Goal: Task Accomplishment & Management: Complete application form

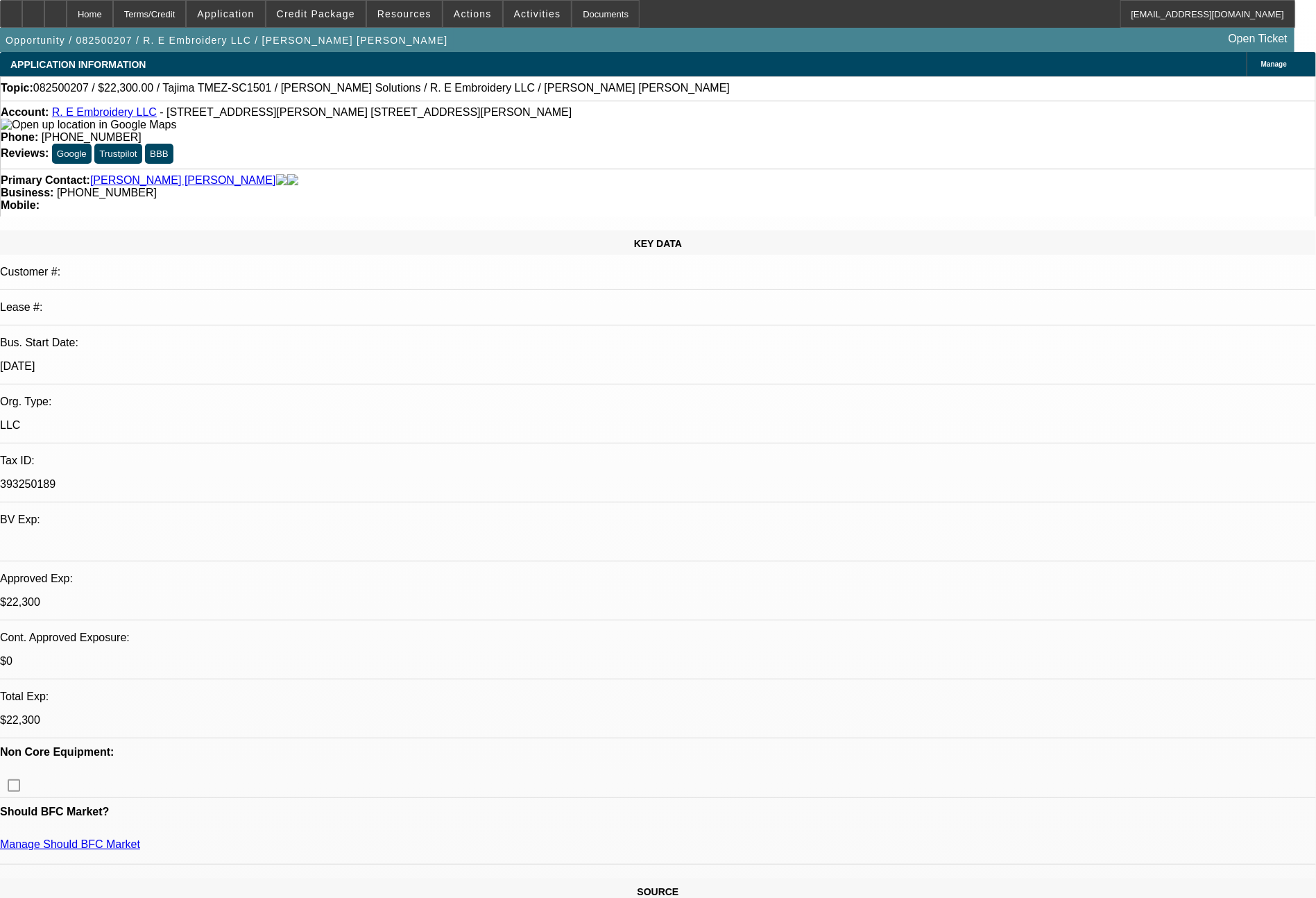
select select "0"
select select "2"
select select "0"
select select "2"
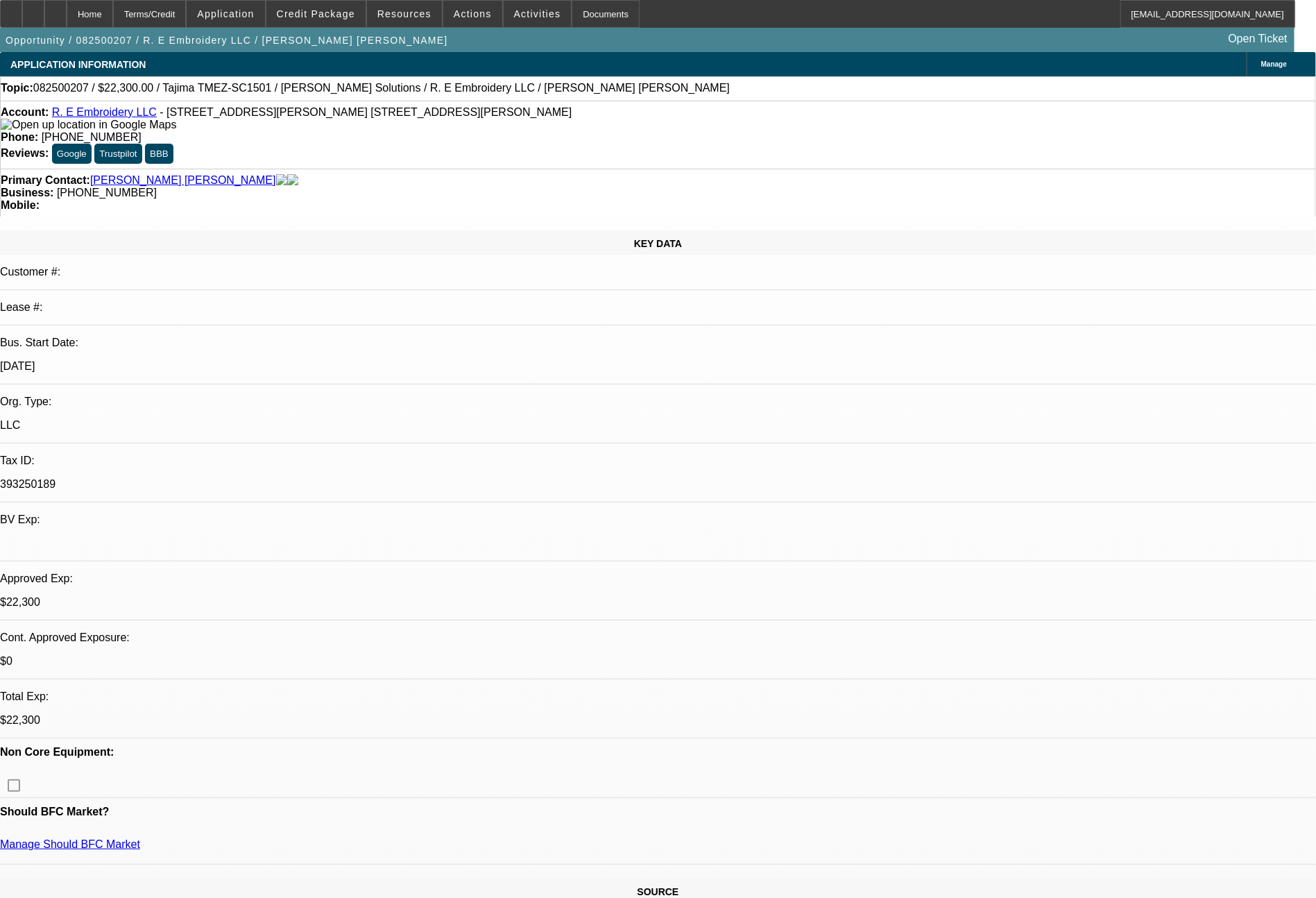
select select "0"
select select "2"
select select "0"
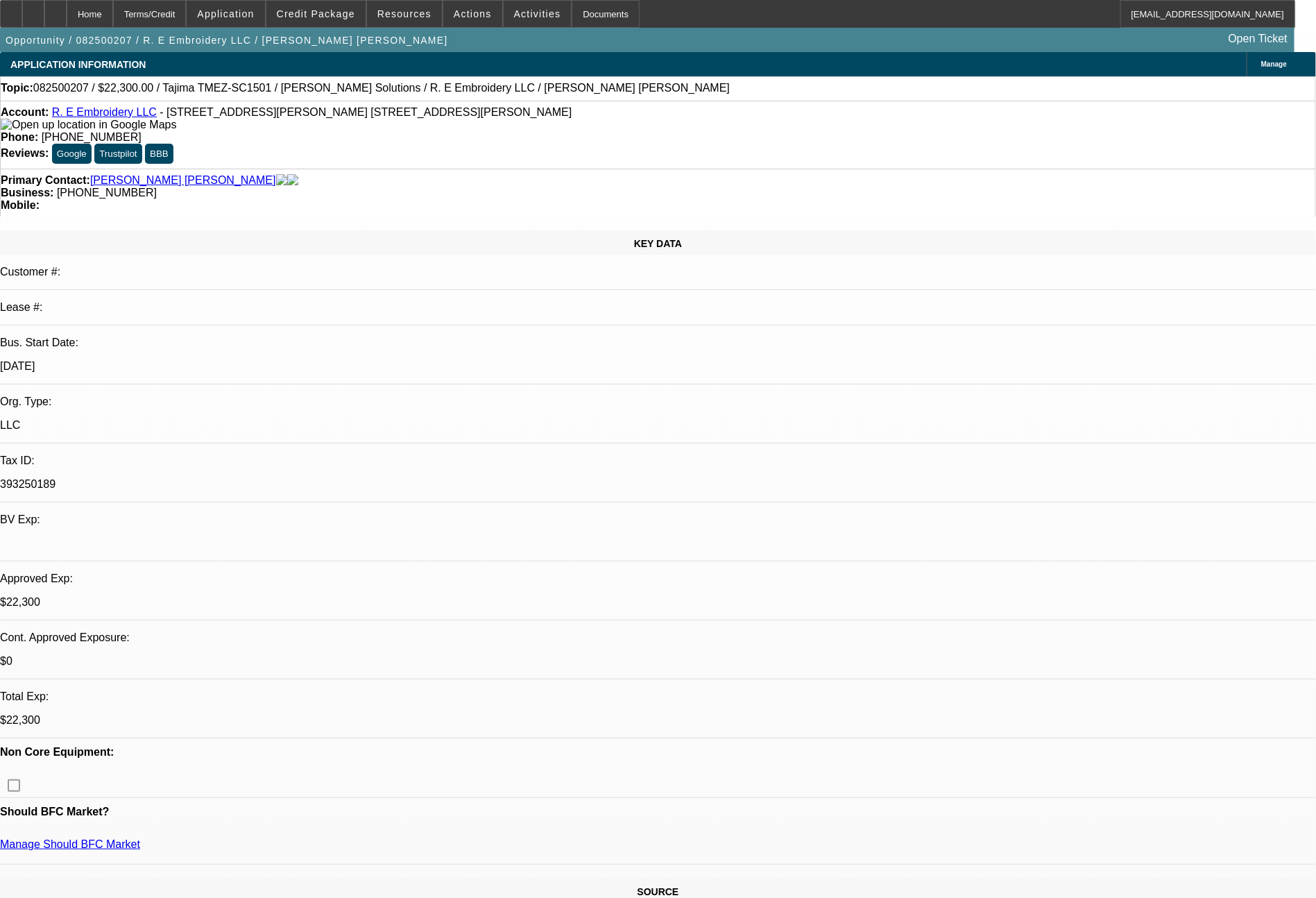
select select "2"
select select "0.1"
select select "1"
select select "2"
select select "6"
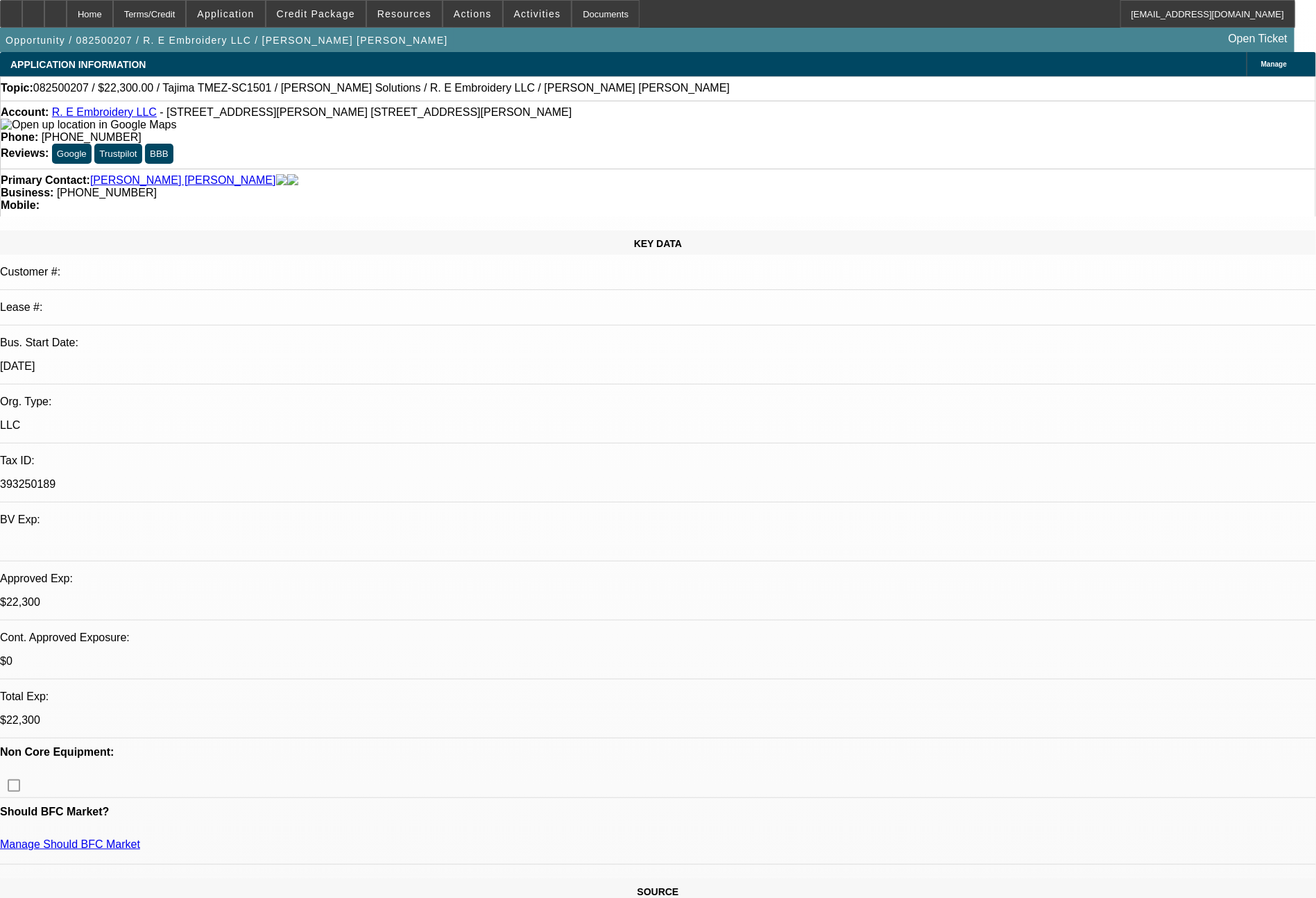
select select "1"
select select "2"
select select "6"
select select "1"
select select "2"
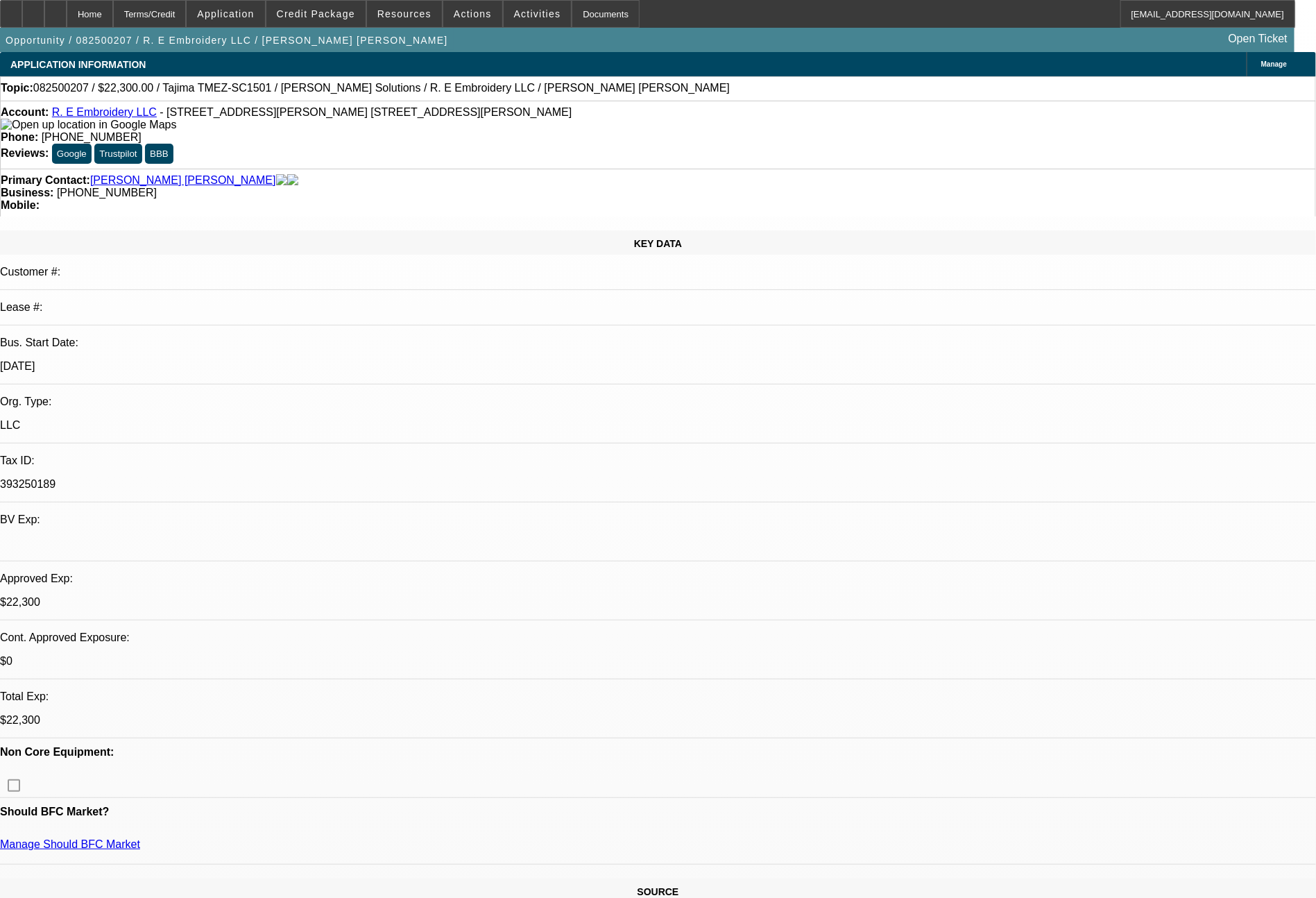
select select "6"
select select "1"
select select "2"
select select "4"
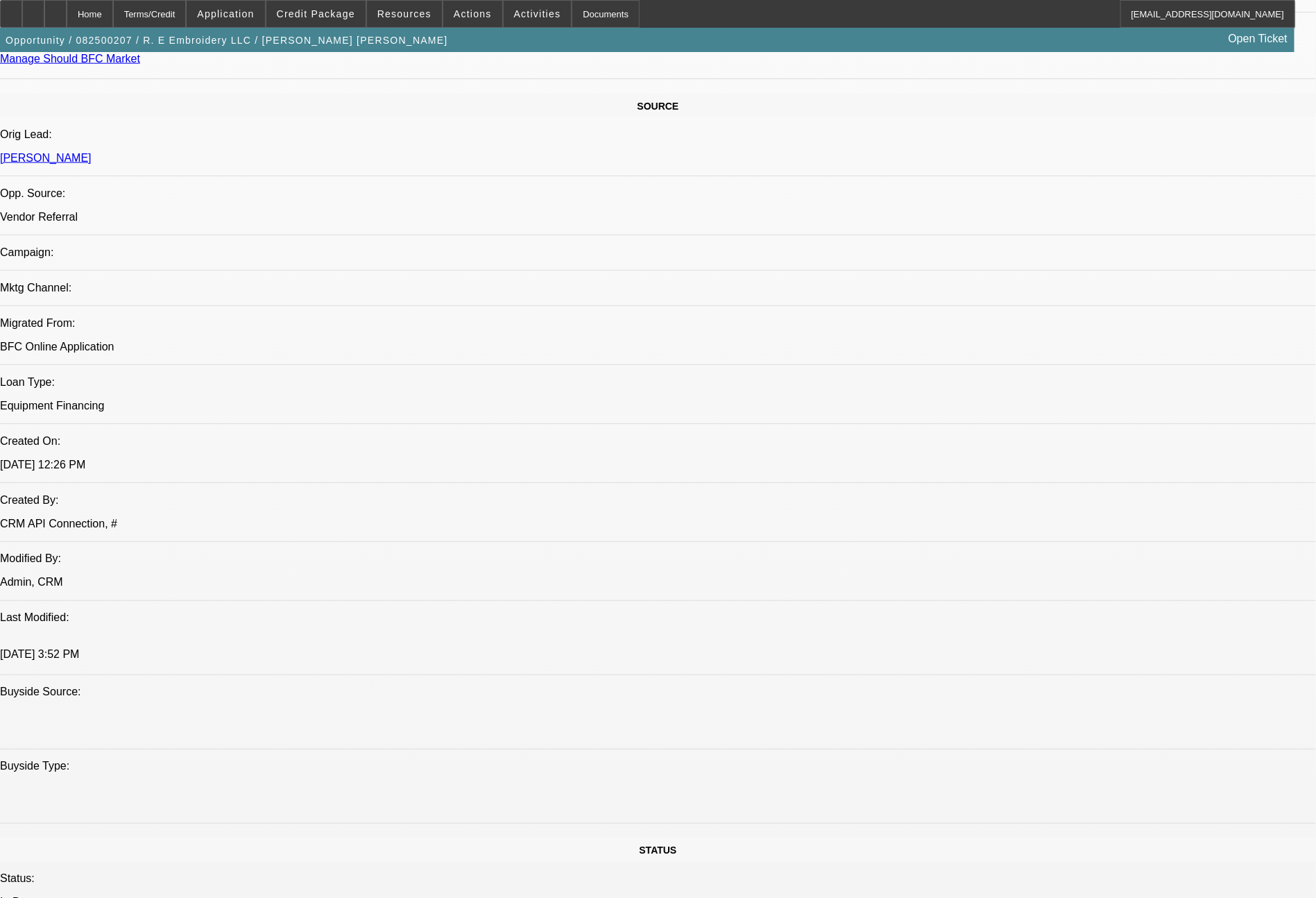
scroll to position [1572, 0]
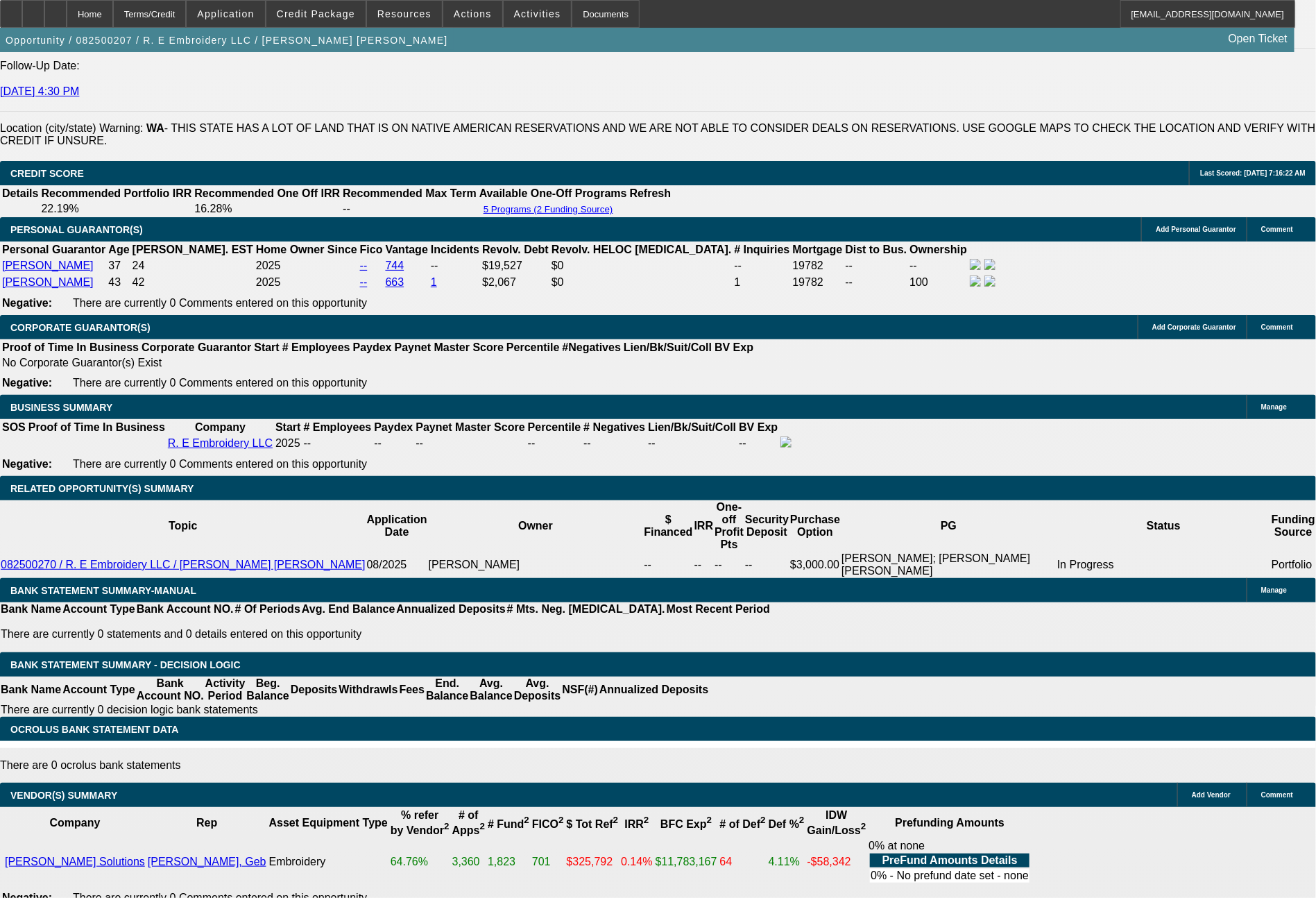
scroll to position [2001, 0]
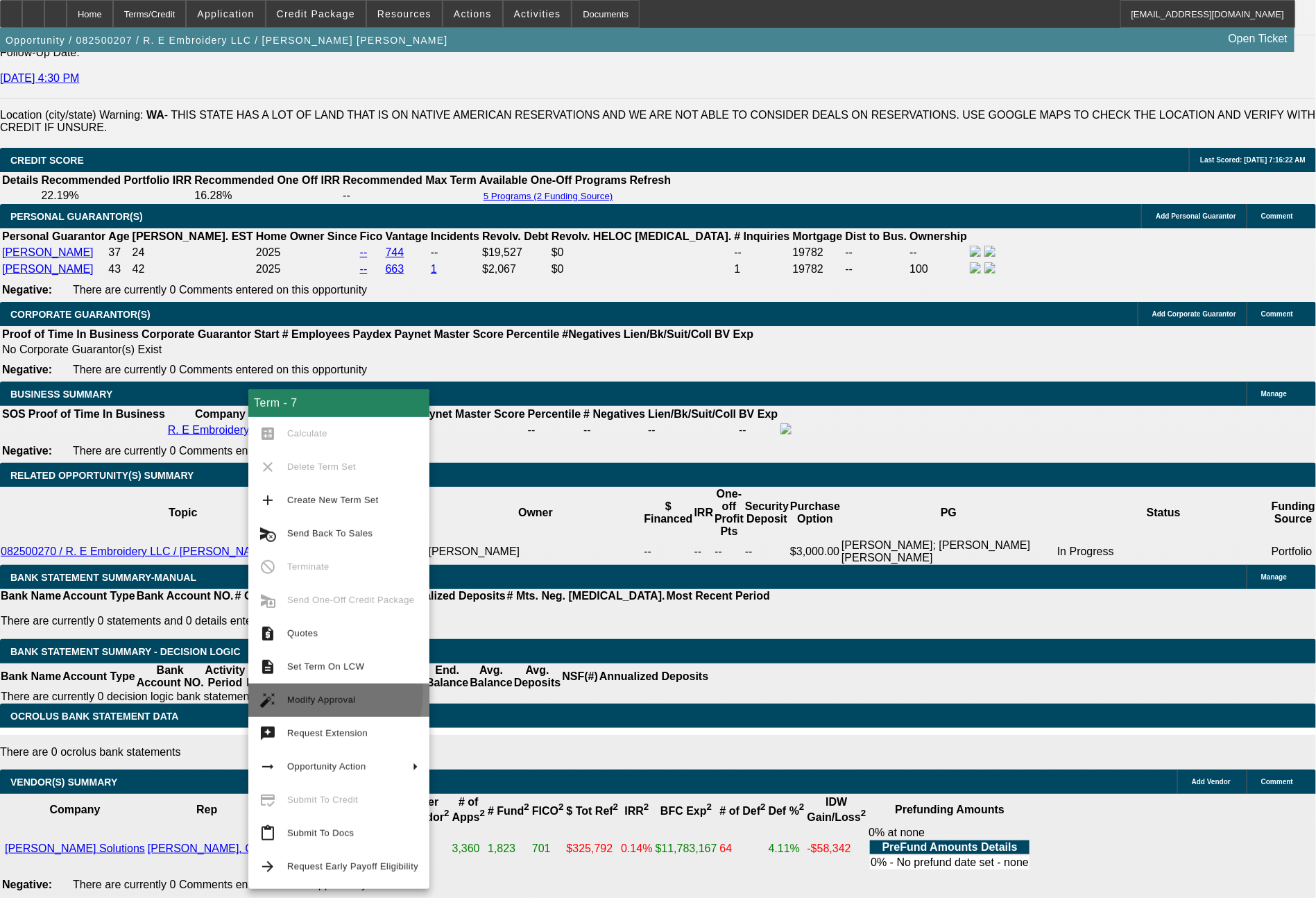
click at [310, 692] on span "Modify Approval" at bounding box center [353, 700] width 131 height 17
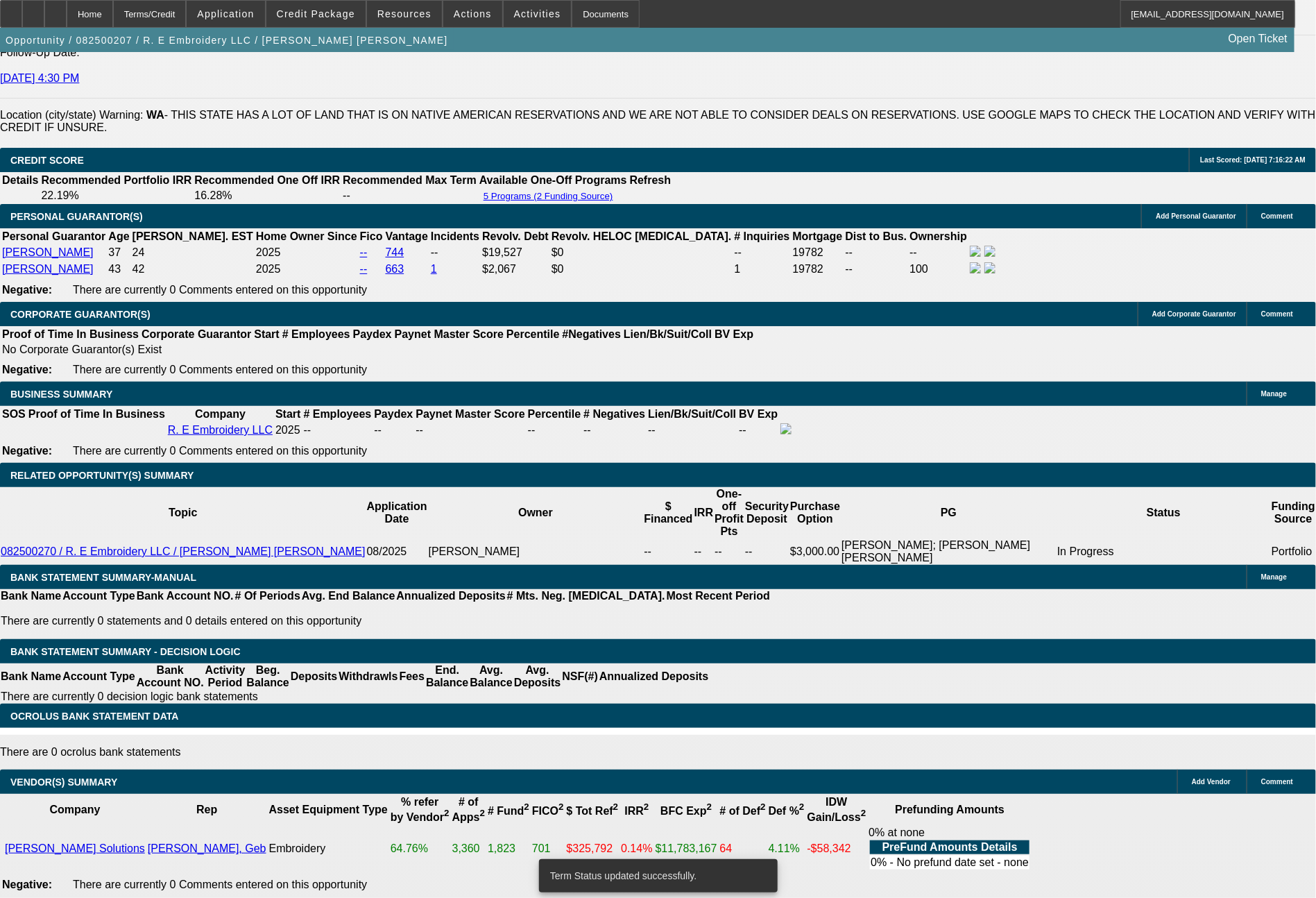
select select "0"
select select "2"
select select "0"
select select "6"
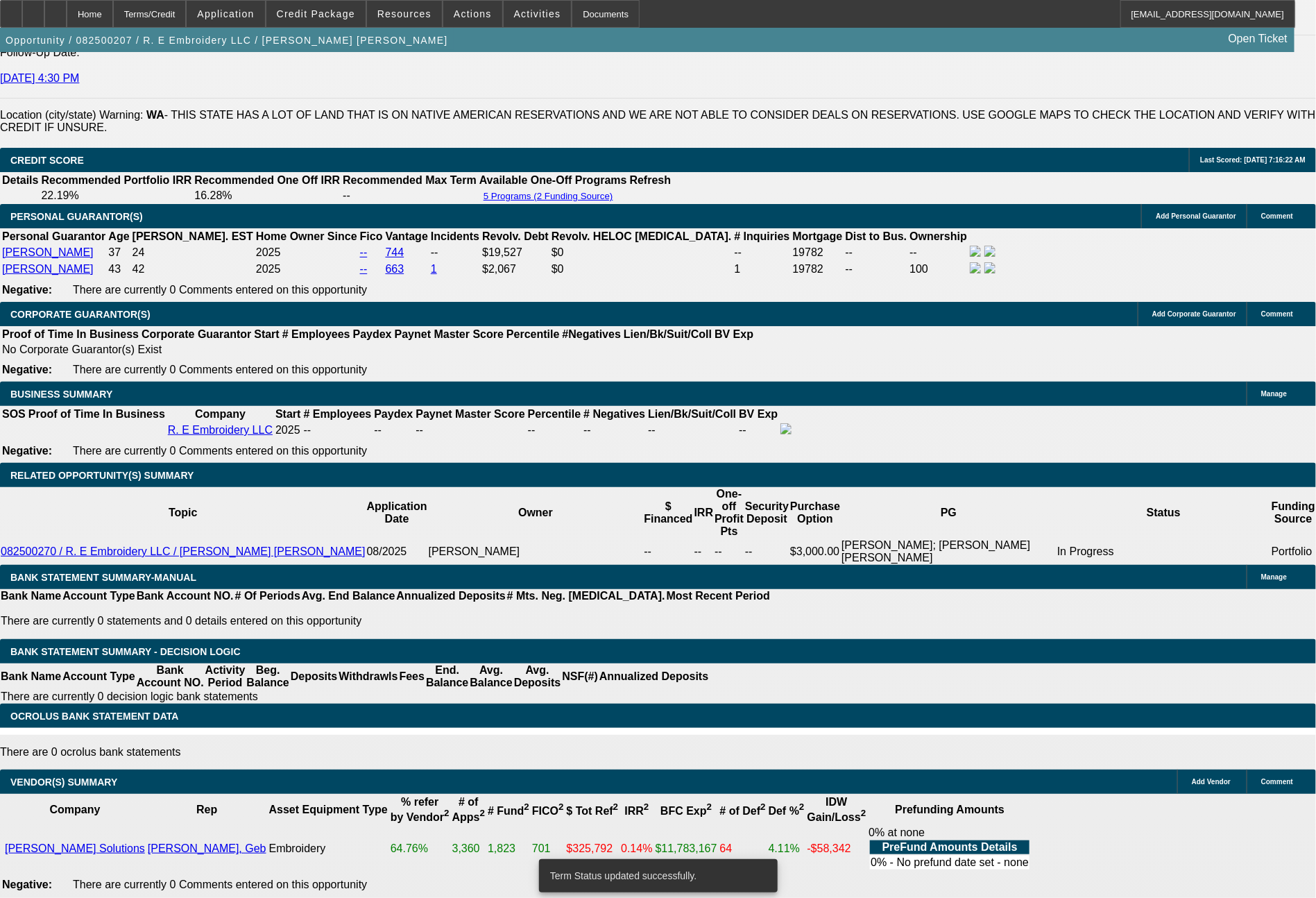
select select "0"
select select "2"
select select "0"
select select "6"
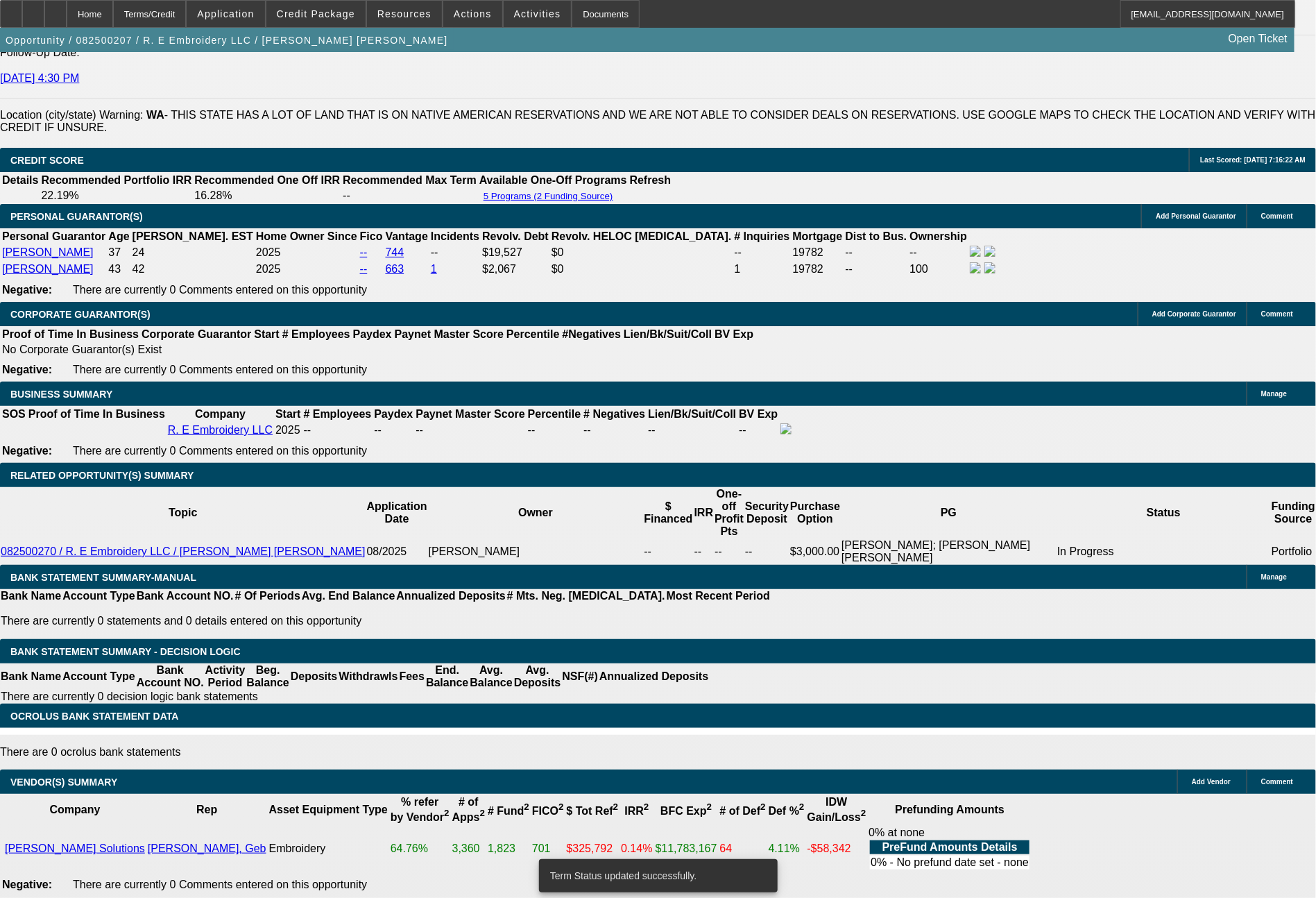
select select "0"
select select "2"
select select "0"
select select "6"
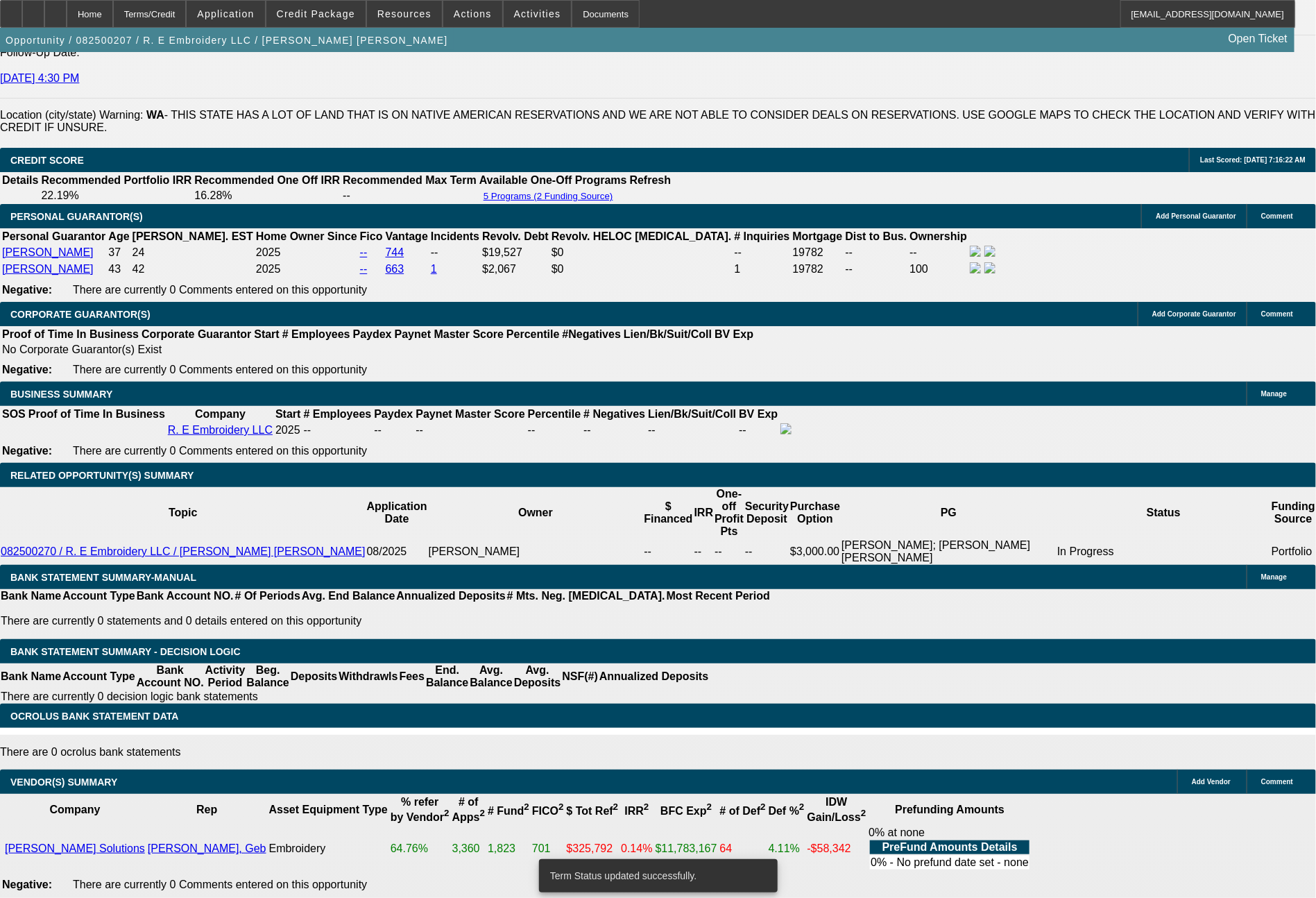
select select "0"
select select "2"
select select "0"
select select "6"
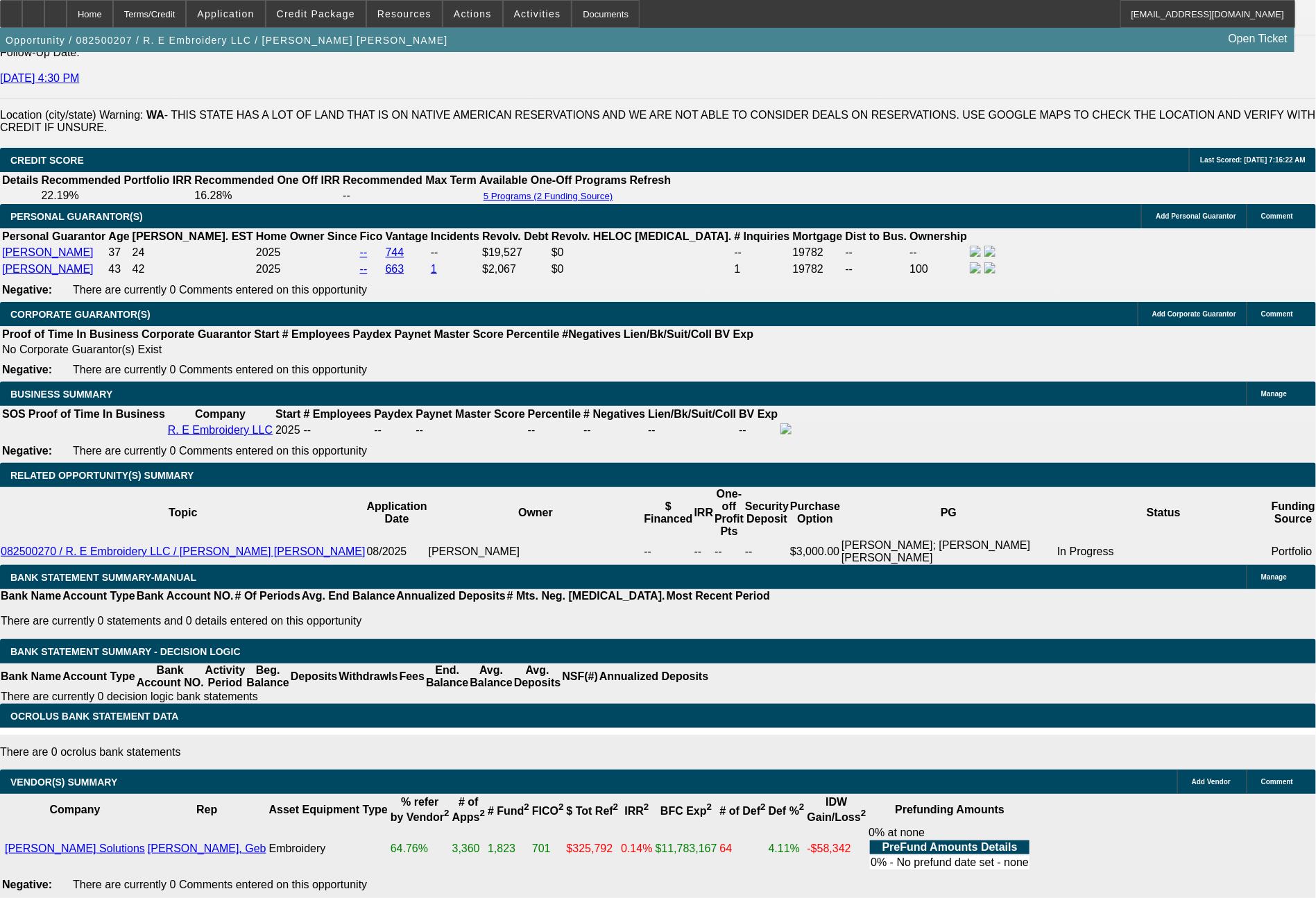
drag, startPoint x: 216, startPoint y: 560, endPoint x: 273, endPoint y: 570, distance: 57.9
type input "674"
type input "$1,348.00"
type input "UNKNOWN"
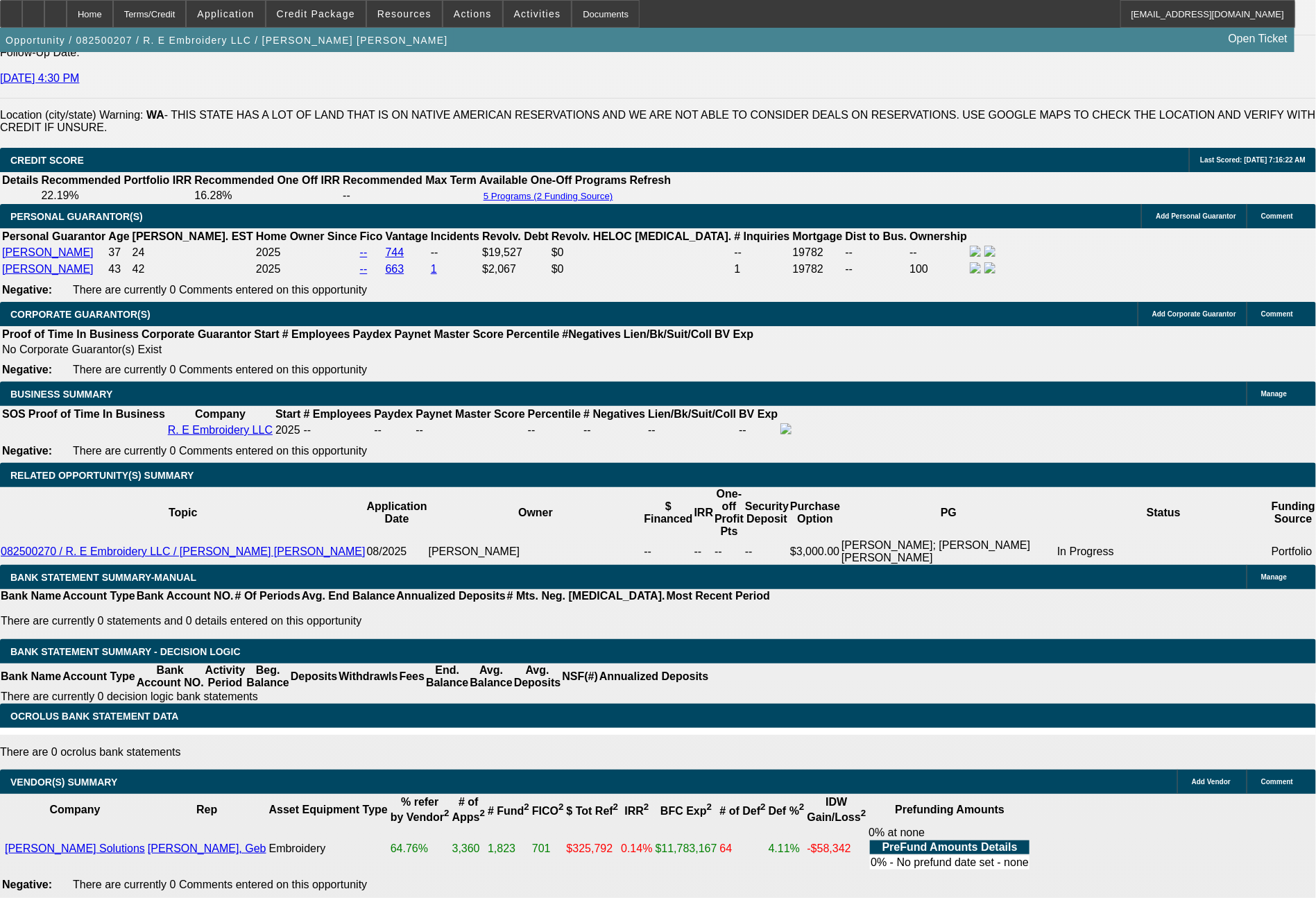
type input "19.6"
type input "674."
type input "19.6"
type input "674.8"
type input "19.7"
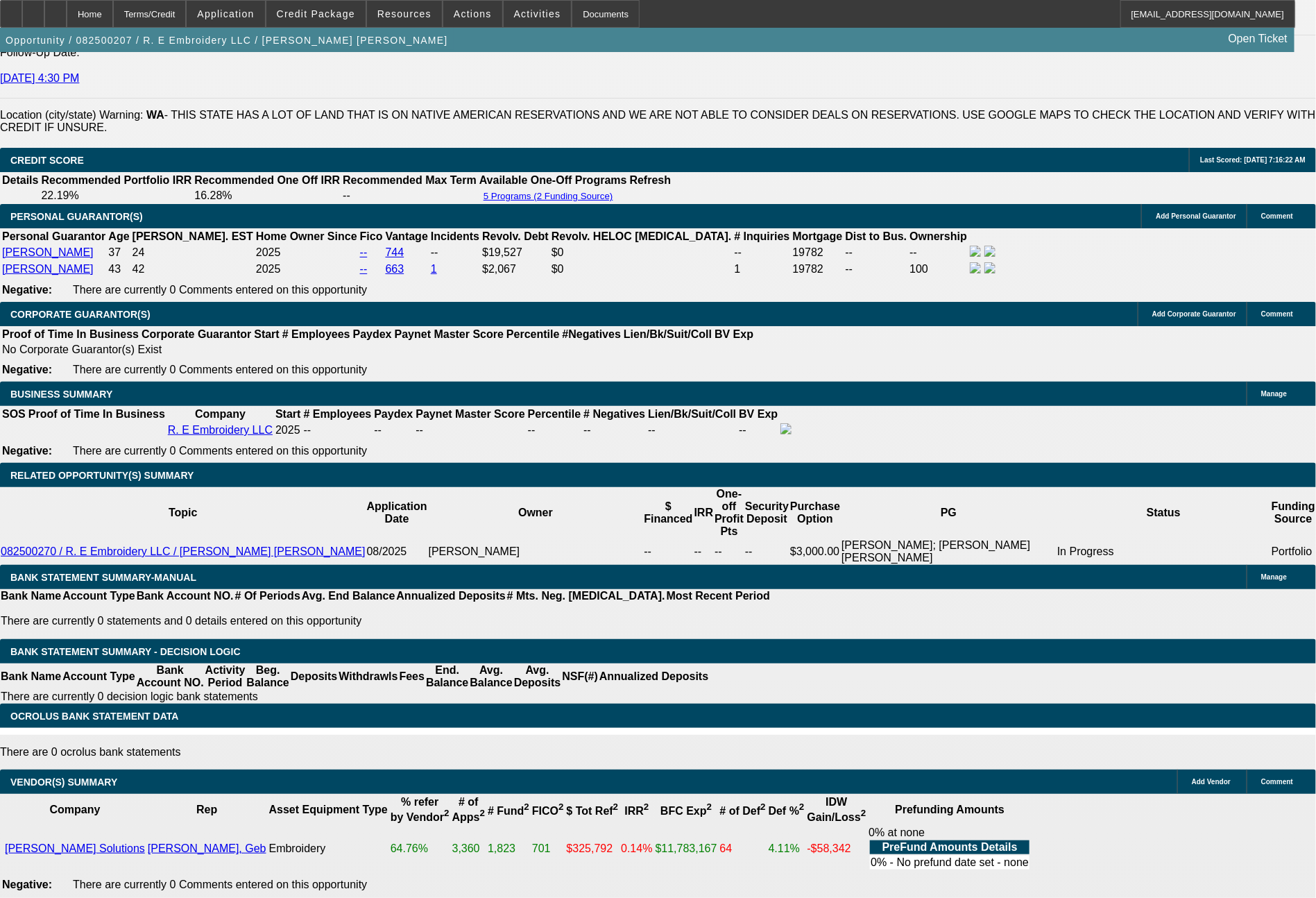
type input "$1,349.60"
type input "674.84"
type input "$1,349.68"
type input "674.83"
type input "$1,349.66"
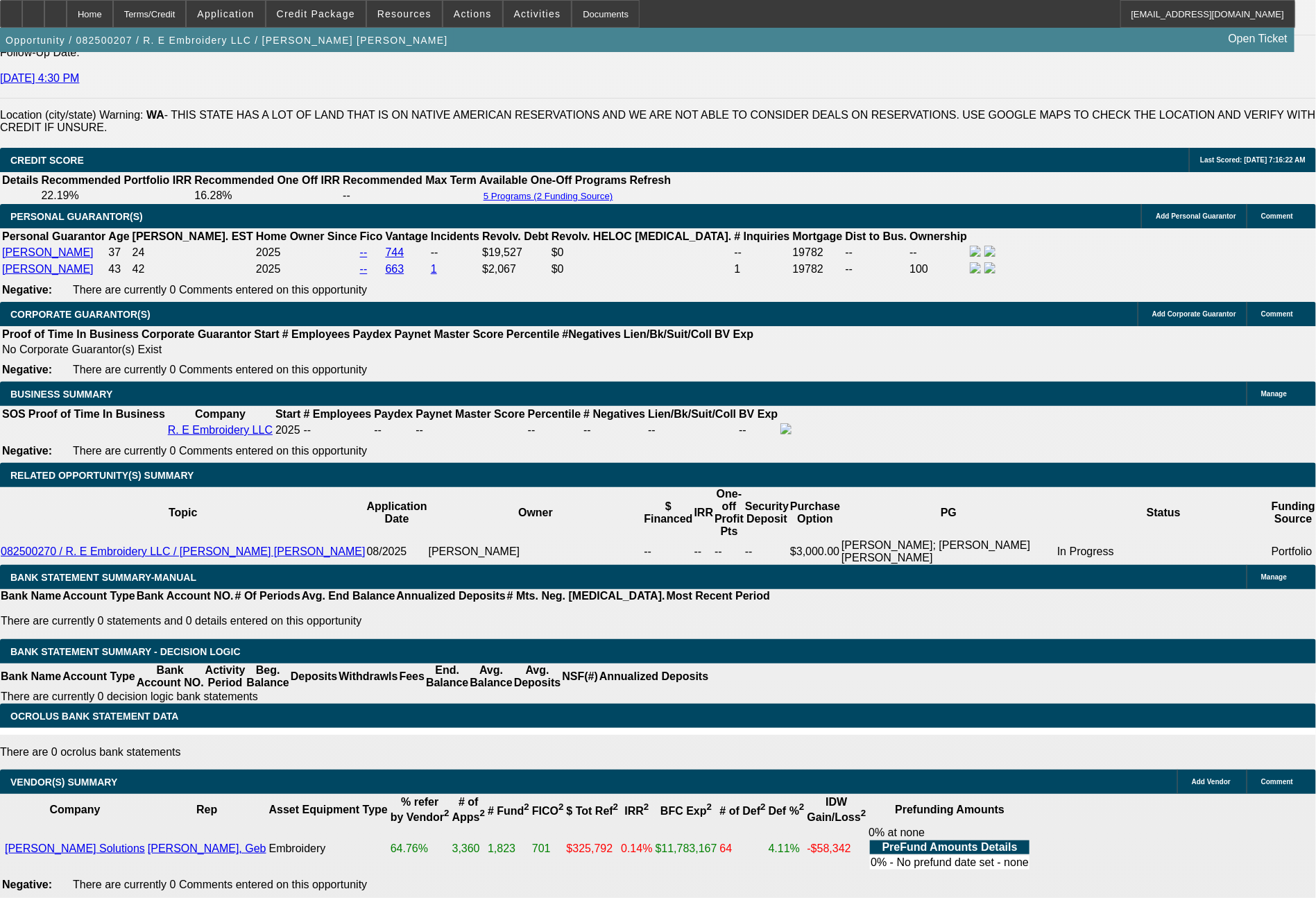
type input "$674.83"
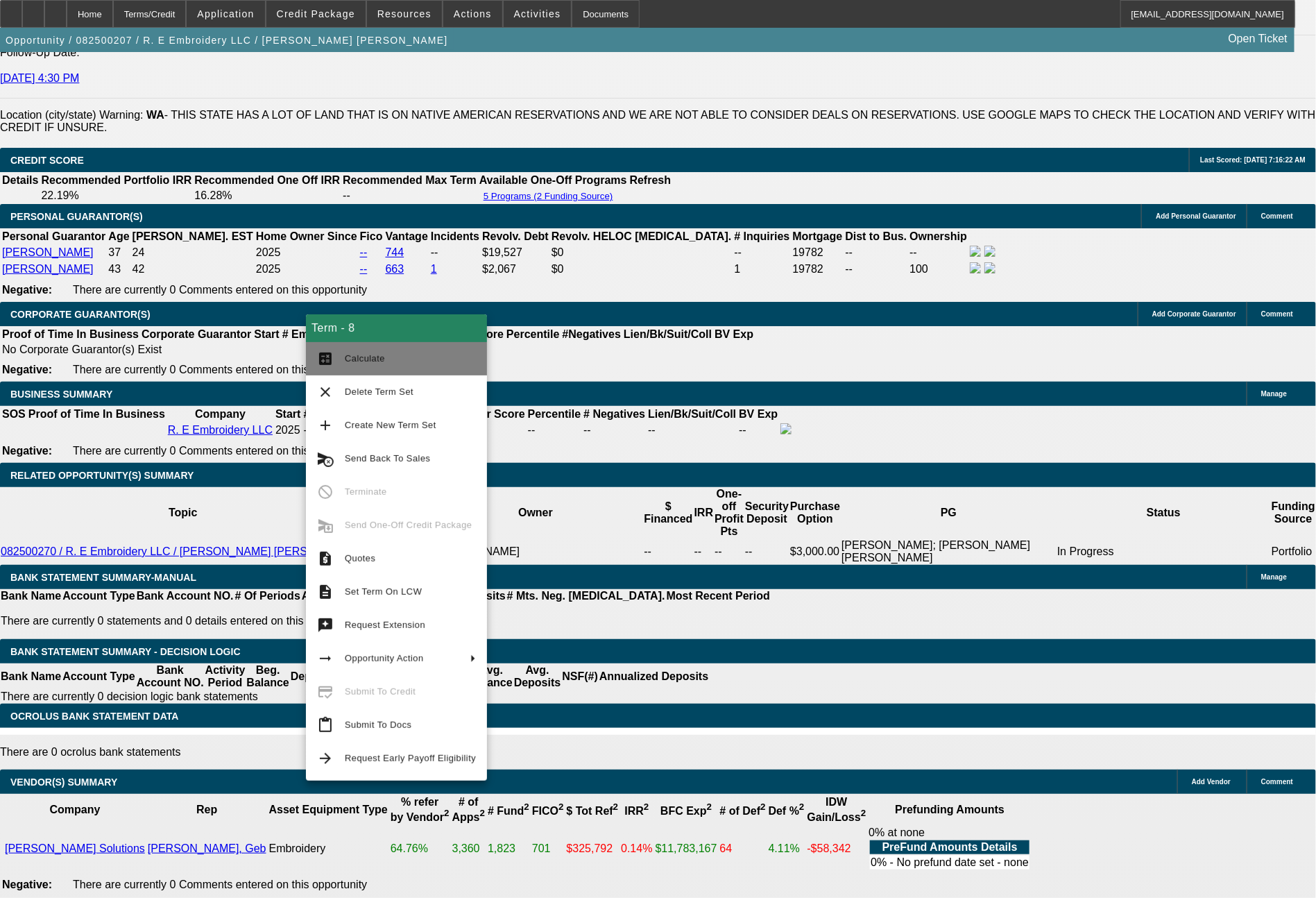
click at [391, 364] on span "Calculate" at bounding box center [410, 358] width 131 height 17
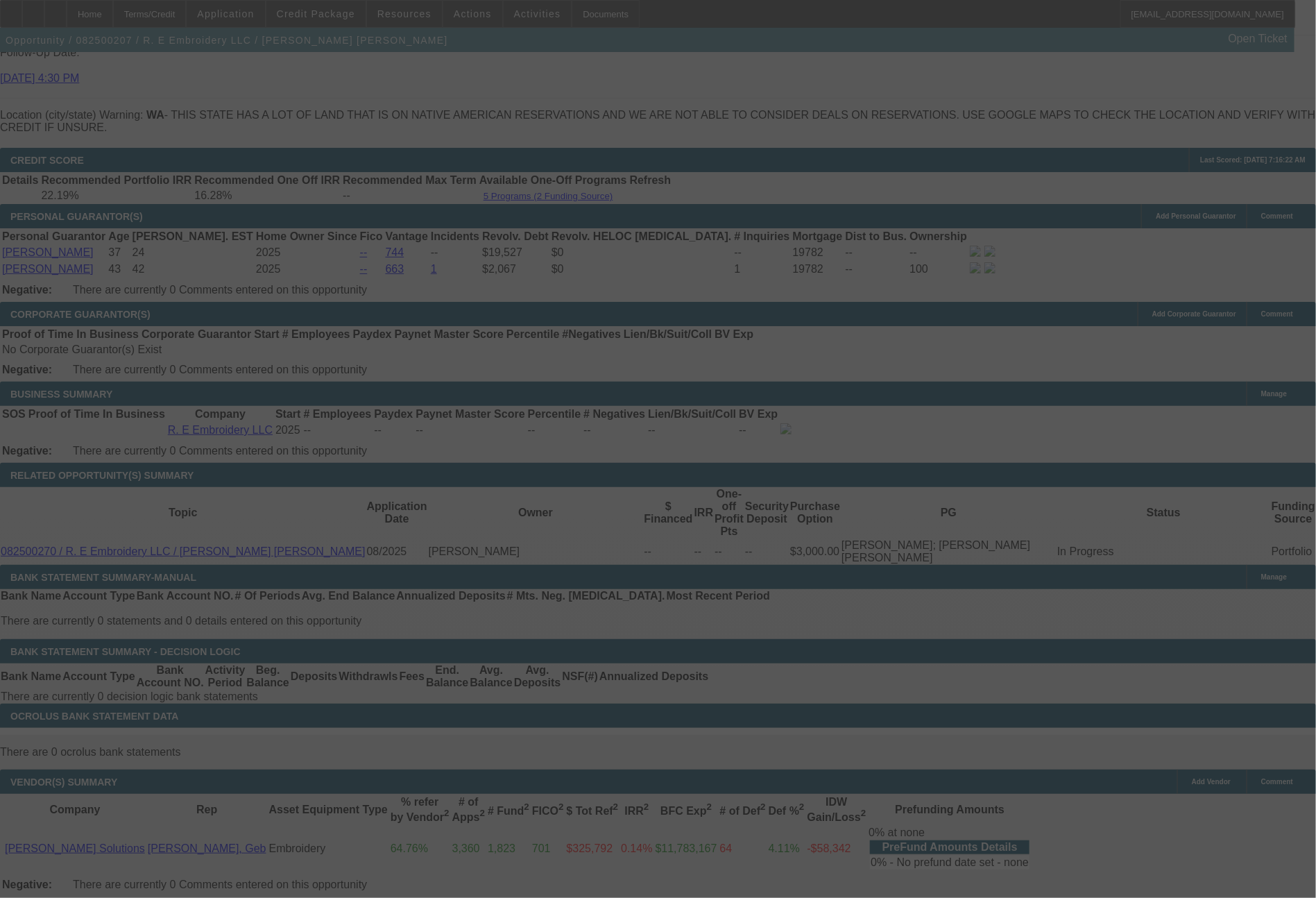
select select "0"
select select "2"
select select "0"
select select "6"
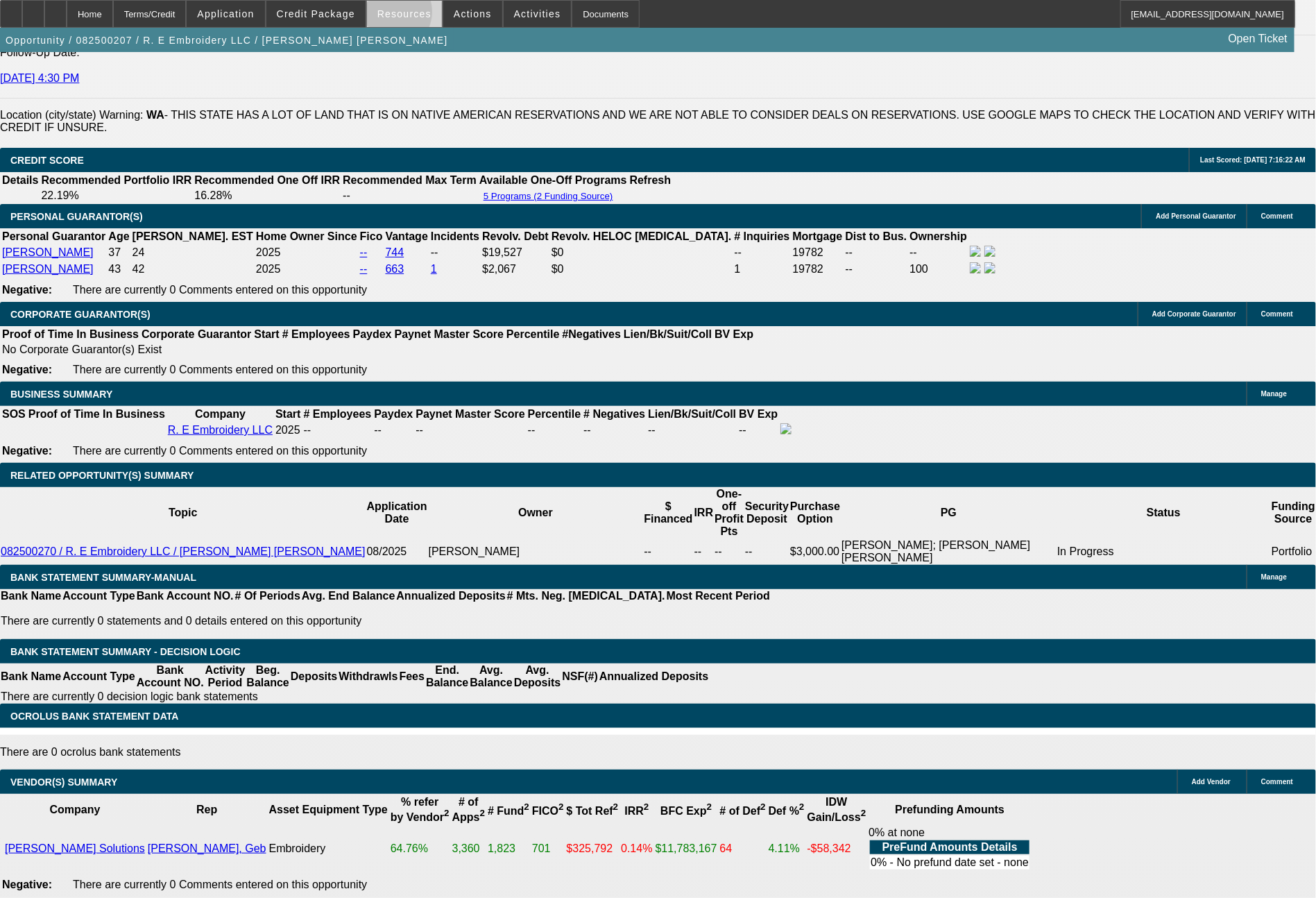
click at [398, 14] on span "Resources" at bounding box center [404, 14] width 54 height 11
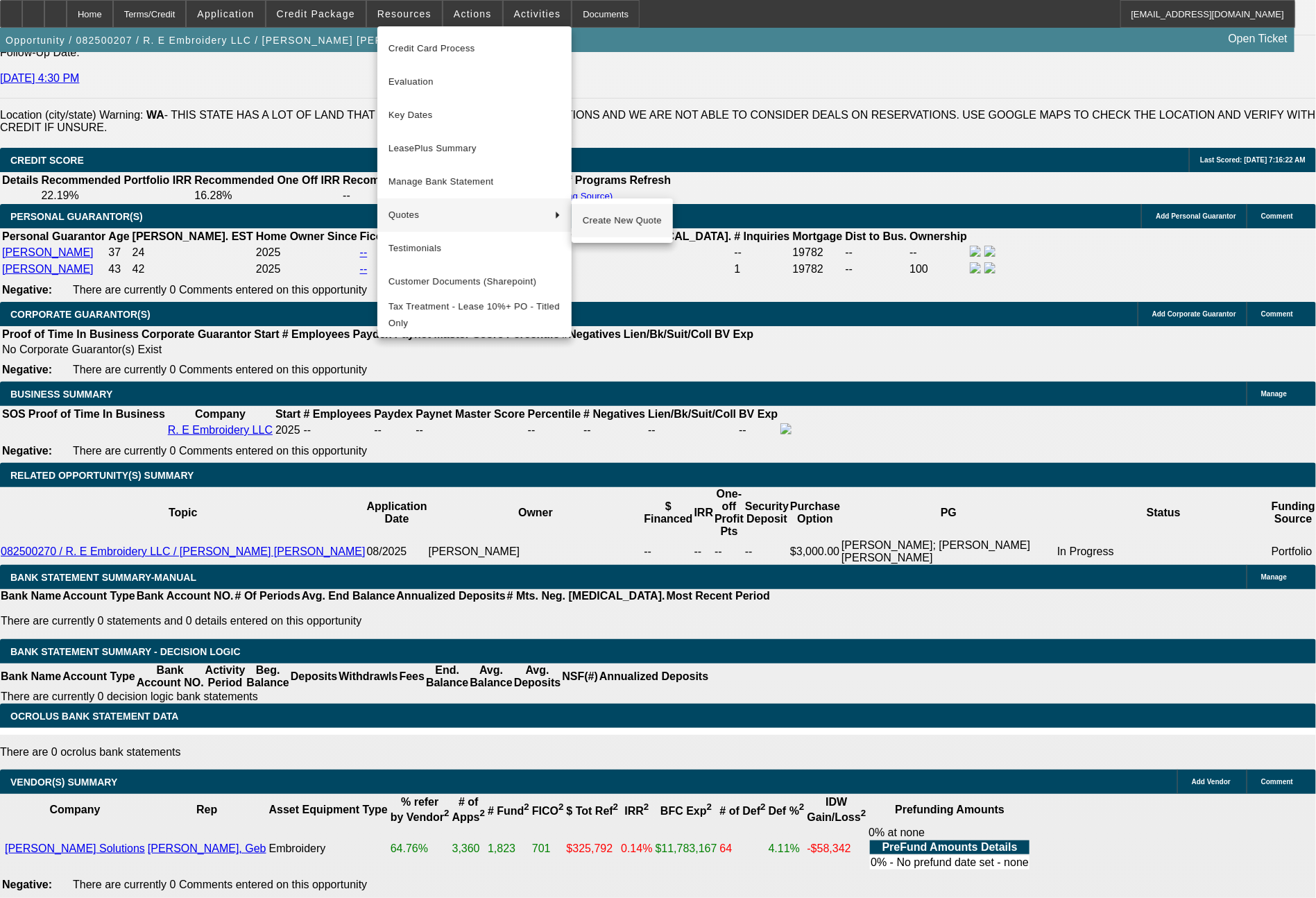
click at [617, 225] on span "Create New Quote" at bounding box center [623, 221] width 79 height 17
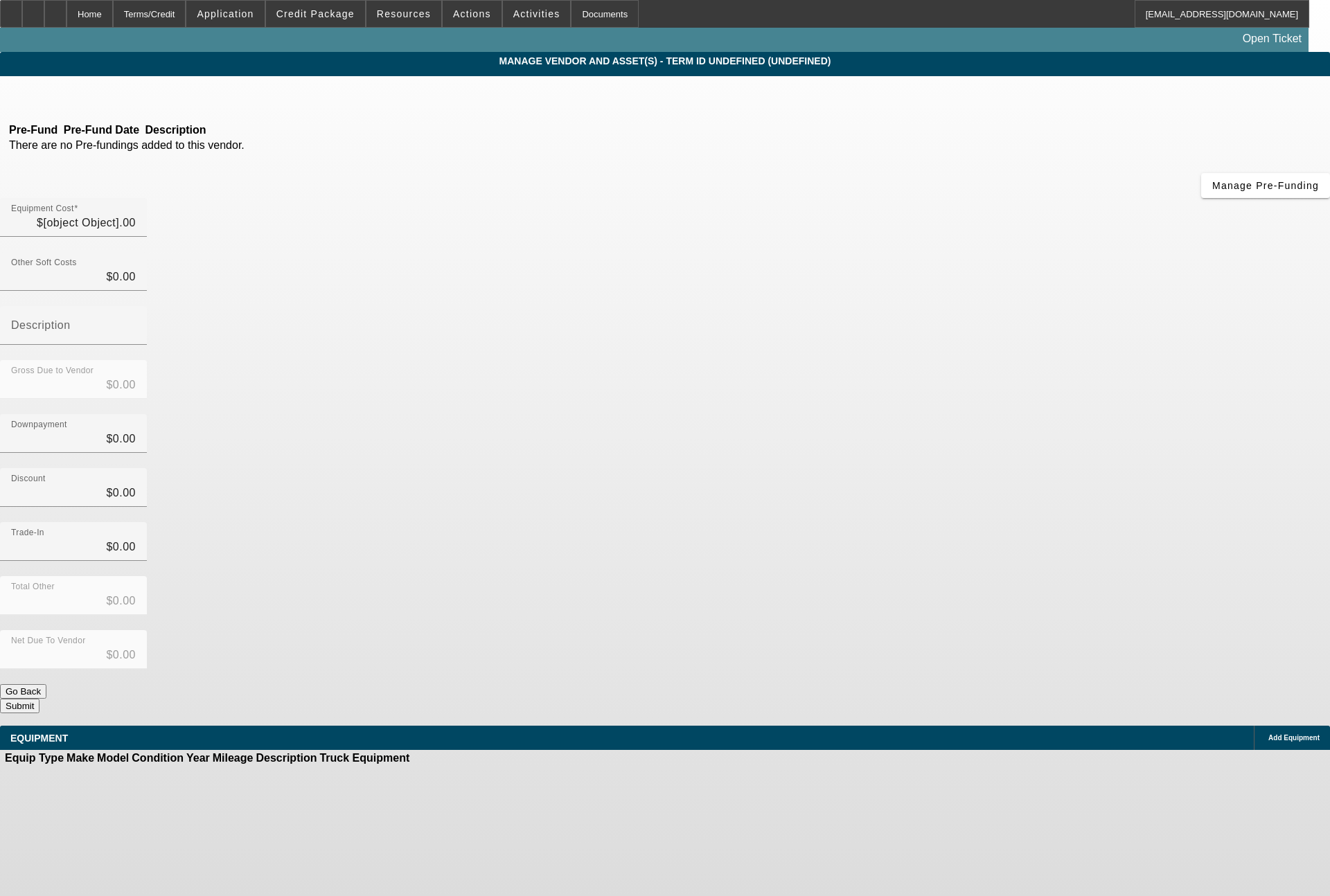
type input "$30,000.00"
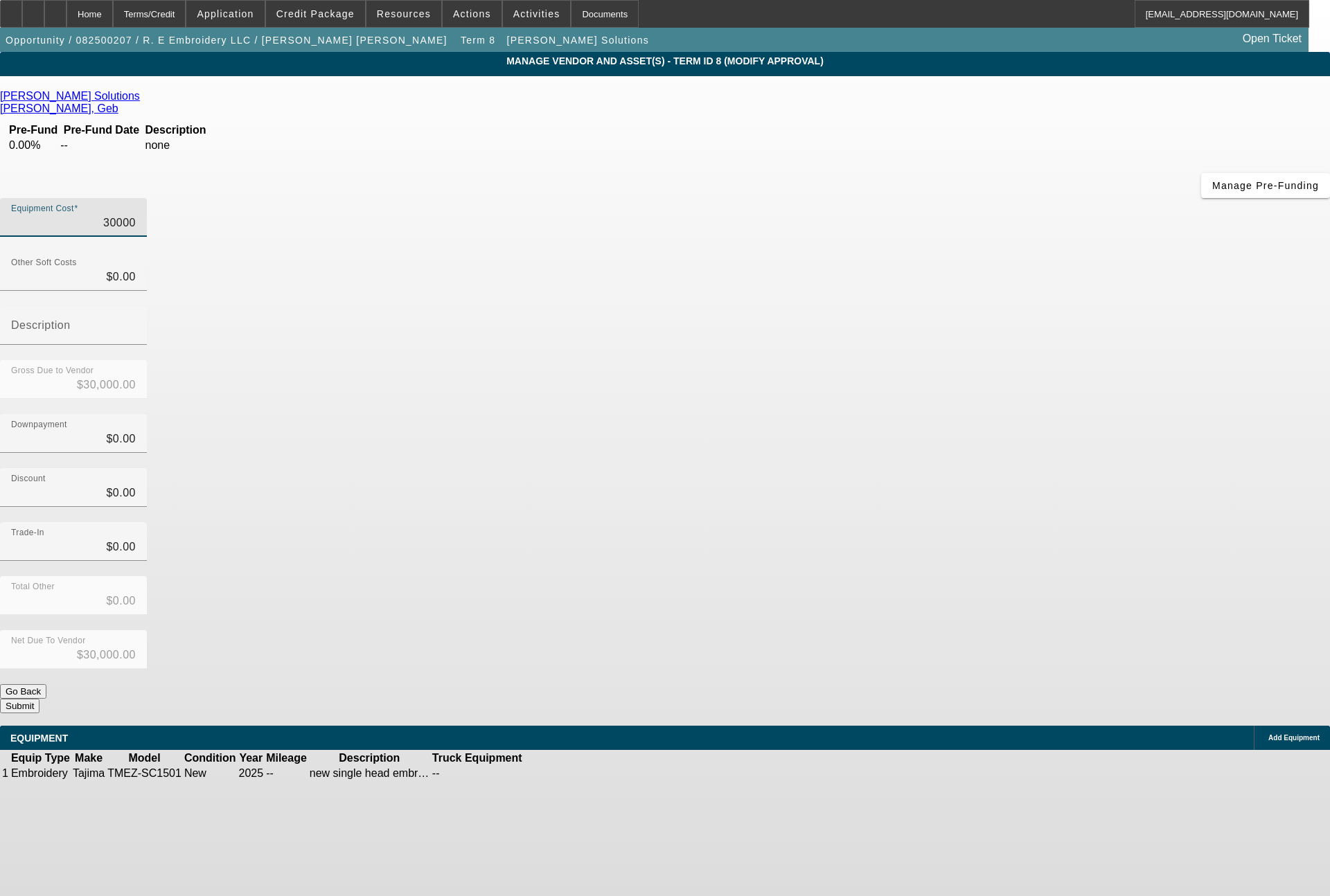
drag, startPoint x: 780, startPoint y: 124, endPoint x: 894, endPoint y: 121, distance: 114.0
click at [894, 198] on div "Equipment Cost 30000" at bounding box center [665, 224] width 1330 height 54
type input "2"
type input "$2.00"
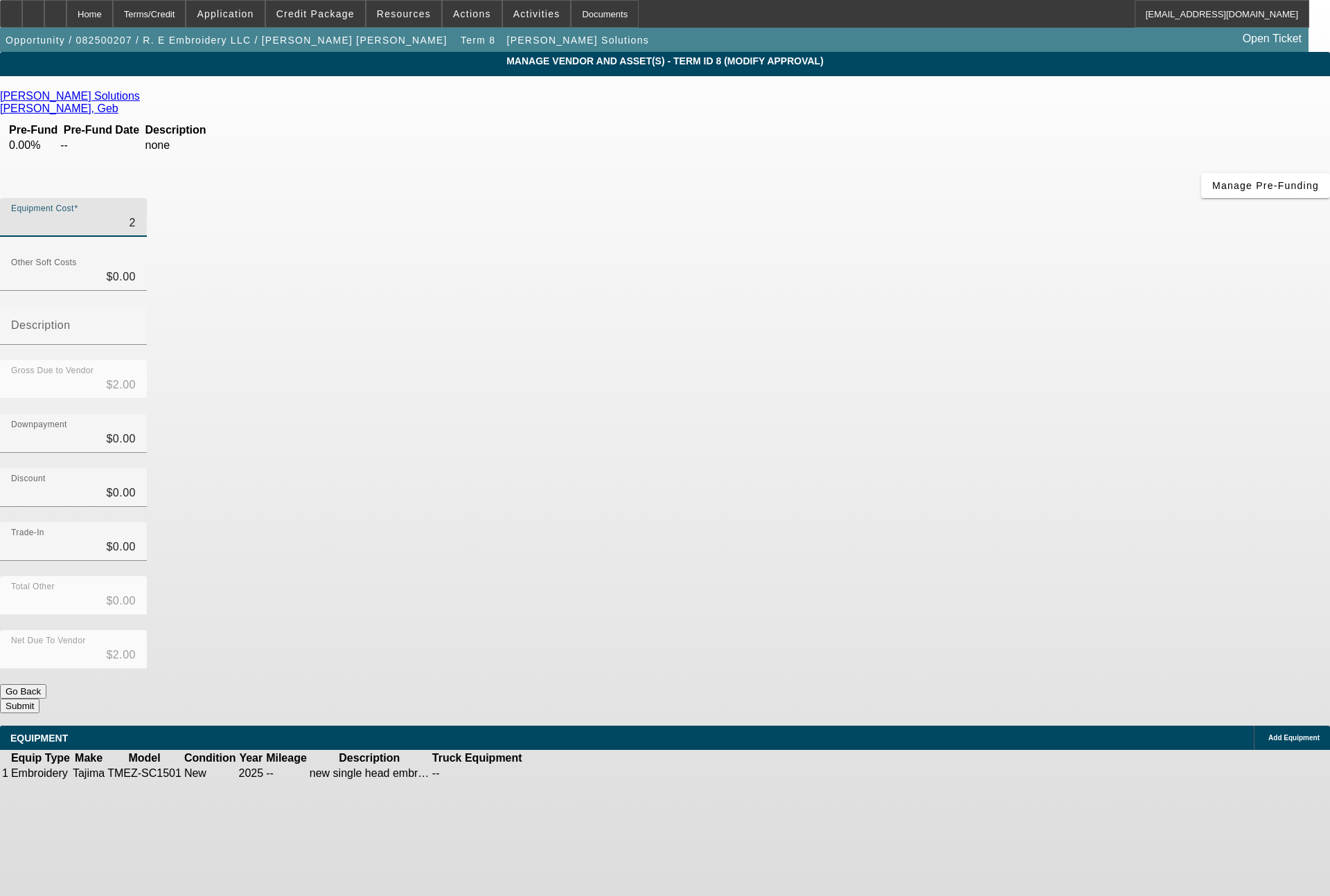
type input "29"
type input "$29.00"
type input "299"
type input "$299.00"
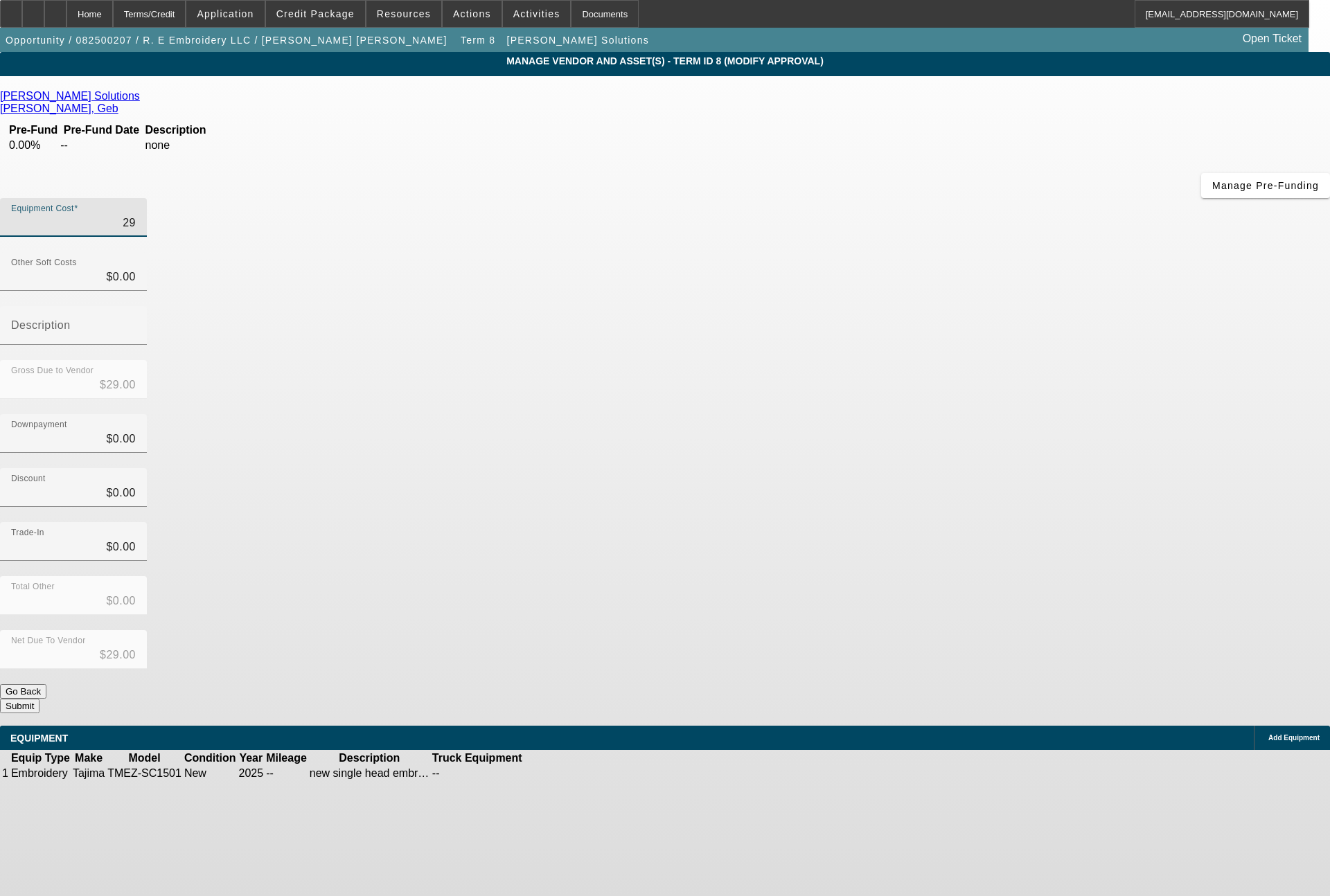
type input "$299.00"
type input "2999"
type input "$2,999.00"
type input "29995"
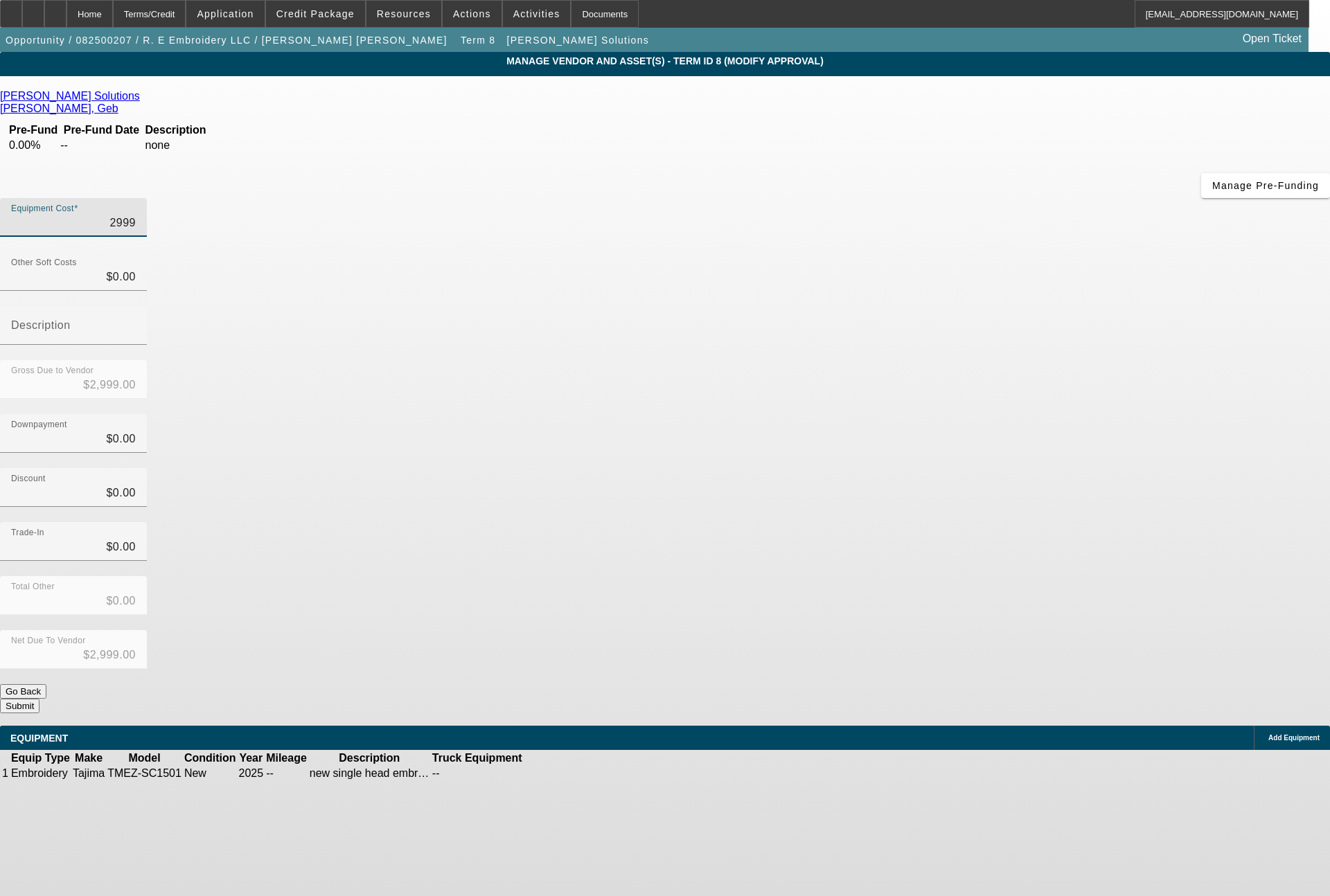
type input "$29,995.00"
click at [1268, 734] on span "Add Equipment" at bounding box center [1293, 738] width 51 height 8
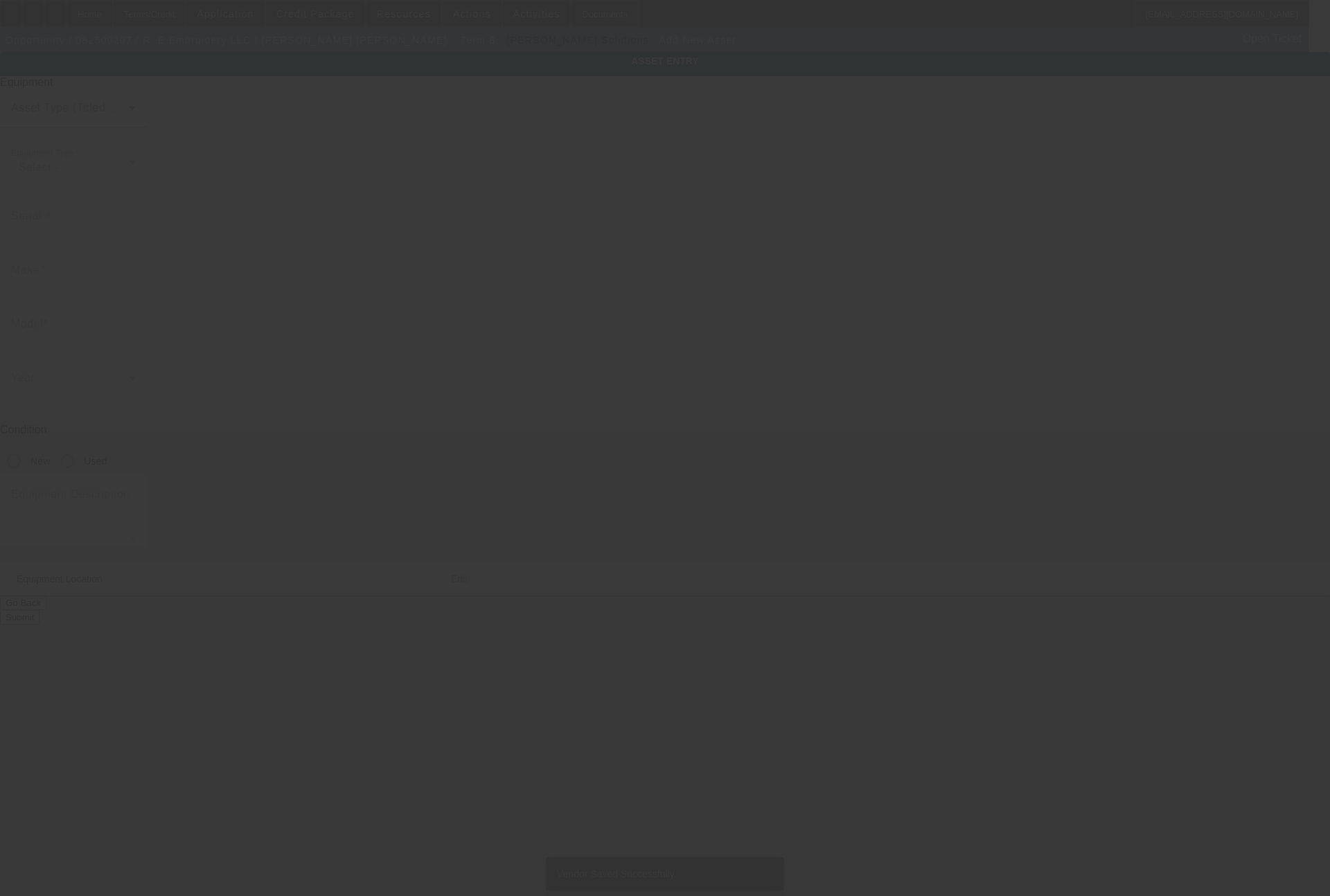
type input "337 Widmer Dr NE"
type input "12641 Adams Road 12.5 Sw"
type input "Royal City"
type input "99357"
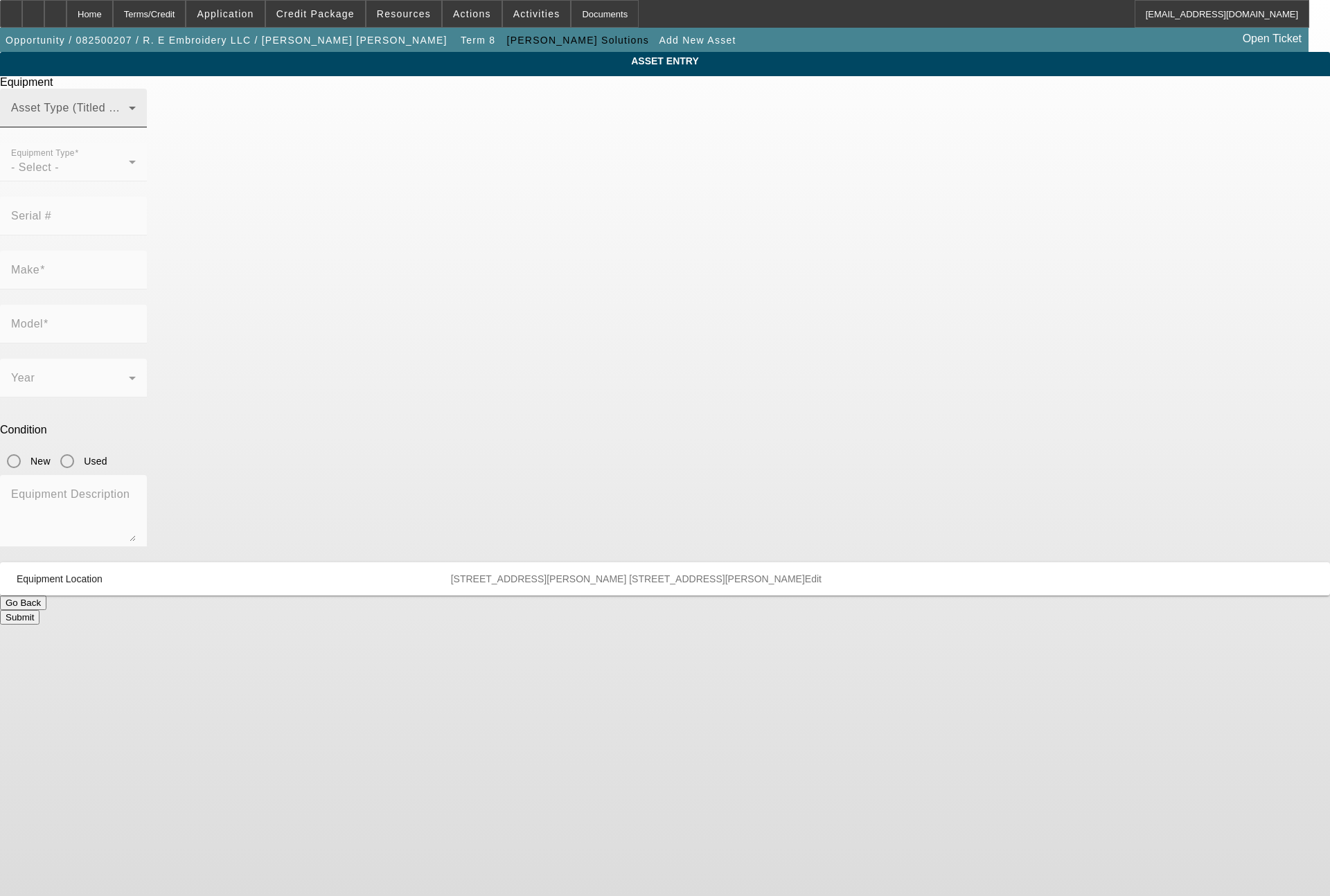
click at [129, 122] on span at bounding box center [70, 113] width 118 height 17
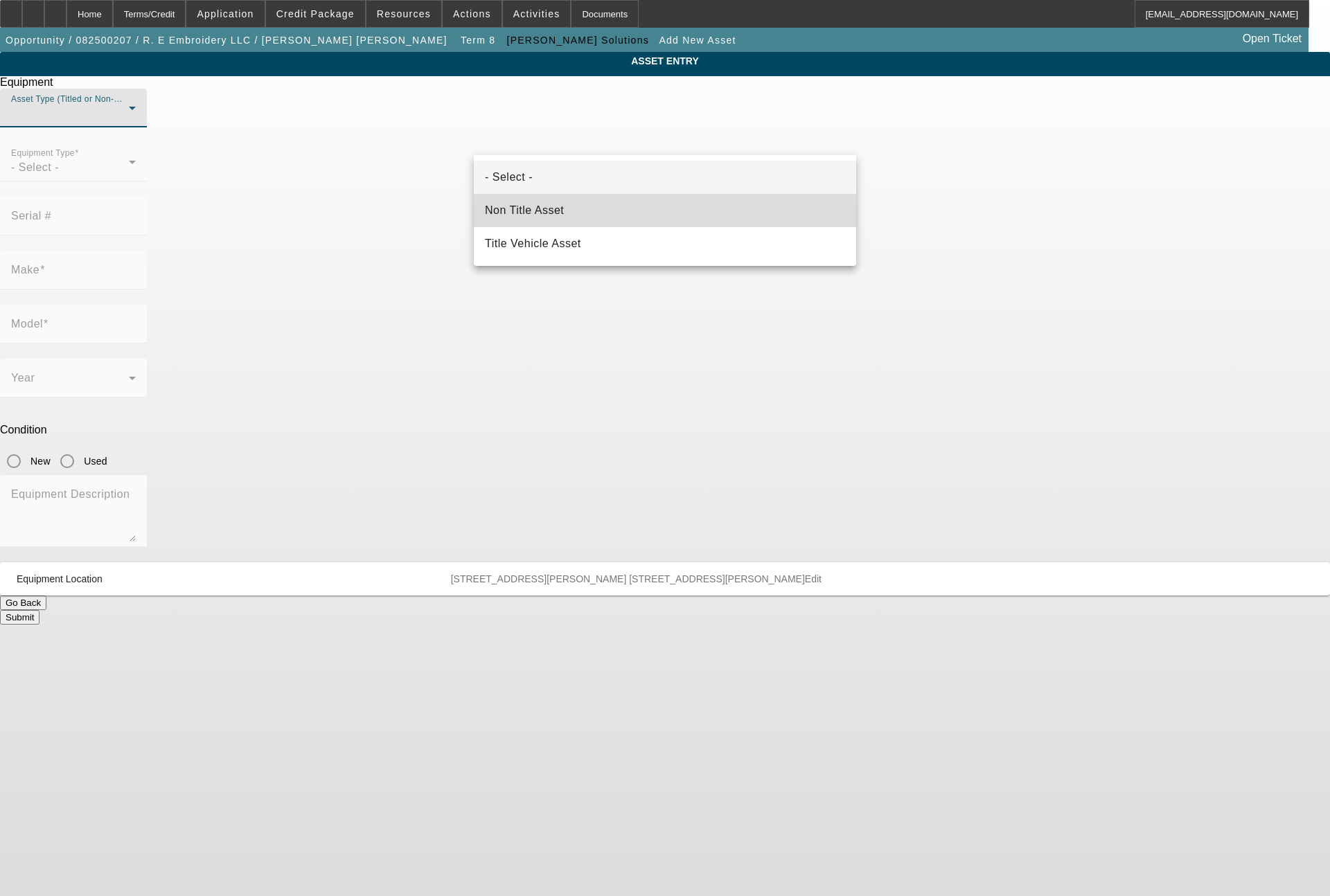
click at [555, 211] on span "Non Title Asset" at bounding box center [524, 210] width 79 height 17
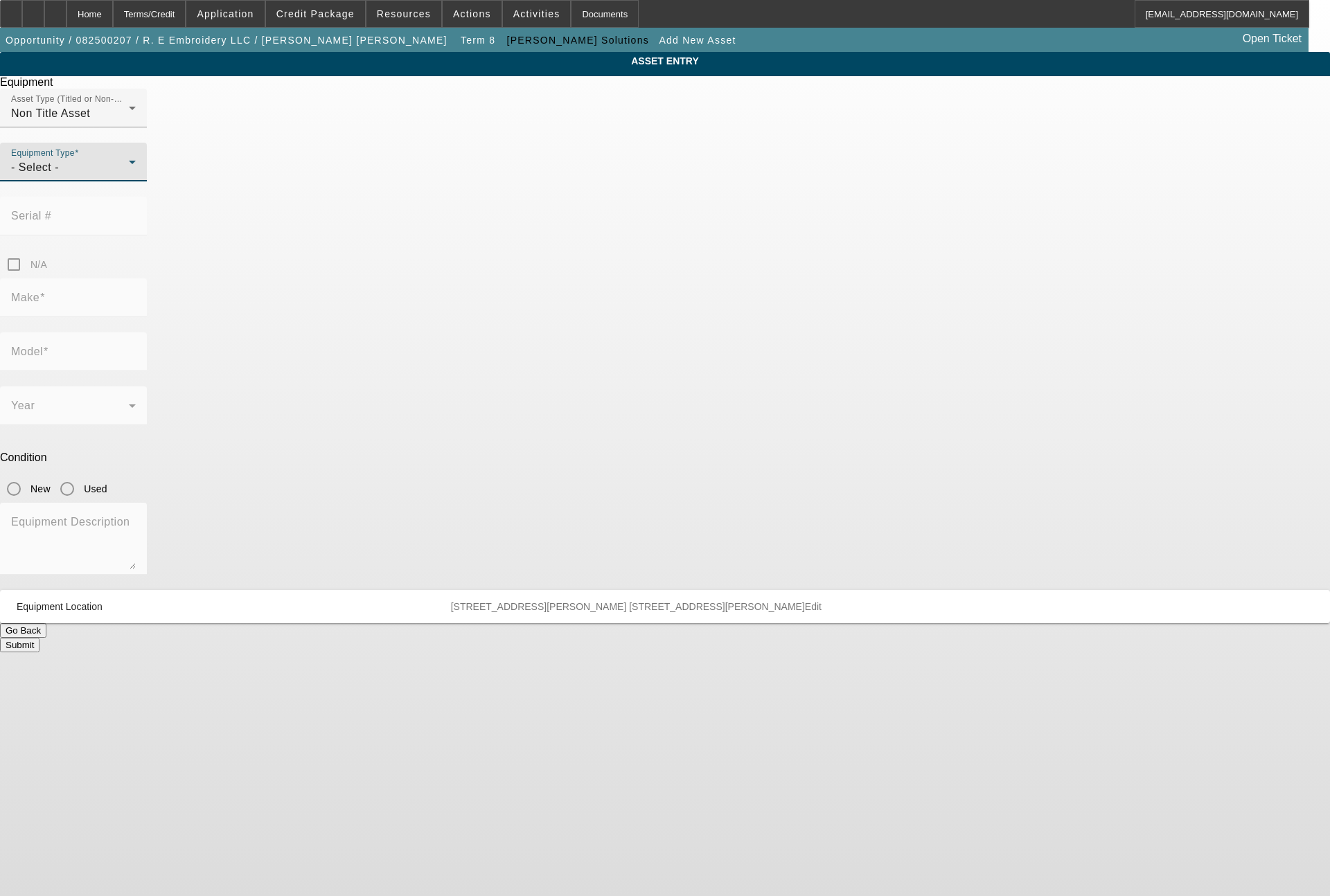
click at [129, 176] on div "- Select -" at bounding box center [70, 167] width 118 height 17
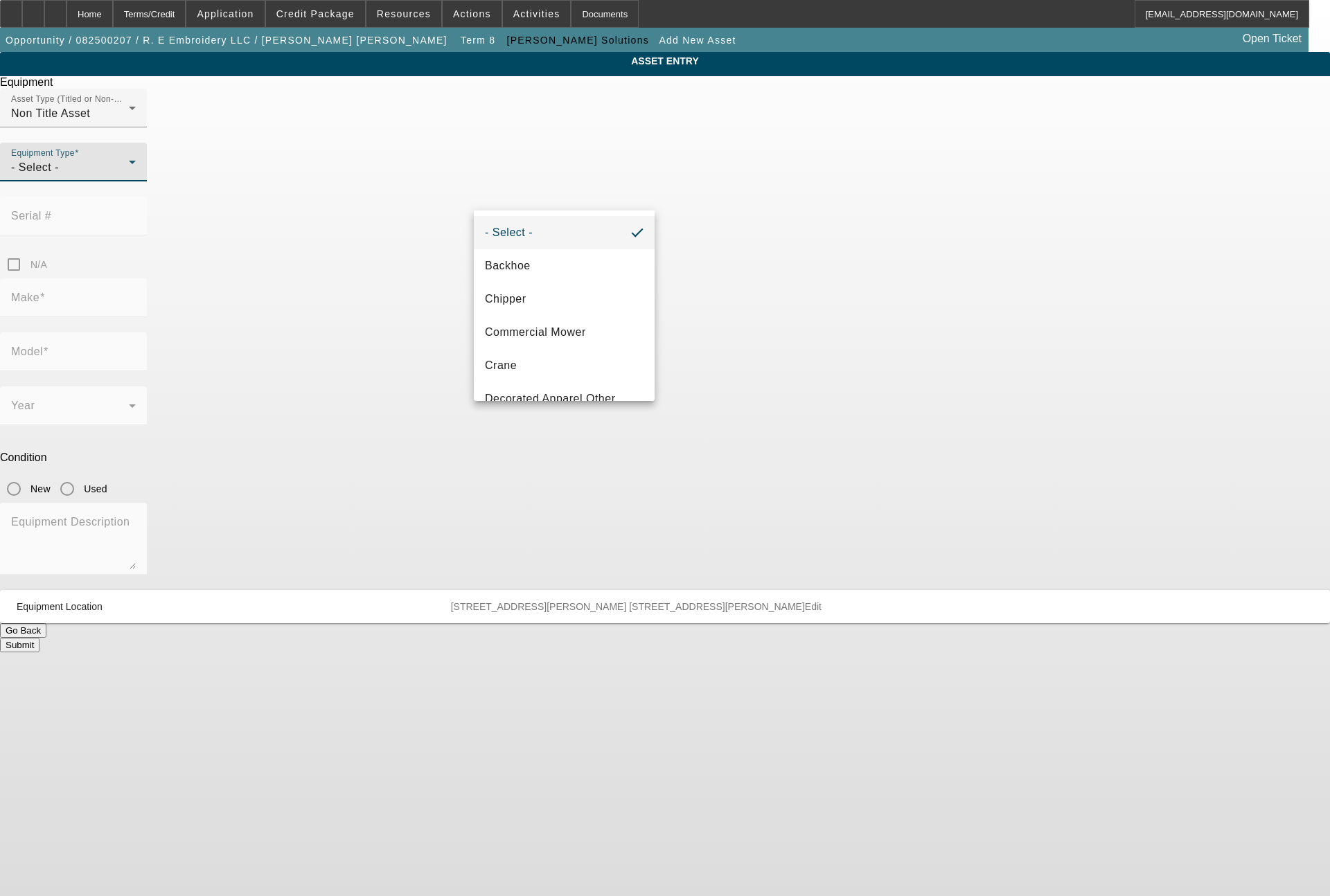
scroll to position [166, 0]
click at [545, 306] on span "Embroidery" at bounding box center [515, 298] width 60 height 17
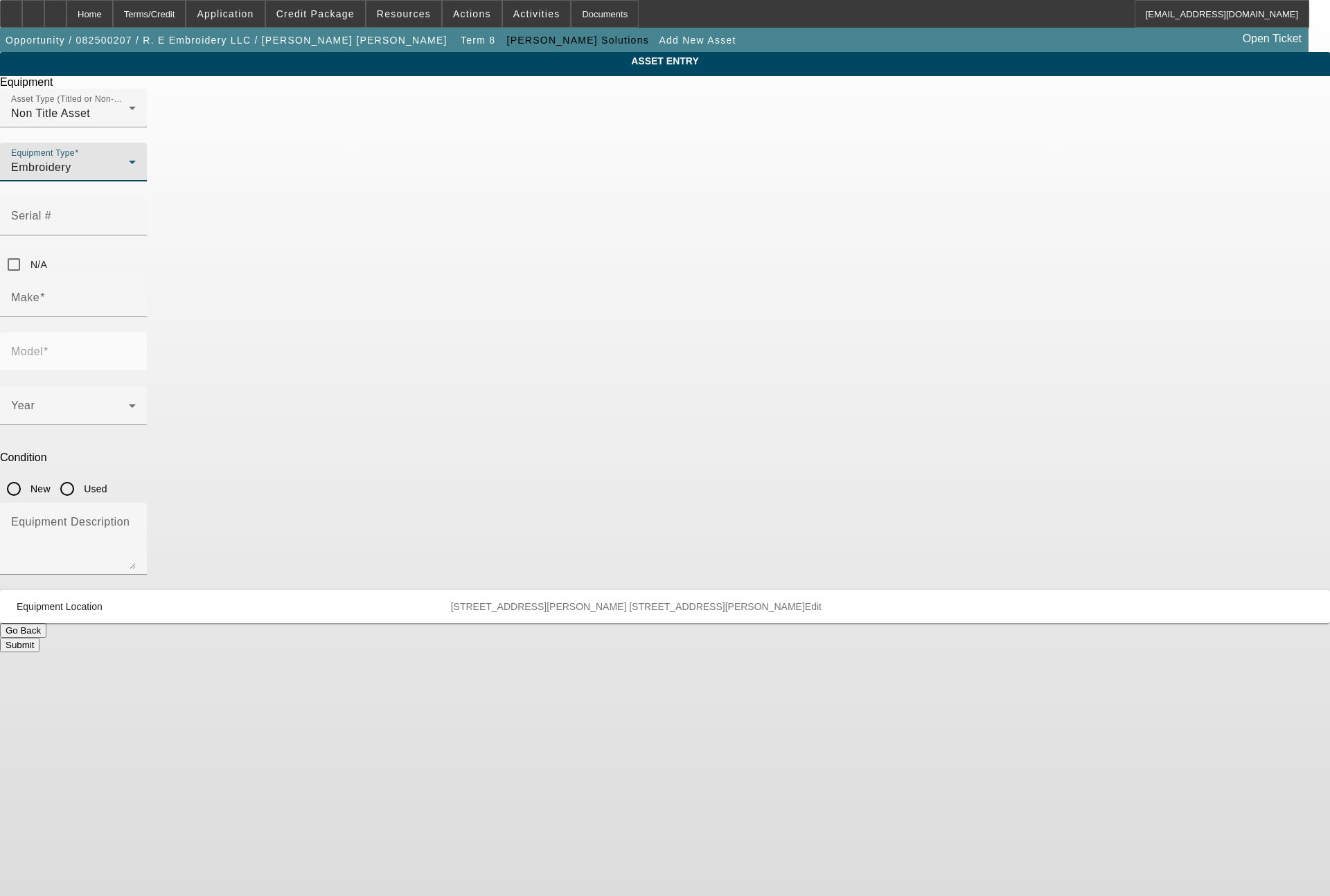
click at [960, 380] on div "ASSET ENTRY Equipment Asset Type (Titled or Non-Titled) Non Title Asset Equipme…" at bounding box center [665, 352] width 1330 height 600
click at [136, 295] on input "Make" at bounding box center [73, 303] width 124 height 17
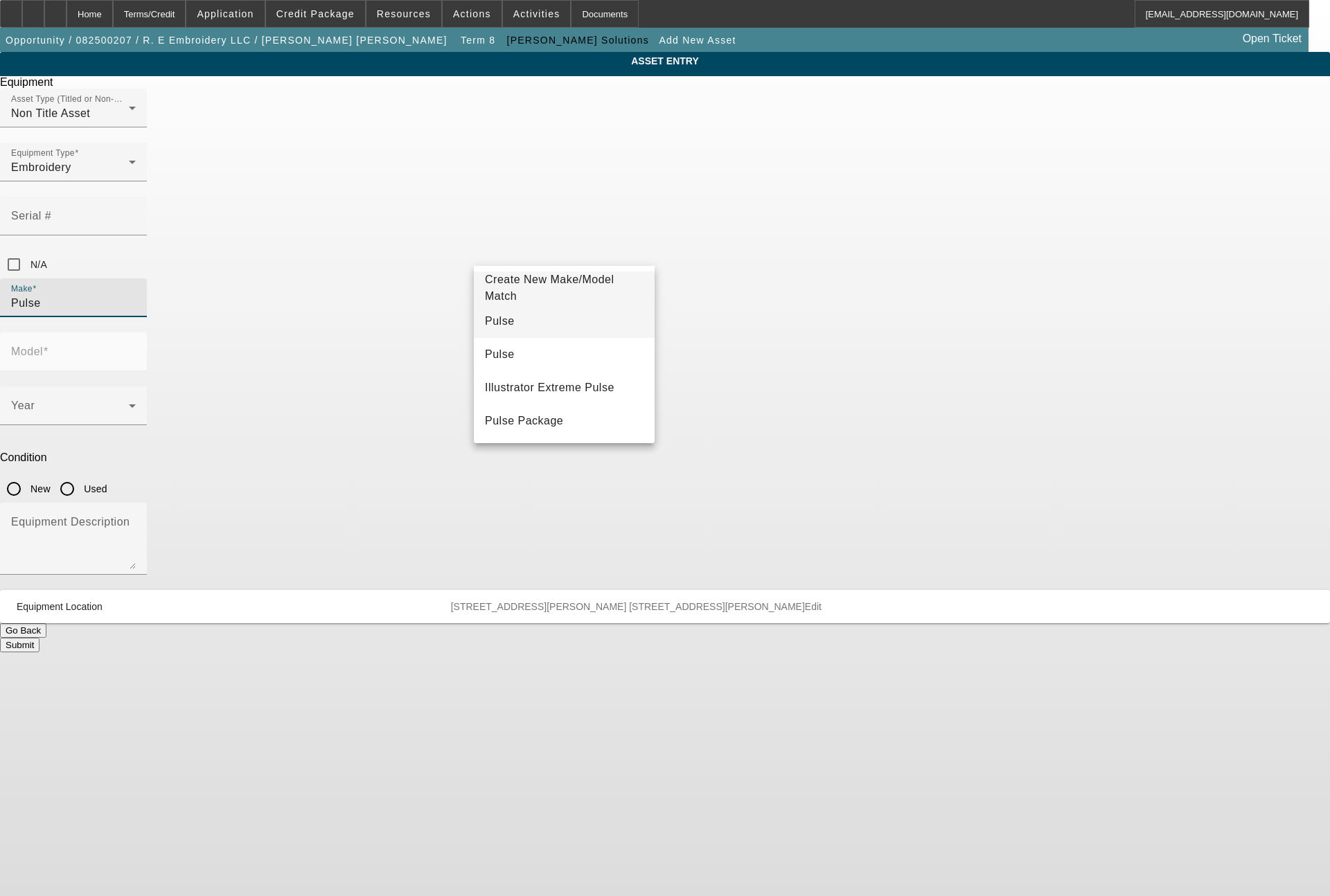
type input "Pulse"
click at [520, 316] on mat-option "Pulse" at bounding box center [564, 321] width 181 height 33
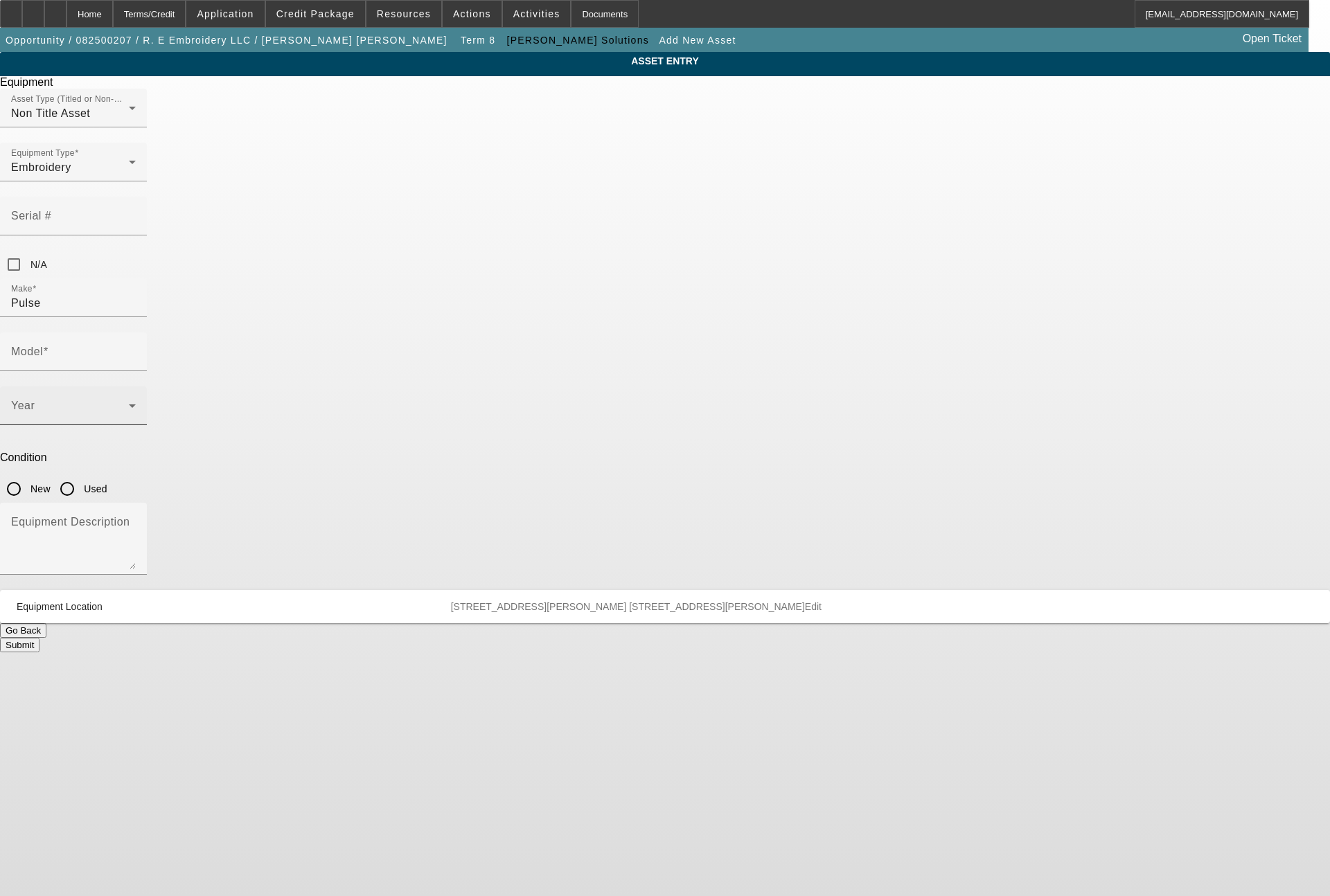
click at [136, 386] on div "Year" at bounding box center [73, 406] width 124 height 39
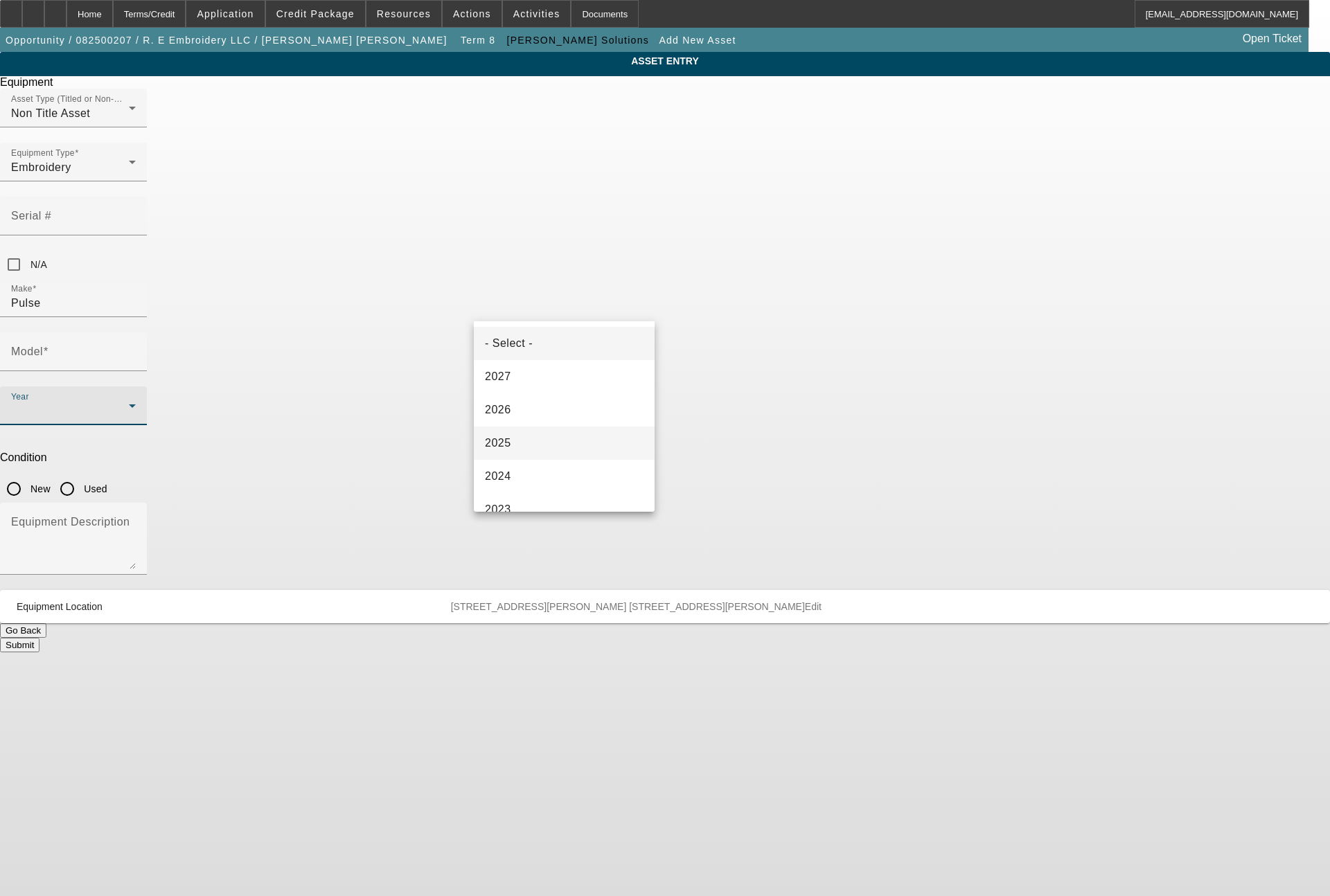
click at [507, 444] on span "2025" at bounding box center [498, 443] width 27 height 17
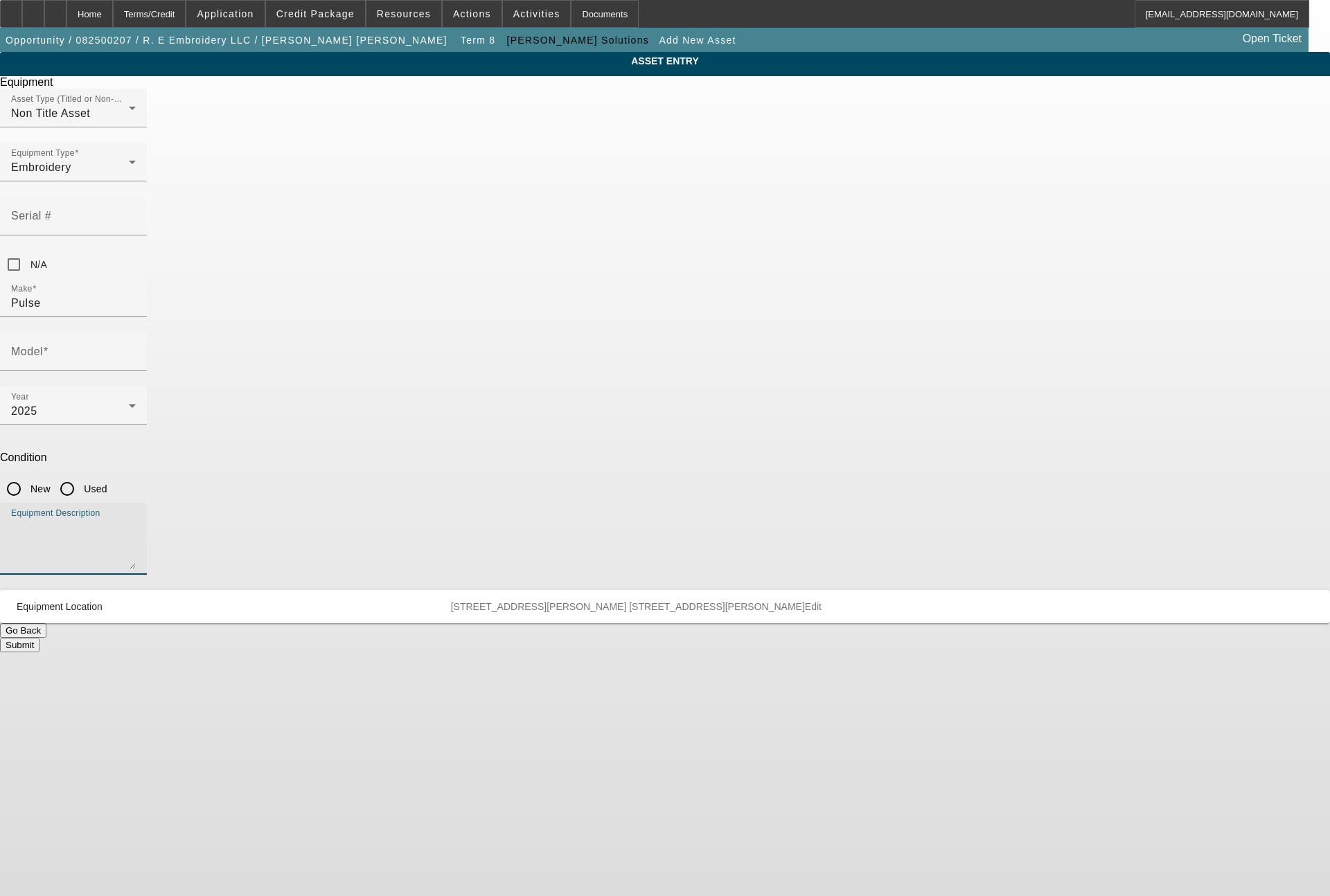
click at [136, 519] on textarea "Equipment Description" at bounding box center [73, 544] width 124 height 50
type textarea "editing / lettering software"
click at [28, 475] on input "New" at bounding box center [14, 488] width 28 height 28
radio input "true"
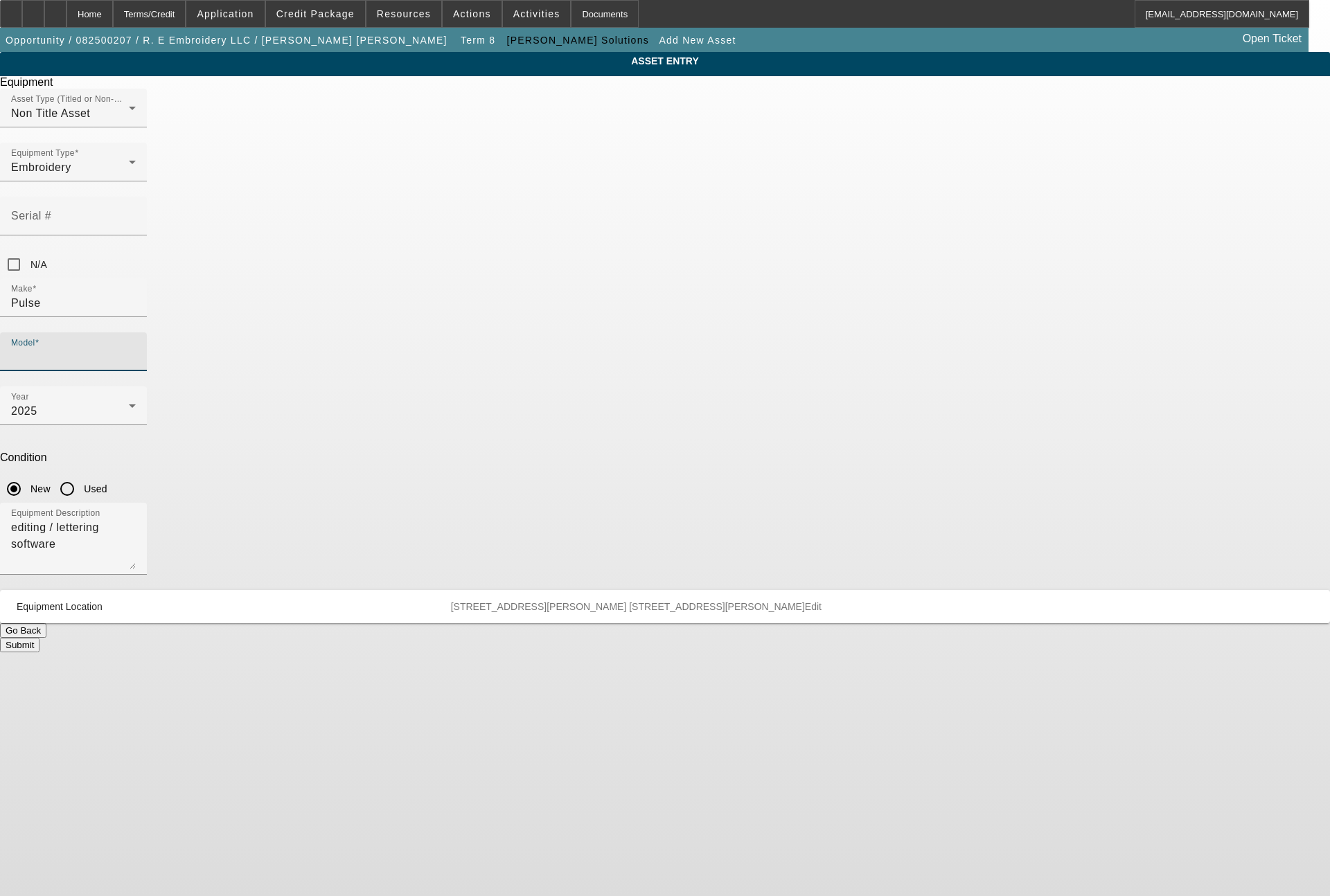
click at [136, 349] on input "Model" at bounding box center [73, 357] width 124 height 17
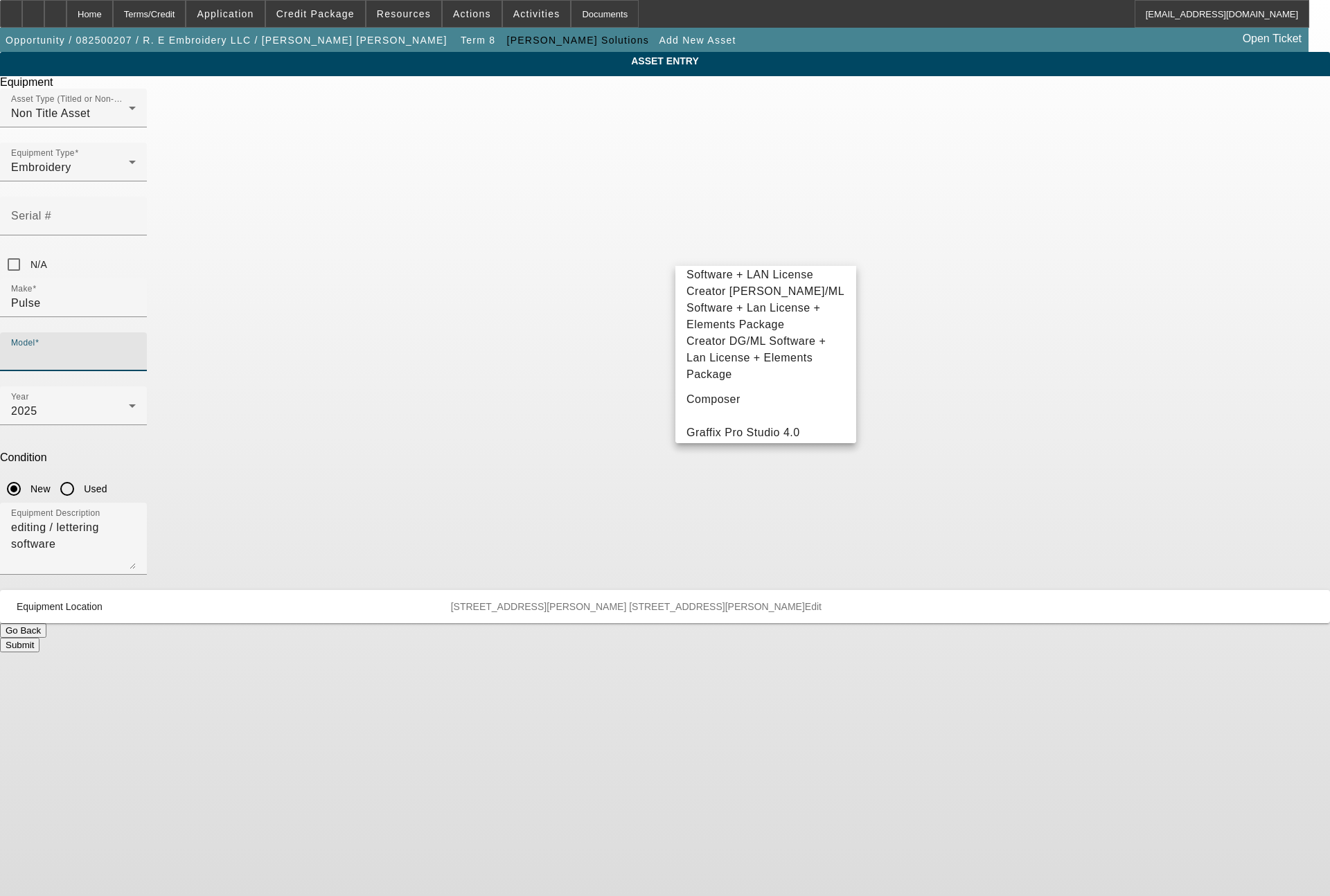
scroll to position [309, 0]
click at [768, 294] on span "L-Com Composer Tajima DG/ML Software + Lan License Package" at bounding box center [765, 327] width 158 height 66
type input "L-Com Composer Tajima DG/ML Software + Lan License Package"
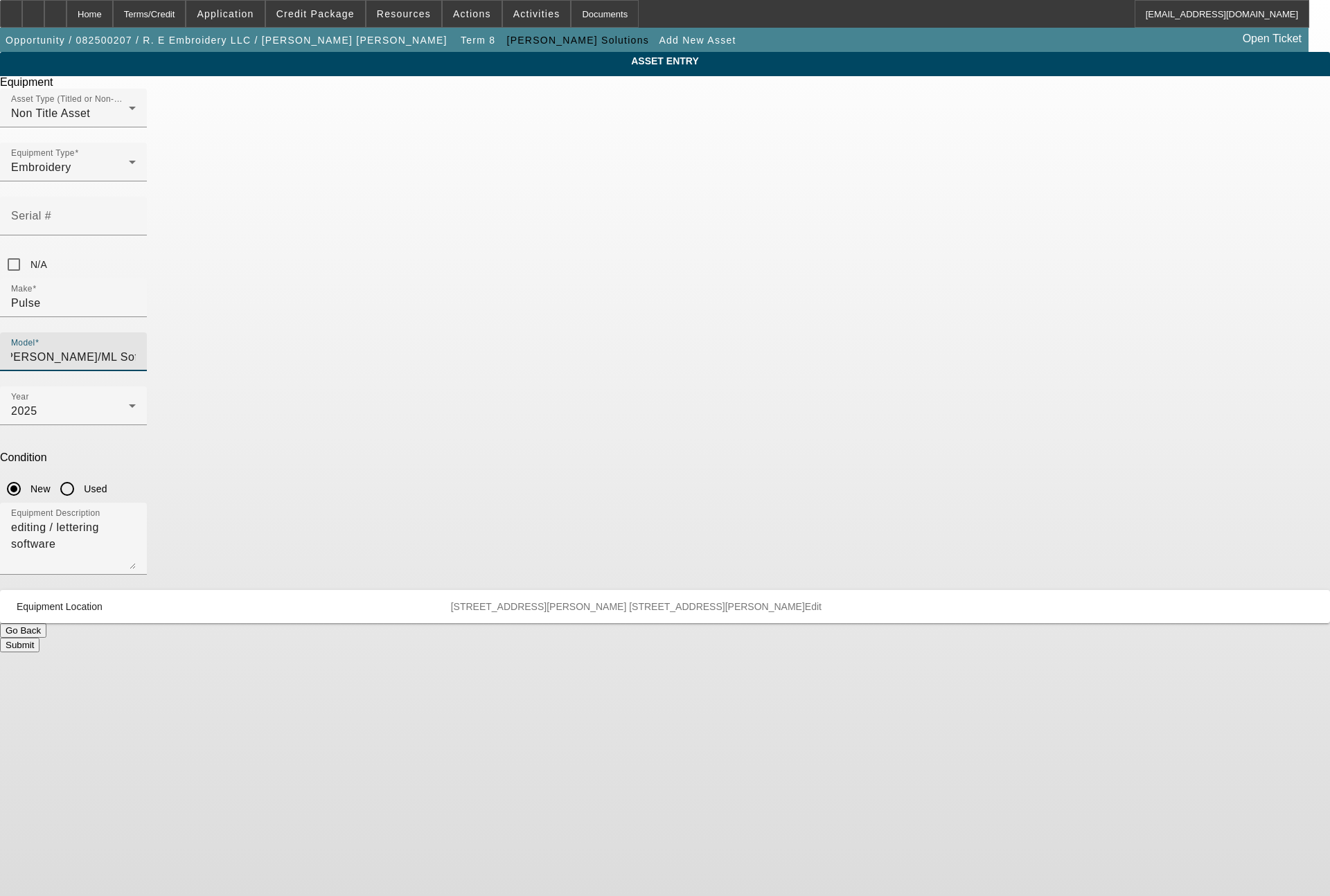
scroll to position [0, 0]
click at [40, 638] on button "Submit" at bounding box center [19, 645] width 40 height 14
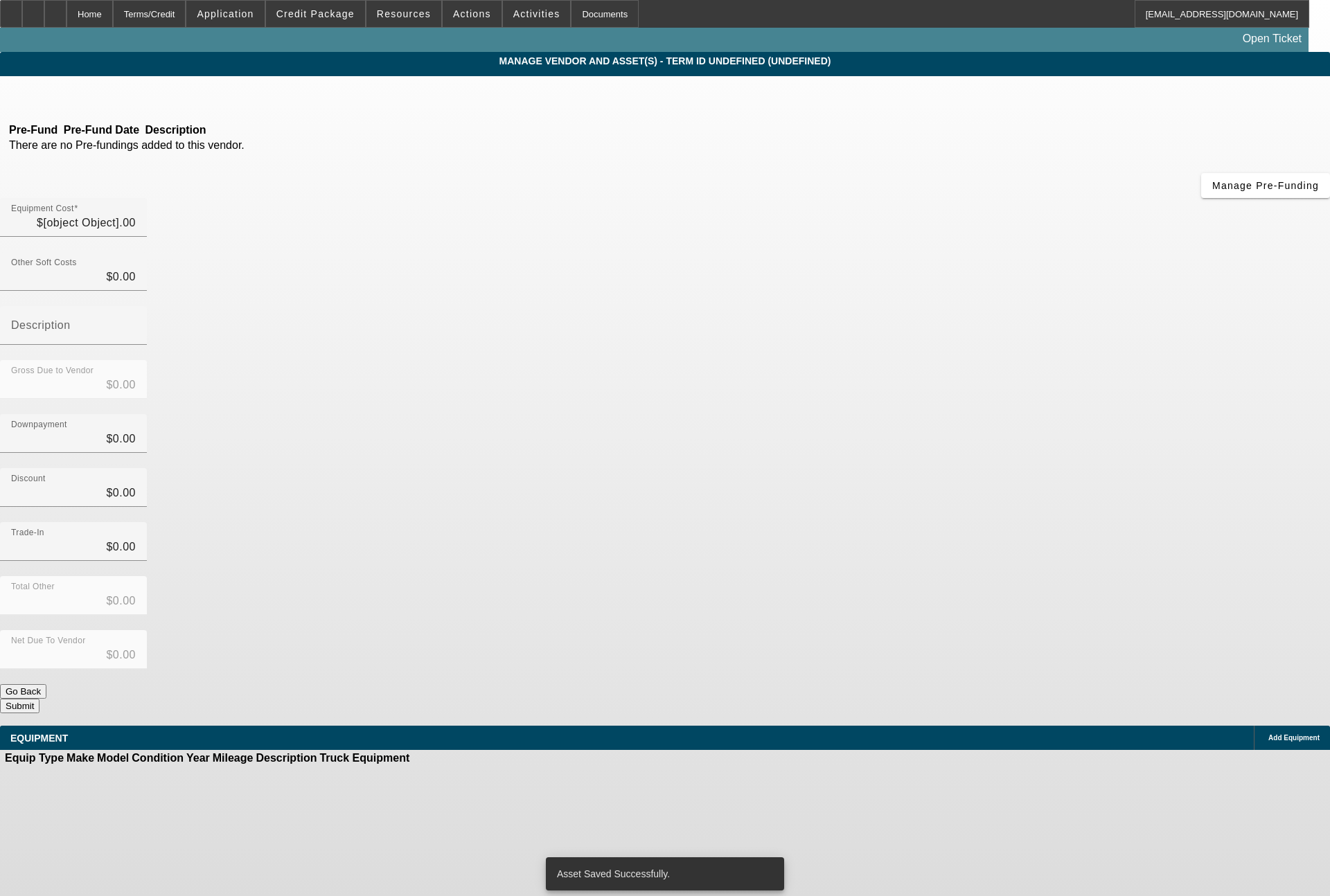
type input "$29,995.00"
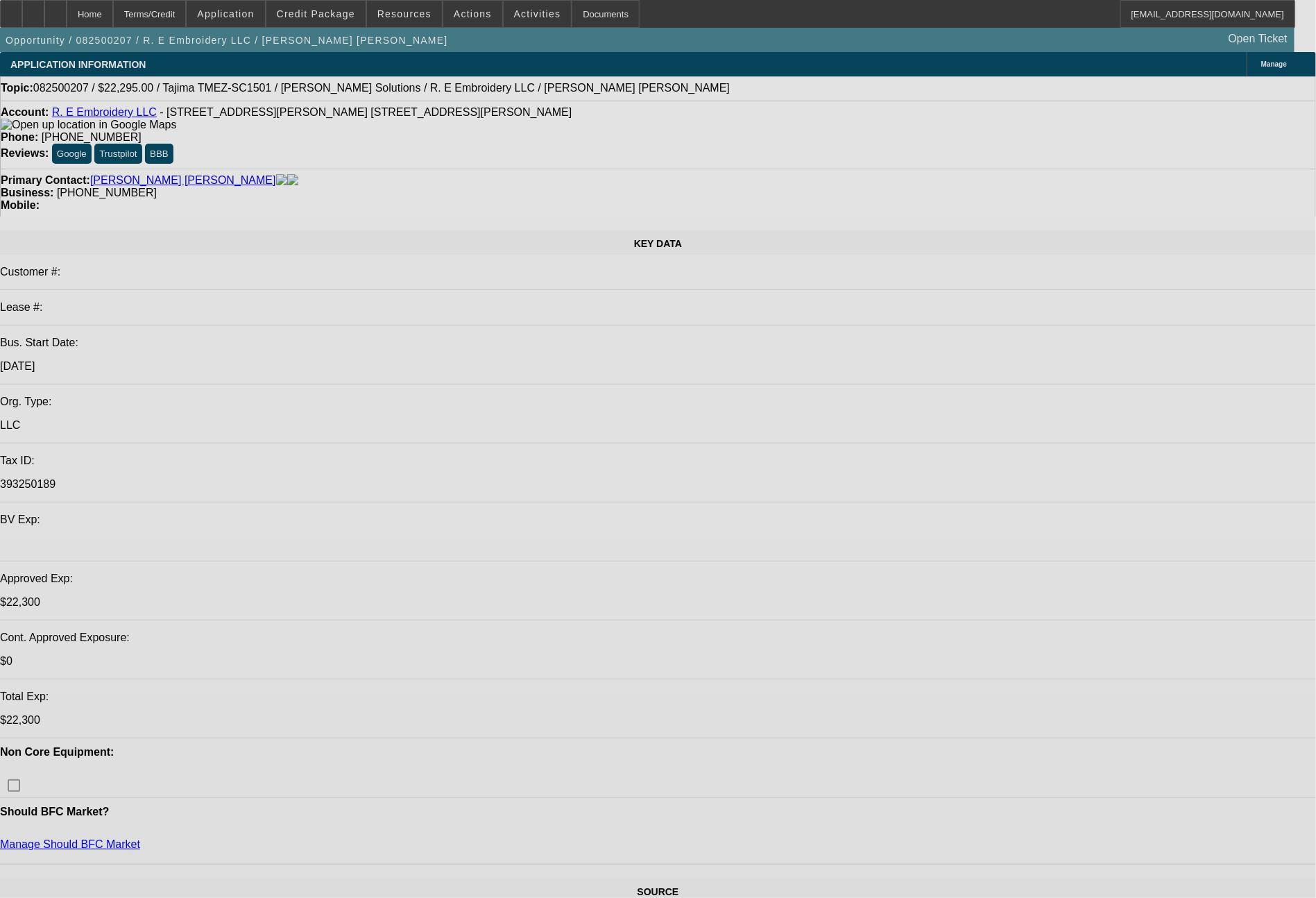
select select "0"
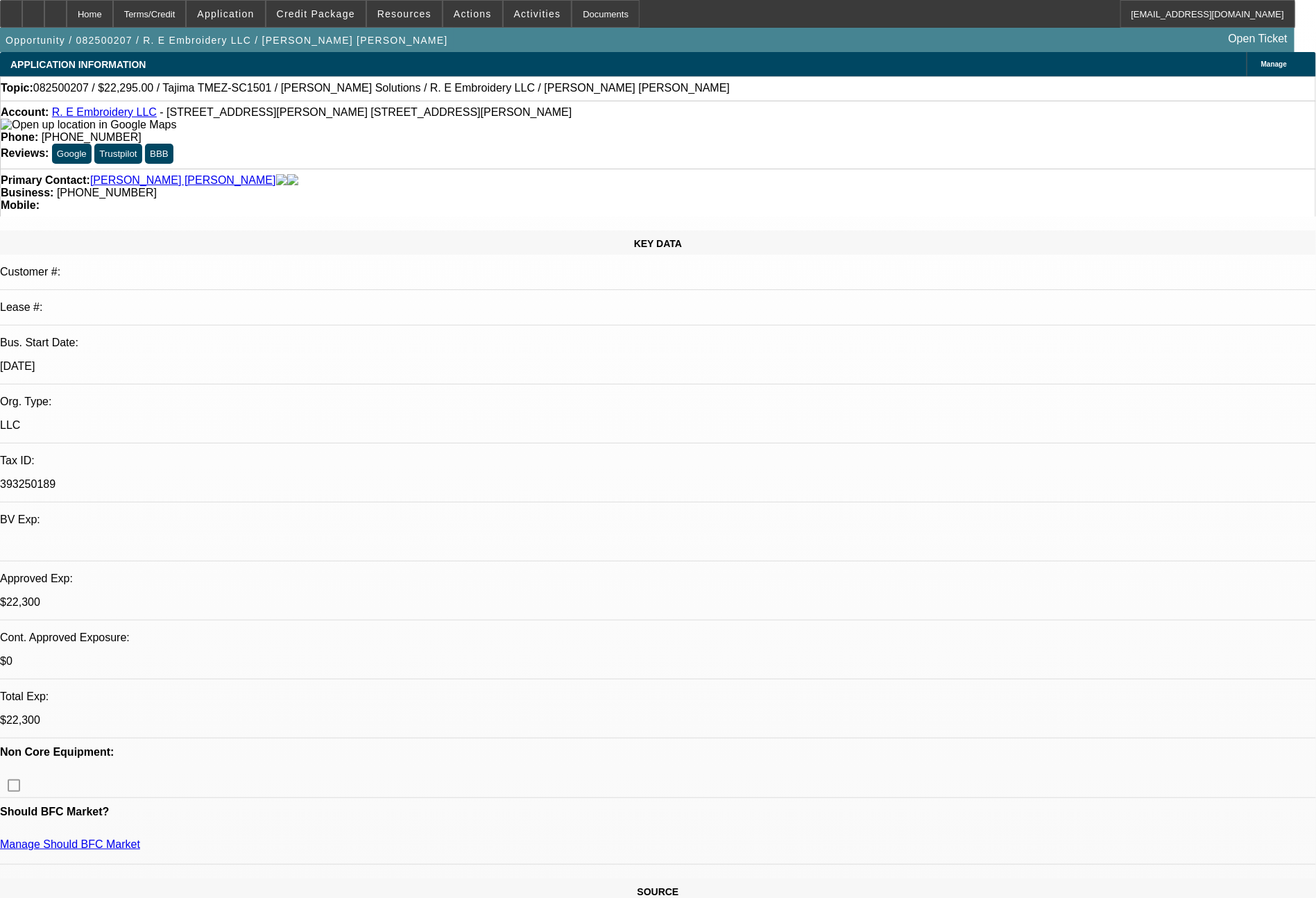
select select "2"
select select "0"
select select "6"
select select "0"
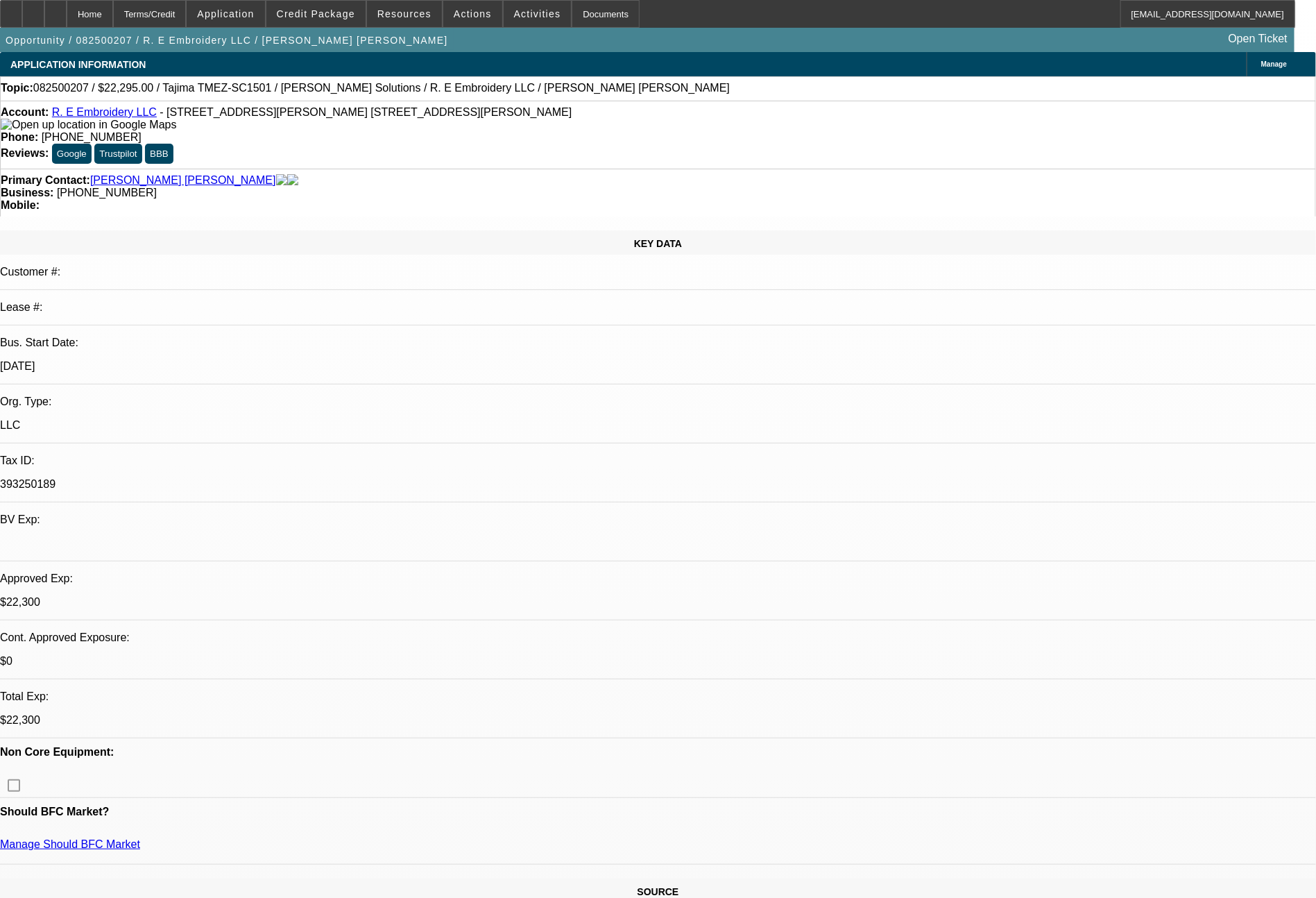
select select "2"
select select "0"
select select "6"
select select "0"
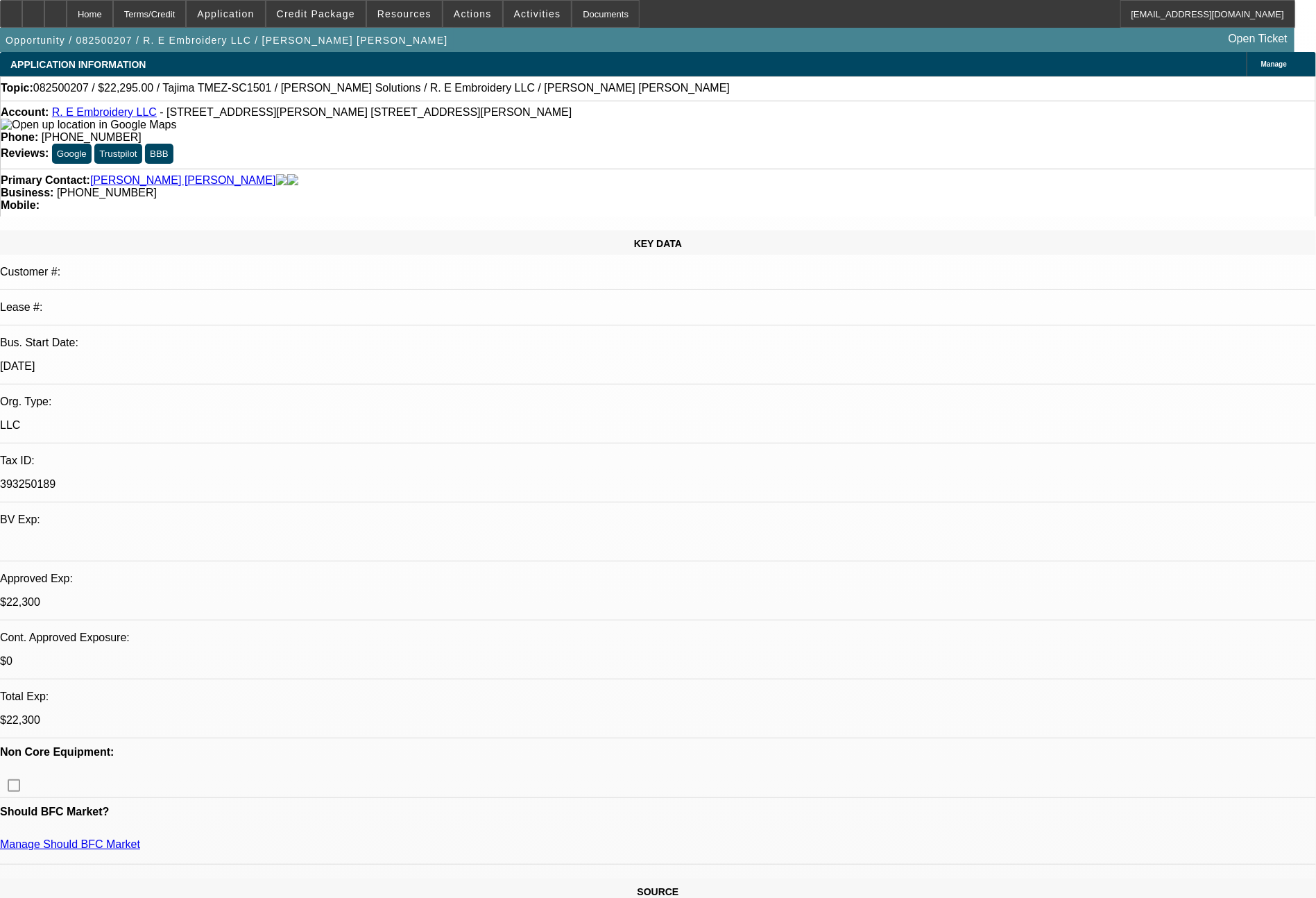
select select "2"
select select "0"
select select "6"
select select "0"
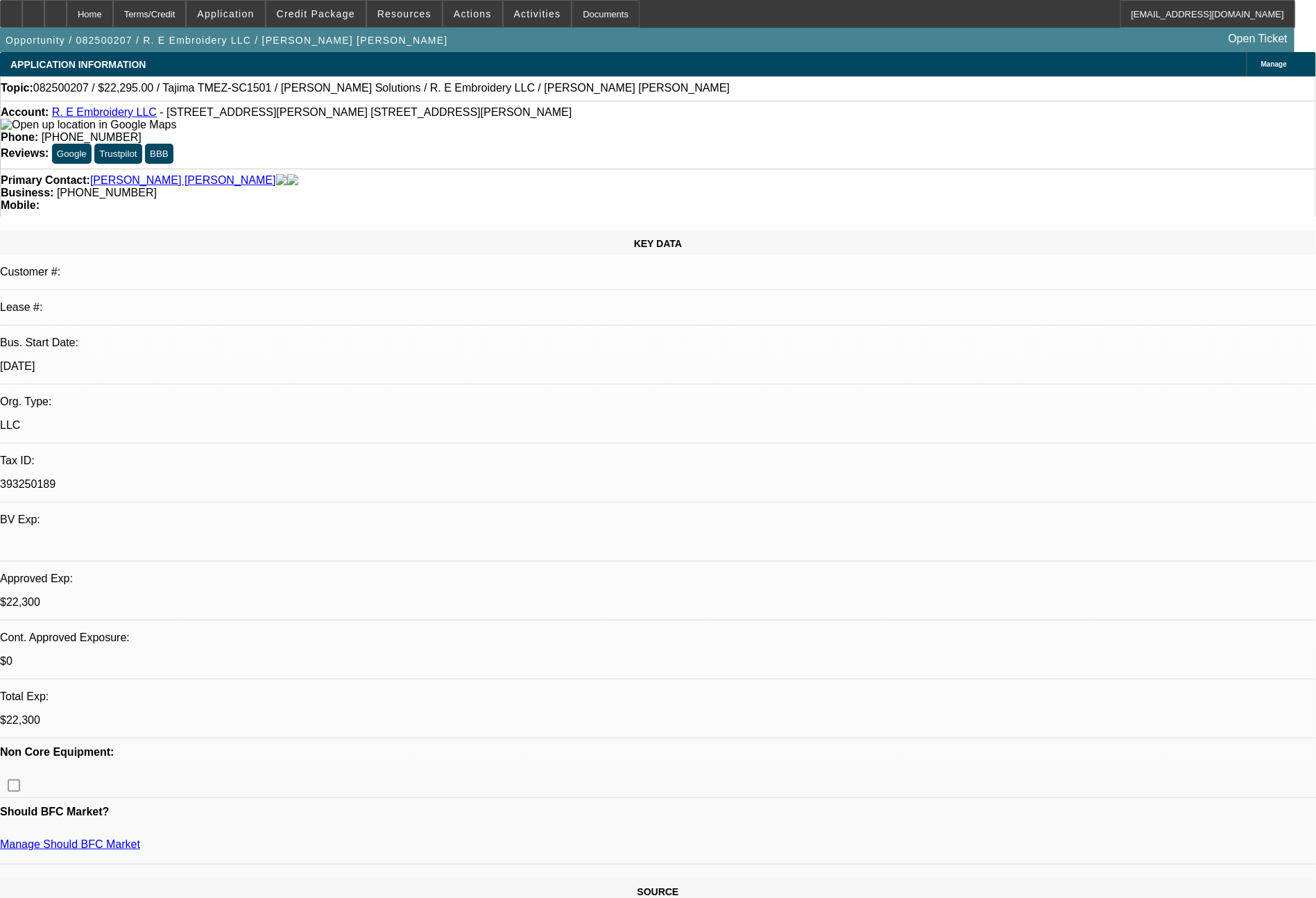
select select "2"
select select "0"
select select "6"
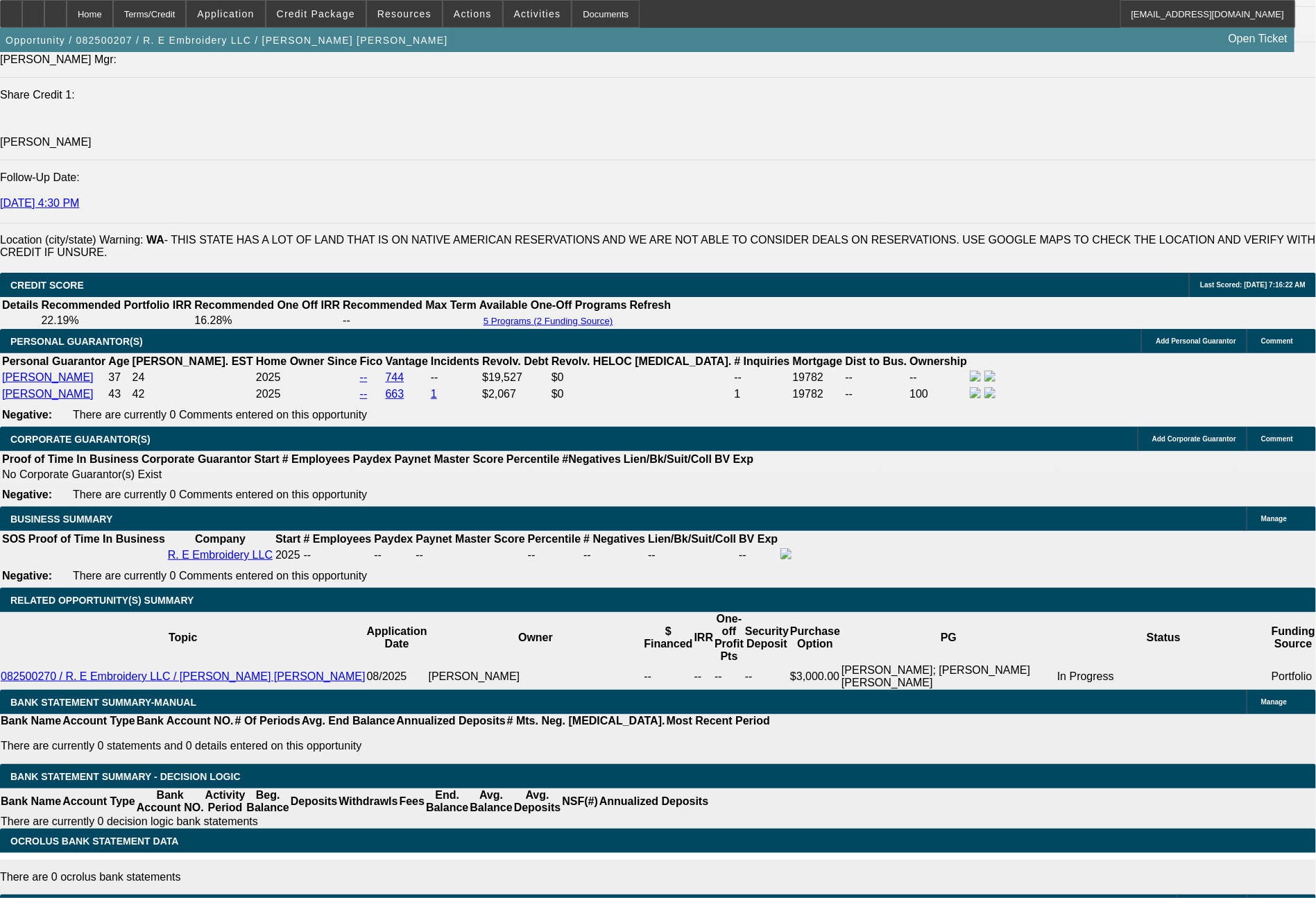
scroll to position [1973, 0]
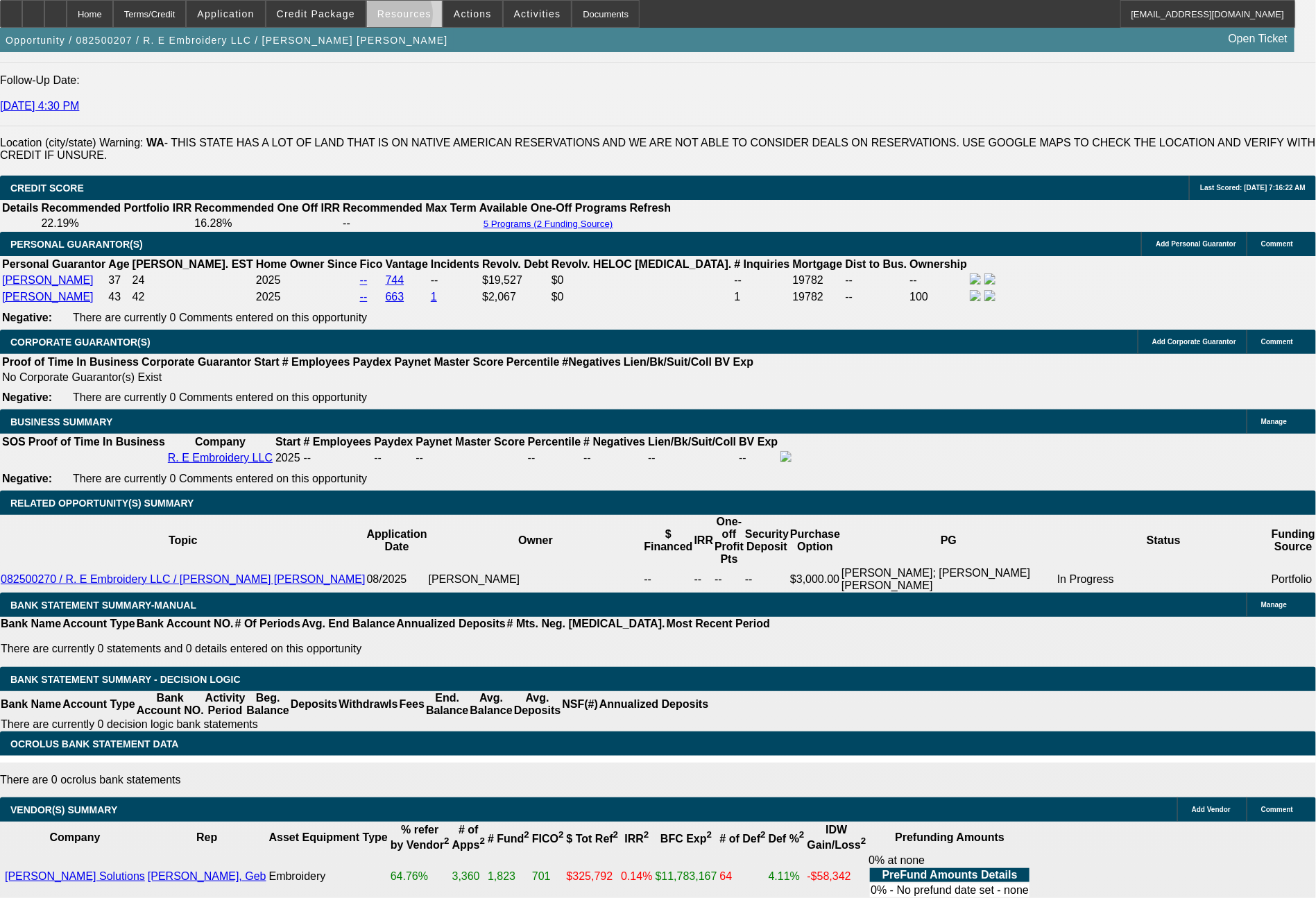
click at [401, 17] on span "Resources" at bounding box center [404, 14] width 54 height 11
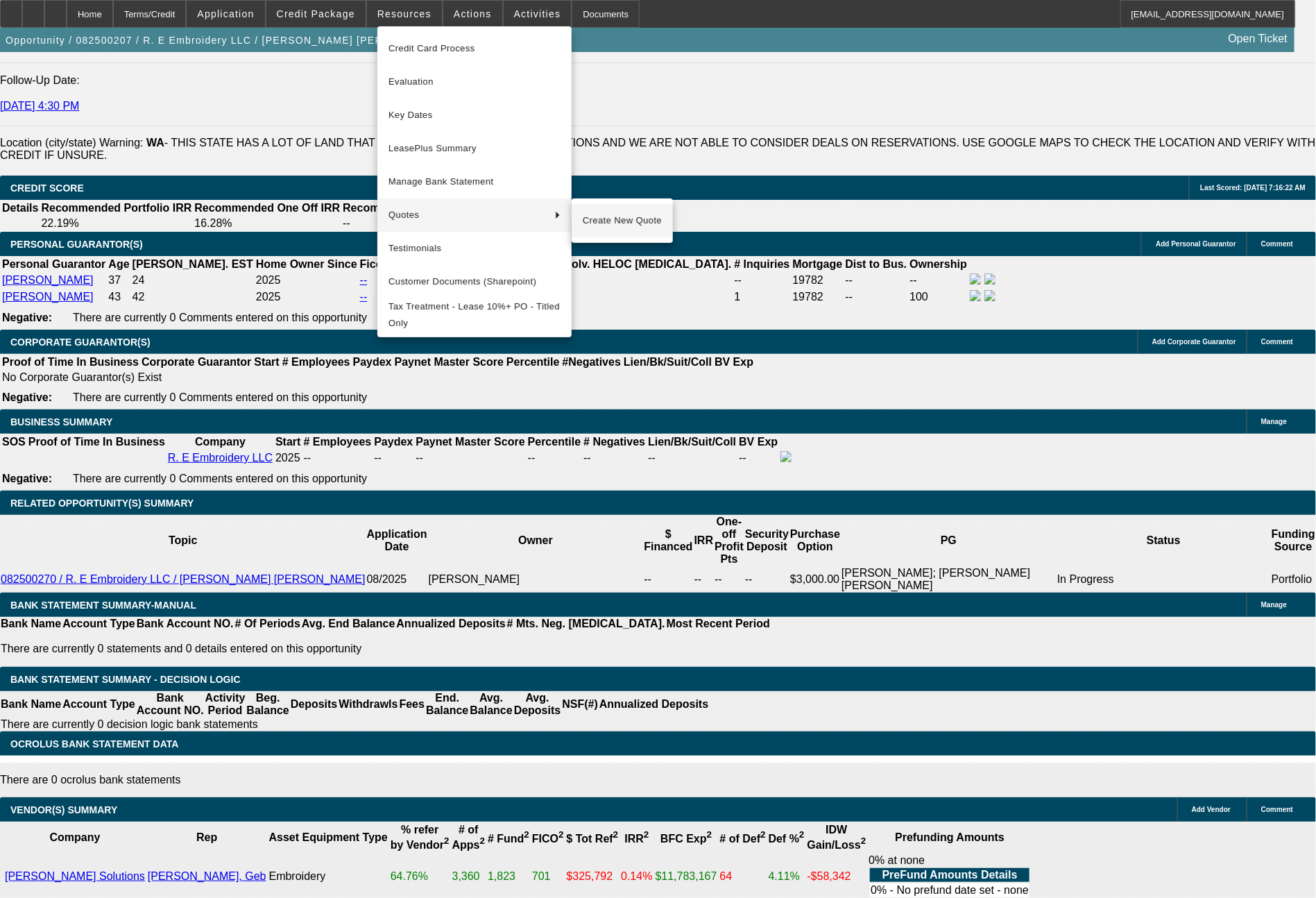
click at [596, 223] on span "Create New Quote" at bounding box center [623, 221] width 79 height 17
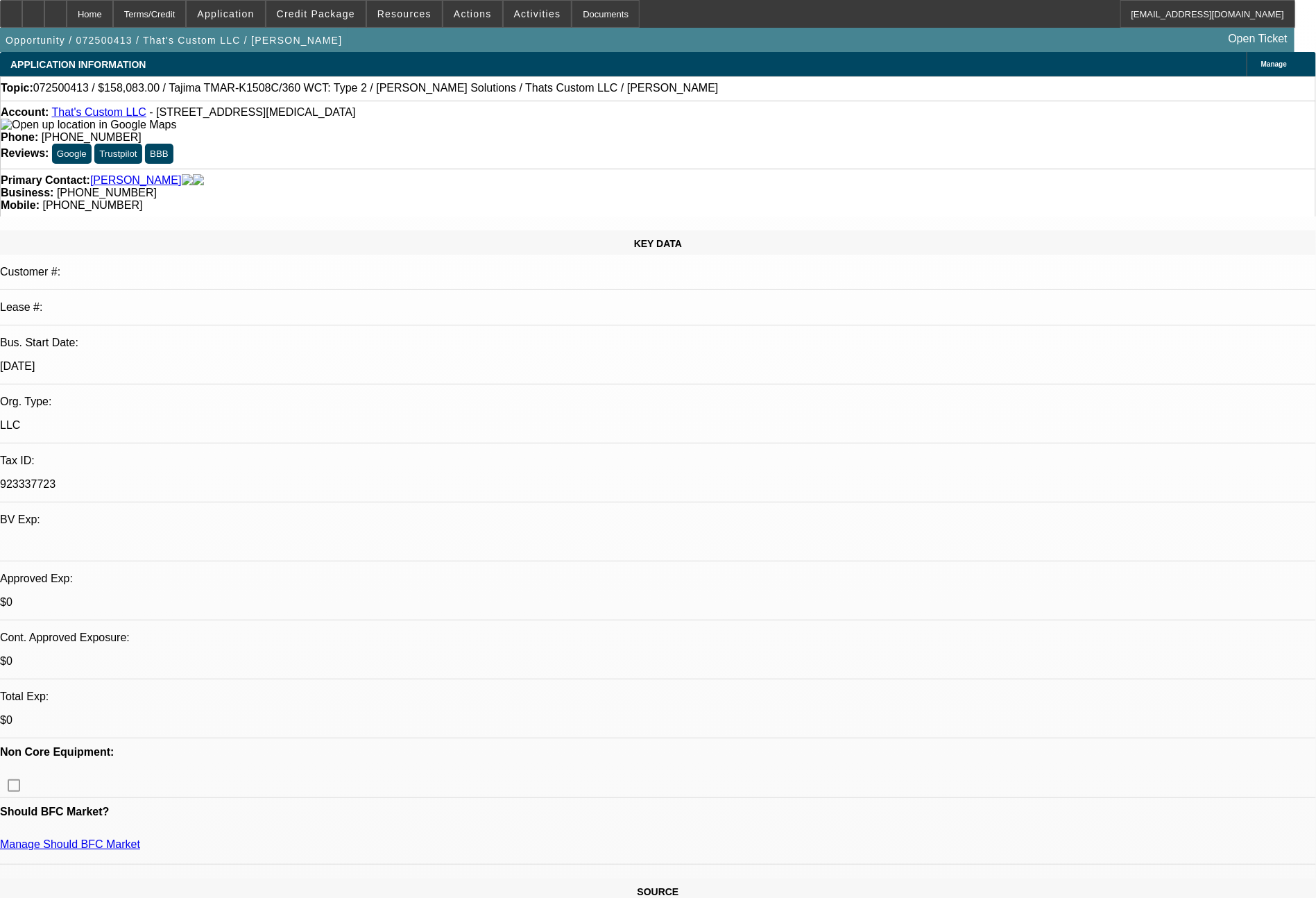
select select "0.15"
select select "2"
select select "0"
select select "6"
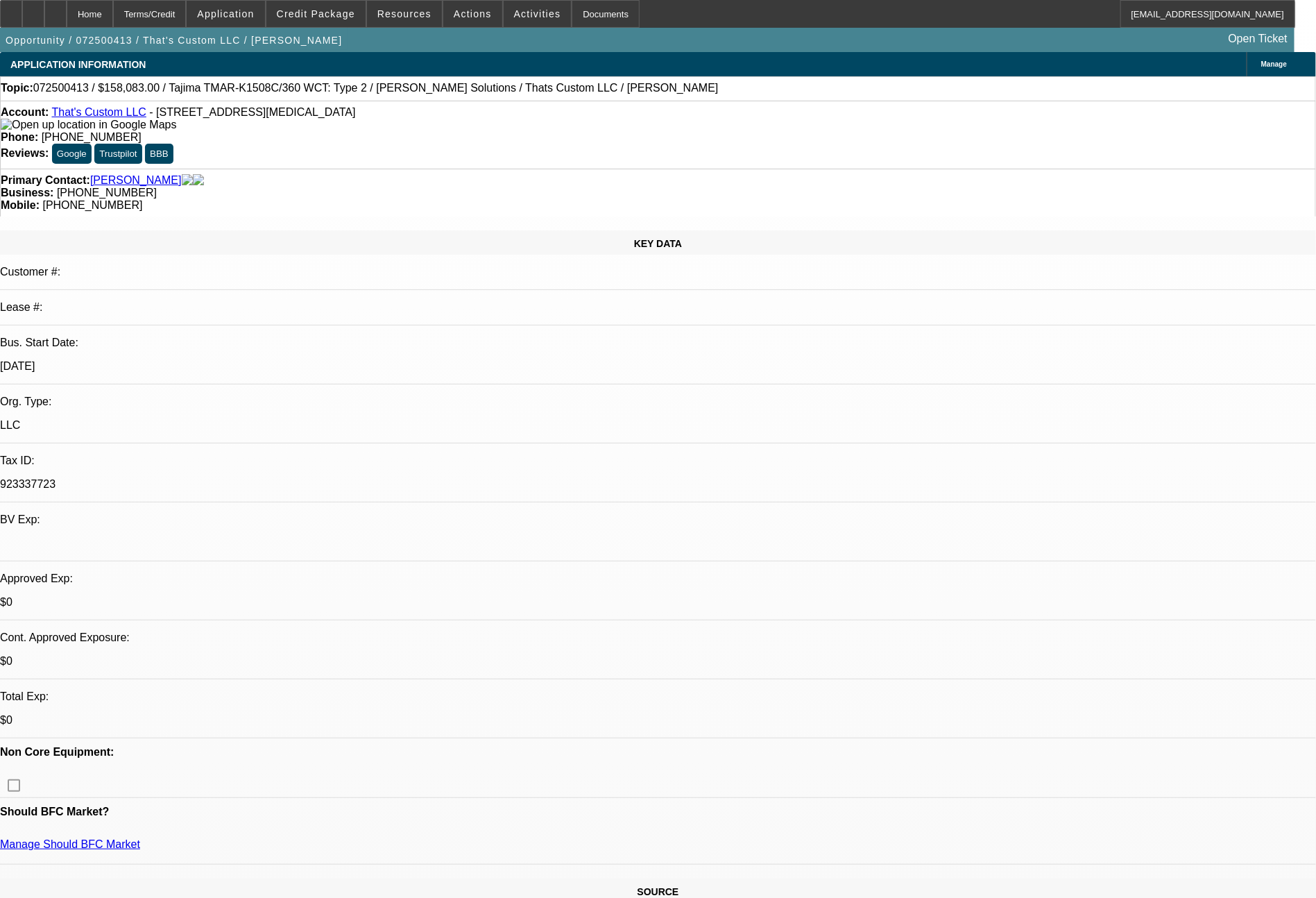
select select "0.15"
select select "2"
select select "0"
select select "6"
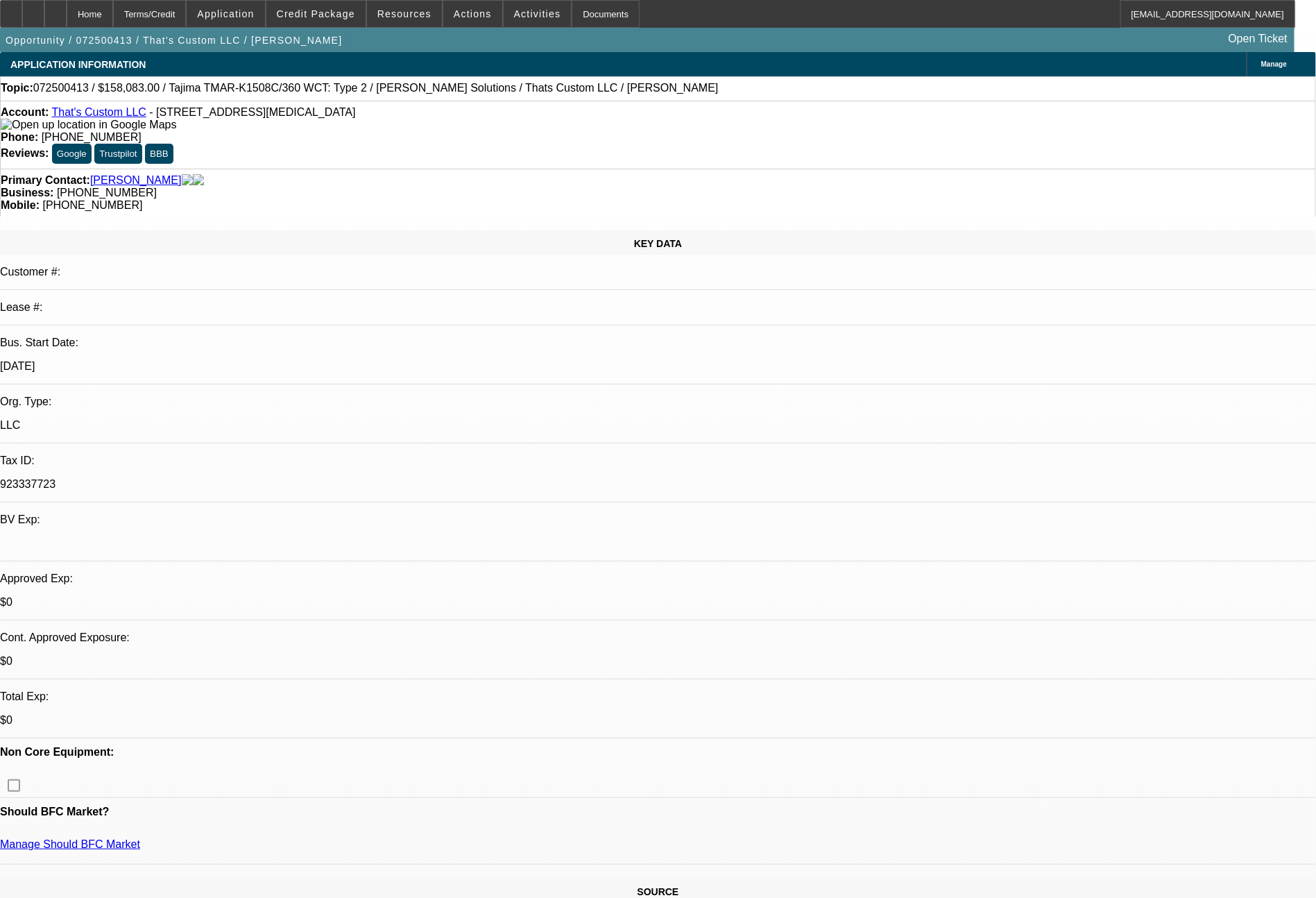
select select "0.15"
select select "2"
select select "0"
select select "6"
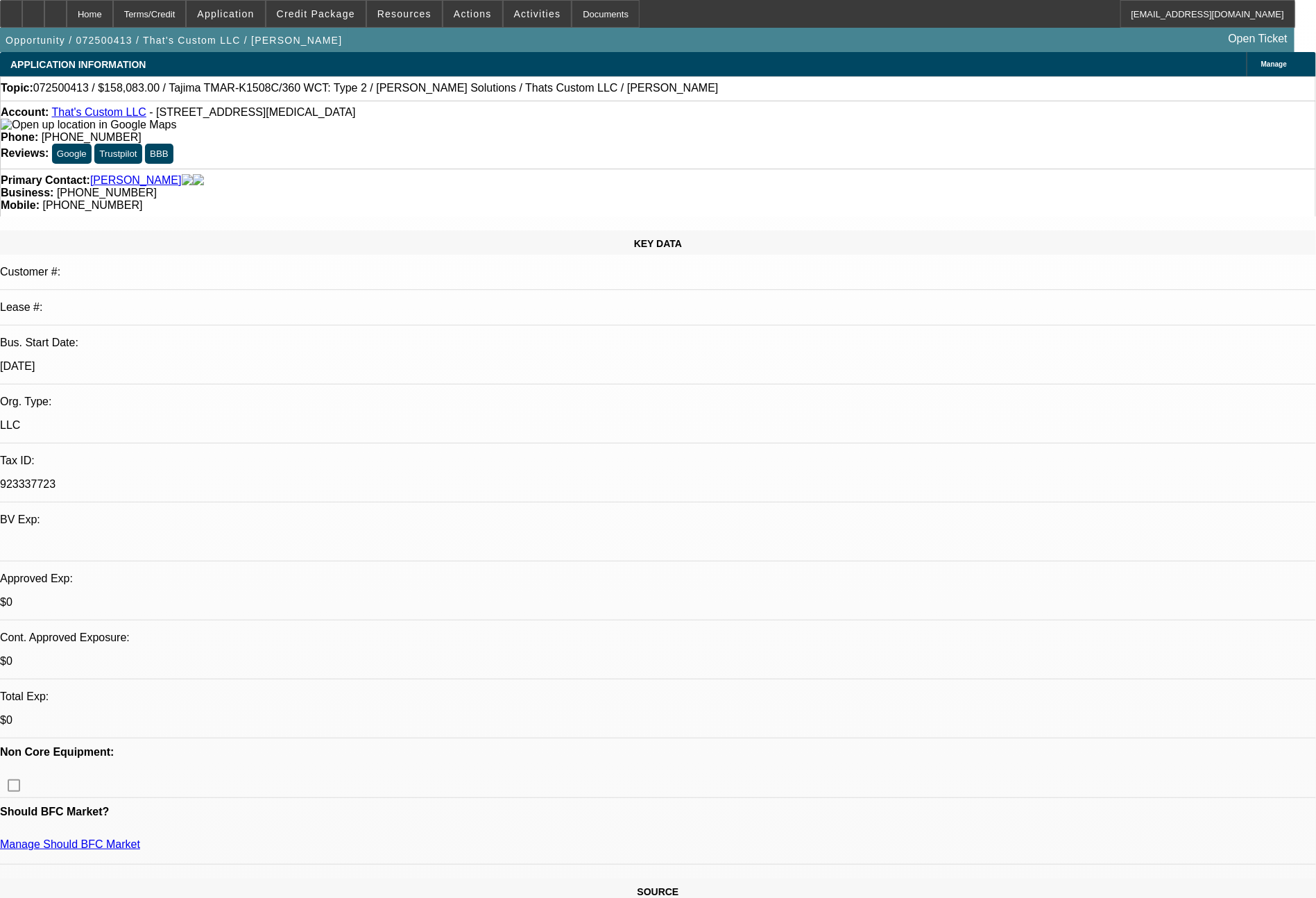
select select "0.15"
select select "2"
select select "0"
select select "6"
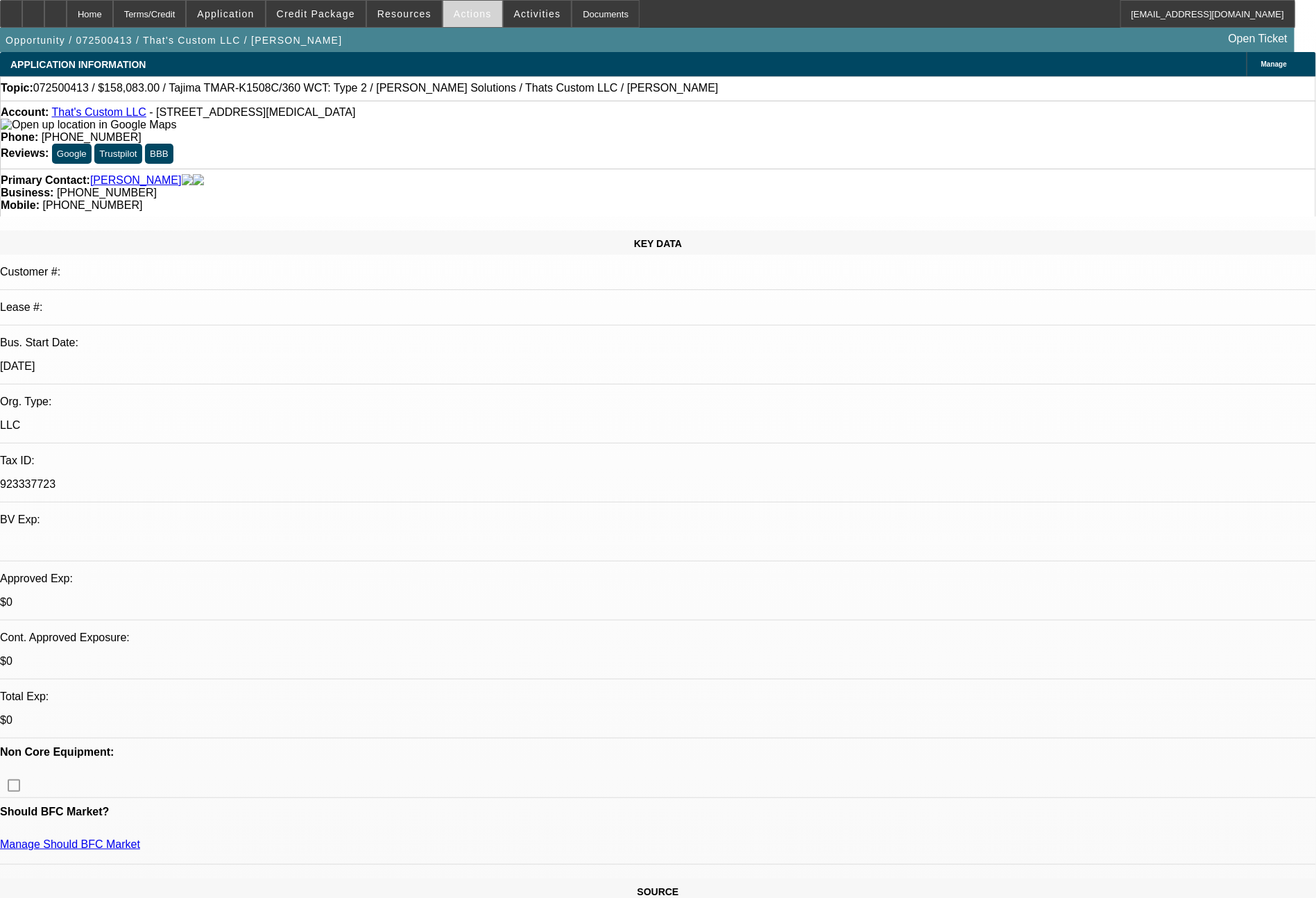
click at [463, 12] on span "Actions" at bounding box center [473, 14] width 38 height 11
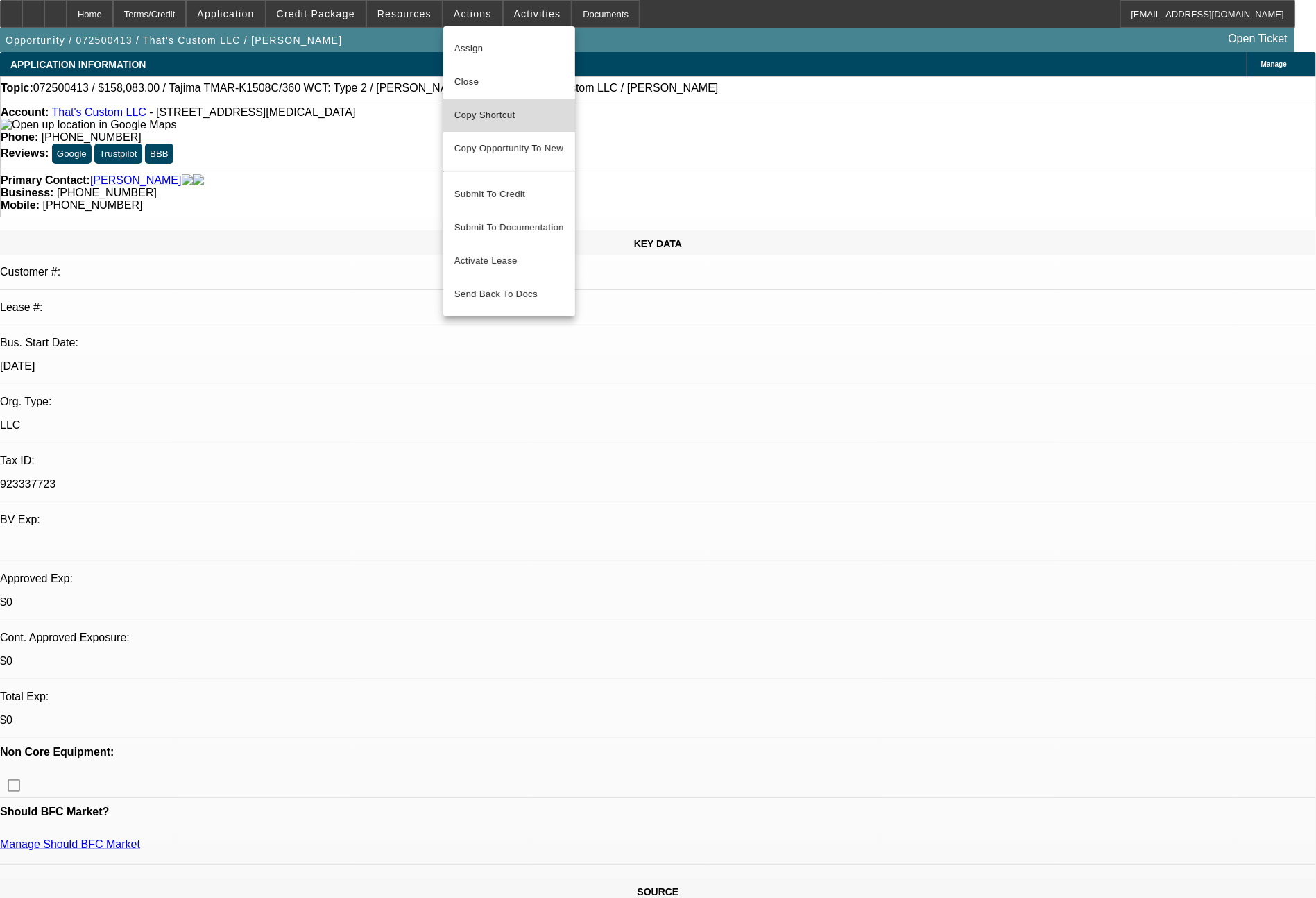
click at [474, 112] on span "Copy Shortcut" at bounding box center [510, 115] width 110 height 17
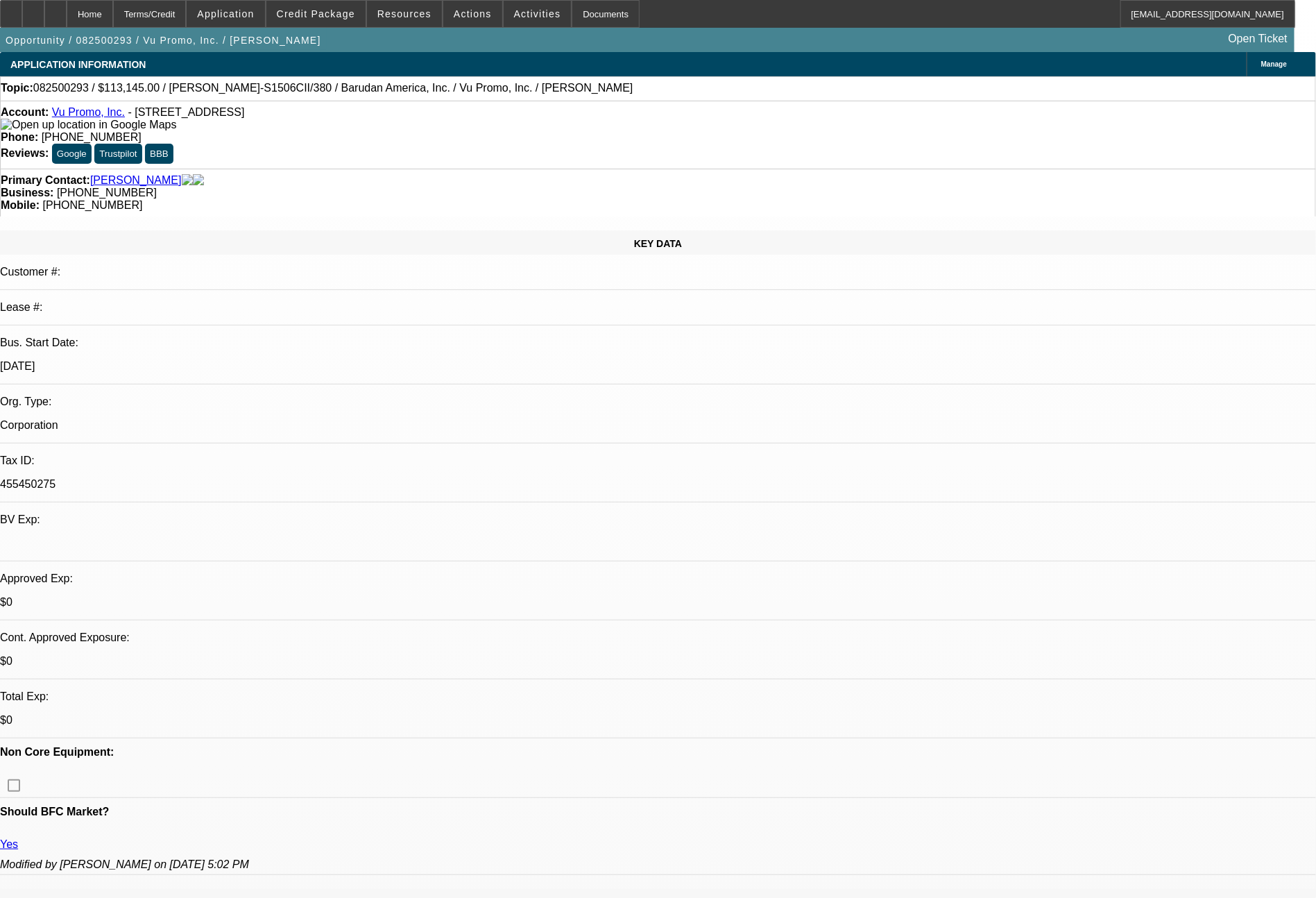
select select "0"
select select "2"
select select "0.1"
select select "4"
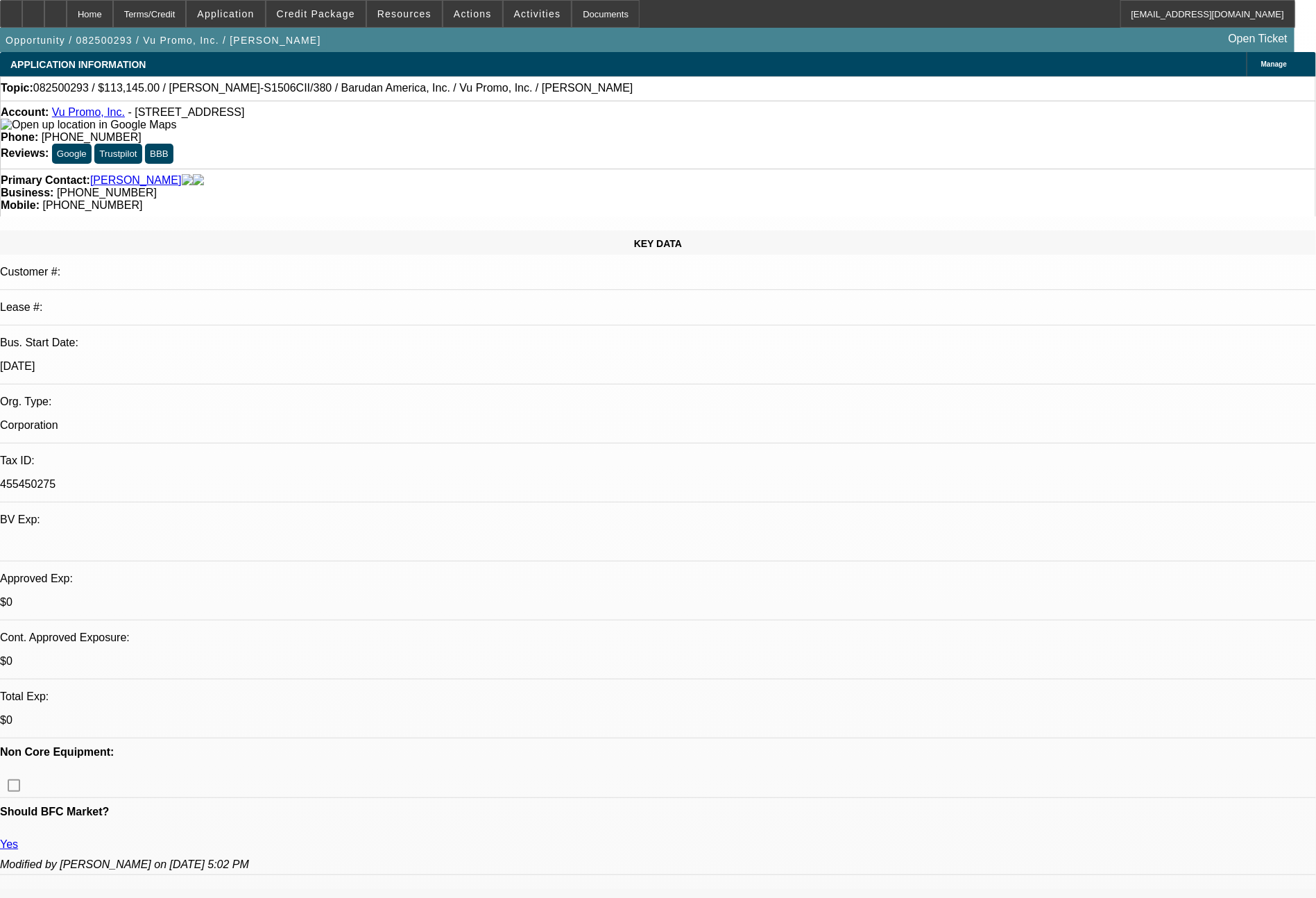
select select "0"
select select "2"
select select "0"
select select "6"
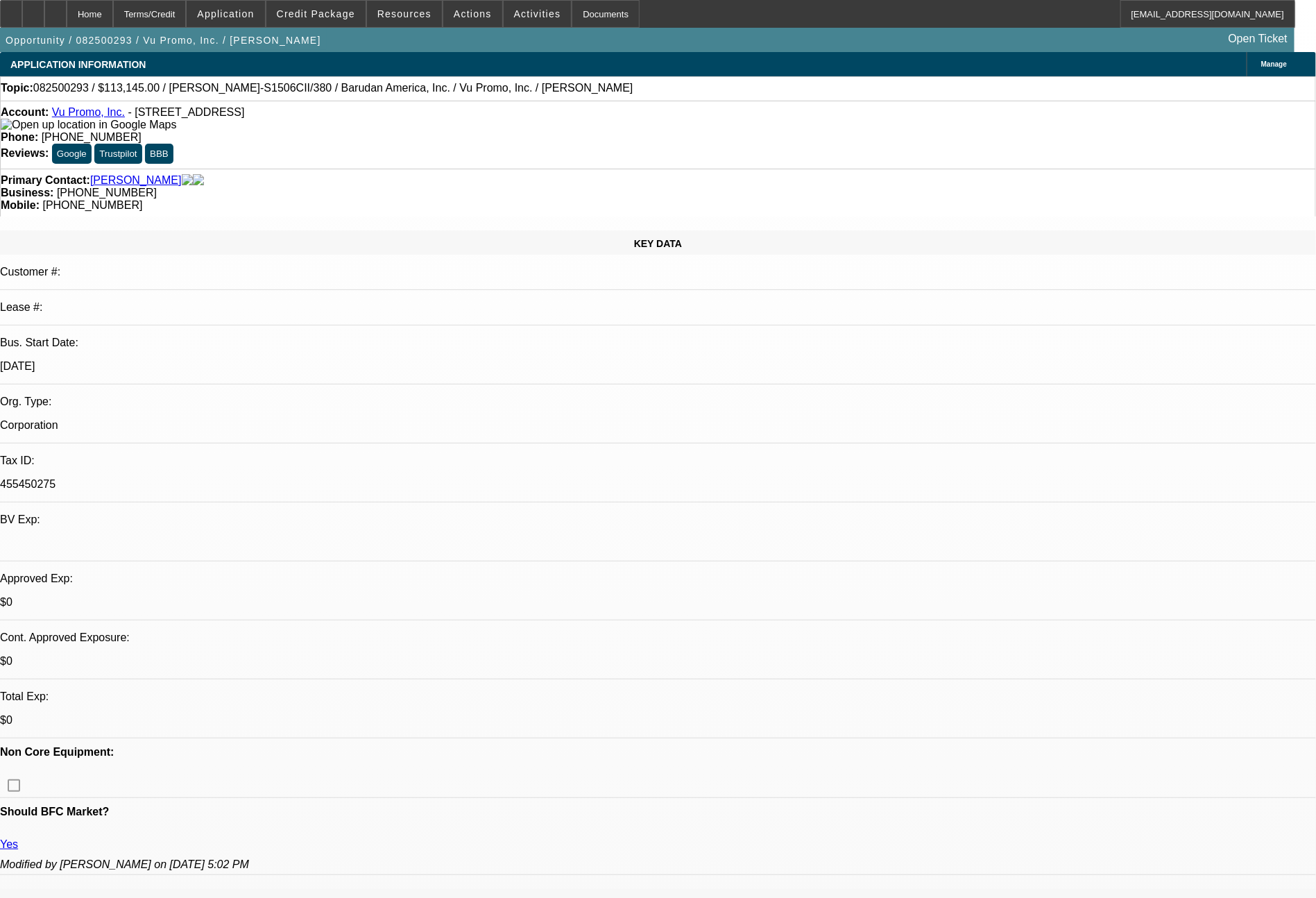
select select "0"
select select "2"
select select "0.1"
select select "4"
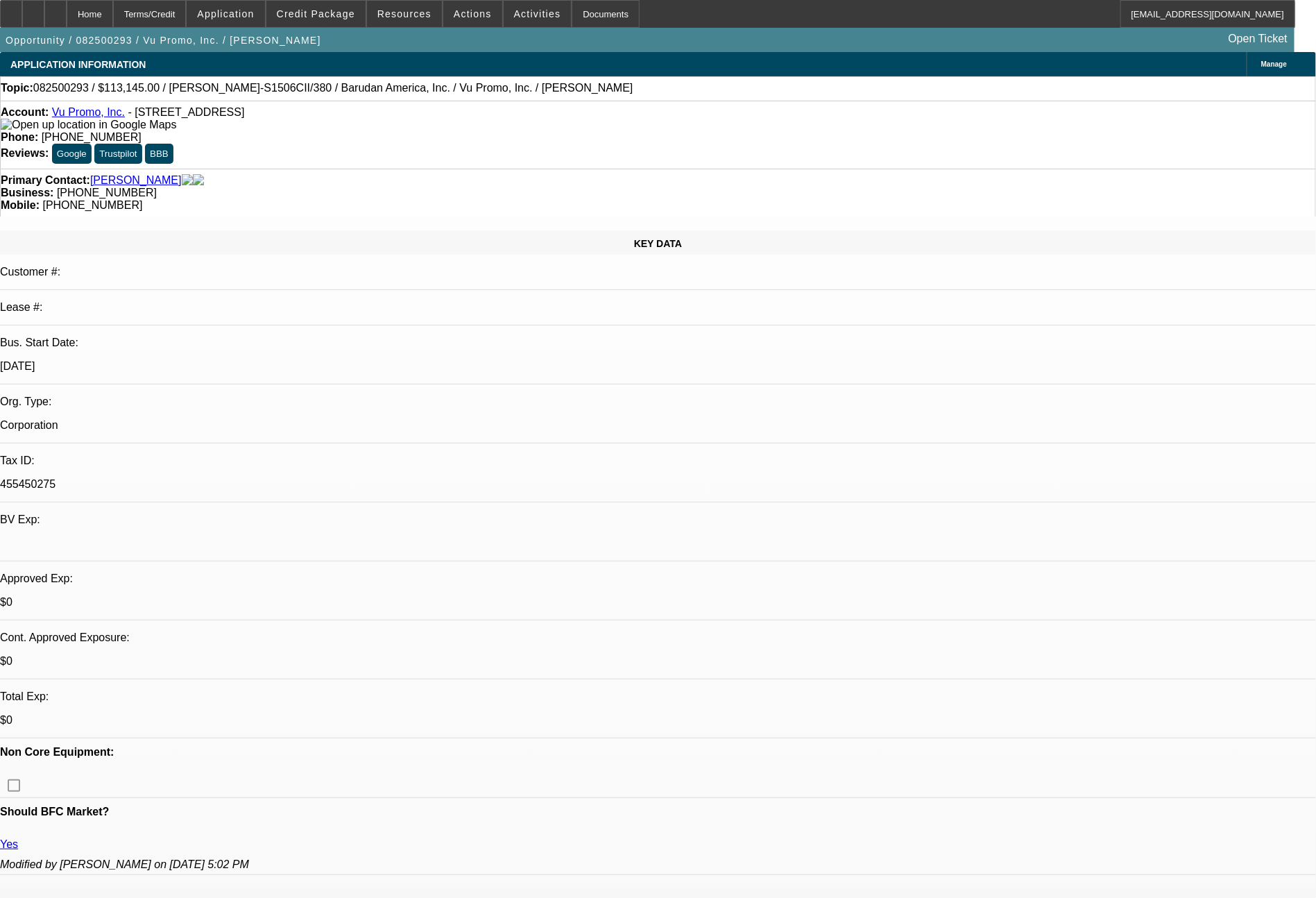
select select "0"
select select "2"
select select "0"
select select "6"
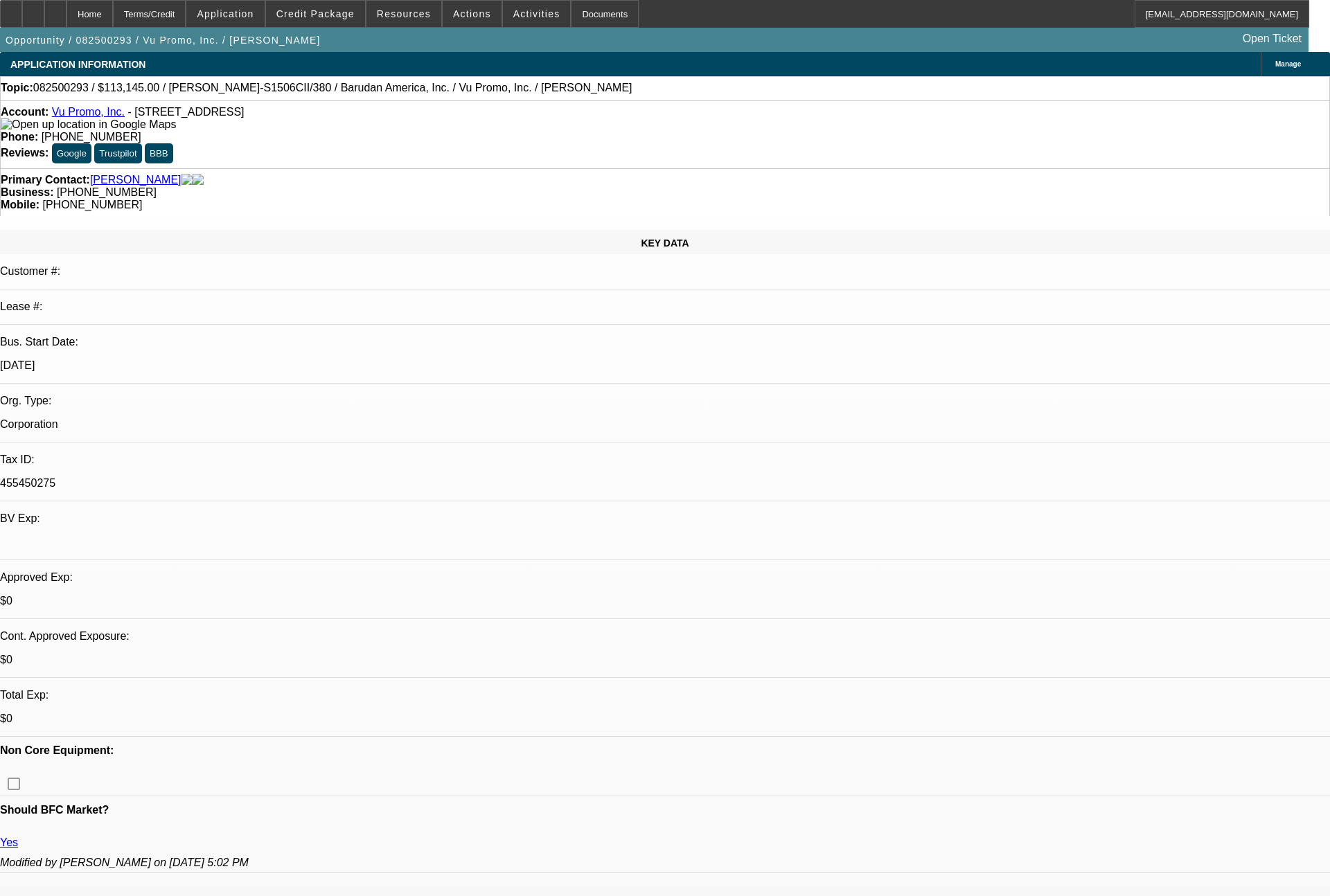
select select "0"
select select "2"
select select "0.1"
select select "4"
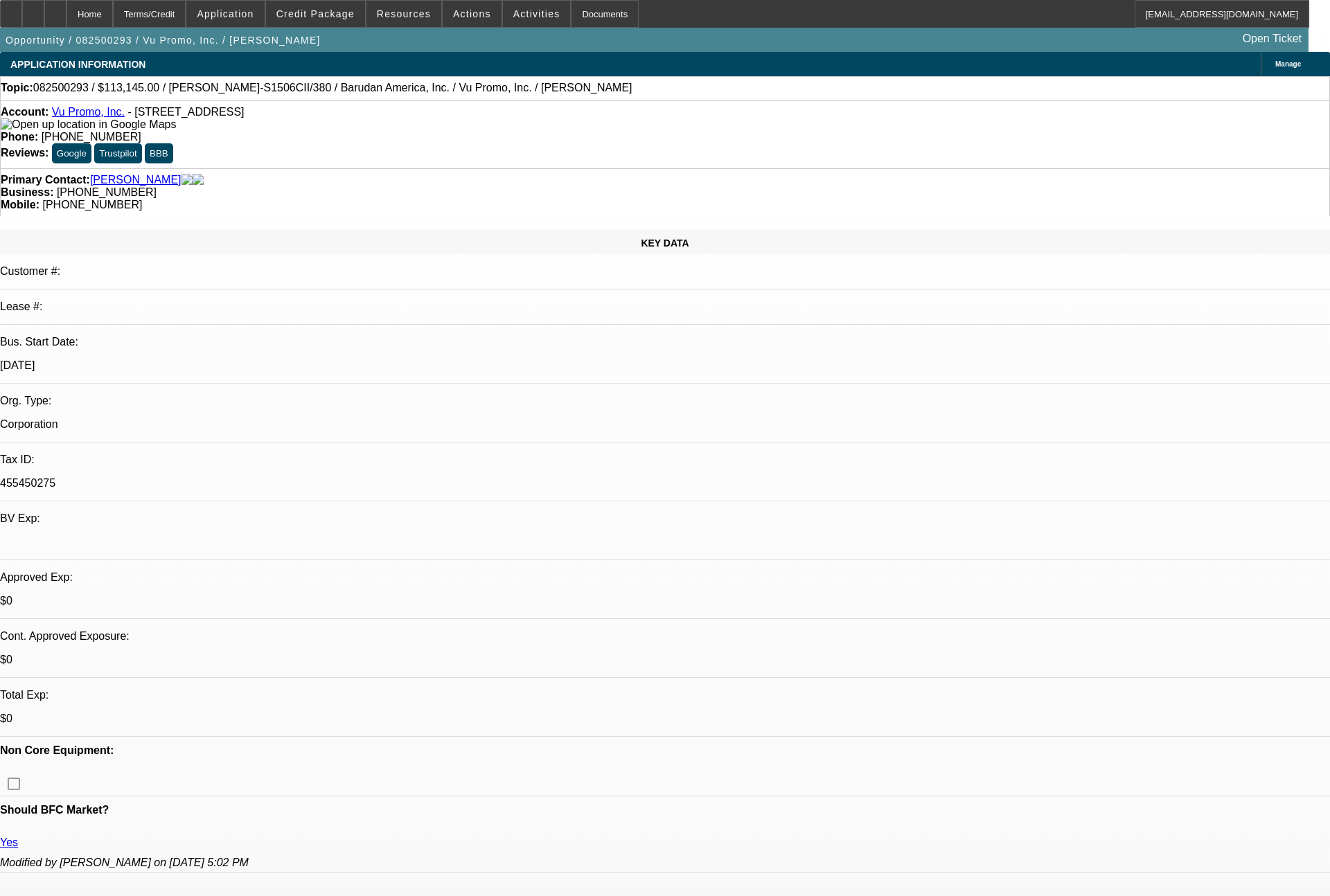
select select "0"
select select "2"
select select "0"
select select "6"
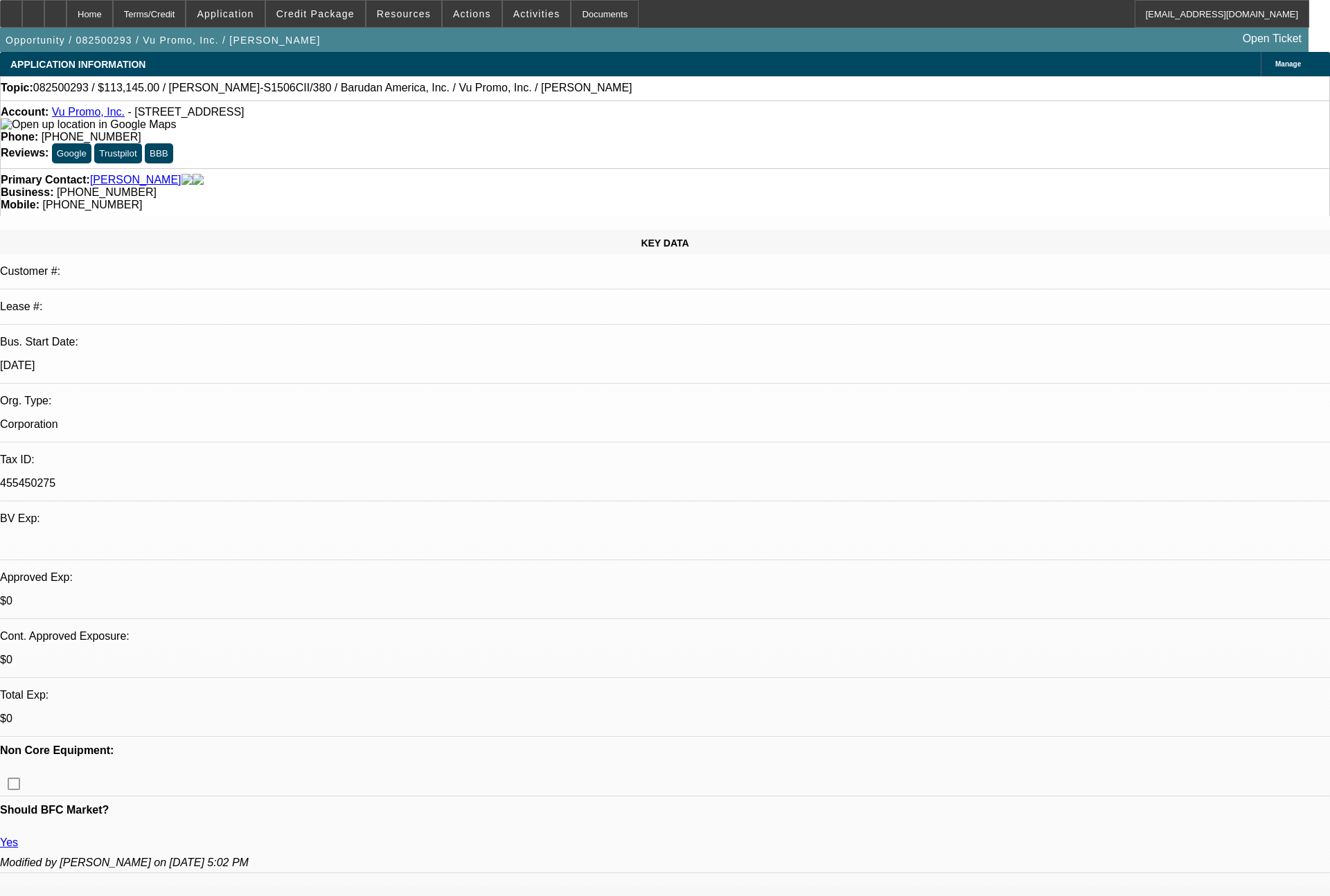
select select "0"
select select "2"
select select "0.1"
select select "4"
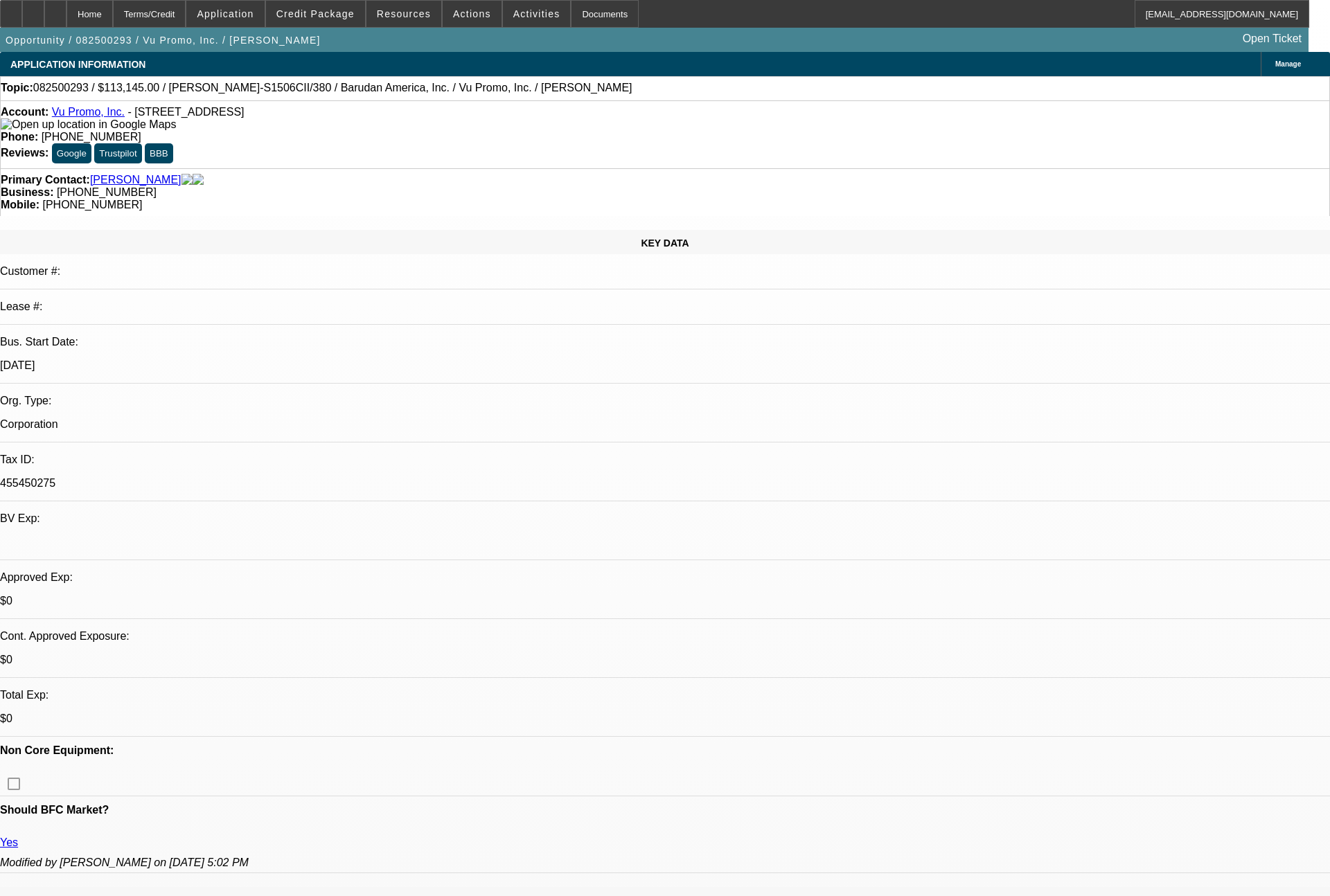
select select "0"
select select "2"
select select "0"
select select "6"
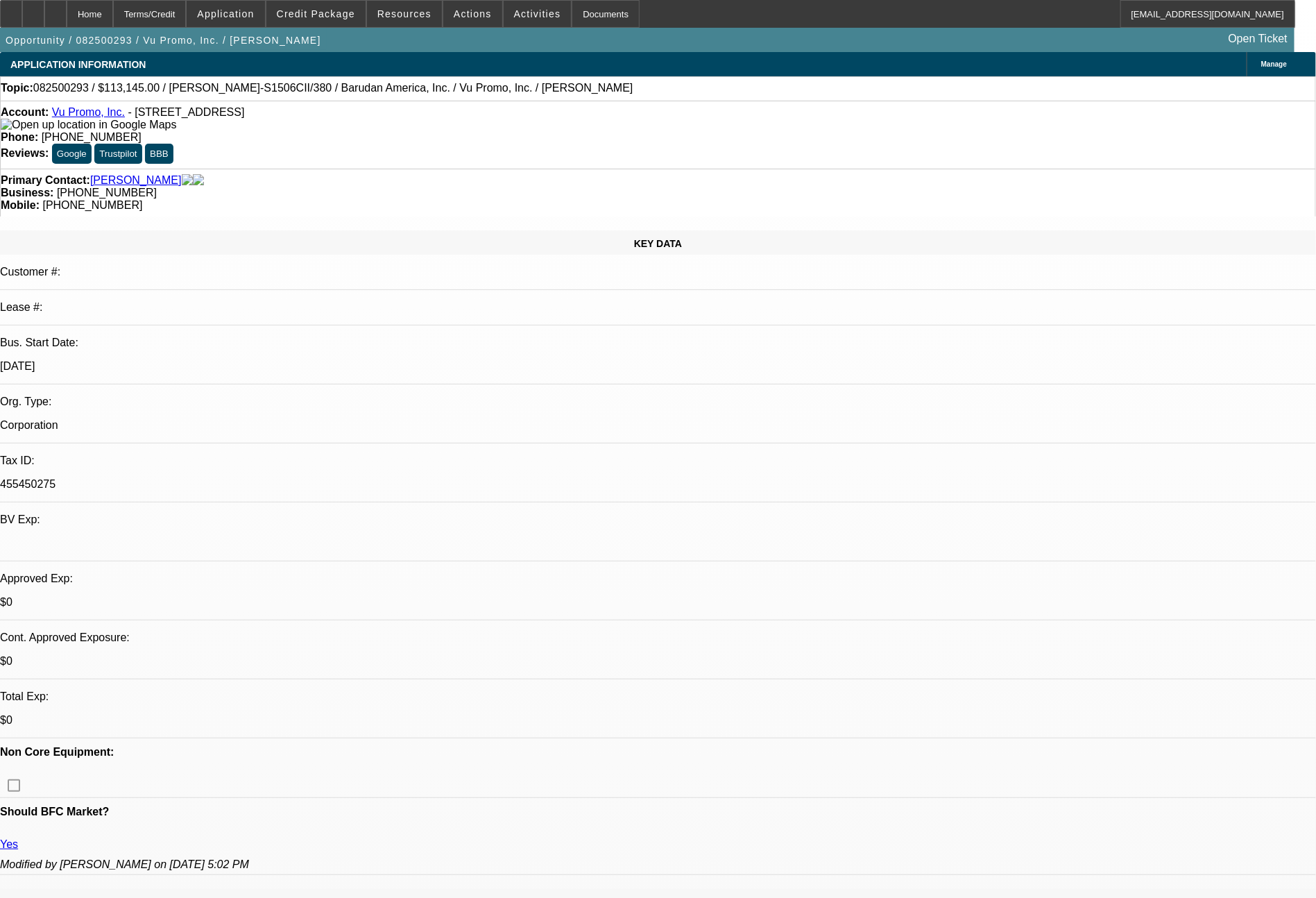
select select "0"
select select "2"
select select "0.1"
select select "4"
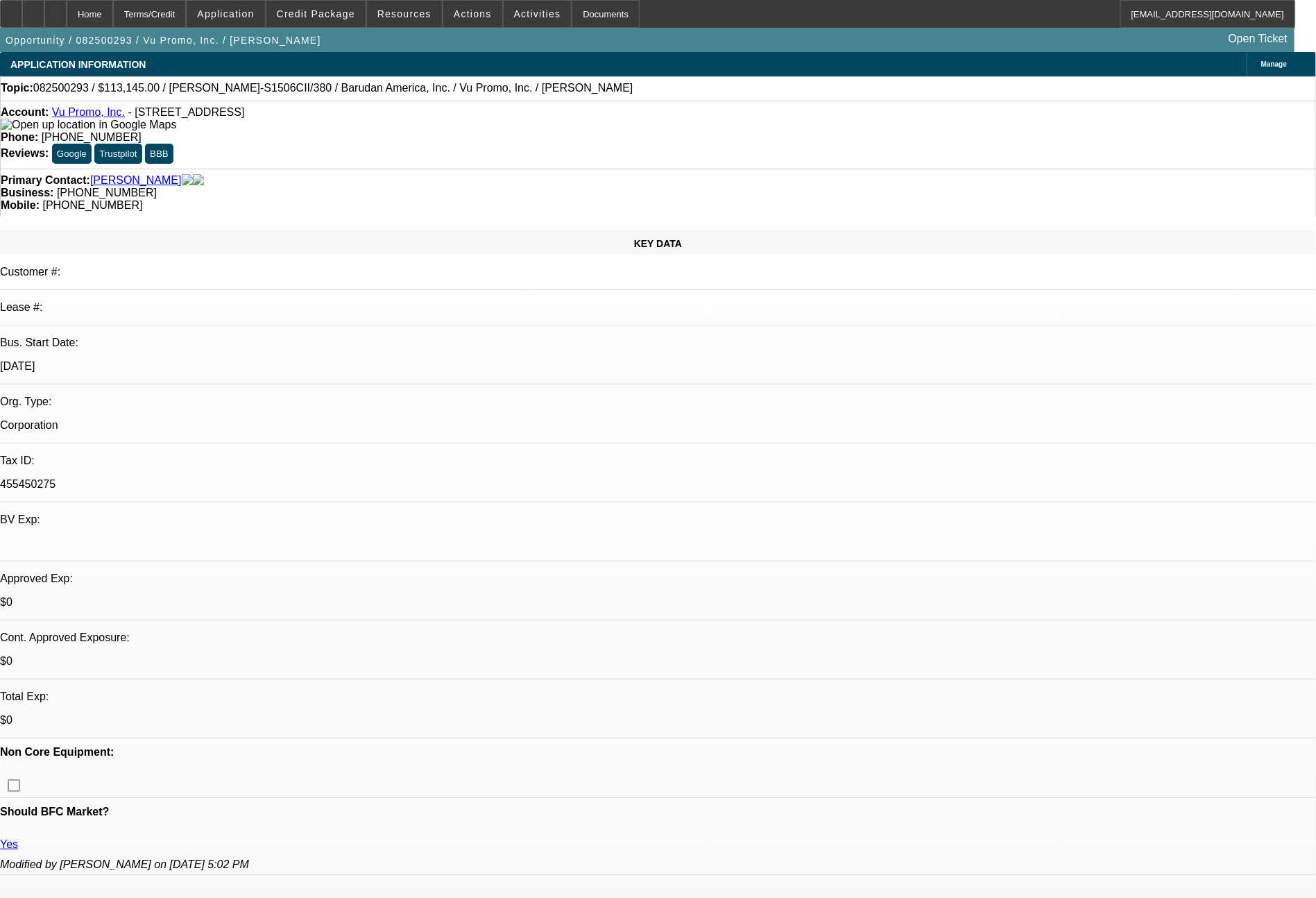
select select "0"
select select "2"
select select "0"
select select "6"
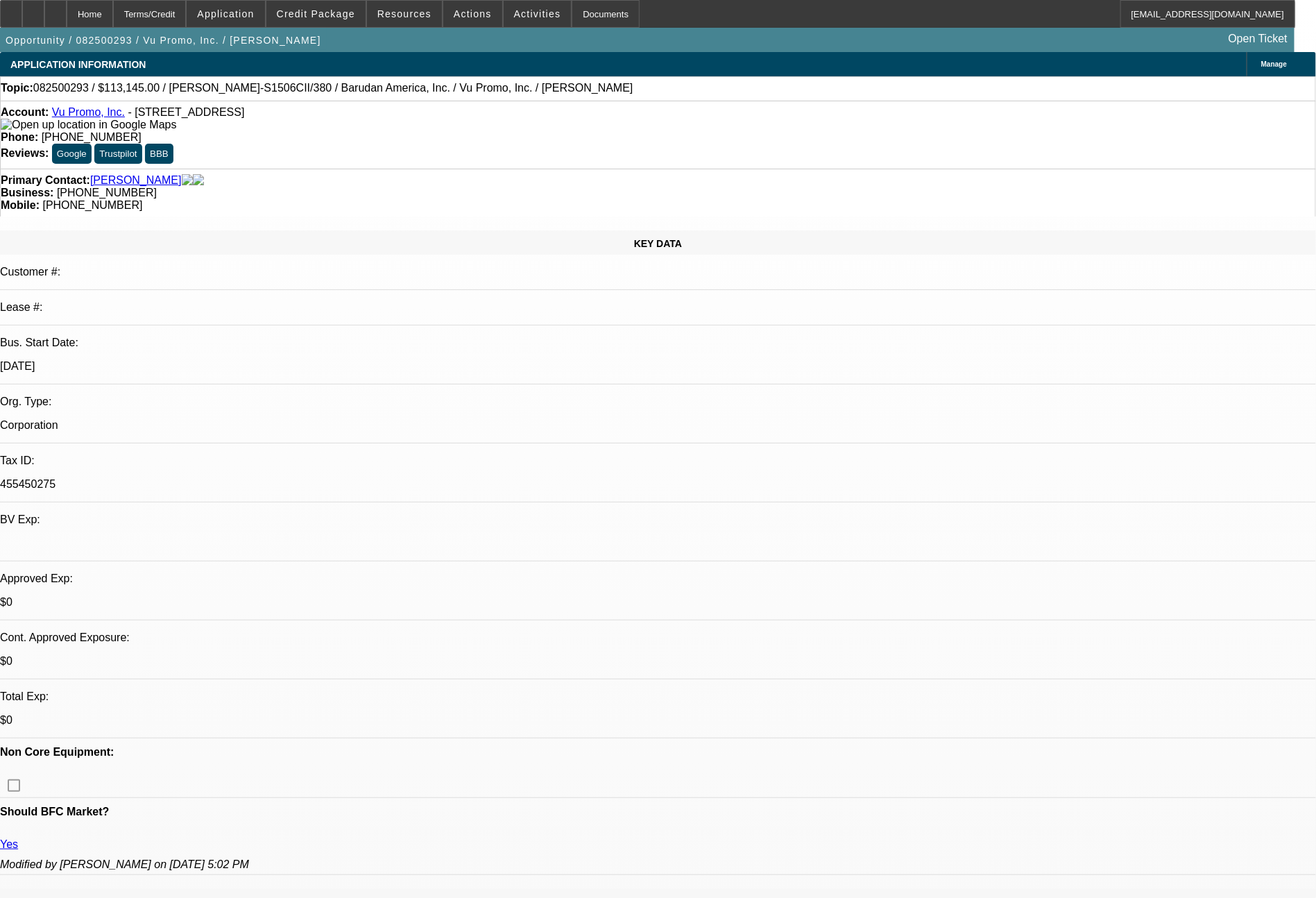
select select "0"
select select "2"
select select "0.1"
select select "4"
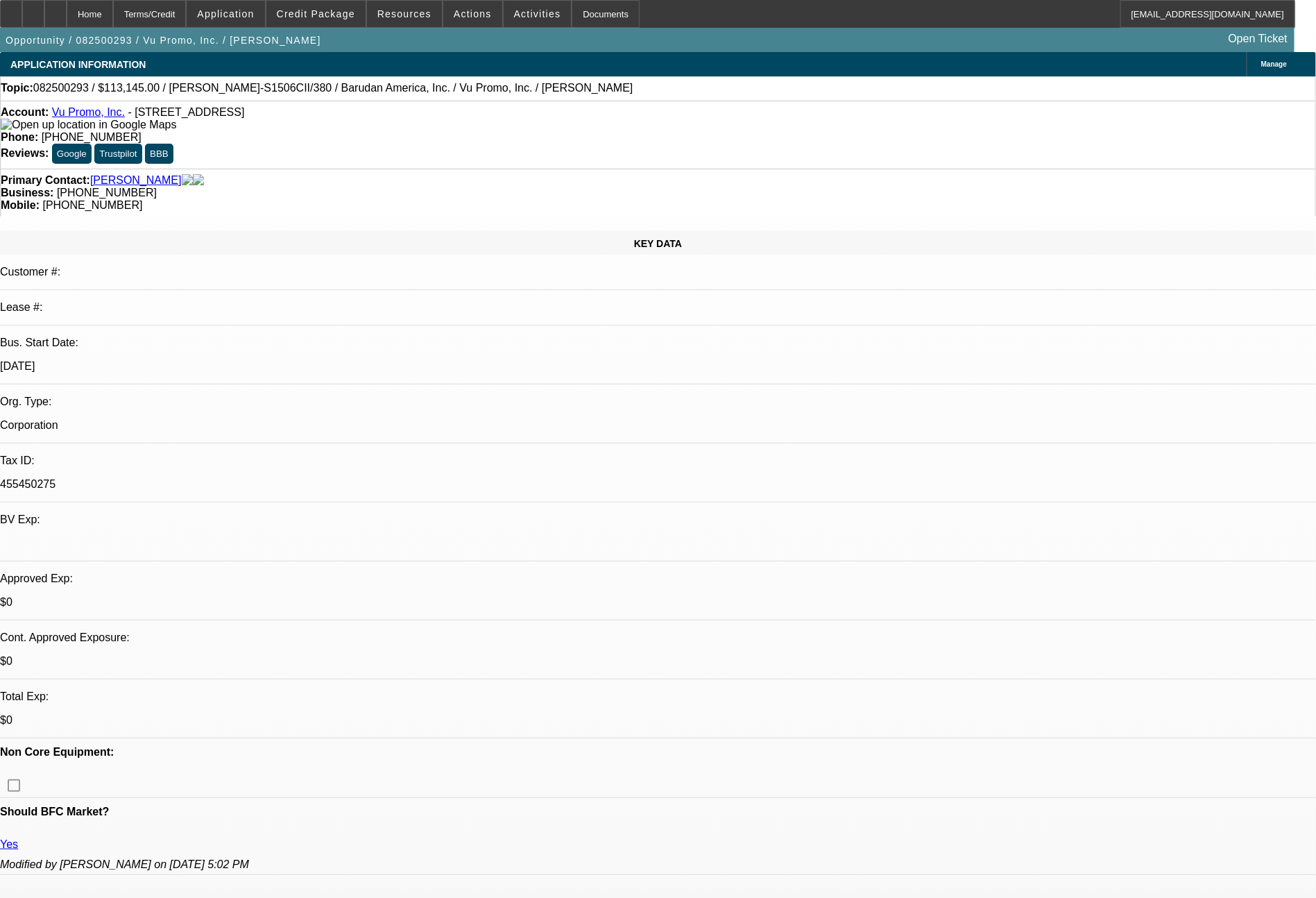
select select "0"
select select "2"
select select "0"
select select "6"
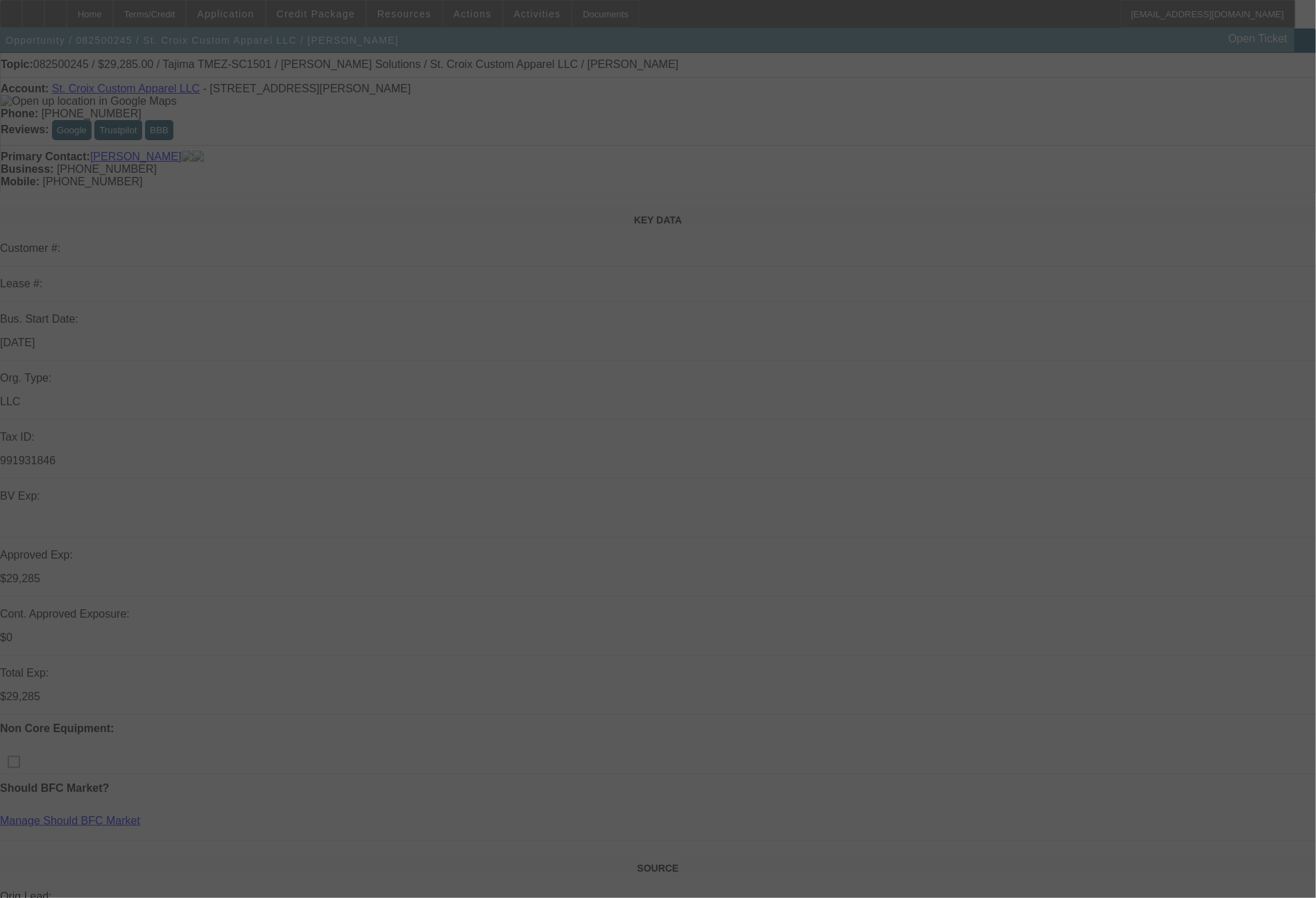
scroll to position [138, 0]
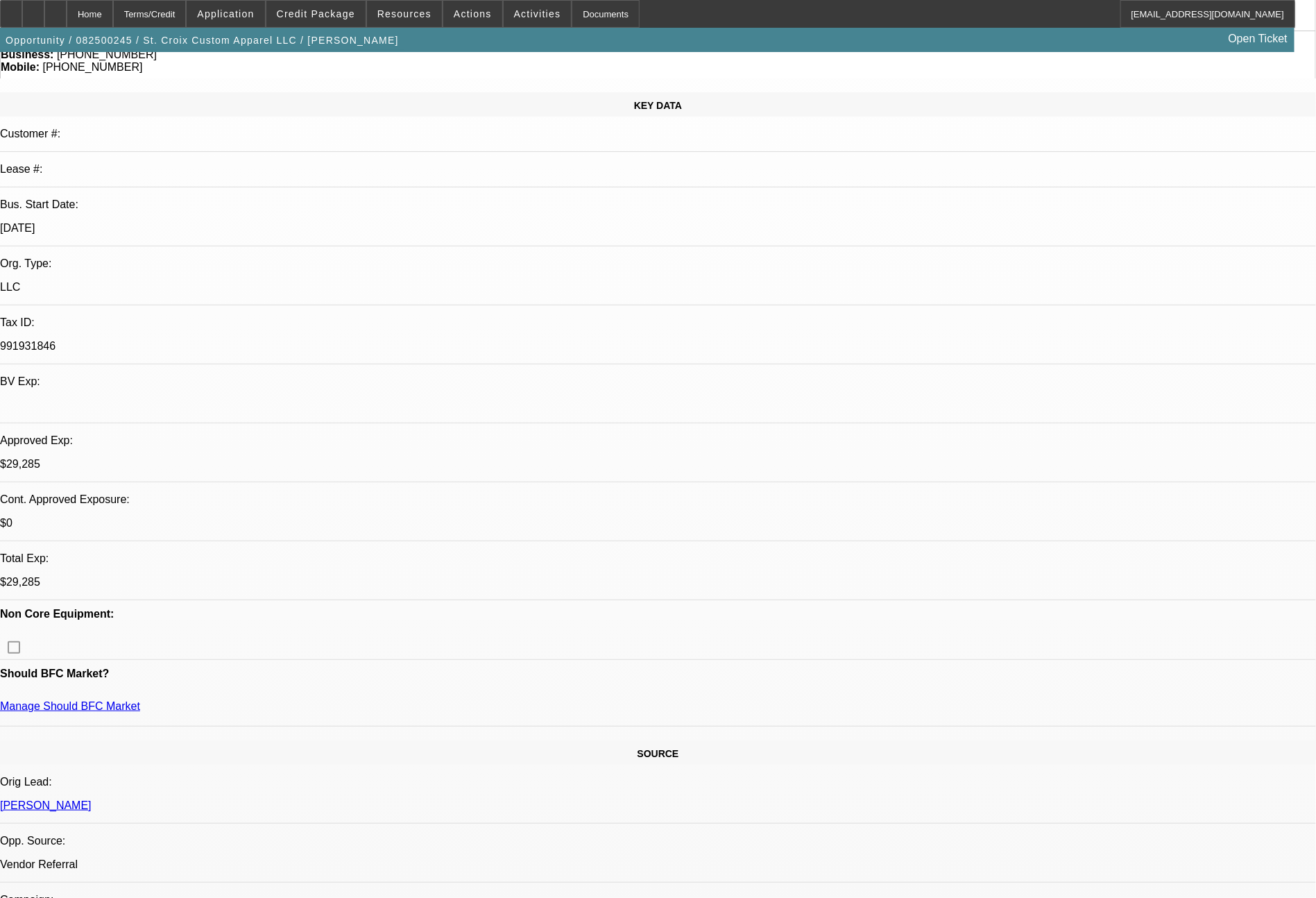
select select "0"
select select "2"
select select "0"
select select "6"
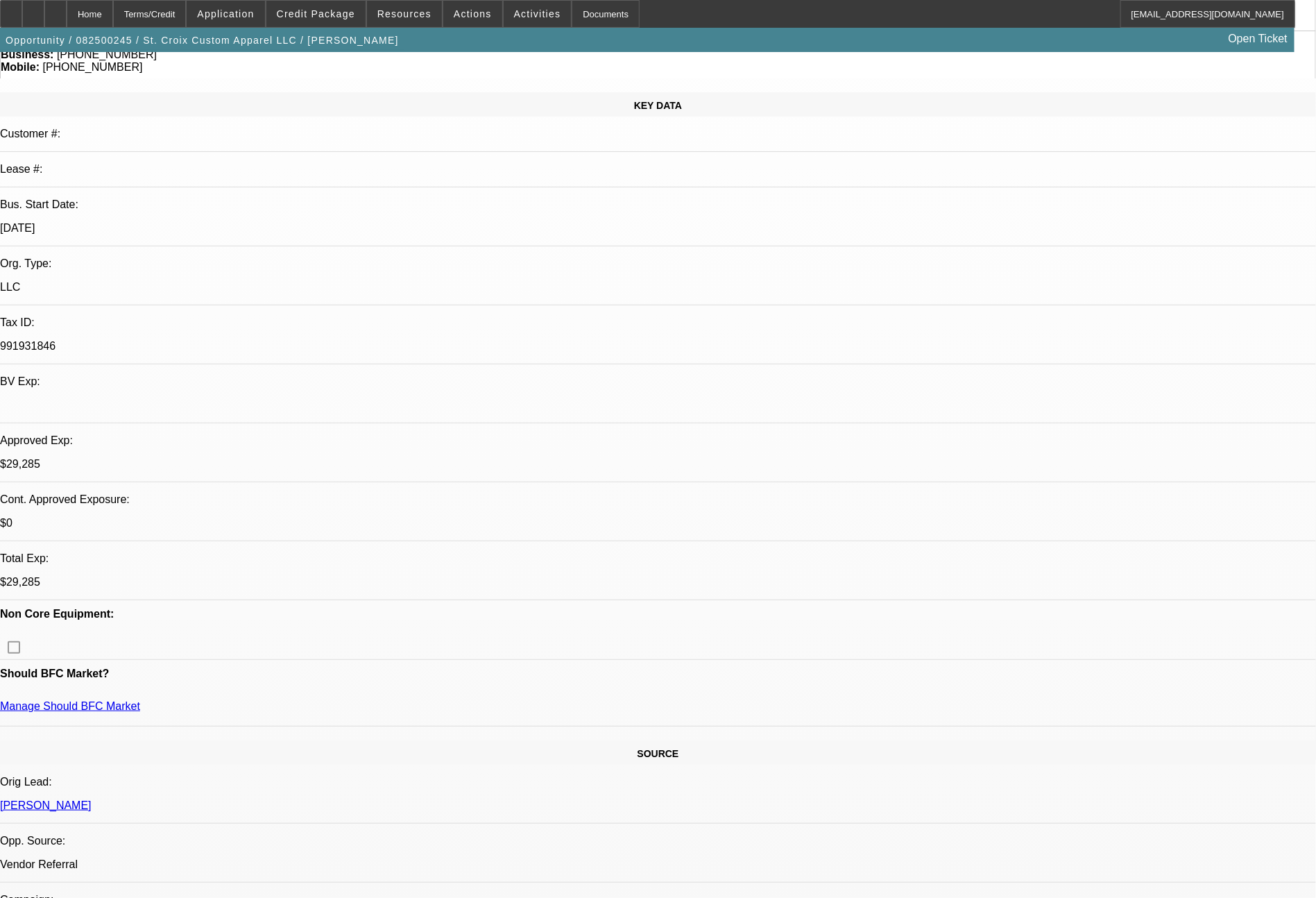
select select "0"
select select "2"
select select "0"
select select "6"
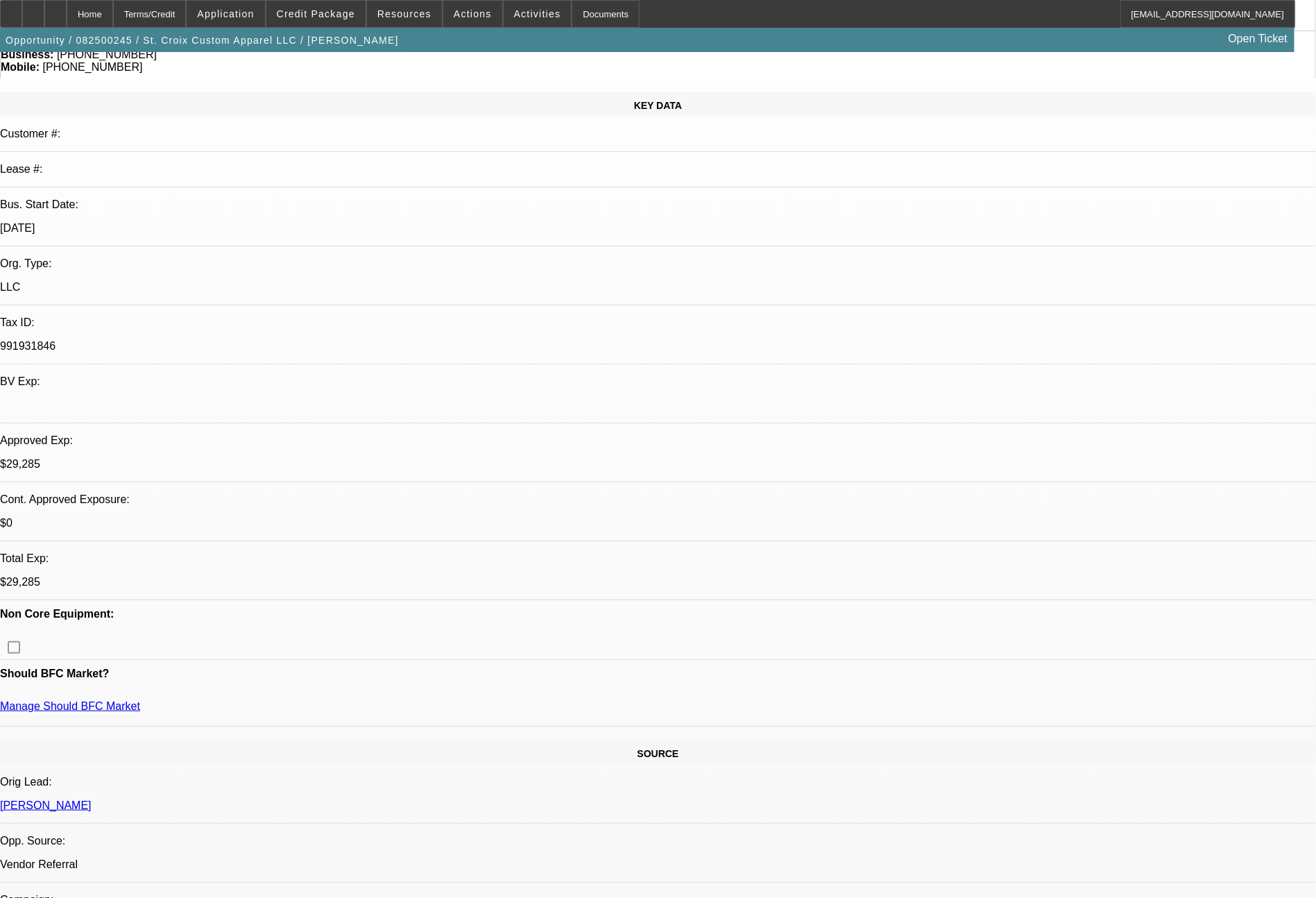
select select "0"
select select "2"
select select "0"
select select "6"
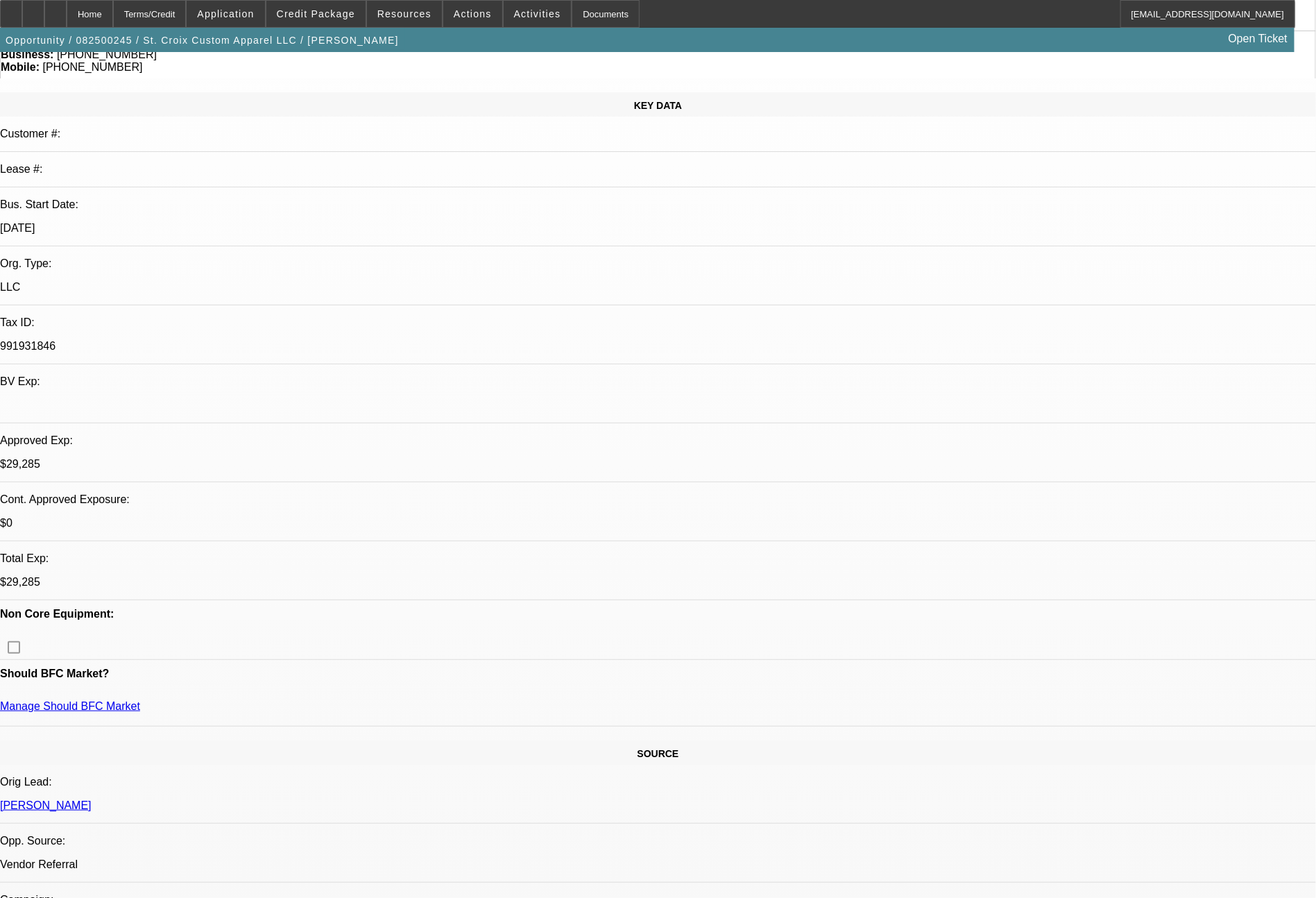
select select "0"
select select "2"
select select "0"
select select "6"
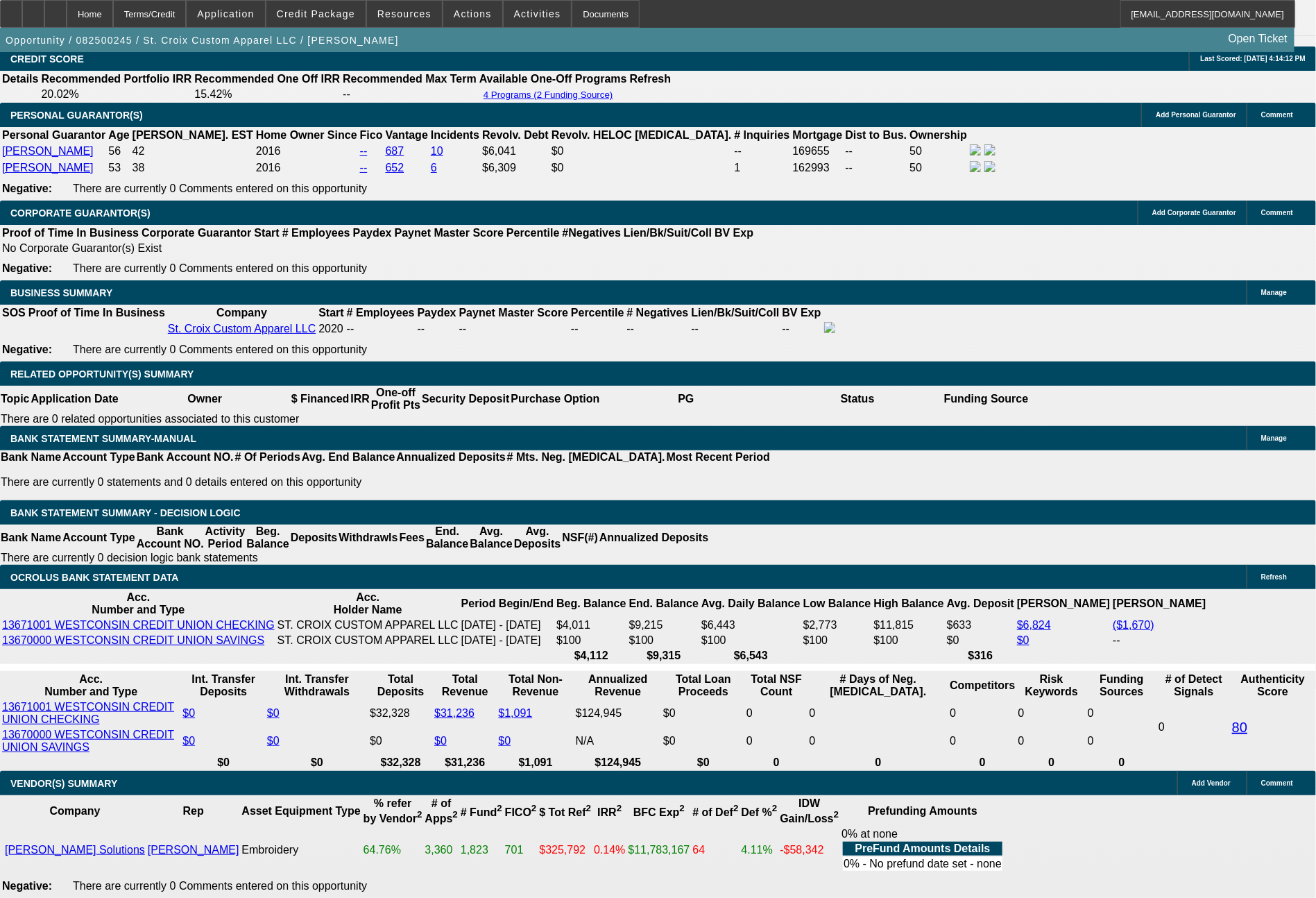
scroll to position [2011, 0]
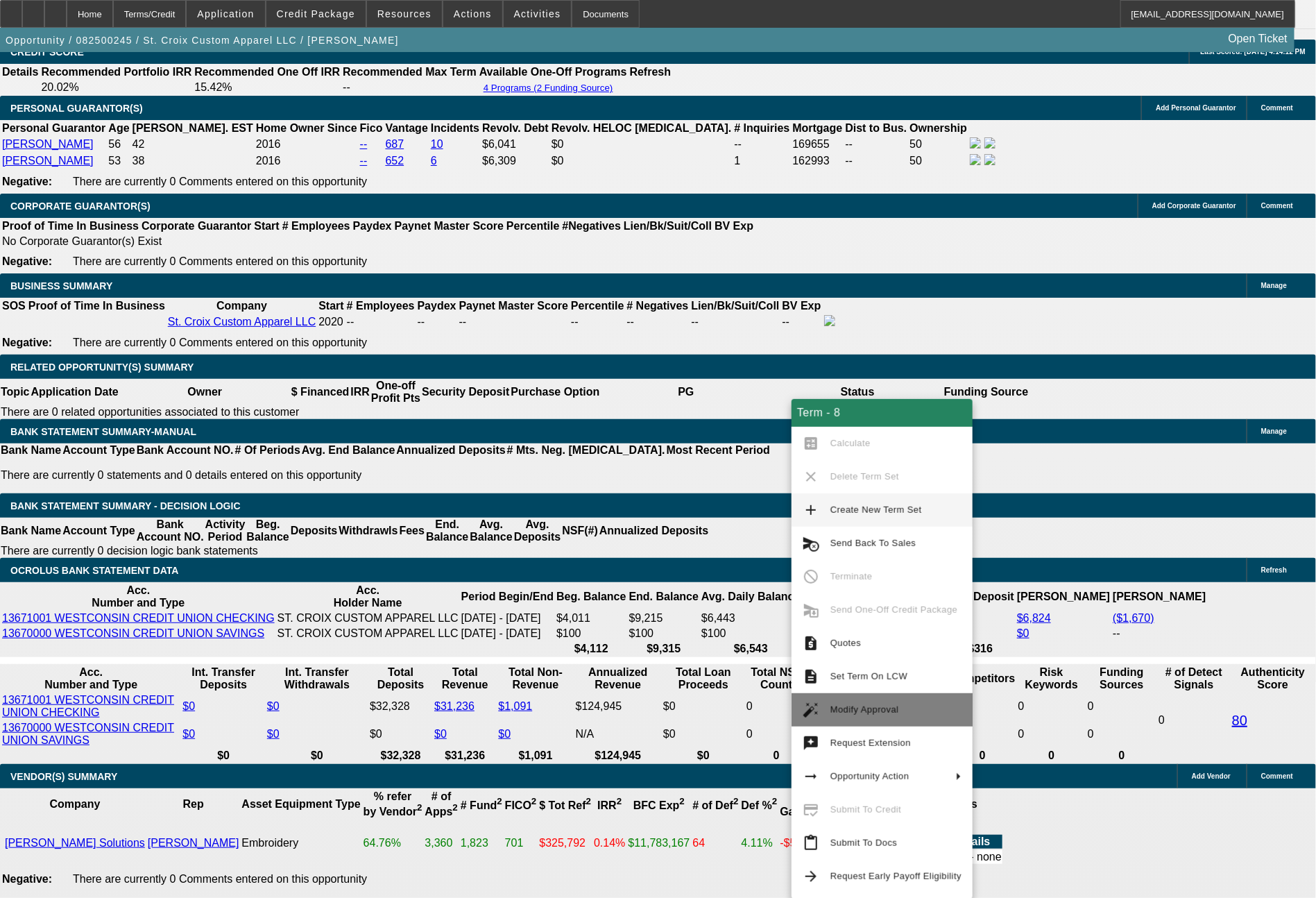
click at [851, 703] on span "Modify Approval" at bounding box center [896, 709] width 131 height 17
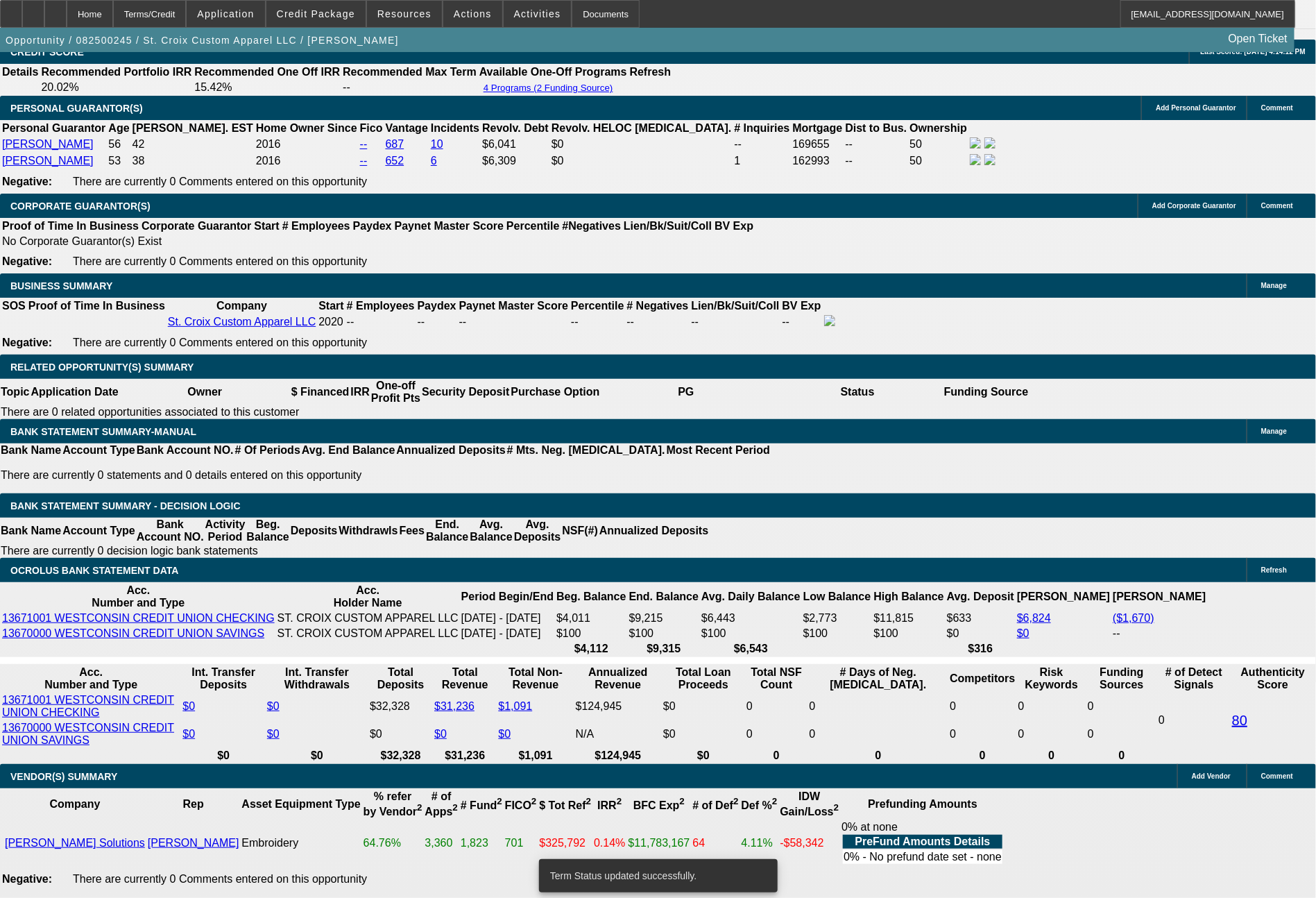
select select "0"
select select "2"
select select "0"
select select "6"
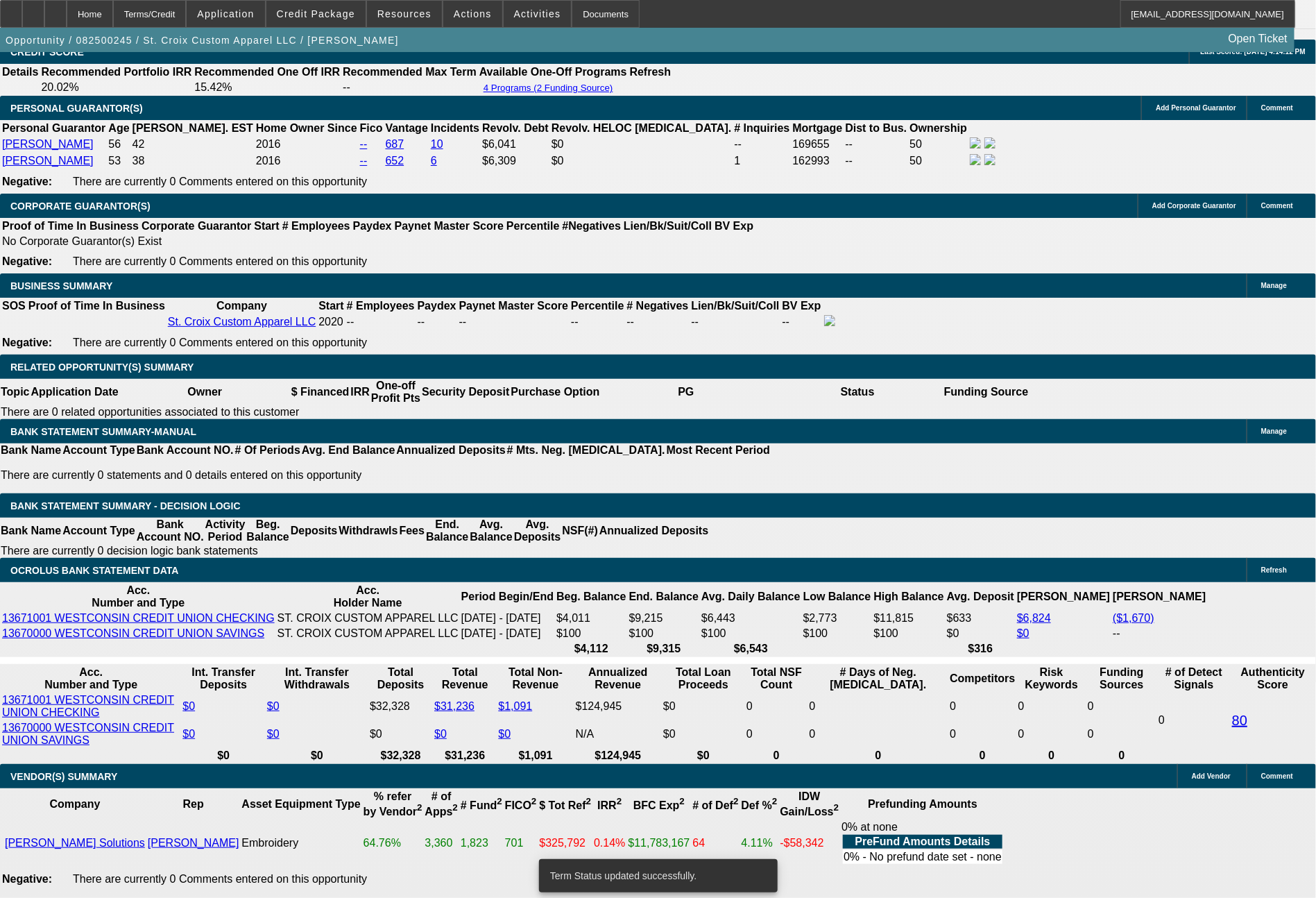
select select "0"
select select "2"
select select "0"
select select "6"
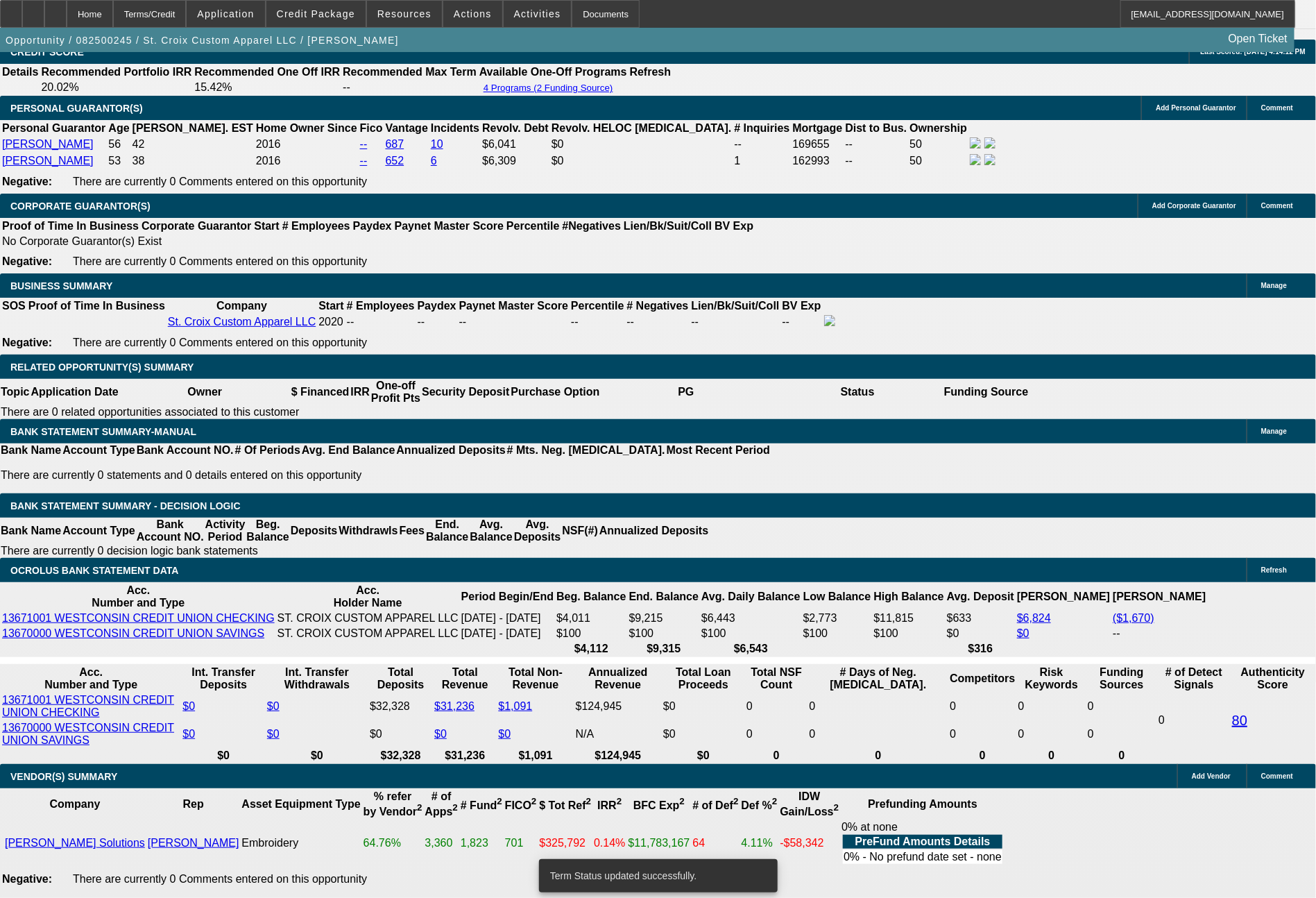
select select "0"
select select "2"
select select "0"
select select "6"
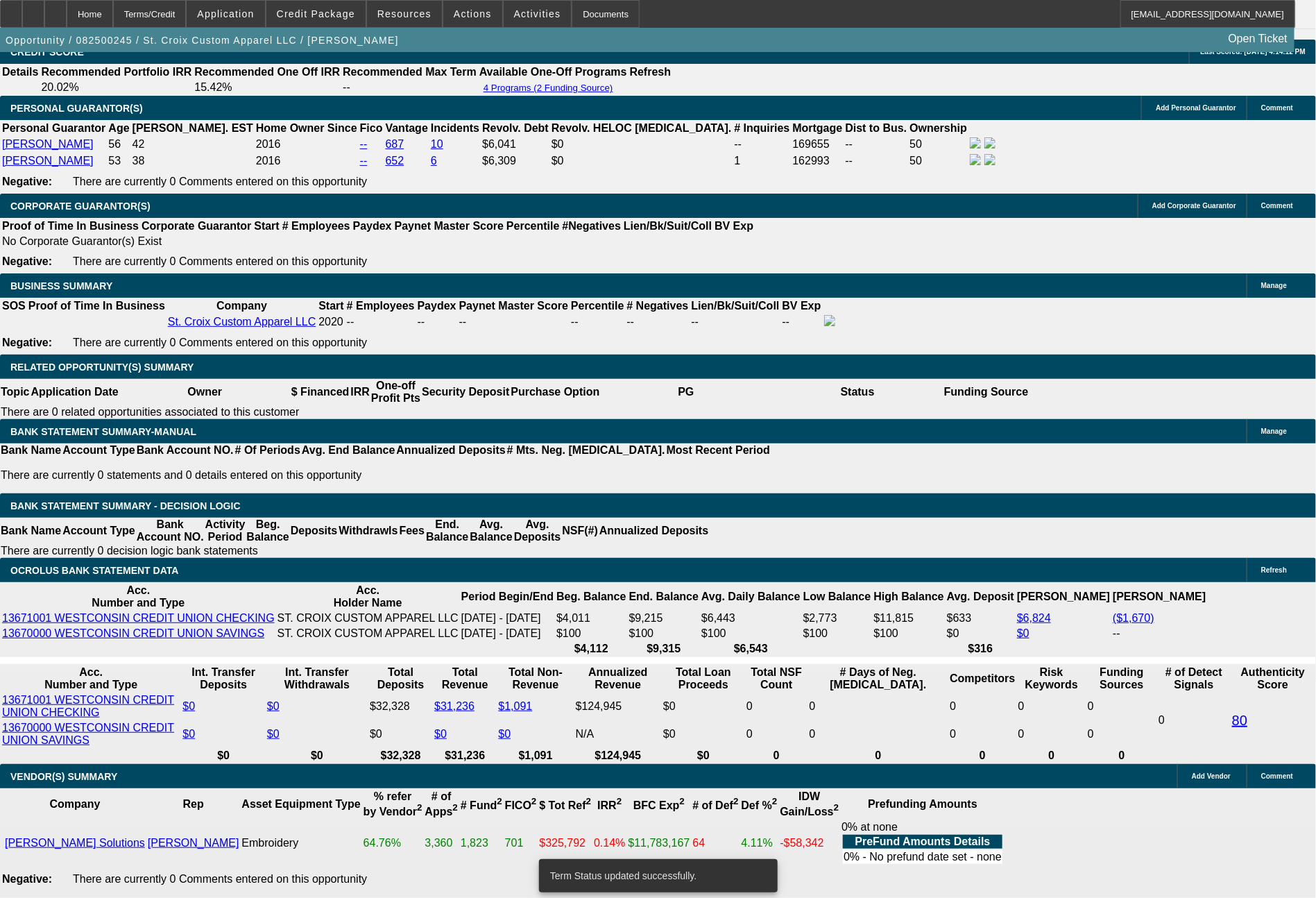
select select "0"
select select "2"
select select "0"
select select "6"
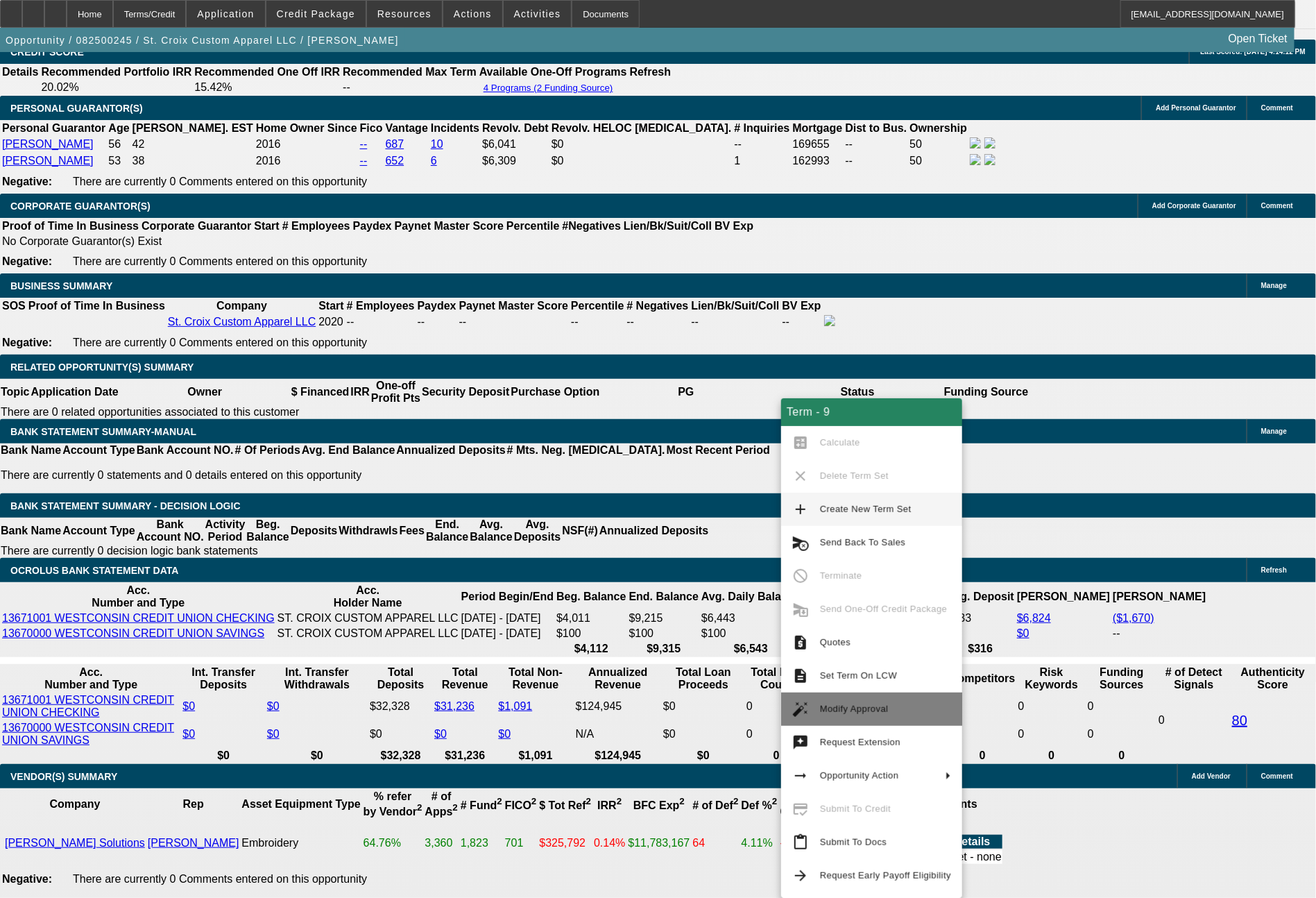
click at [850, 704] on span "Modify Approval" at bounding box center [854, 708] width 68 height 10
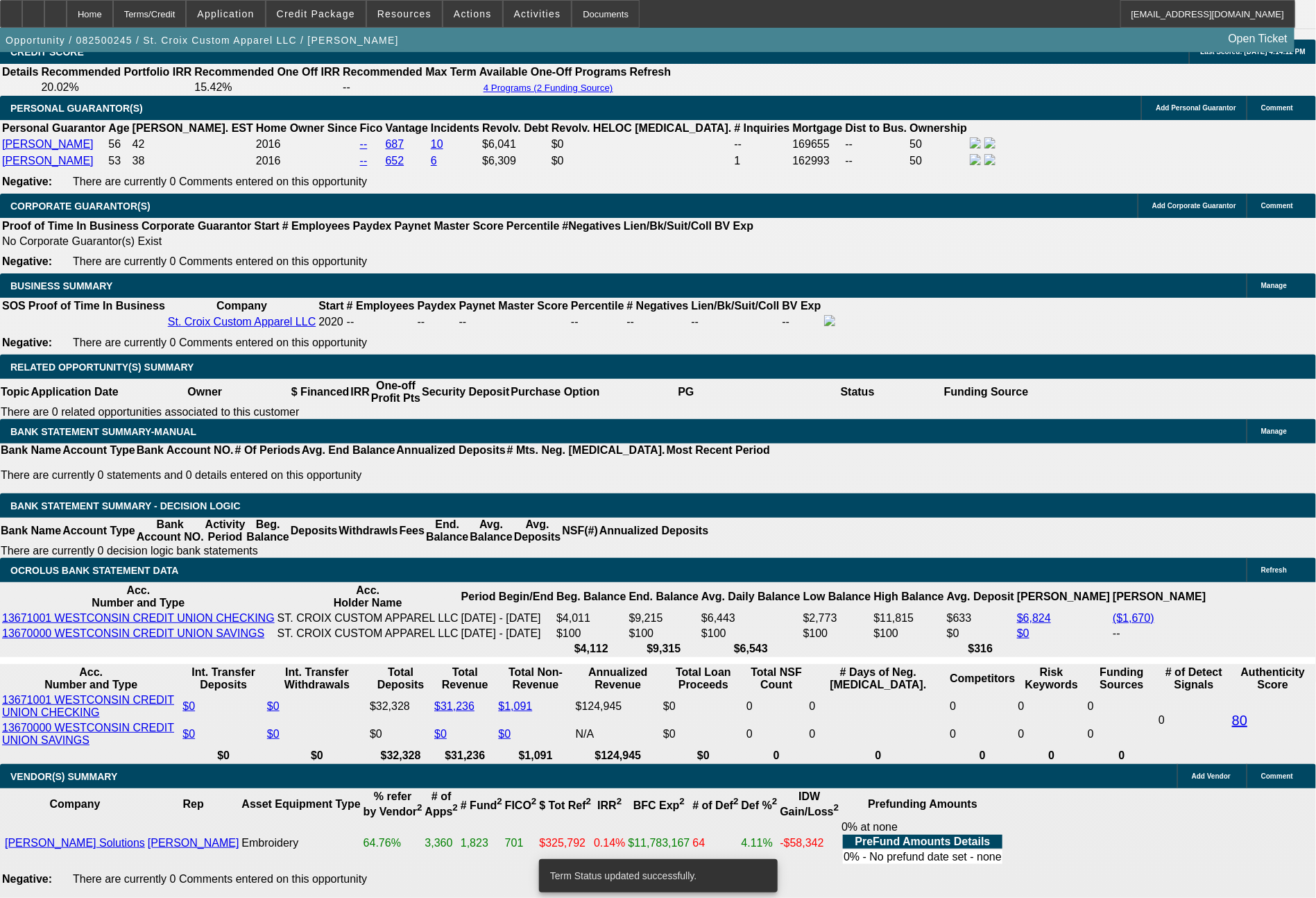
select select "0"
select select "2"
select select "0"
select select "6"
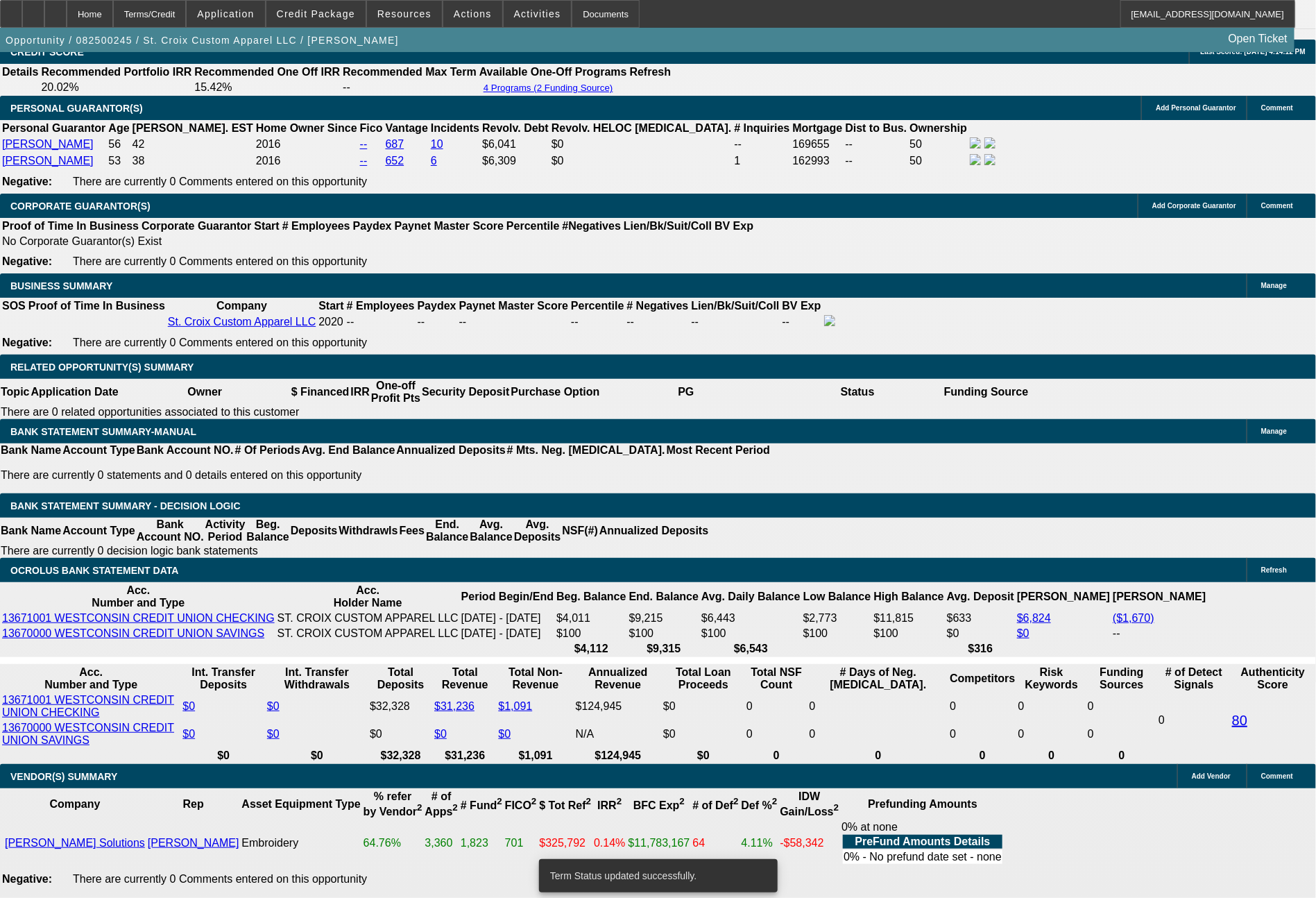
select select "0"
select select "2"
select select "0"
select select "6"
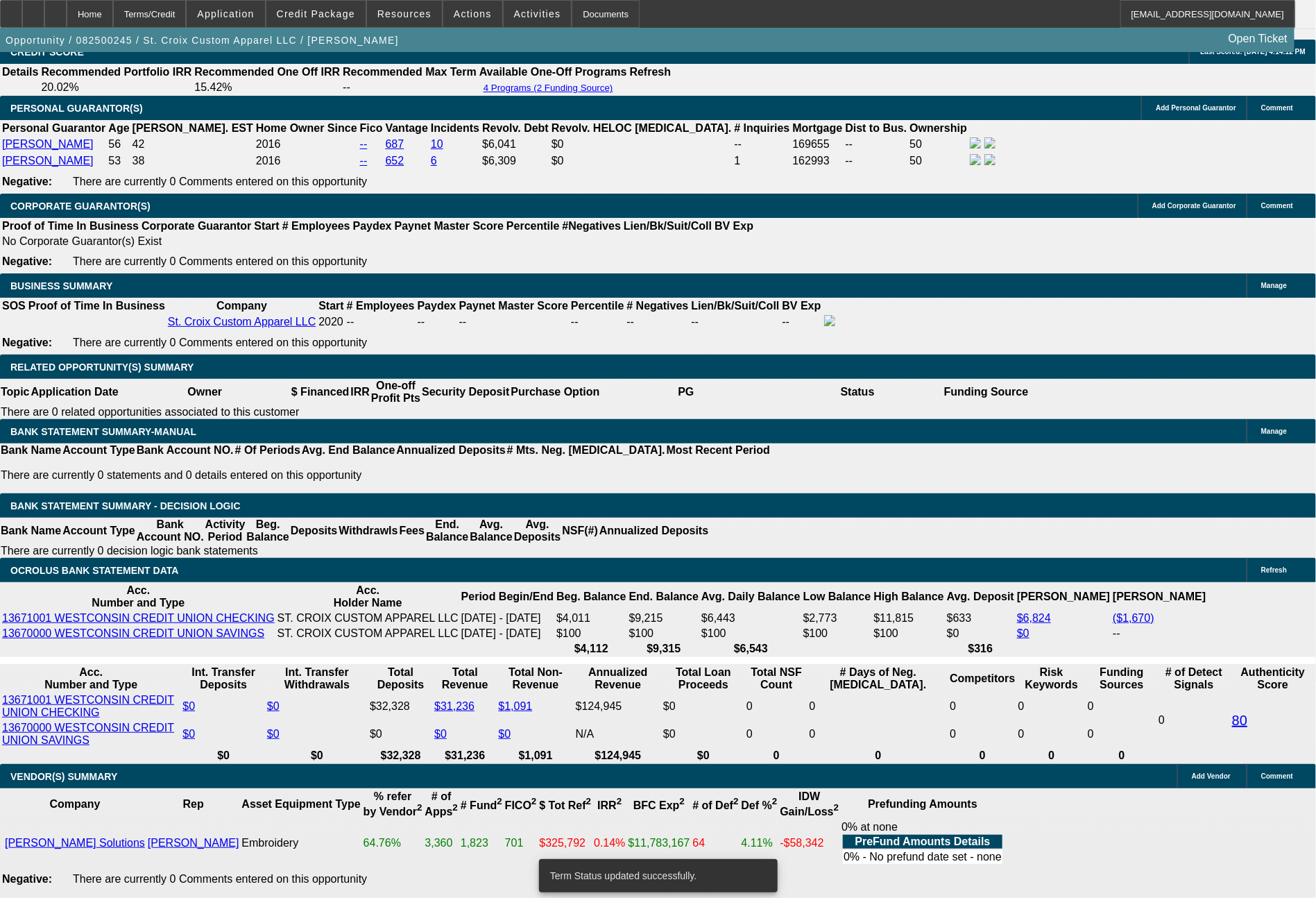
select select "0"
select select "2"
select select "0"
select select "6"
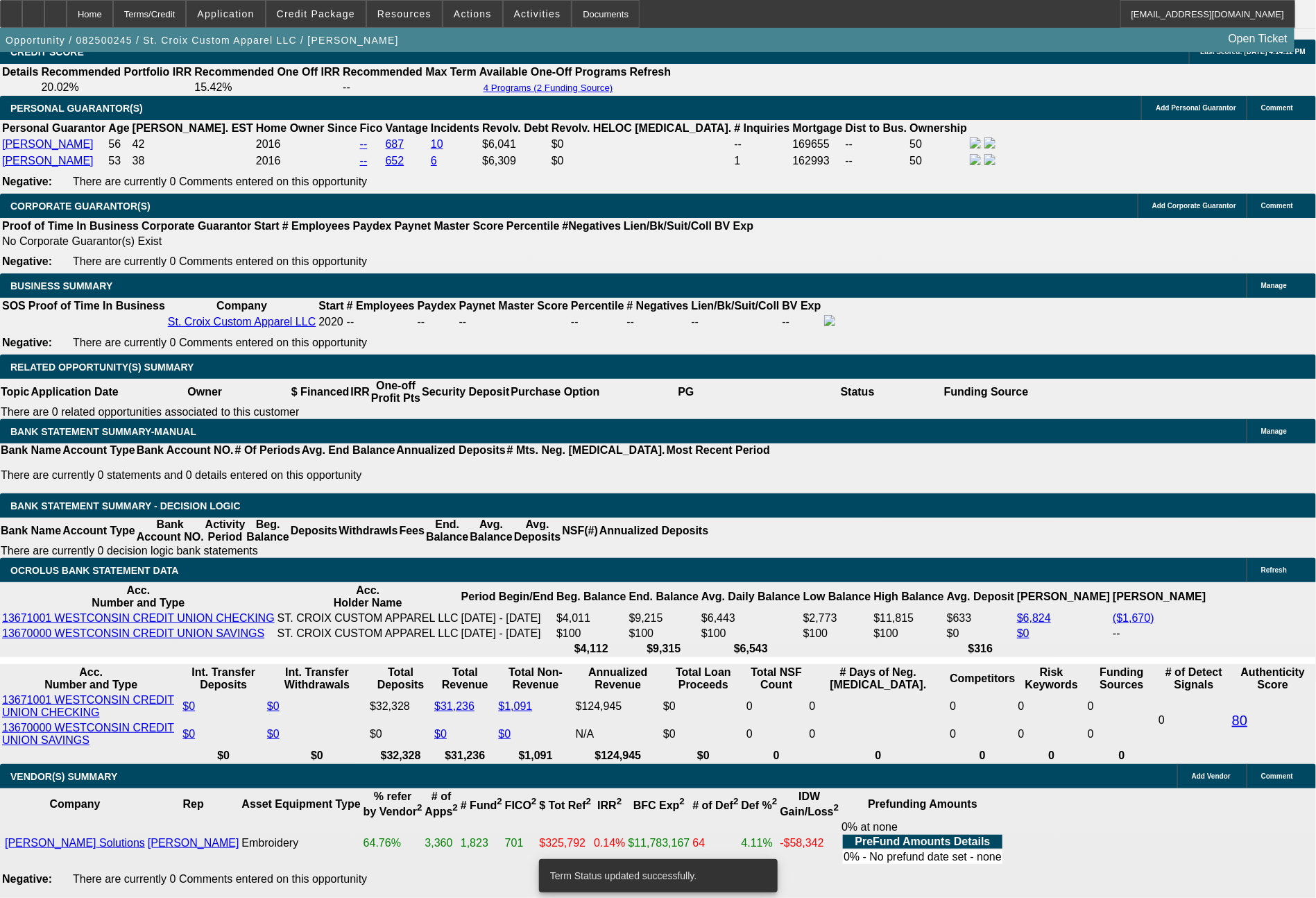
select select "0"
select select "2"
select select "0"
select select "6"
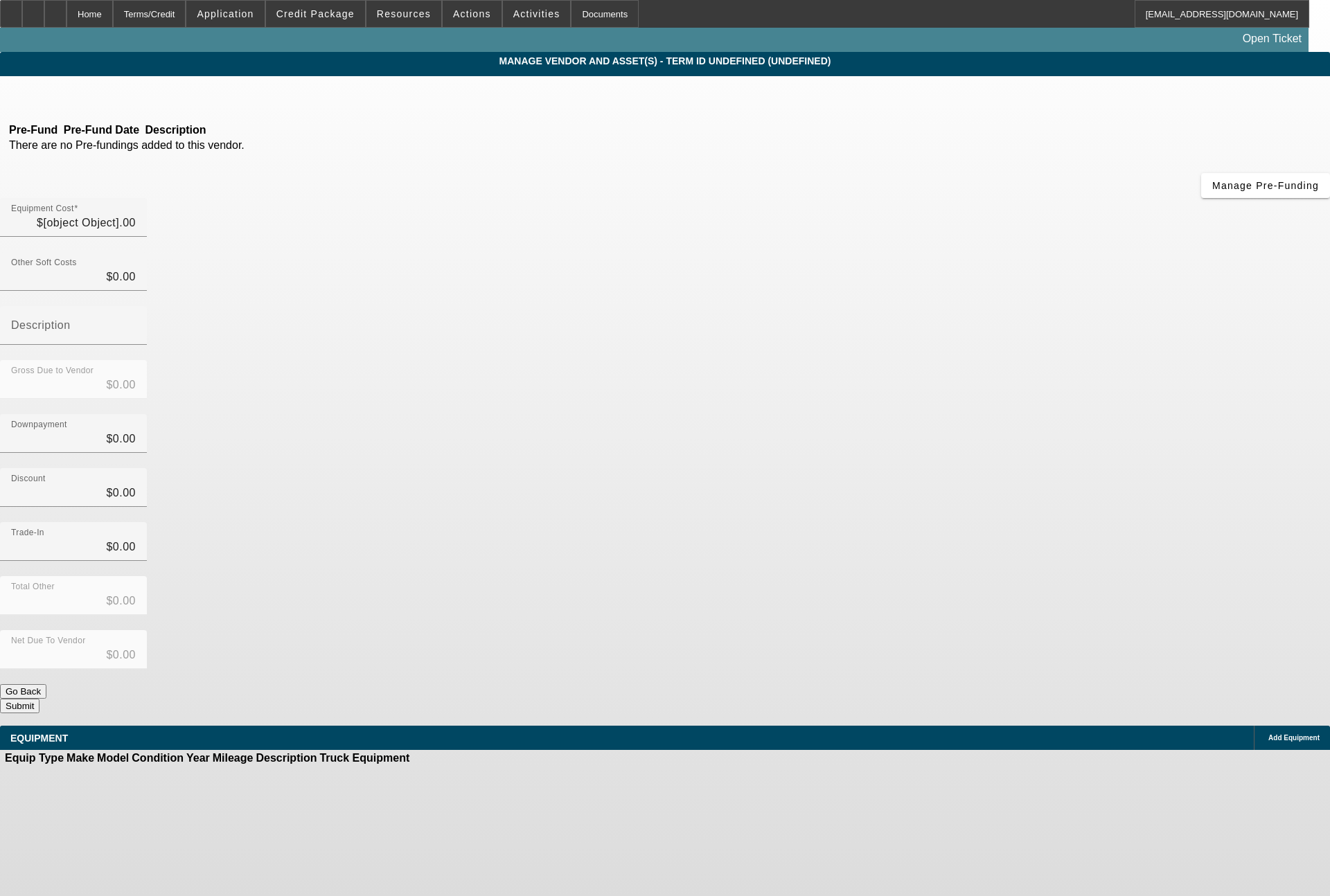
type input "$31,535.00"
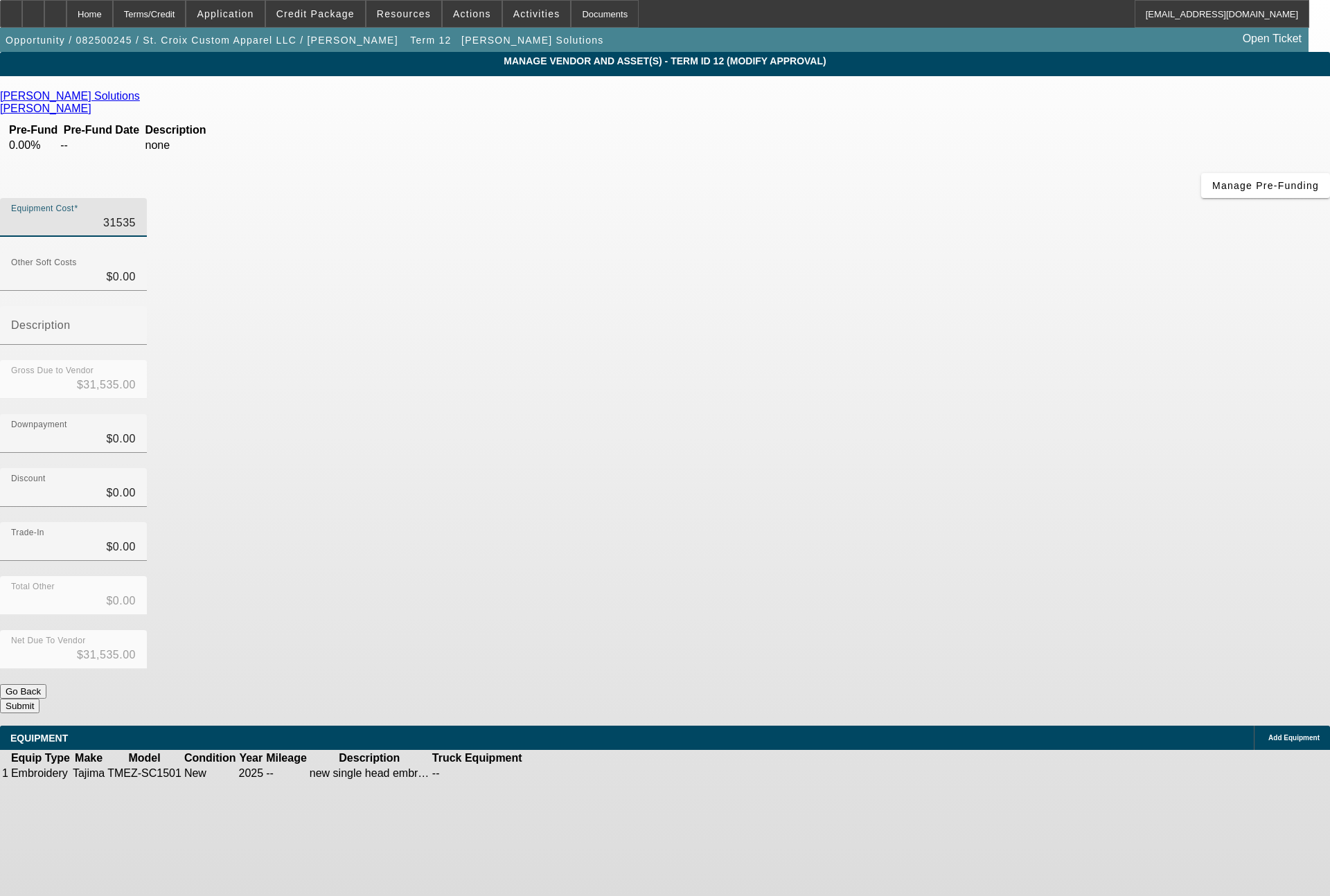
drag, startPoint x: 788, startPoint y: 122, endPoint x: 927, endPoint y: 116, distance: 139.1
click at [927, 198] on div "Equipment Cost 31535" at bounding box center [665, 224] width 1330 height 54
type input "2"
type input "$2.00"
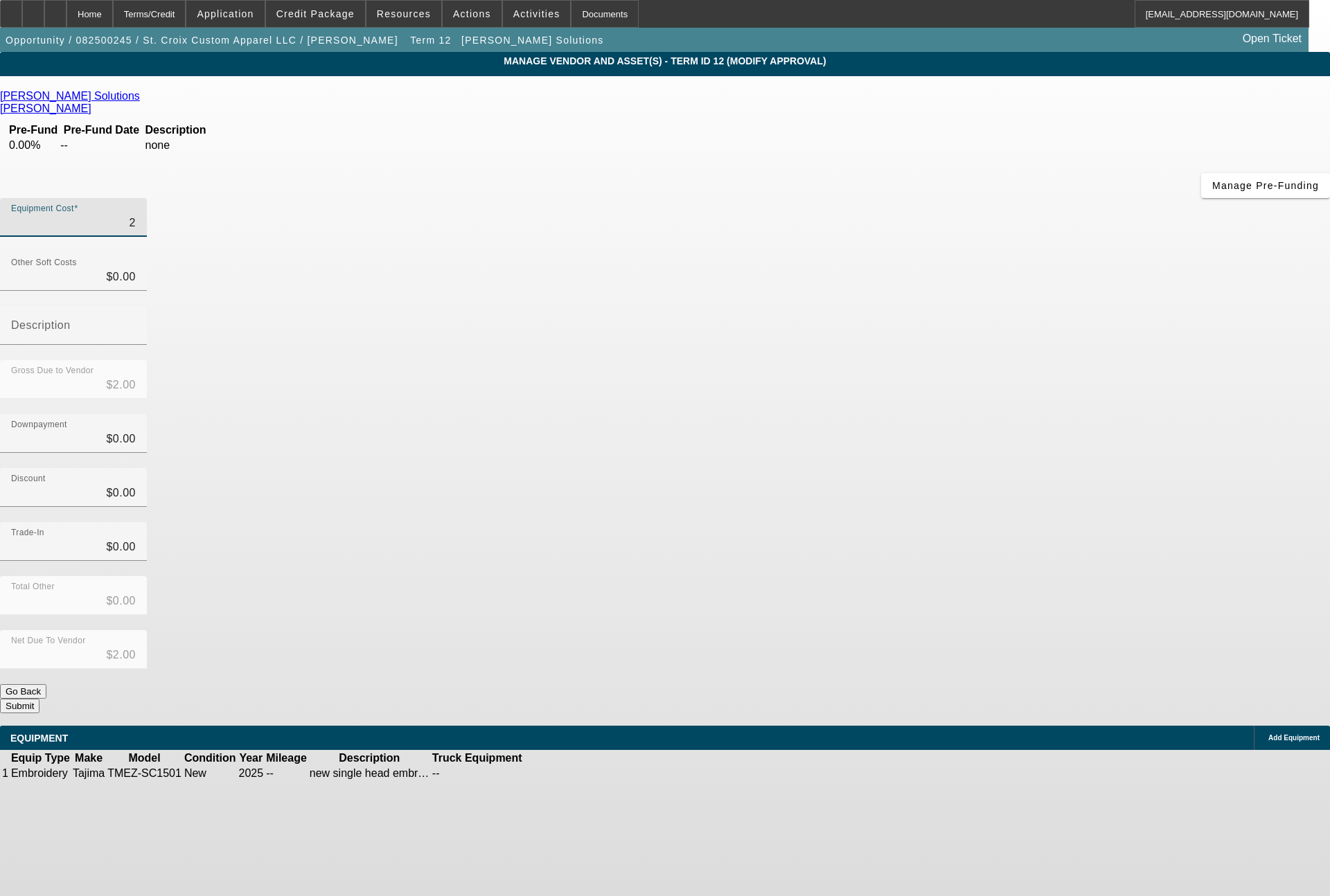
type input "26"
type input "$26.00"
type input "265"
type input "$265.00"
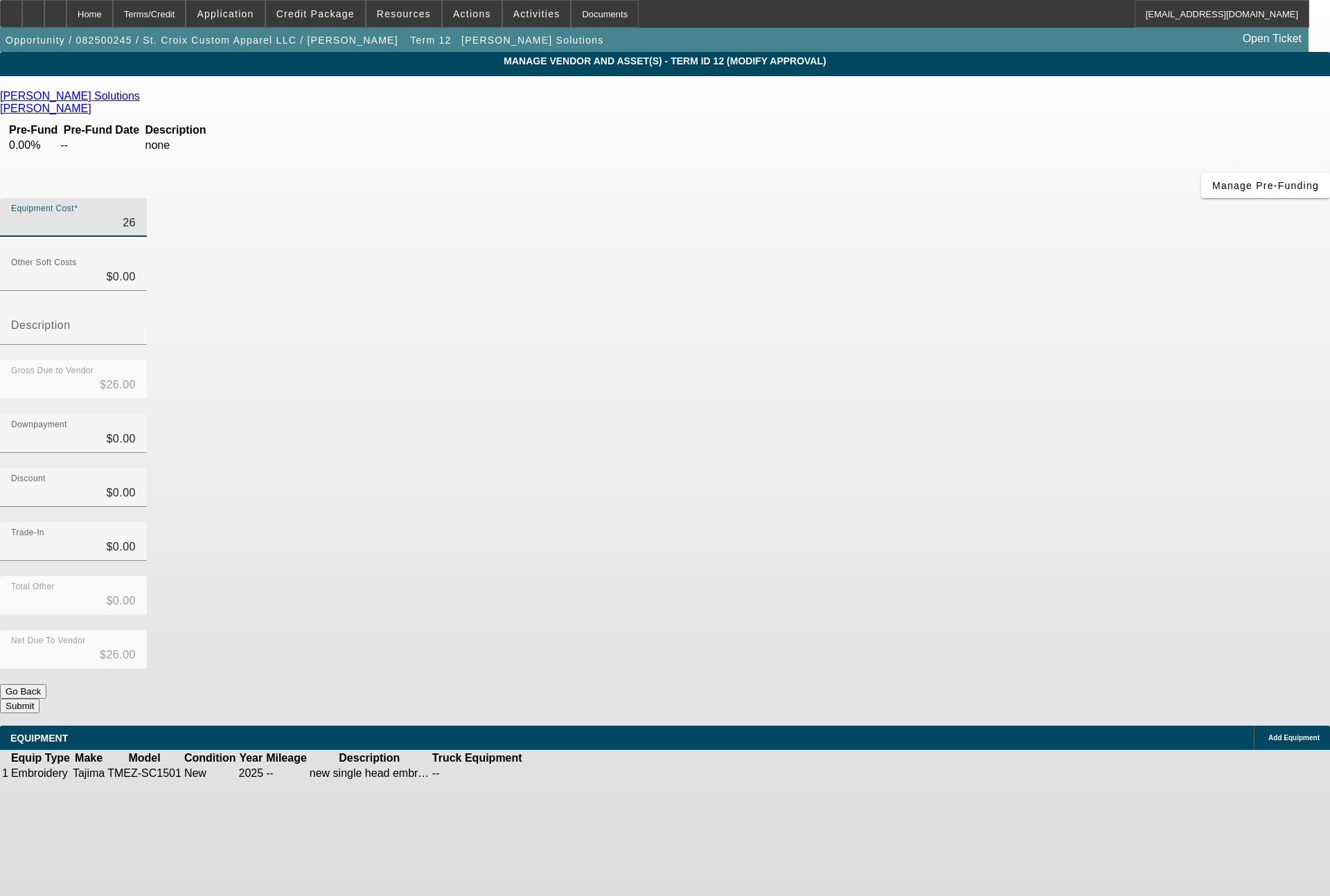
type input "$265.00"
type input "2653"
type input "$2,653.00"
type input "26535"
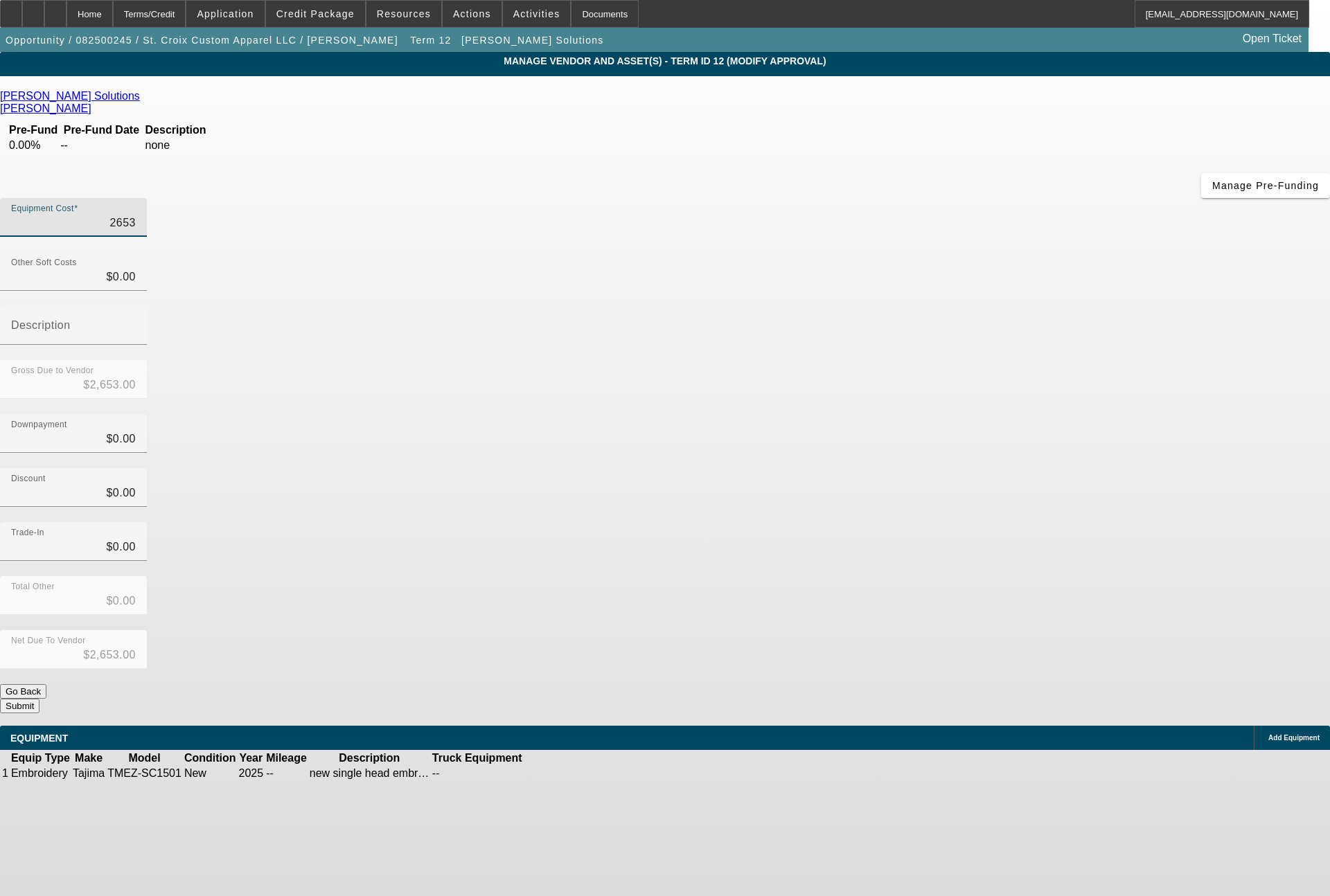
type input "$26,535.00"
click at [566, 773] on icon at bounding box center [566, 773] width 0 height 0
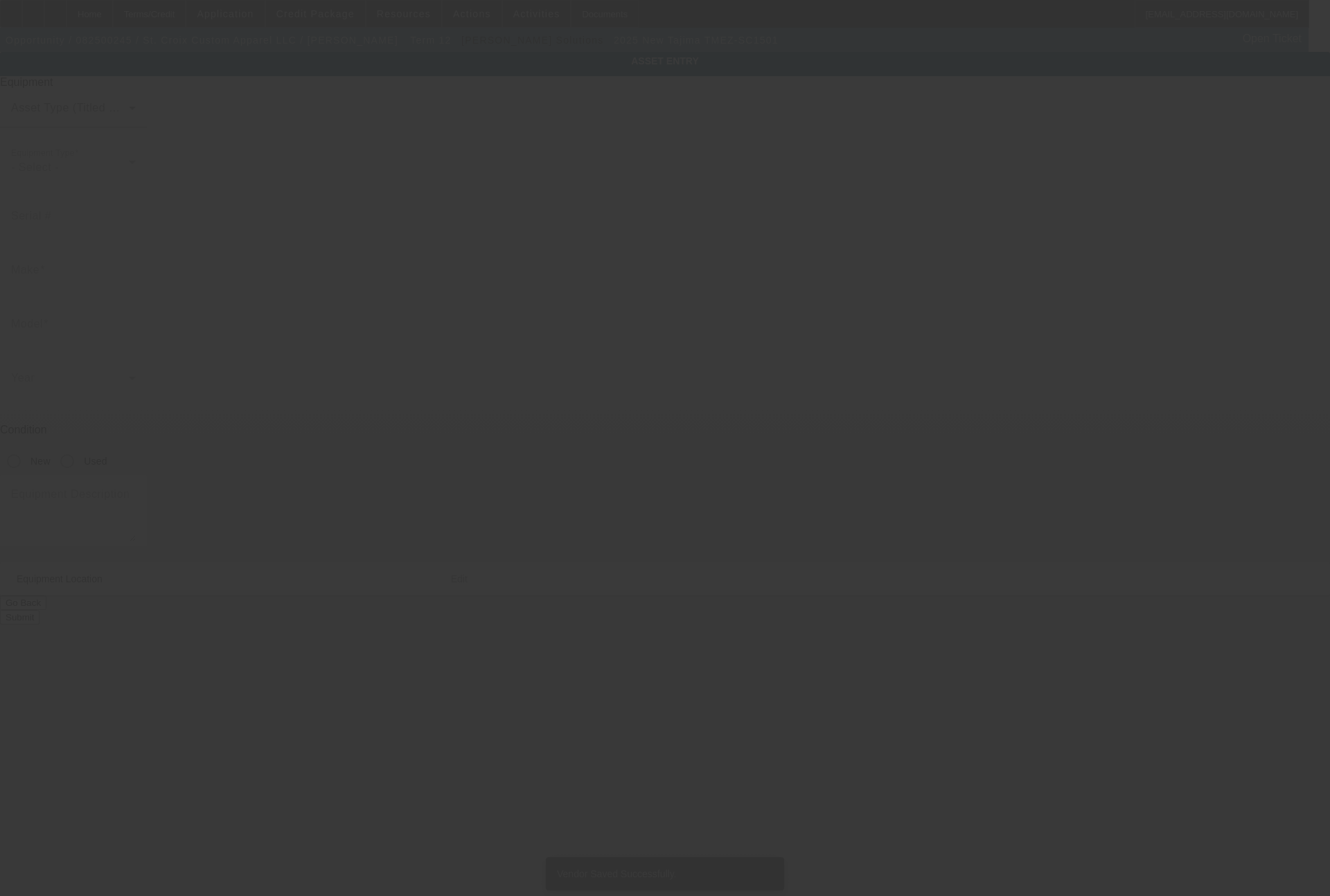
type input "Tajima"
type input "TMEZ-SC1501"
radio input "true"
type textarea "new single head embroidery machine"
type input "711 Lilac Dr"
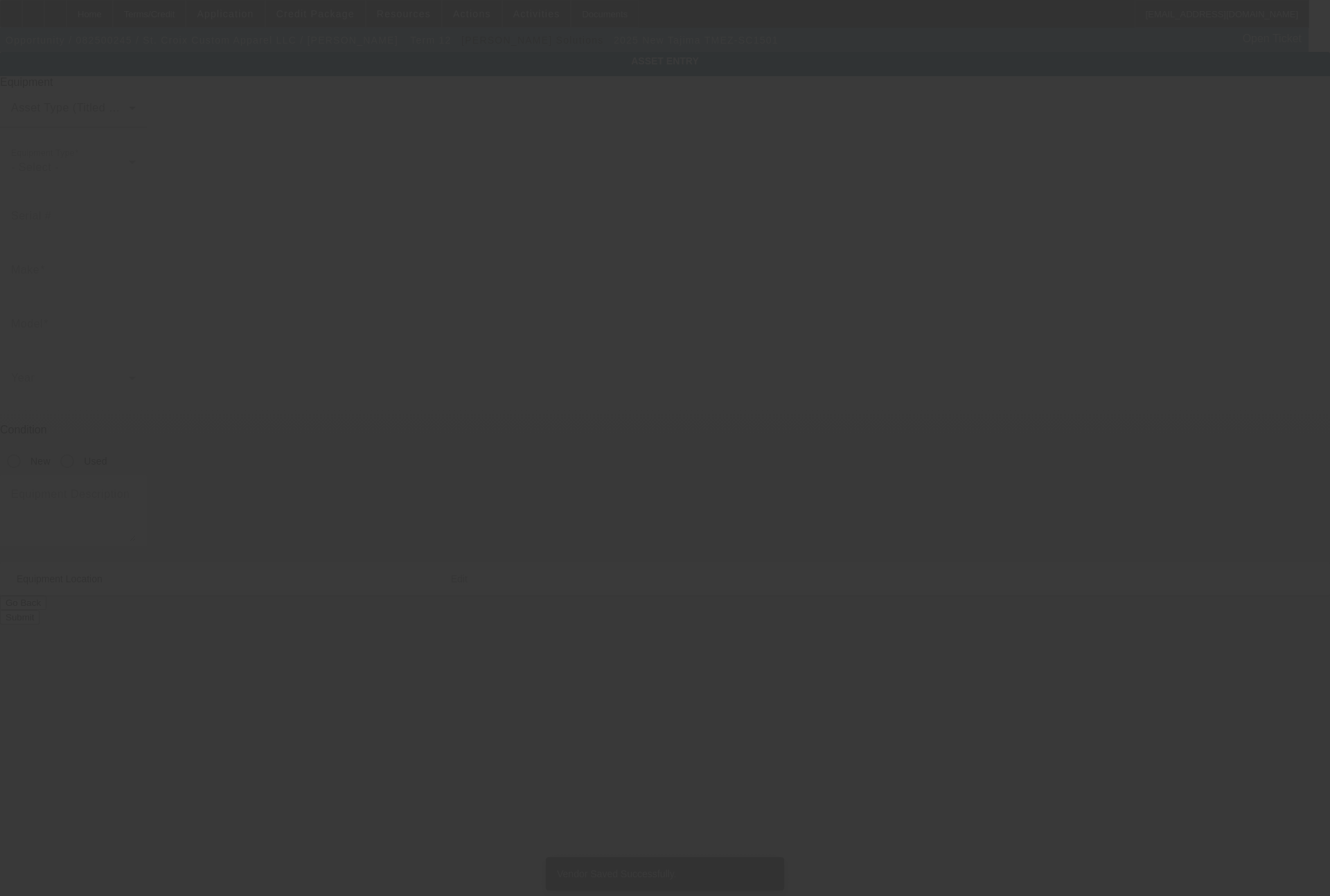
type input "[GEOGRAPHIC_DATA]"
type input "54028"
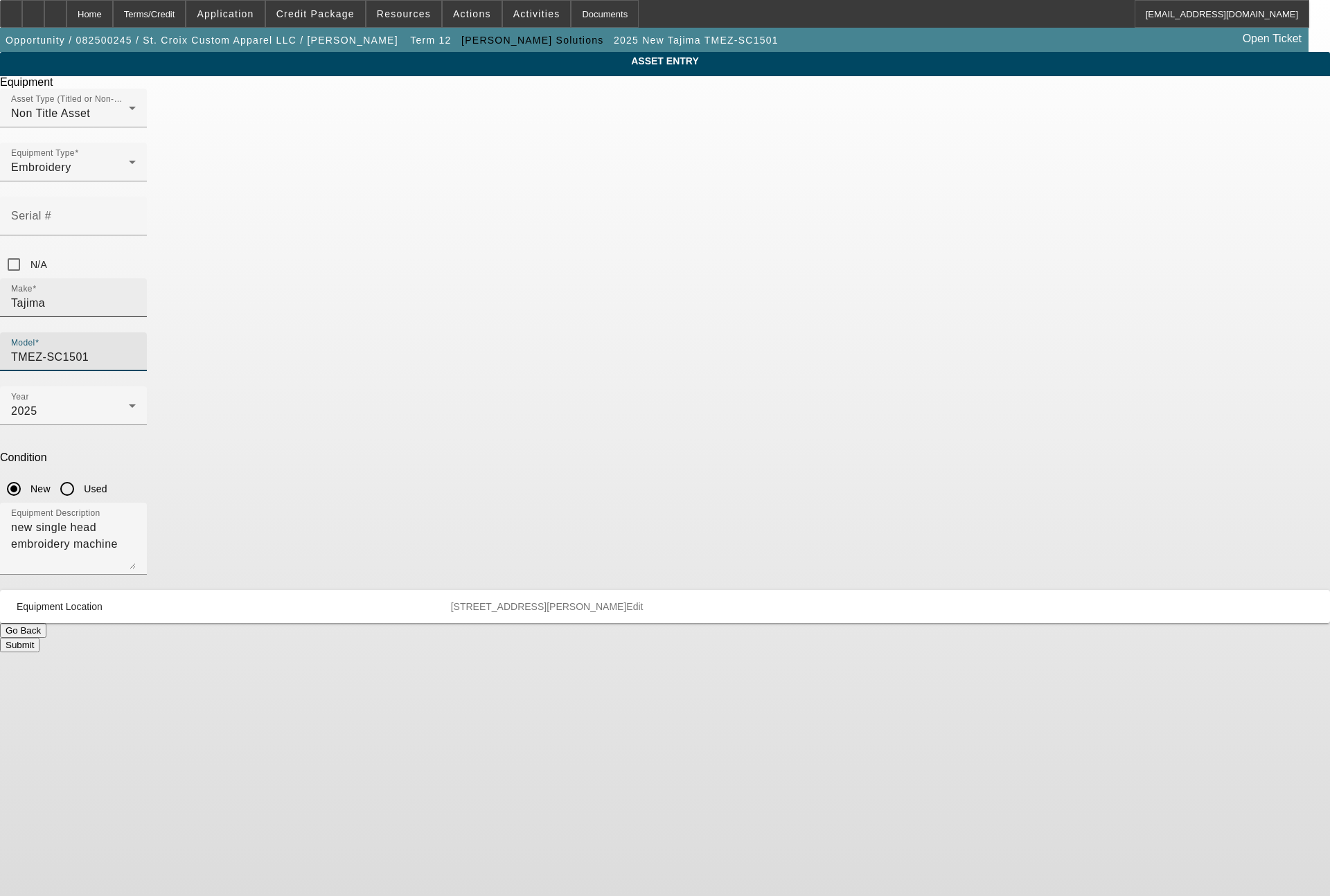
drag, startPoint x: 769, startPoint y: 254, endPoint x: 637, endPoint y: 253, distance: 132.0
click at [637, 278] on div "Make [GEOGRAPHIC_DATA] Model TMEZ-SC1501" at bounding box center [665, 332] width 1330 height 108
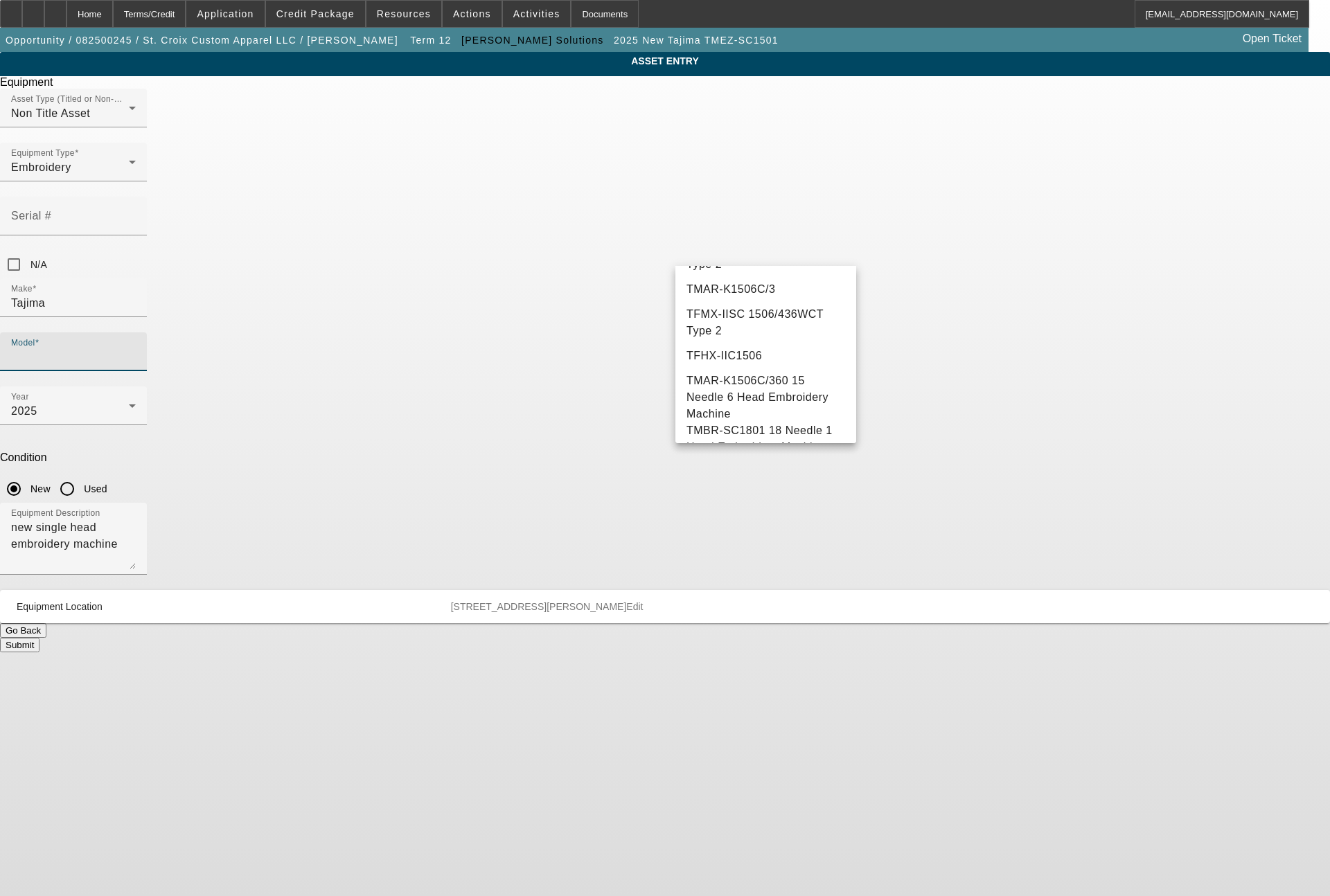
scroll to position [619, 0]
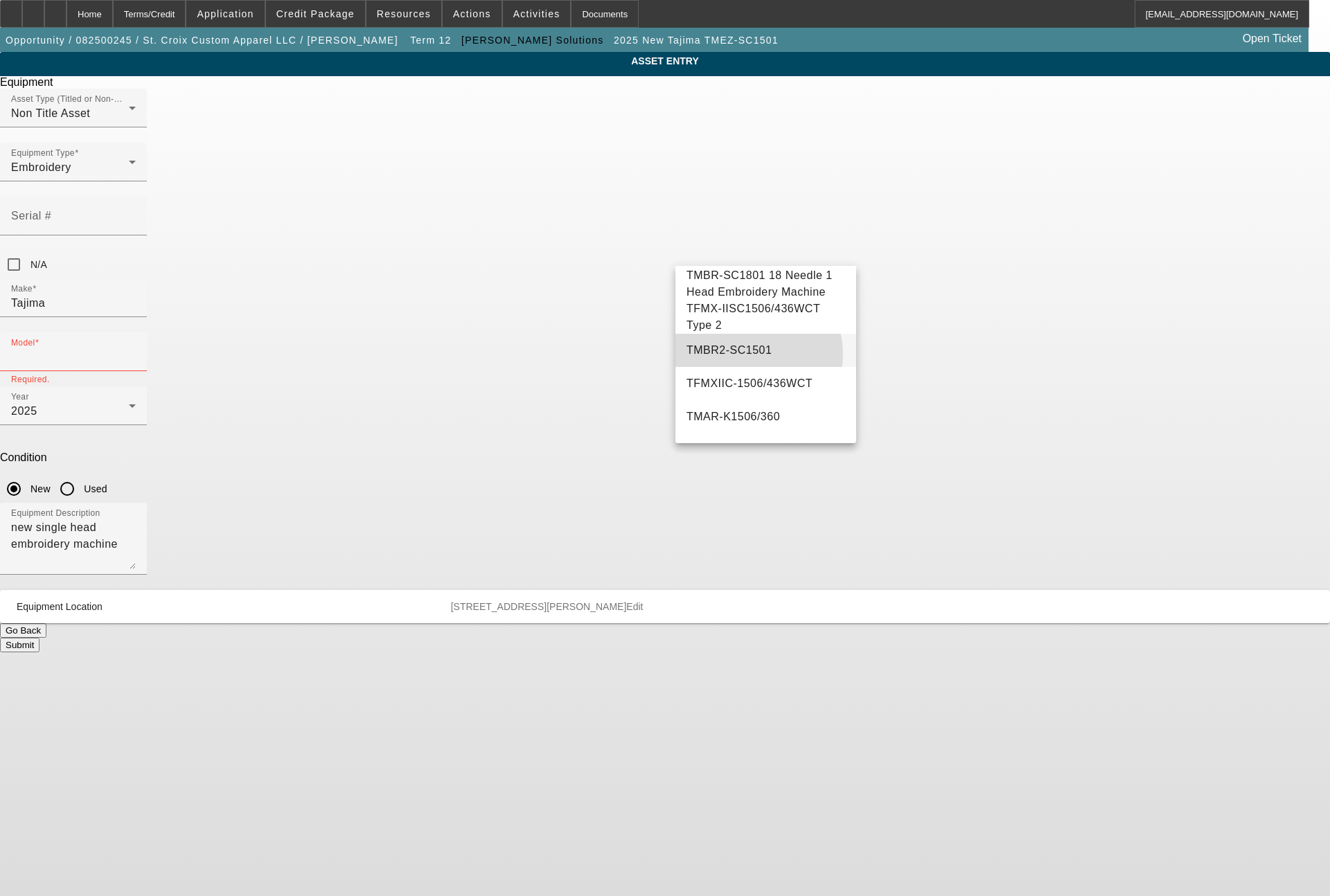
click at [753, 367] on mat-option "TMBR2-SC1501" at bounding box center [765, 350] width 181 height 33
type input "TMBR2-SC1501"
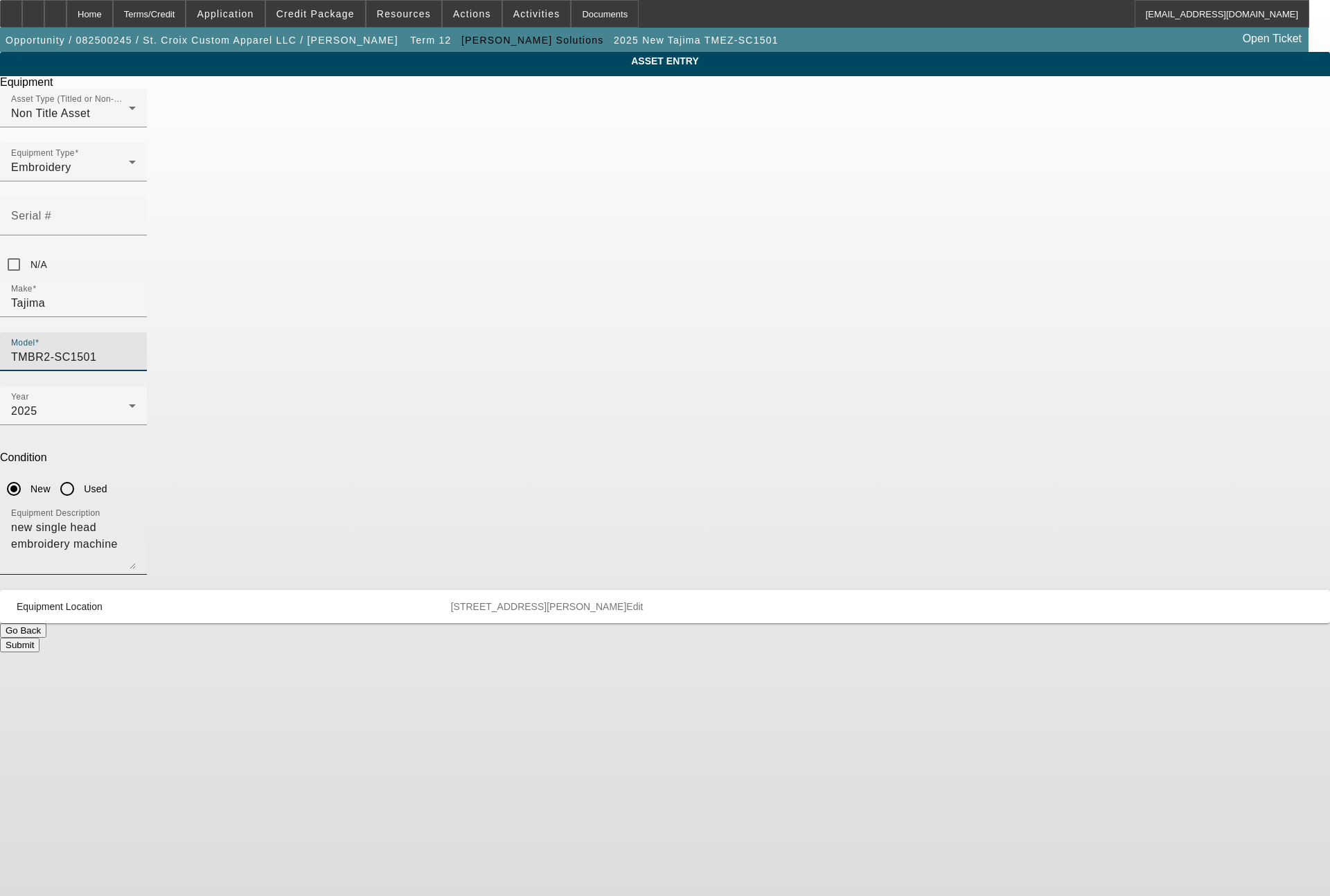
click at [136, 519] on textarea "new single head embroidery machine" at bounding box center [73, 544] width 124 height 50
type textarea "single head embroidery machine"
click at [40, 638] on button "Submit" at bounding box center [19, 645] width 40 height 14
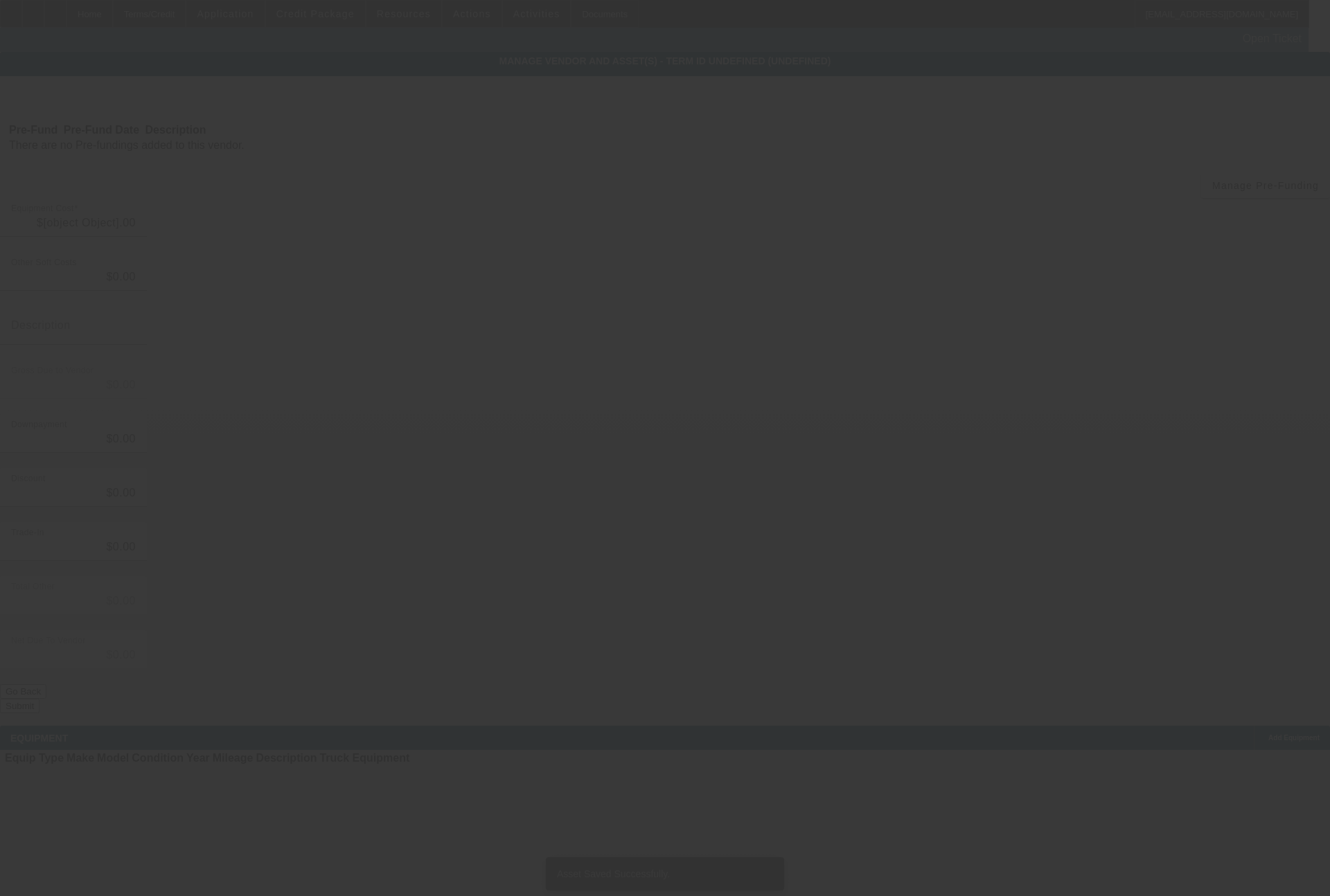
type input "$26,535.00"
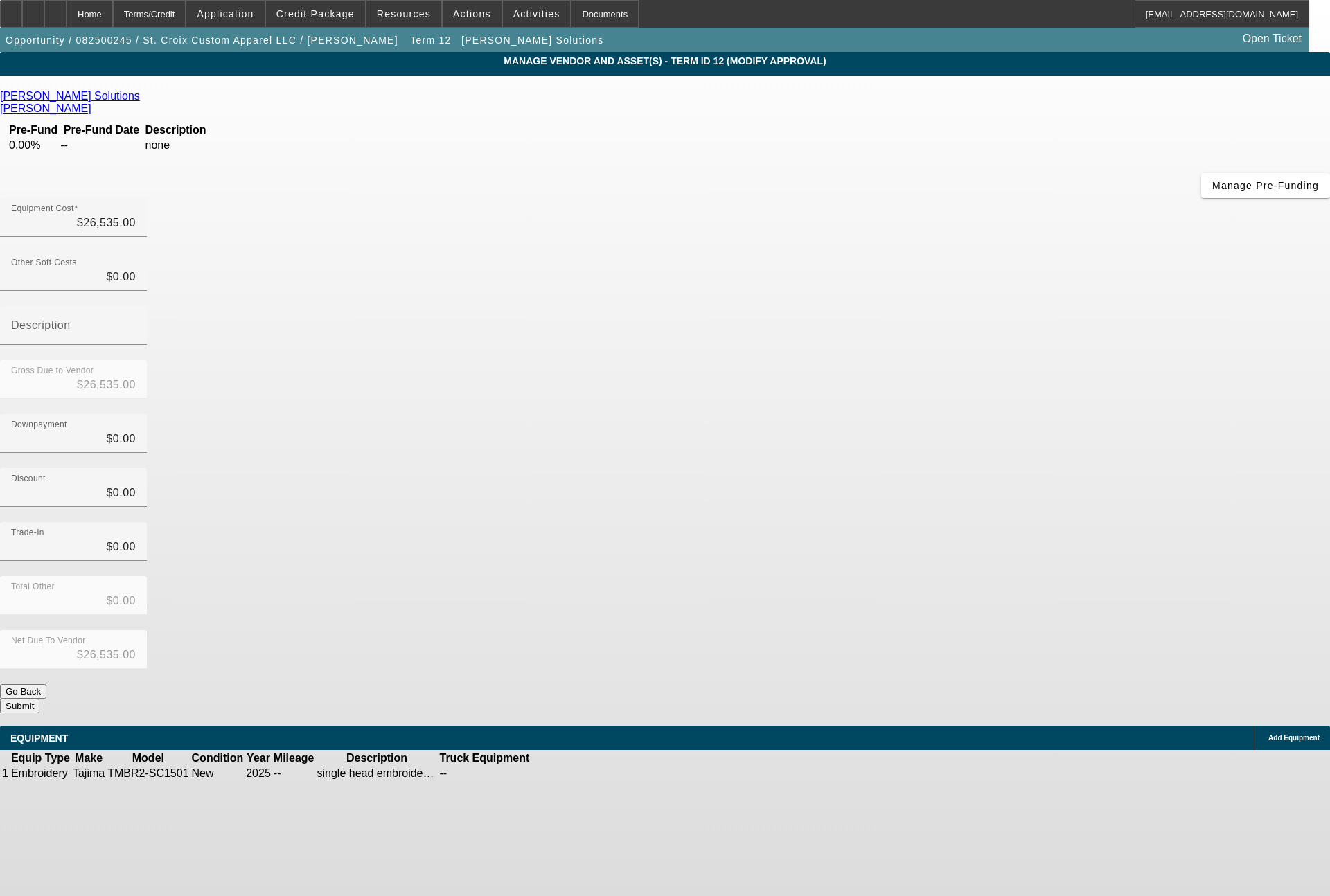
click at [40, 698] on button "Submit" at bounding box center [19, 705] width 40 height 14
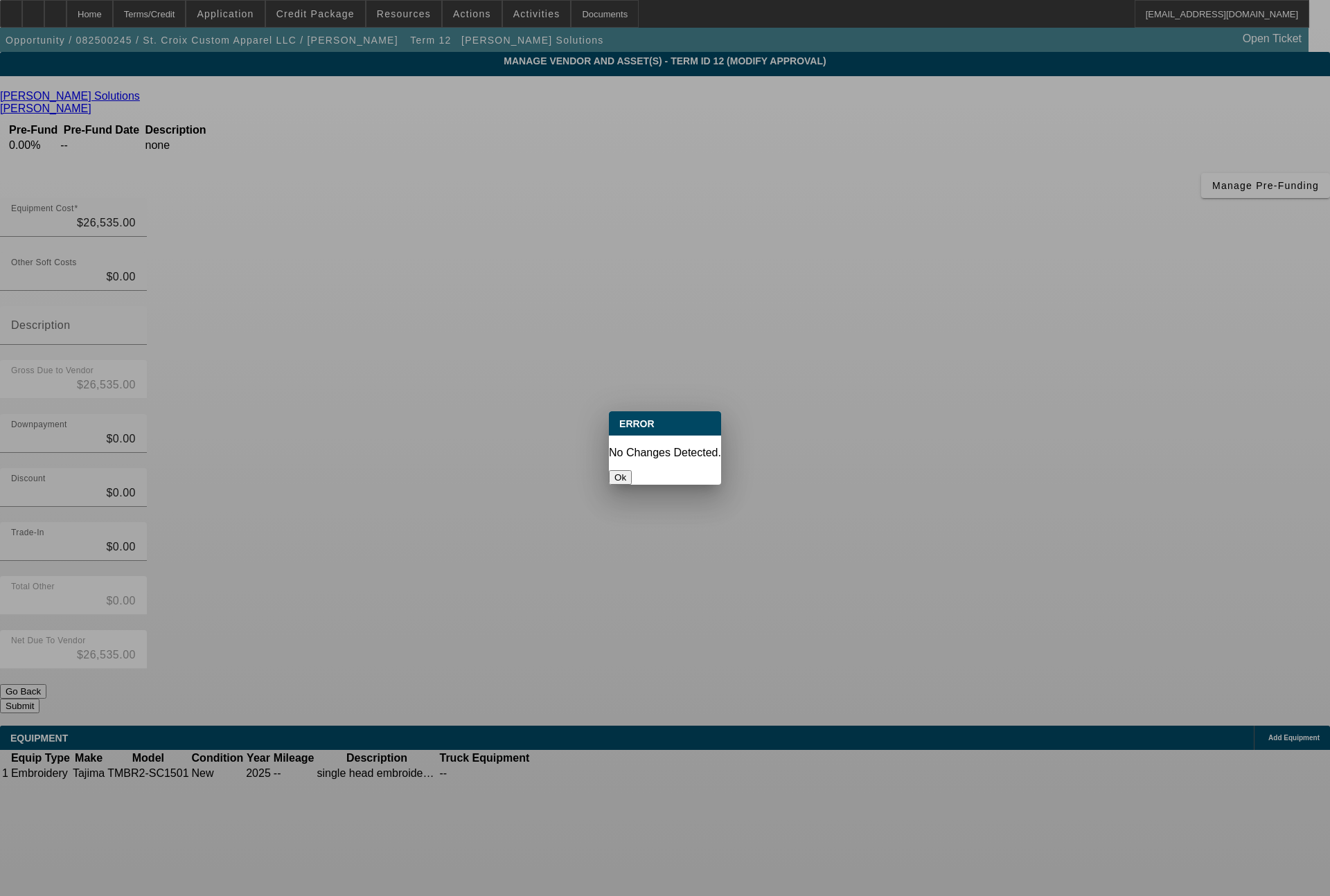
click at [632, 470] on button "Ok" at bounding box center [620, 477] width 23 height 14
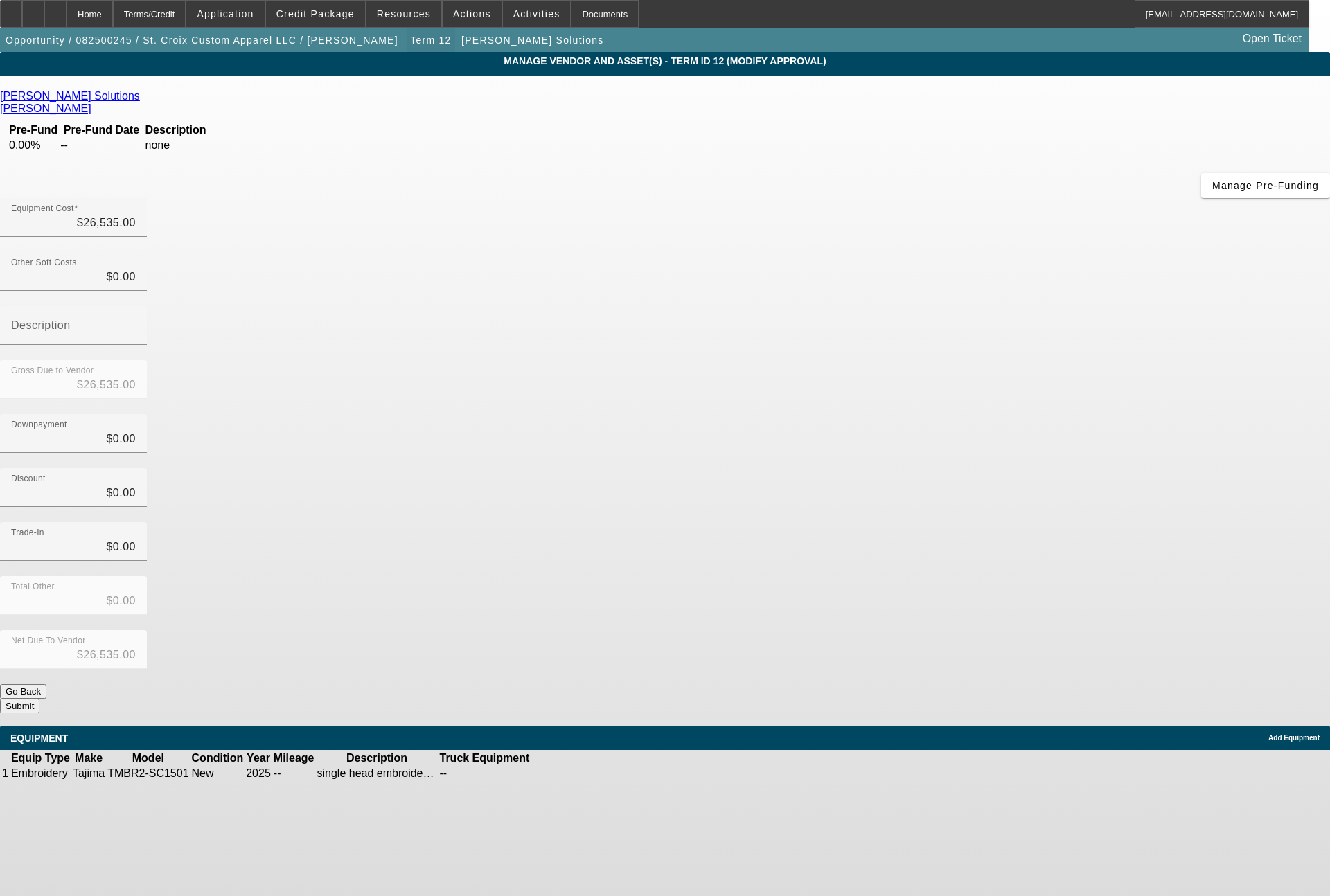
click at [410, 45] on span "Term 12" at bounding box center [430, 40] width 41 height 11
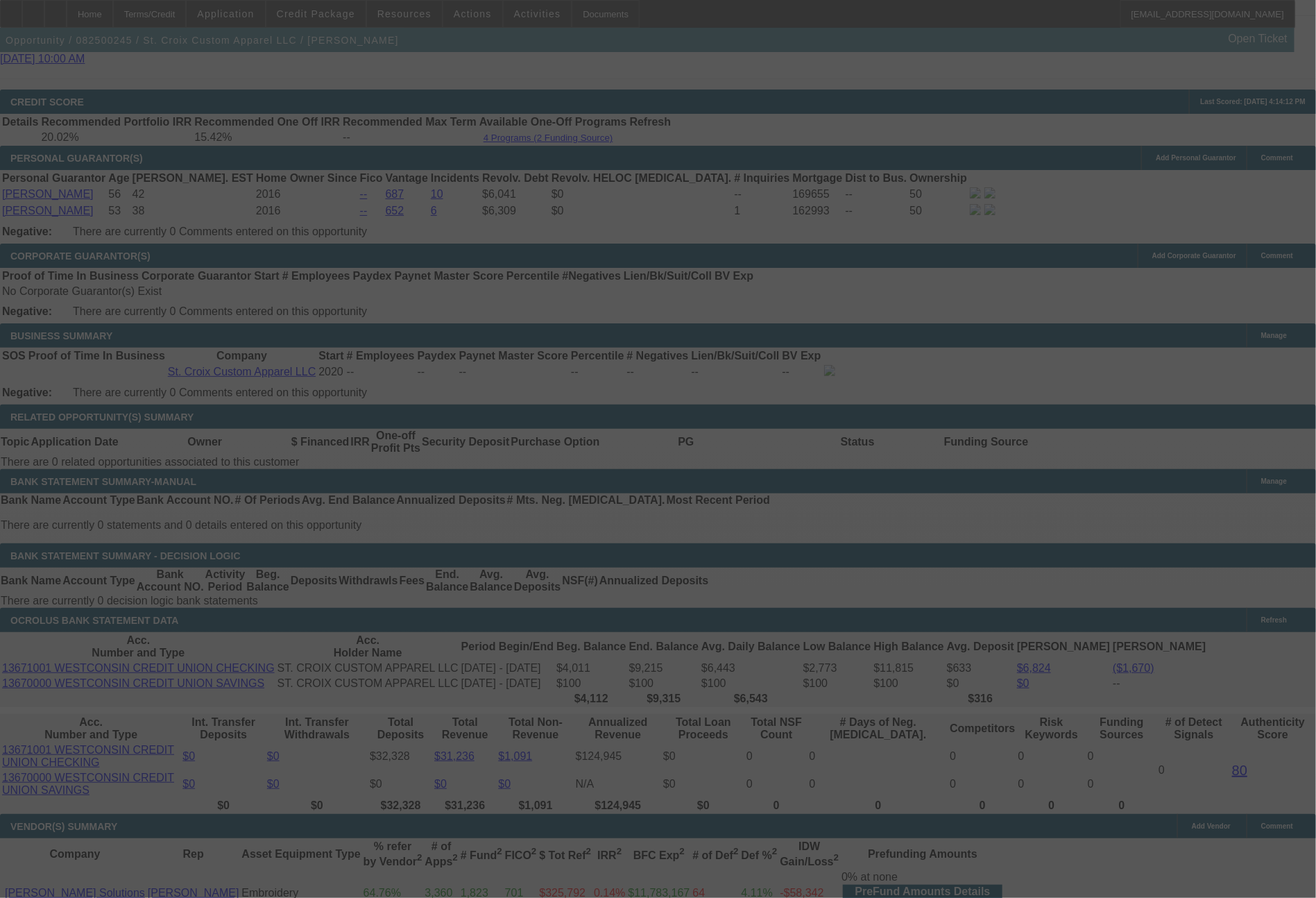
scroll to position [1982, 0]
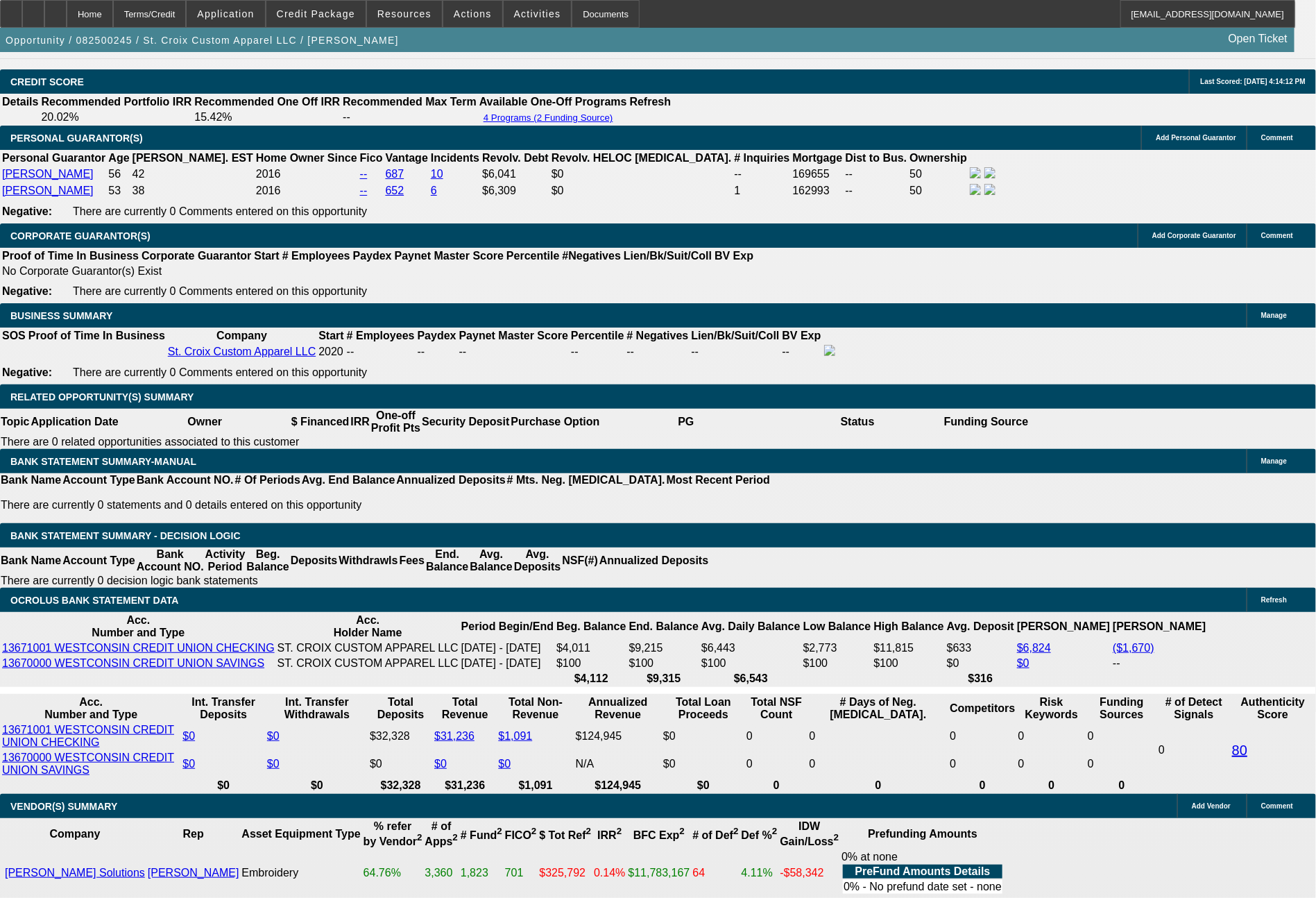
select select "0"
select select "2"
select select "0"
select select "6"
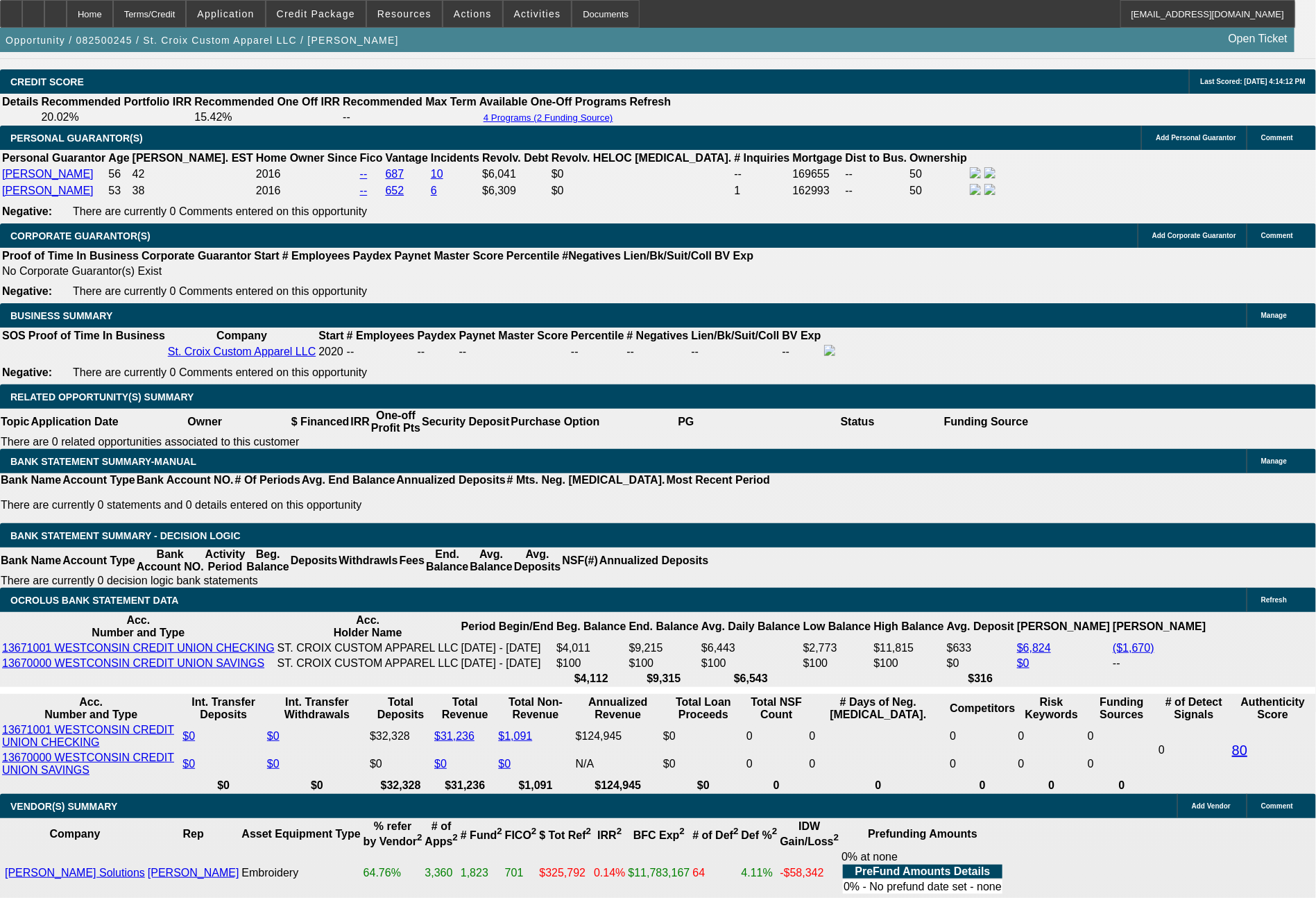
select select "0"
select select "2"
select select "0"
select select "6"
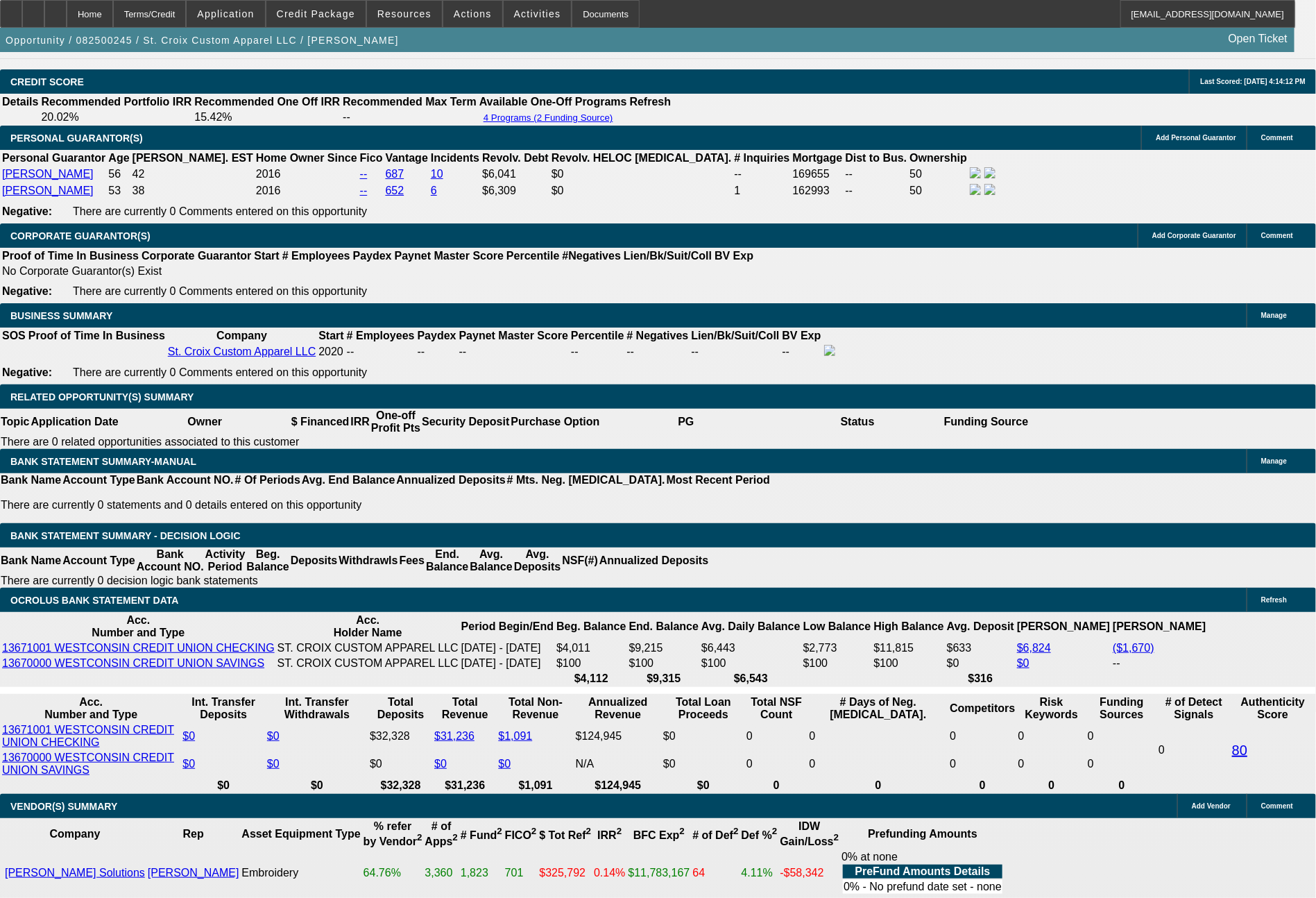
select select "0"
select select "2"
select select "0"
select select "6"
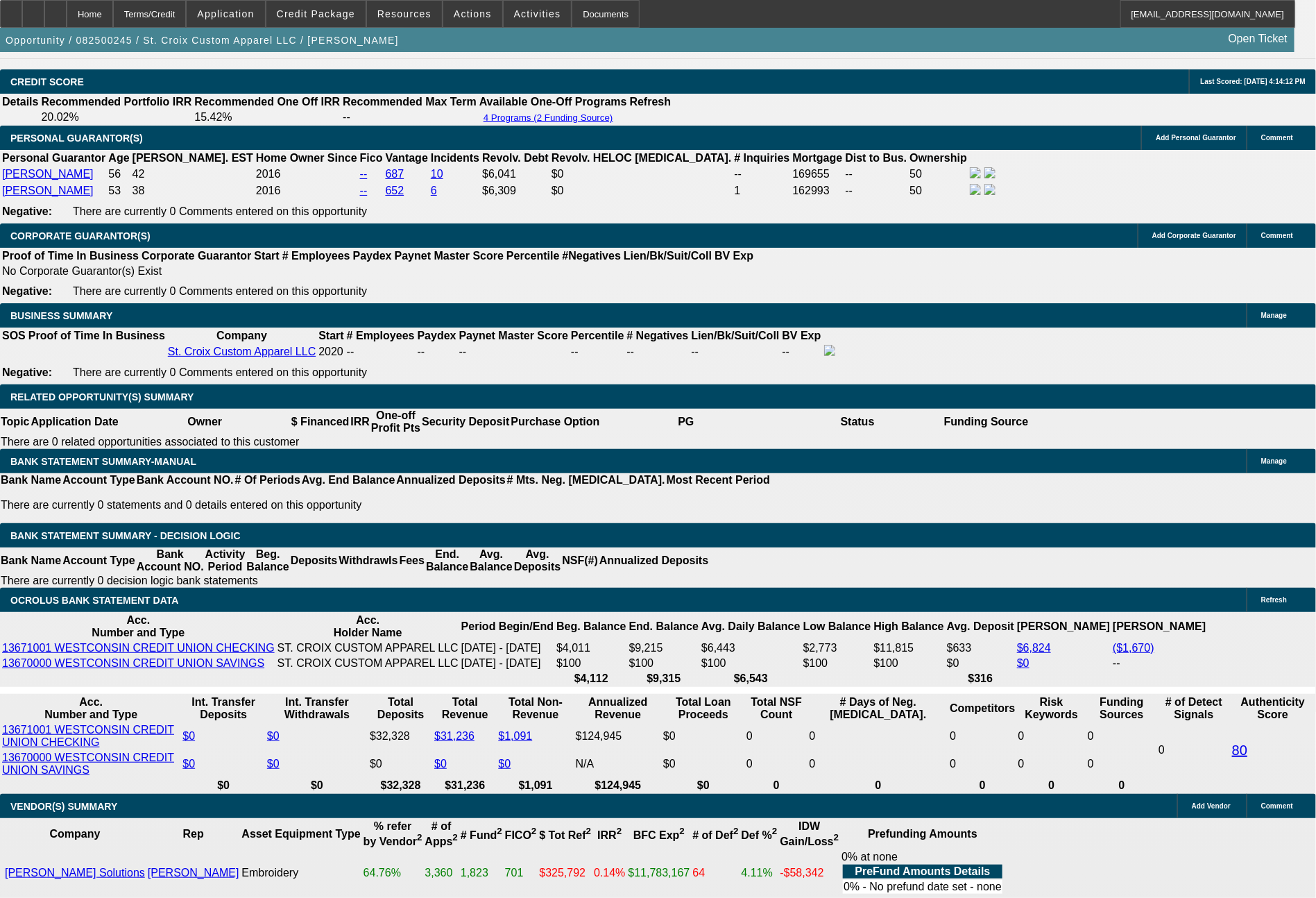
select select "0"
select select "2"
select select "0"
select select "6"
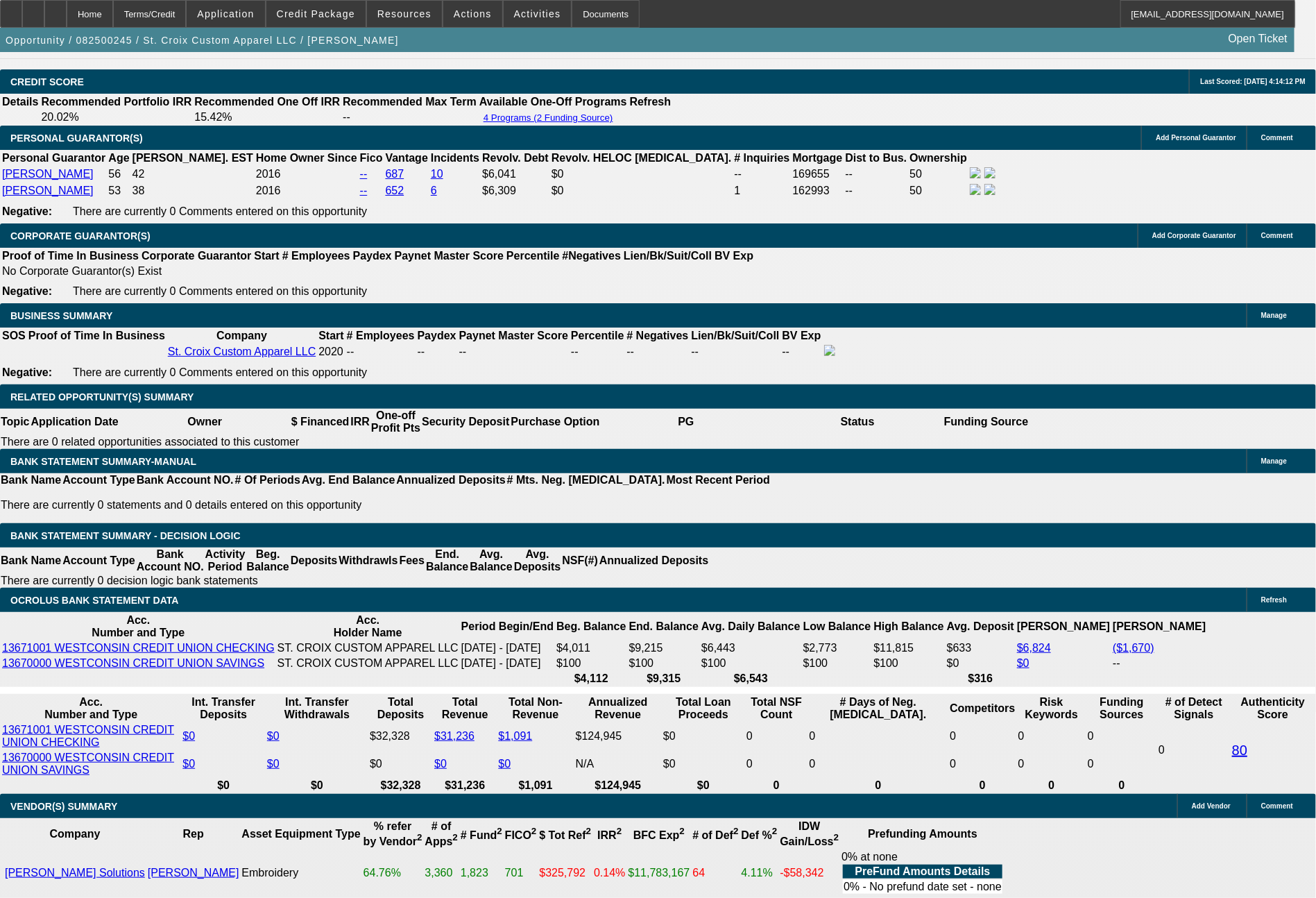
drag, startPoint x: 417, startPoint y: 496, endPoint x: 481, endPoint y: 504, distance: 64.5
type input "$2,315.00"
type input "UNKNOWN"
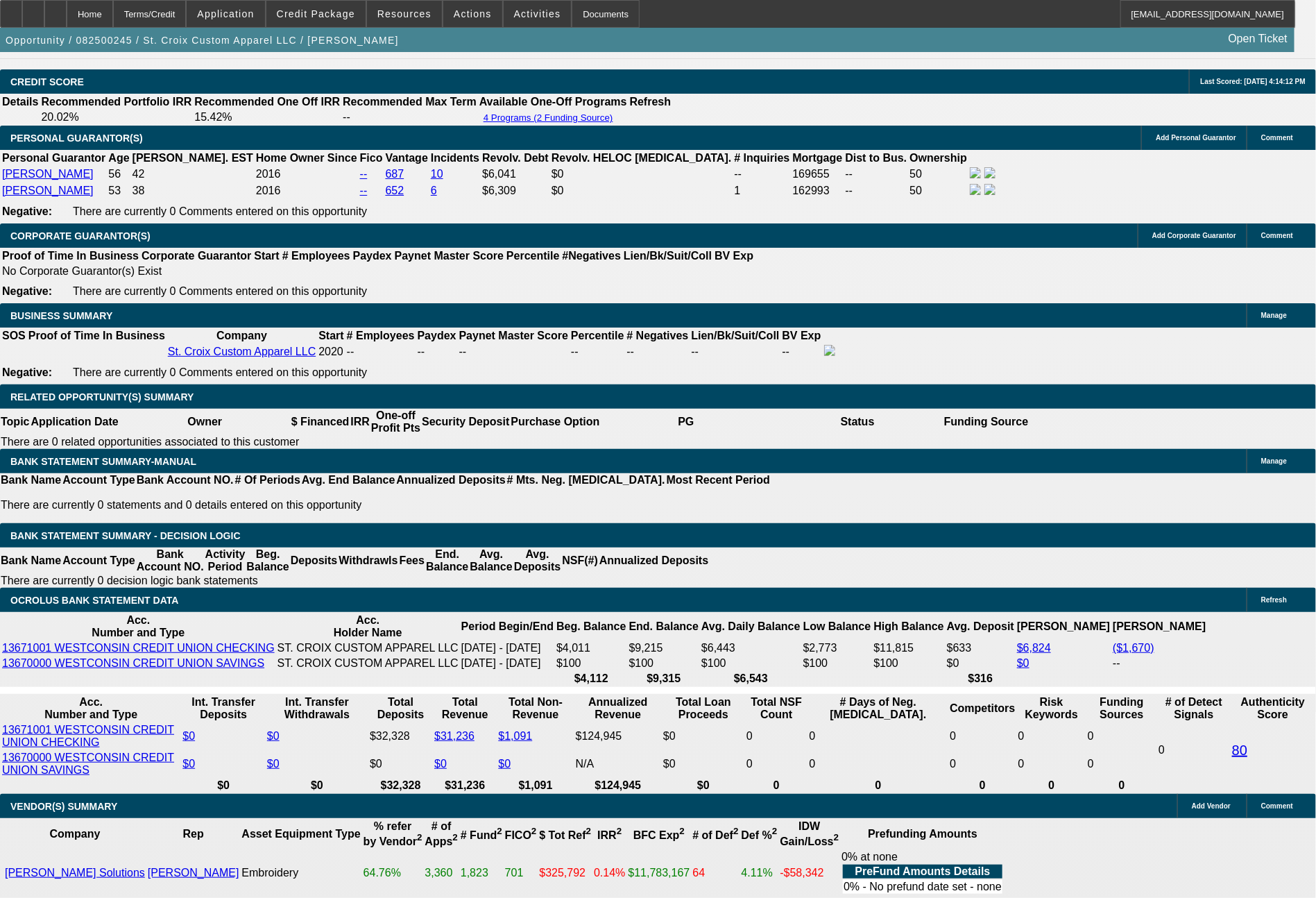
type input "$630.21"
type input "$1,260.42"
drag, startPoint x: 481, startPoint y: 829, endPoint x: 476, endPoint y: 796, distance: 33.4
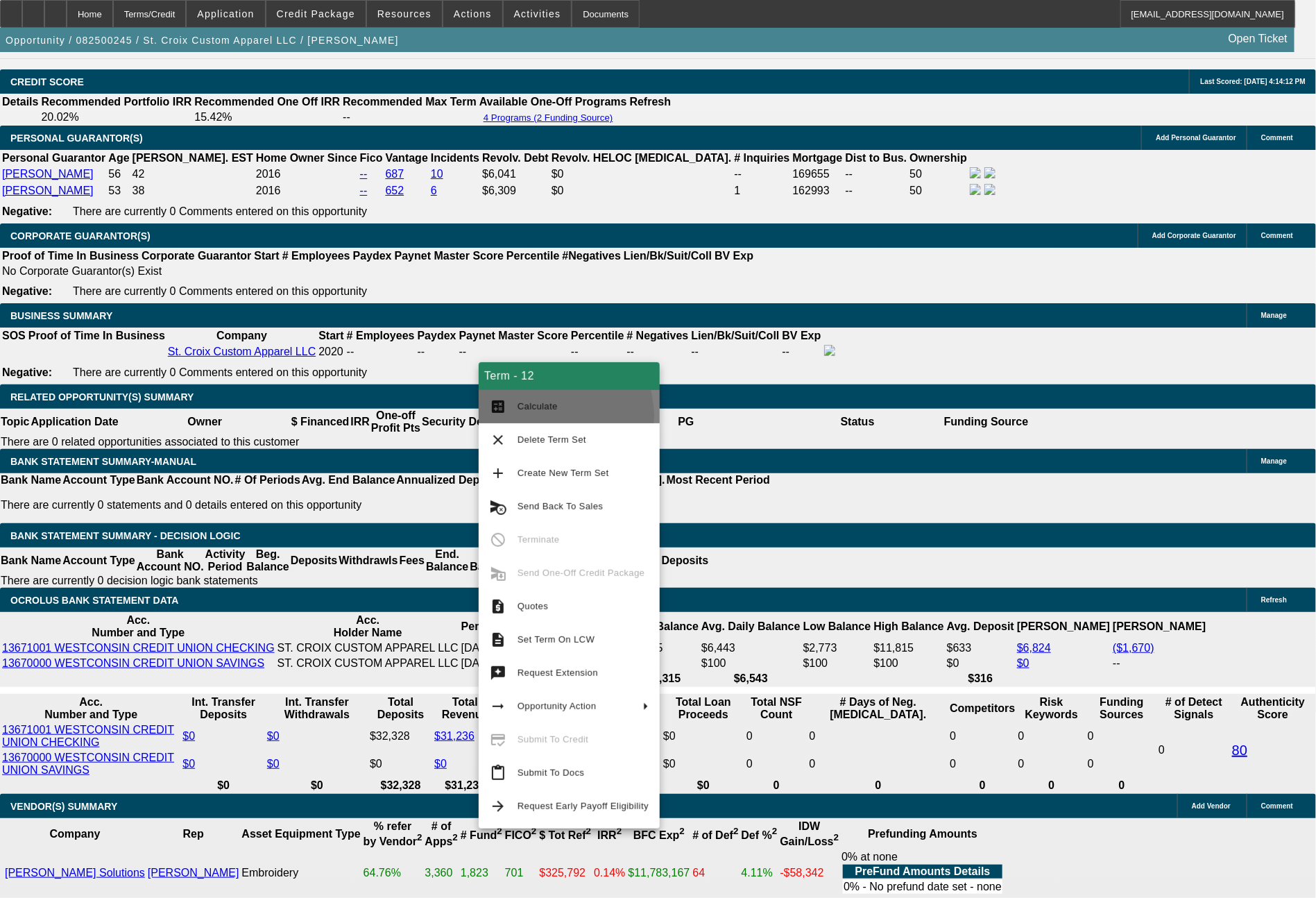
click at [548, 417] on button "calculate Calculate" at bounding box center [569, 406] width 181 height 33
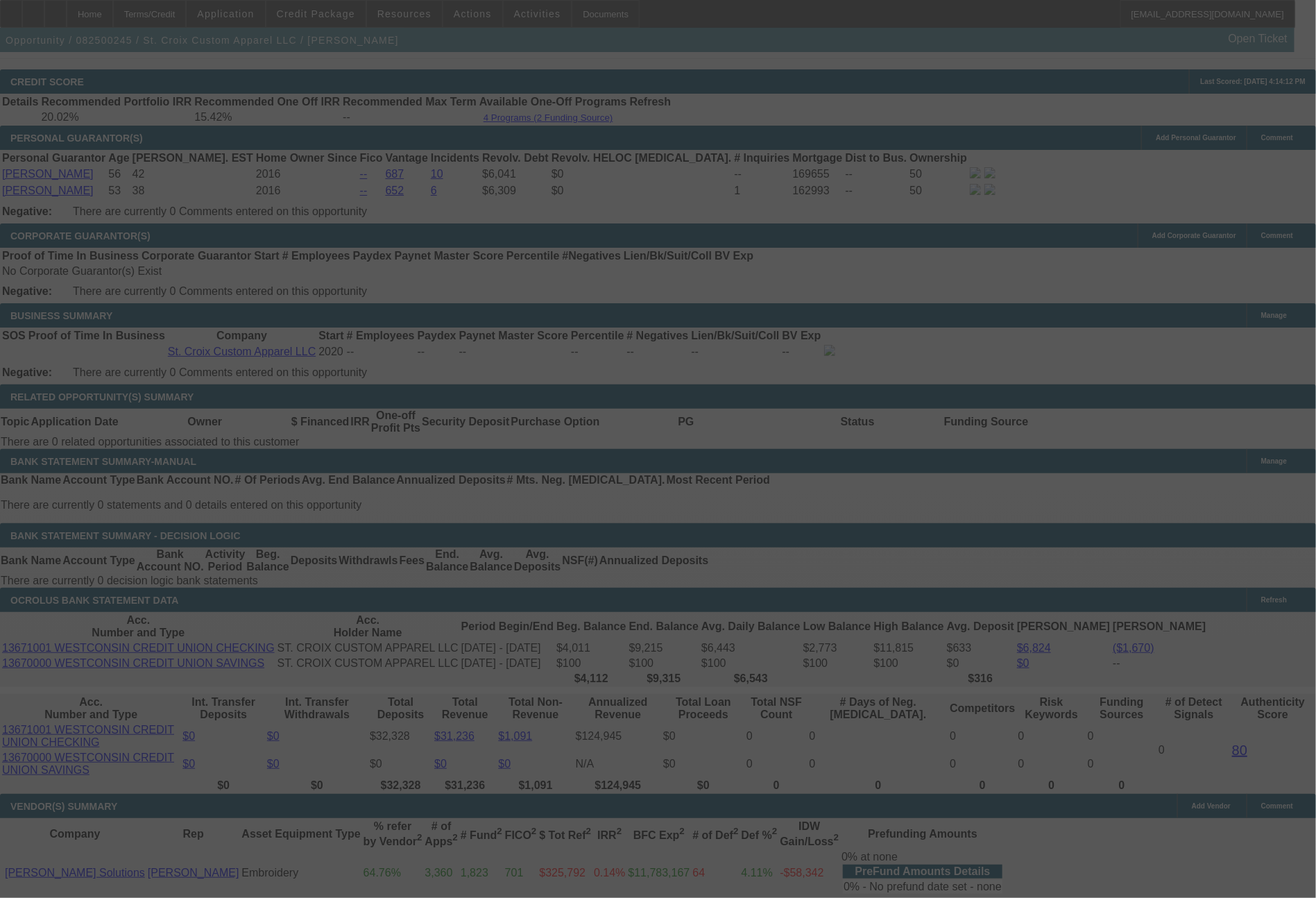
select select "0"
select select "2"
select select "0"
select select "6"
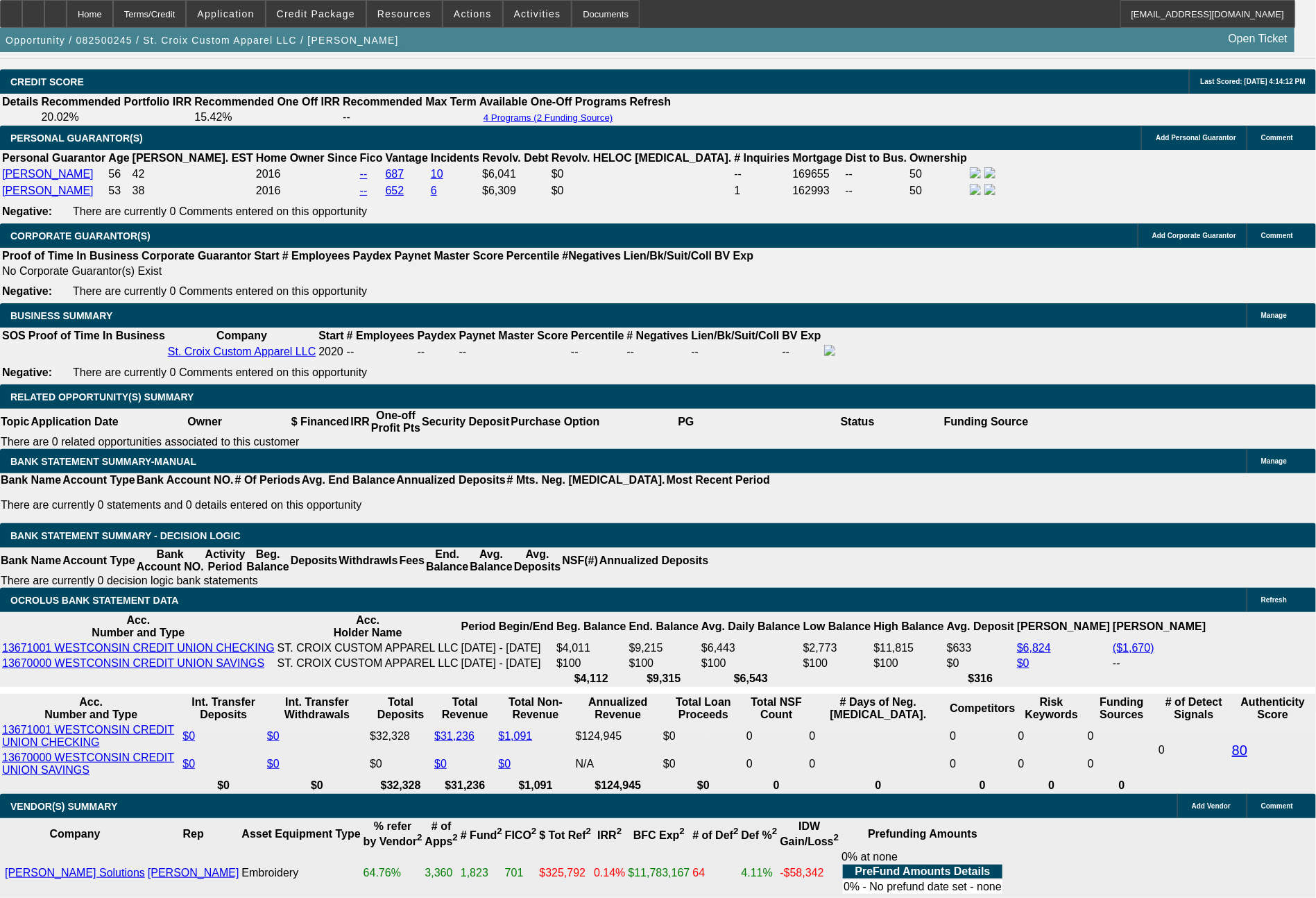
drag, startPoint x: 380, startPoint y: 614, endPoint x: 483, endPoint y: 615, distance: 103.0
type input "63"
type input "$126.00"
type input "UNKNOWN"
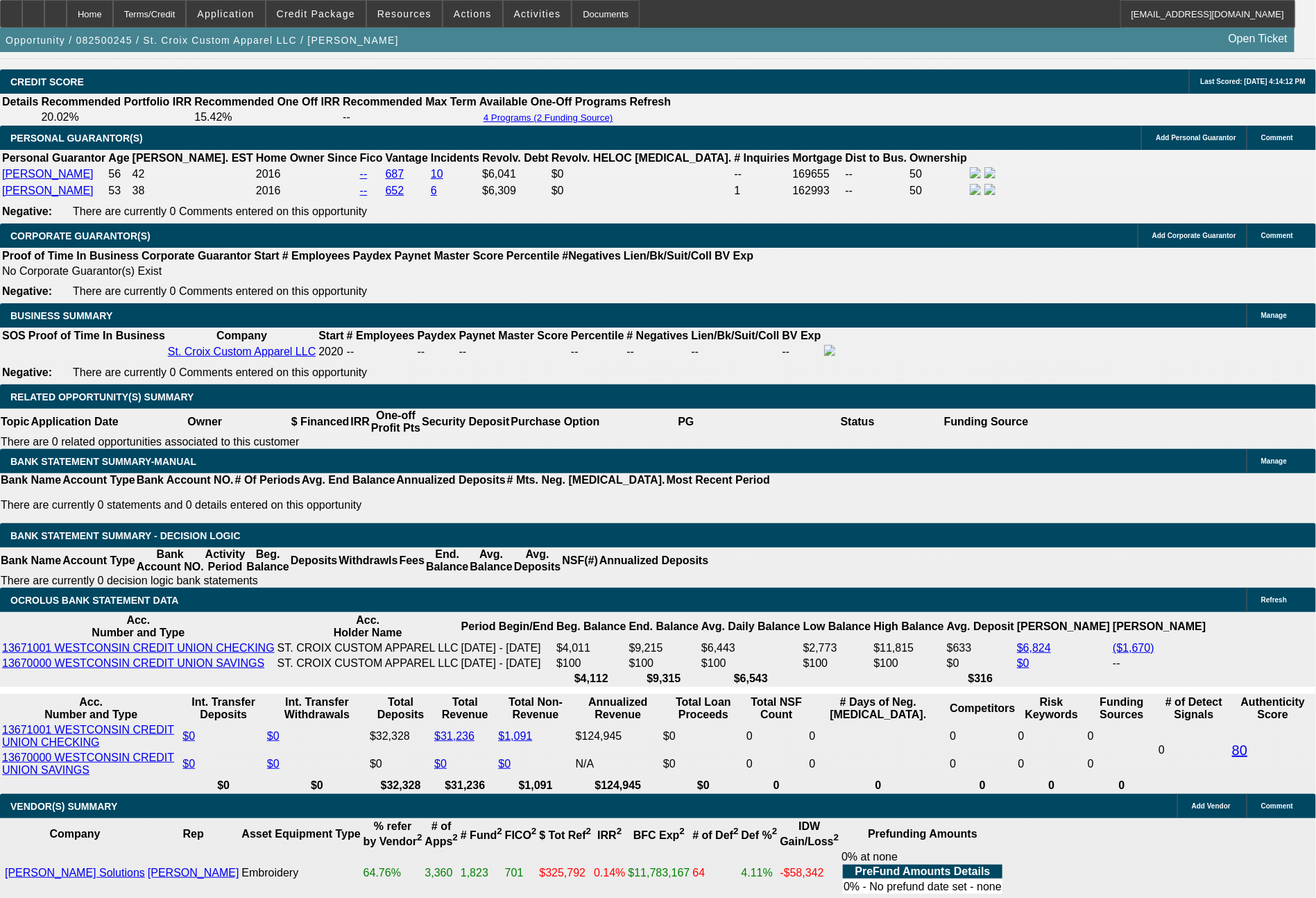
type input "630"
type input "$1,260.00"
type input "630."
type input "19.1"
type input "630.2"
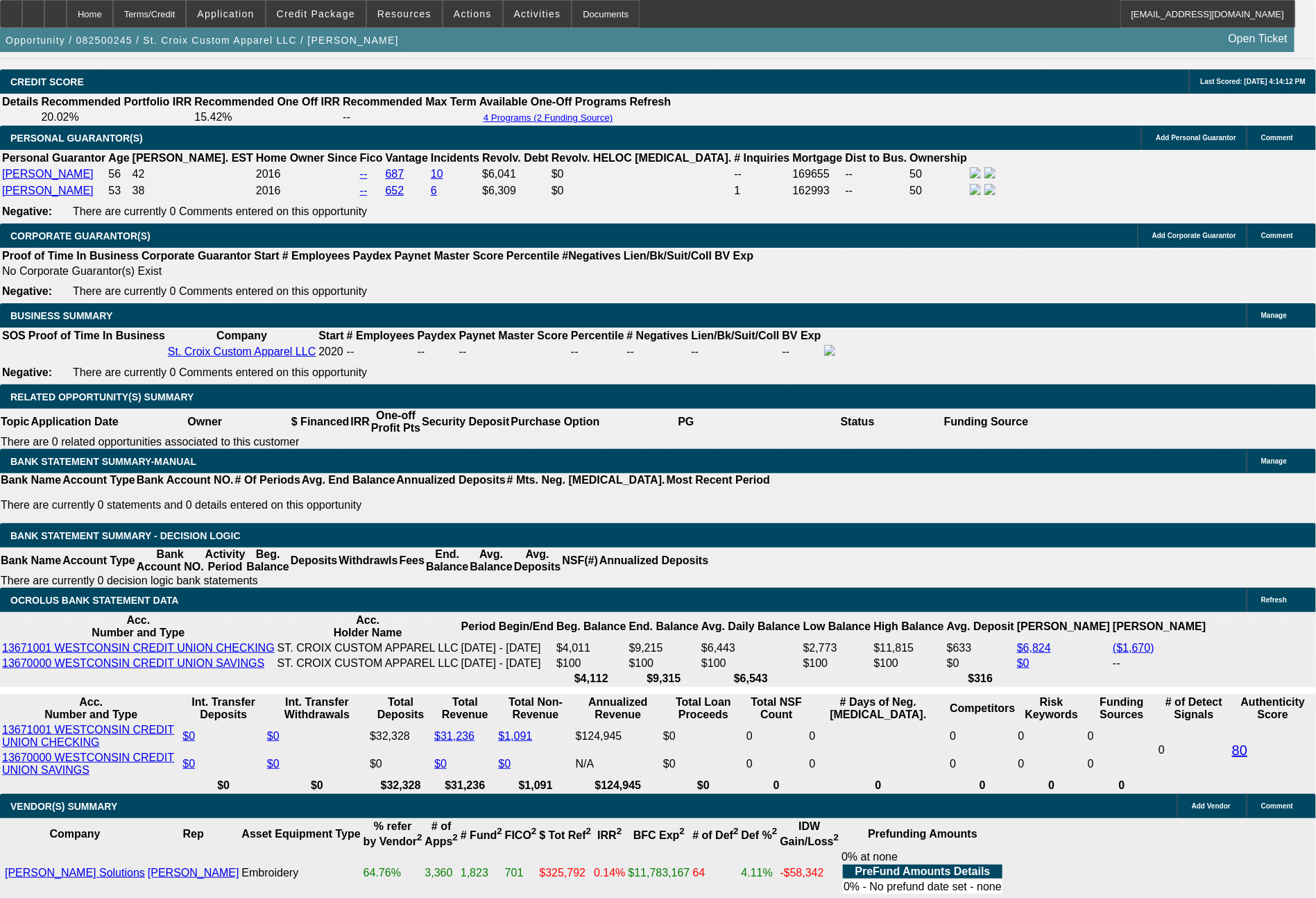
type input "$1,260.40"
type input "630.27"
type input "$1,260.54"
type input "$630.27"
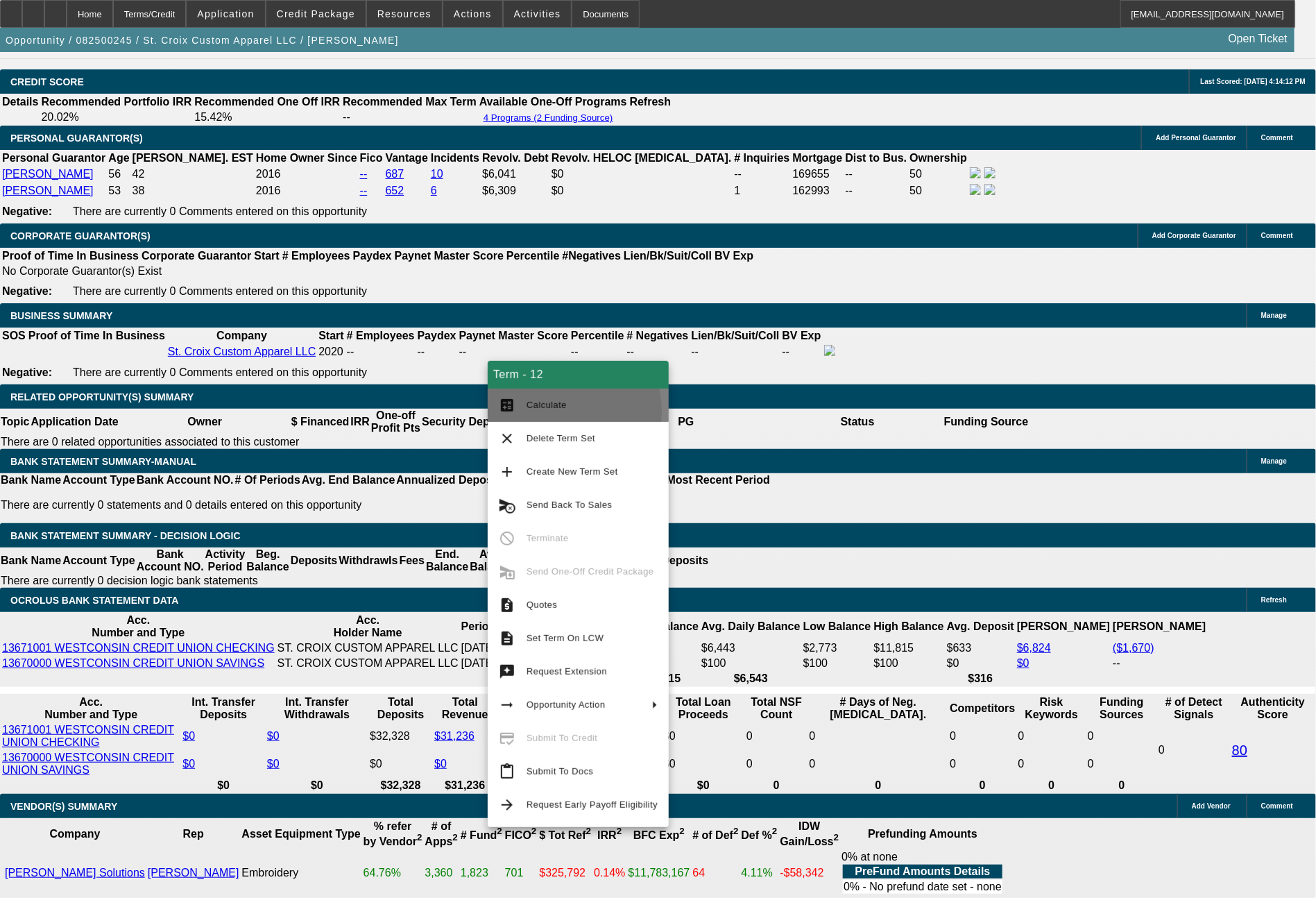
click at [542, 412] on span "Calculate" at bounding box center [592, 405] width 131 height 17
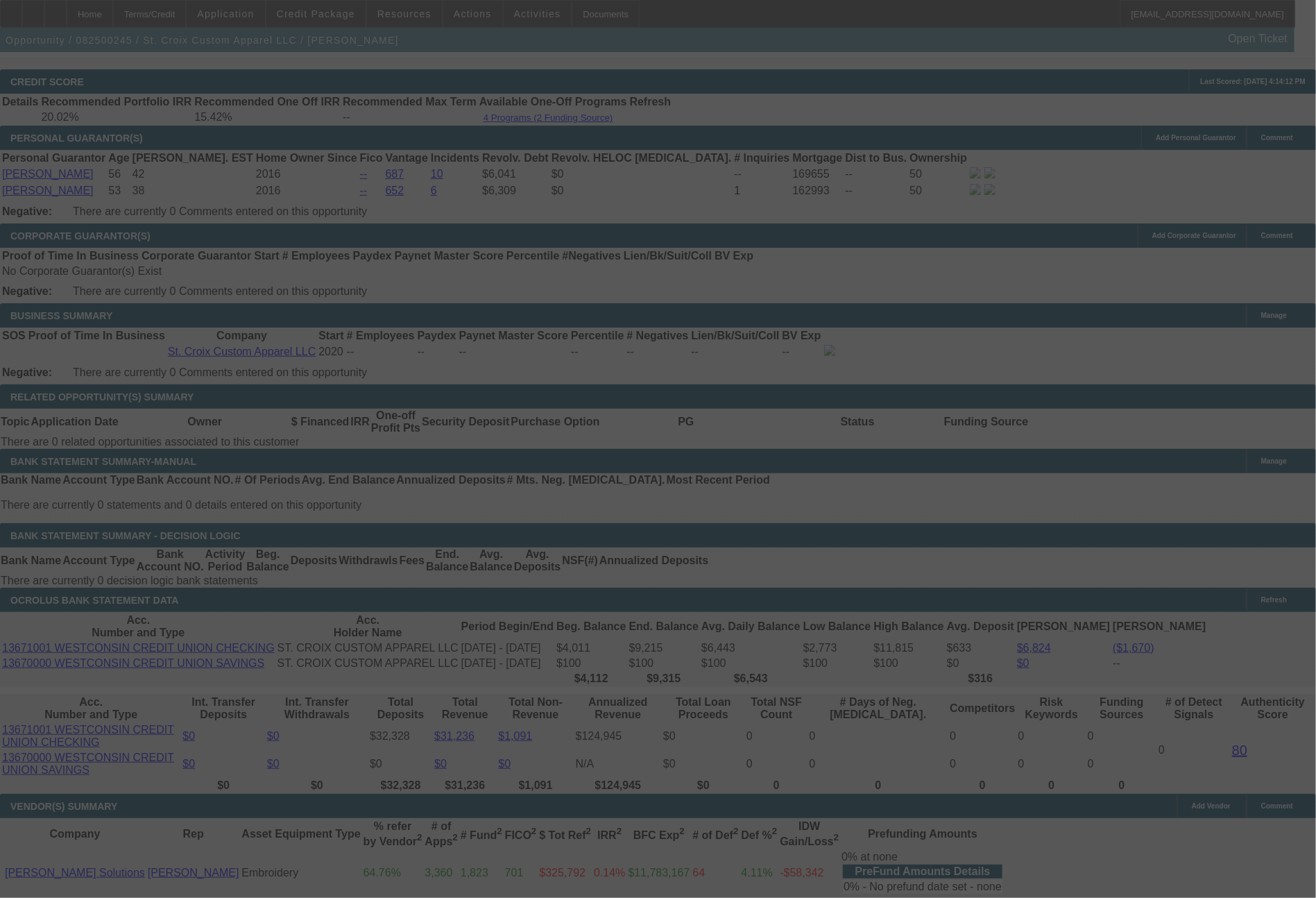
select select "0"
select select "2"
select select "0"
select select "6"
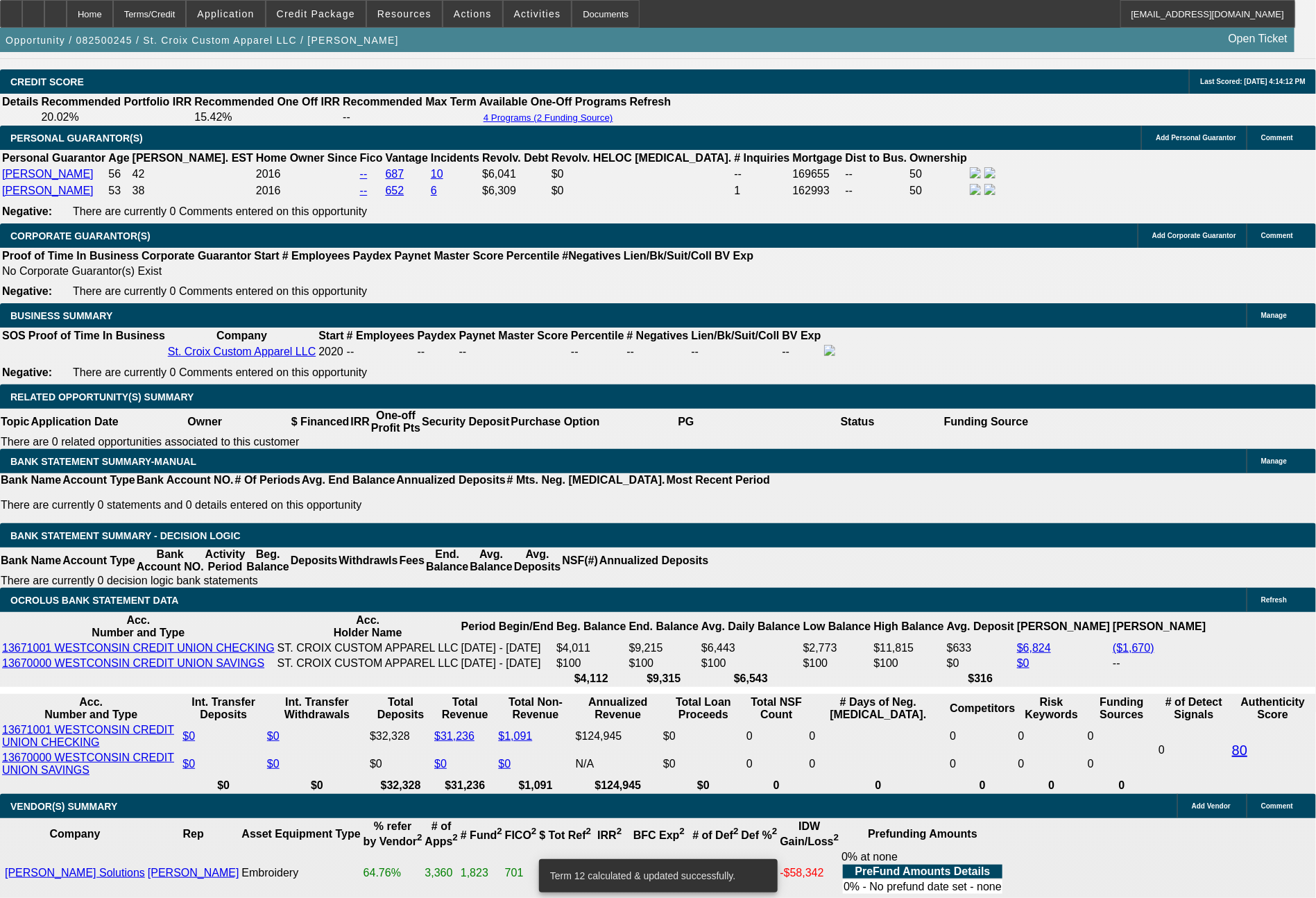
drag, startPoint x: 382, startPoint y: 618, endPoint x: 453, endPoint y: 615, distance: 71.1
type input "639"
type input "$1,278.00"
type input "UNKNOWN"
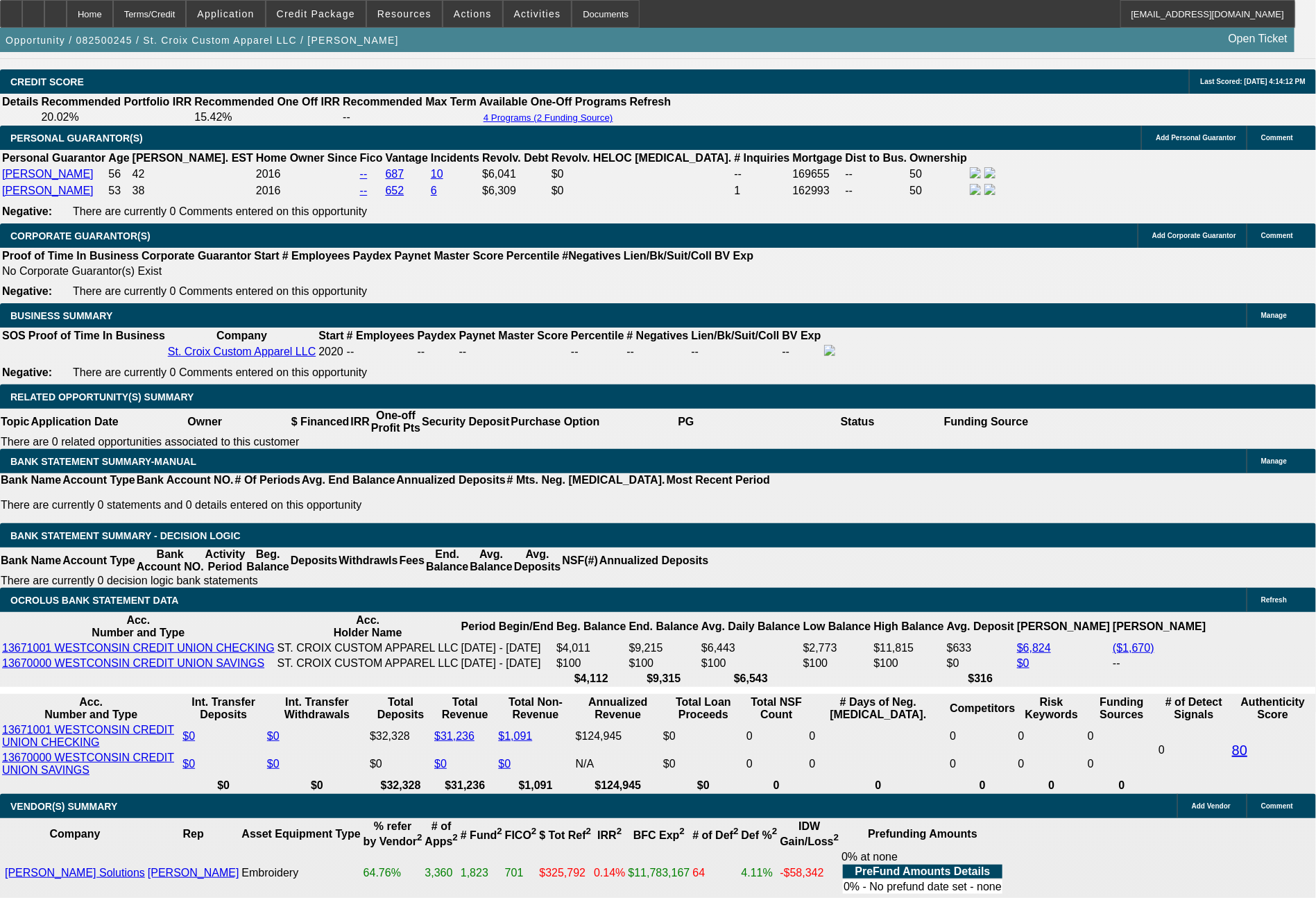
type input "63"
type input "$1,260.00"
type input "630"
type input "19.8"
type input "19.1"
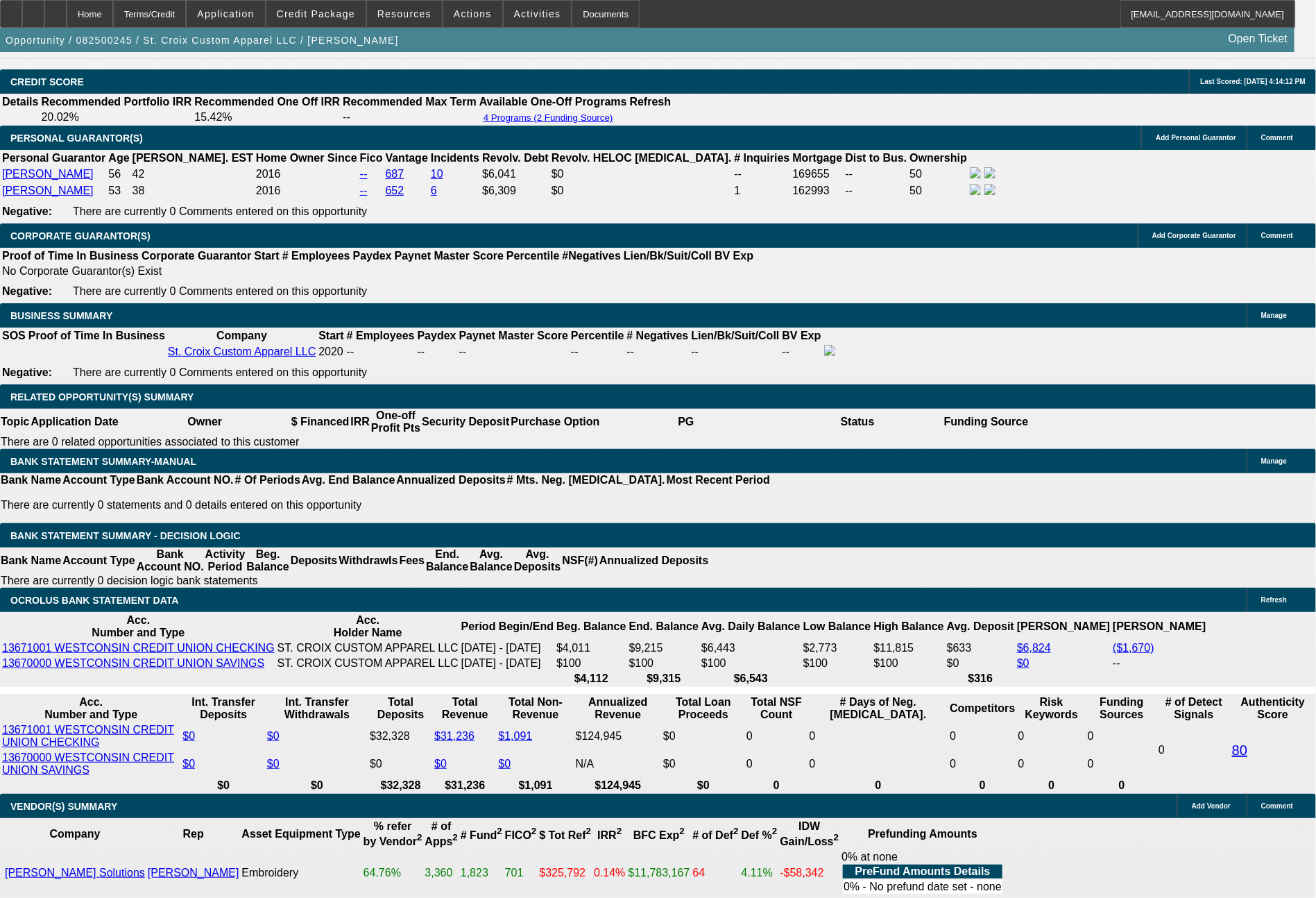
type input "630.37"
type input "$1,260.74"
type input "19.2"
type input "$630.37"
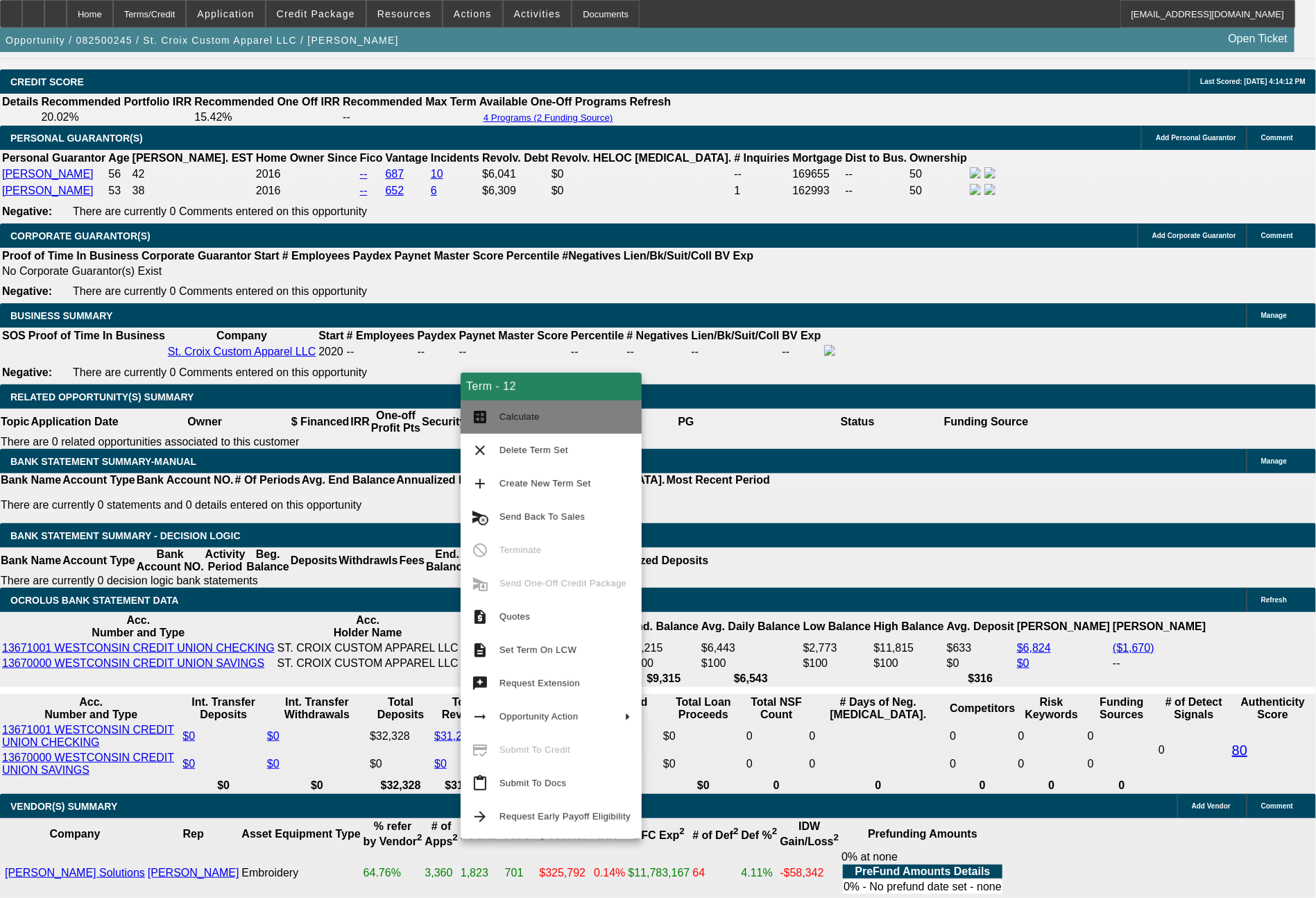
click at [517, 413] on span "Calculate" at bounding box center [520, 417] width 40 height 10
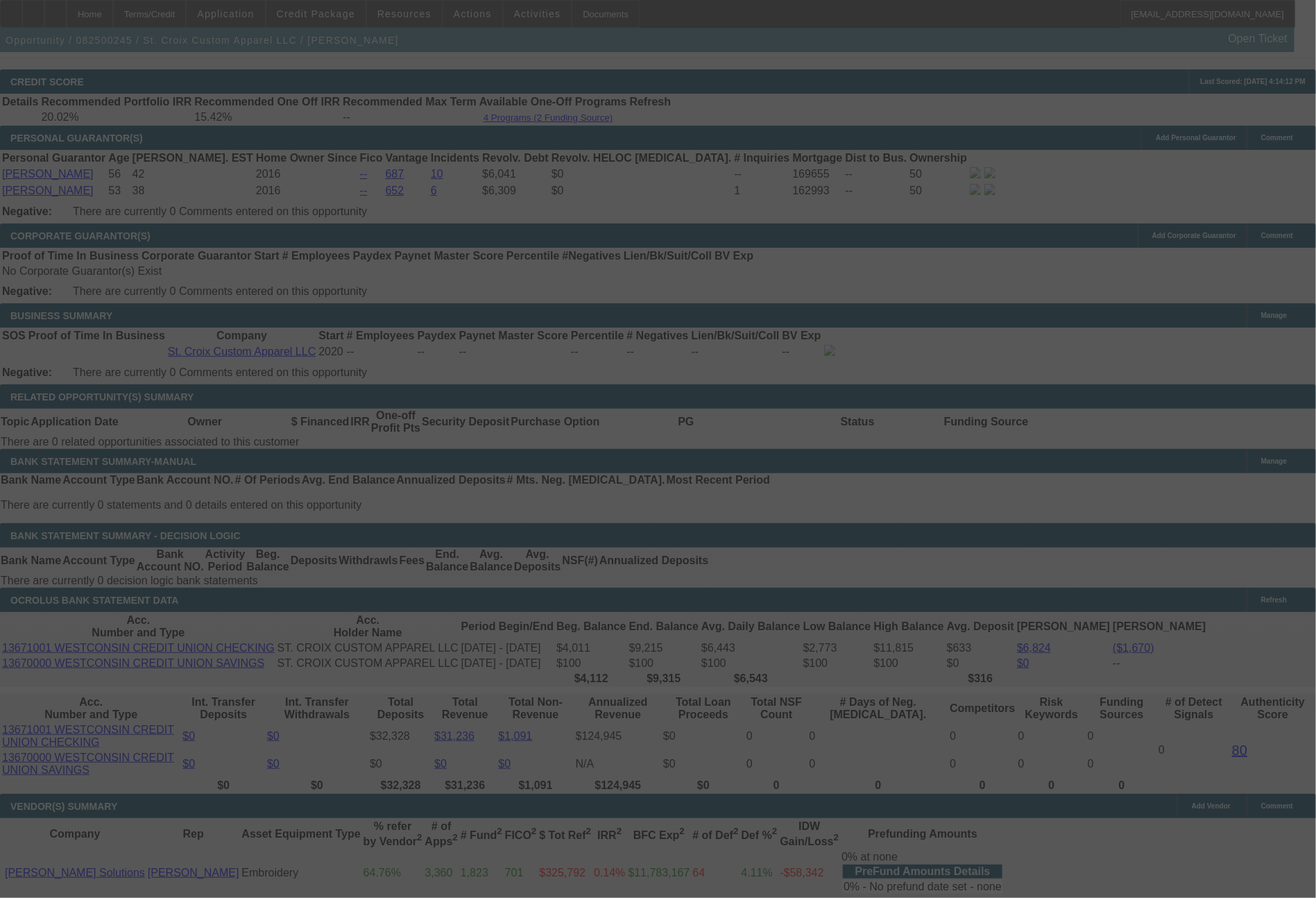
select select "0"
select select "2"
select select "0"
select select "6"
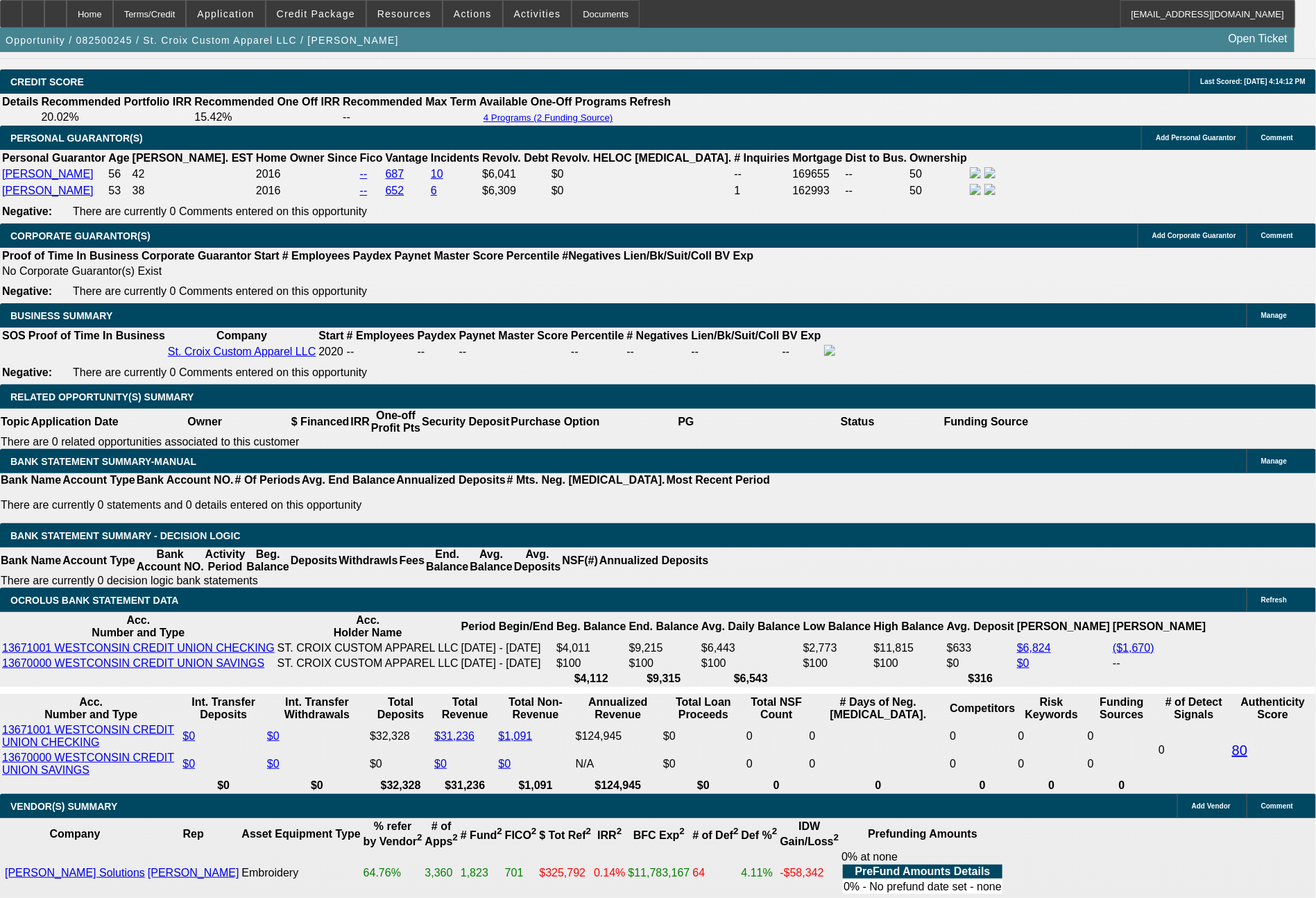
drag, startPoint x: 392, startPoint y: 612, endPoint x: 440, endPoint y: 612, distance: 48.0
type input "6"
type input "$126.00"
type input "UNKNOWN"
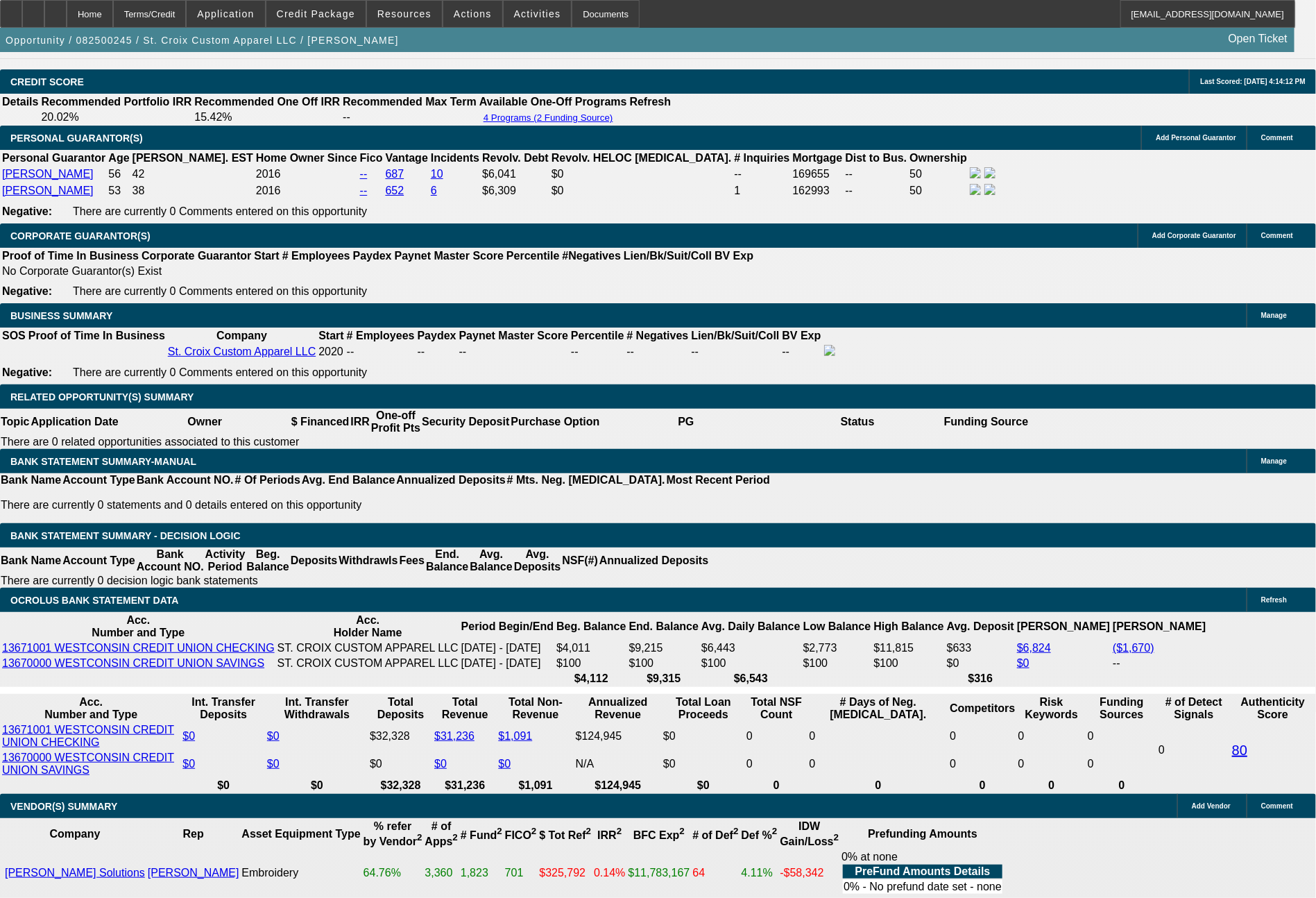
type input "63"
type input "630"
type input "$1,260.00"
type input "19.1"
type input "630.4"
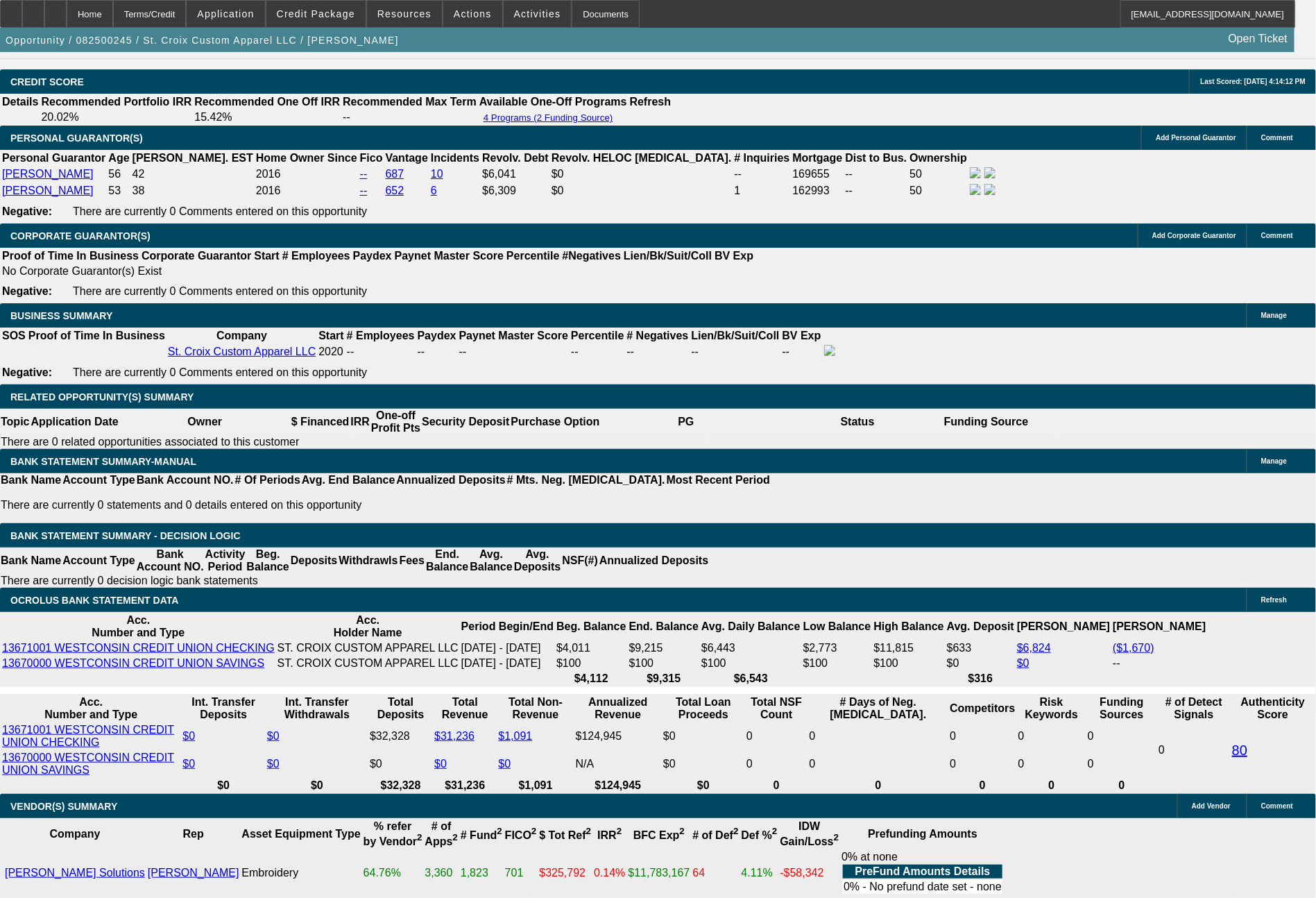
type input "$1,260.80"
type input "19.2"
type input "630.47"
type input "$1,260.94"
type input "$630.47"
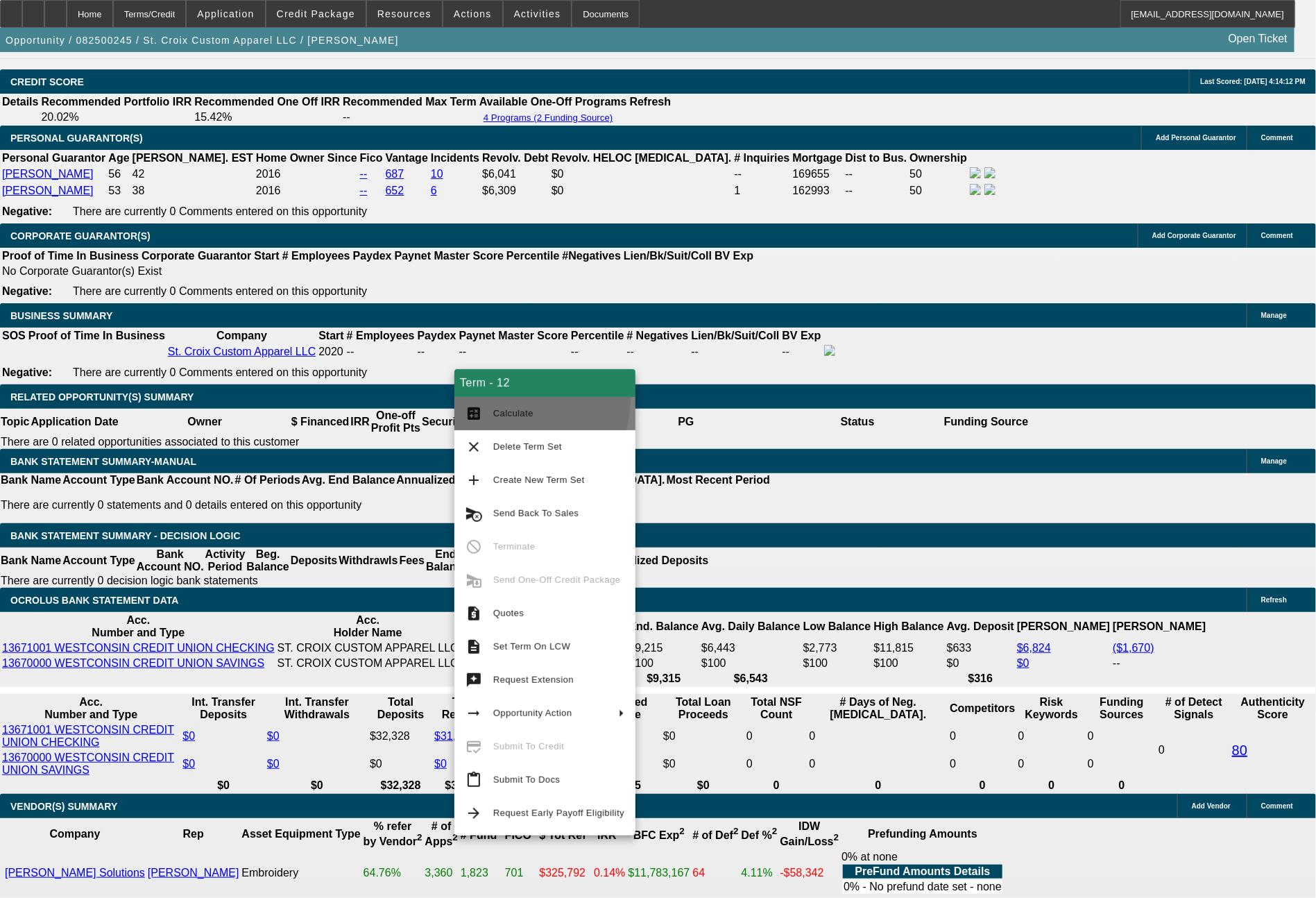
click at [516, 401] on button "calculate Calculate" at bounding box center [545, 414] width 181 height 33
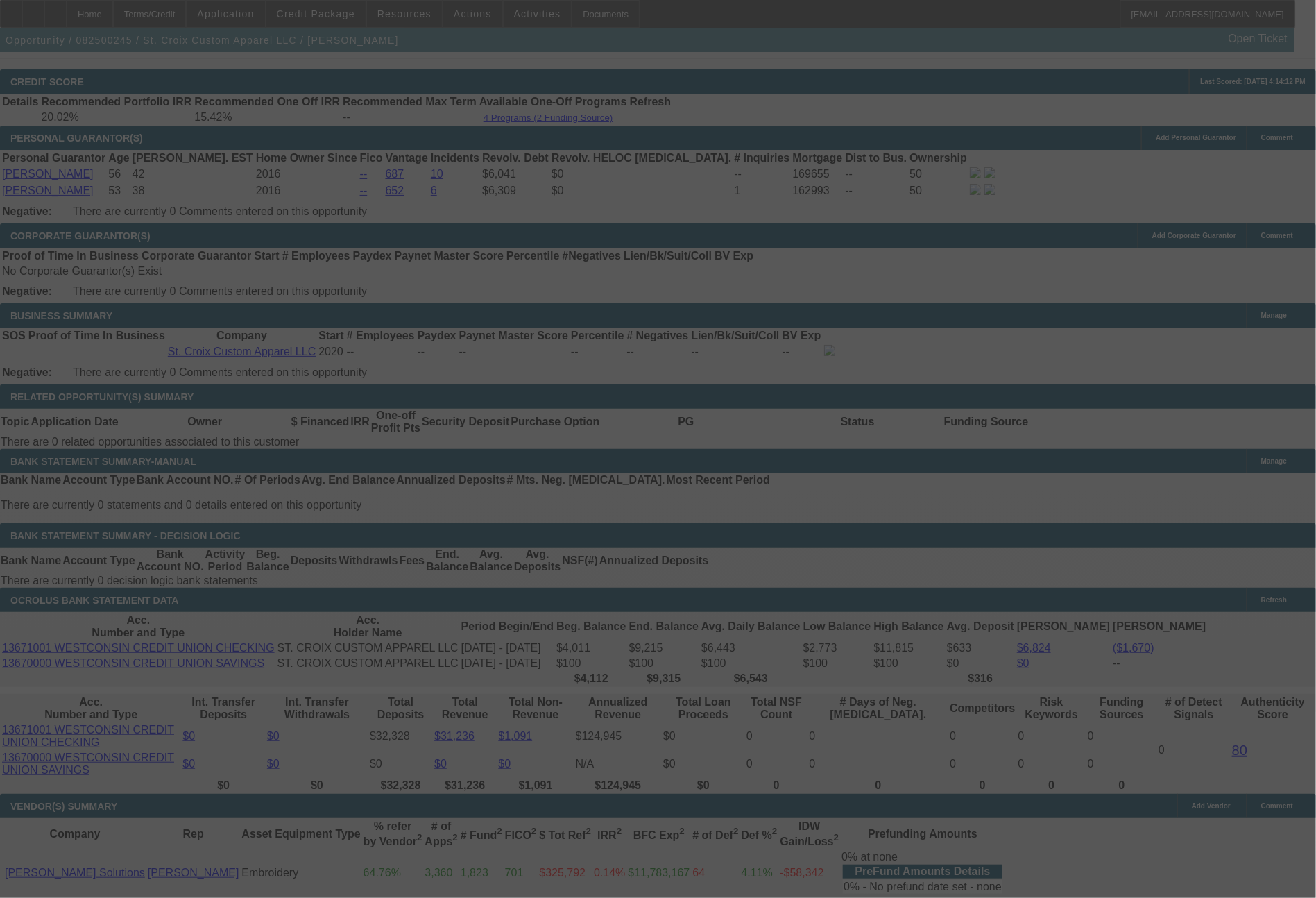
select select "0"
select select "2"
select select "0"
select select "6"
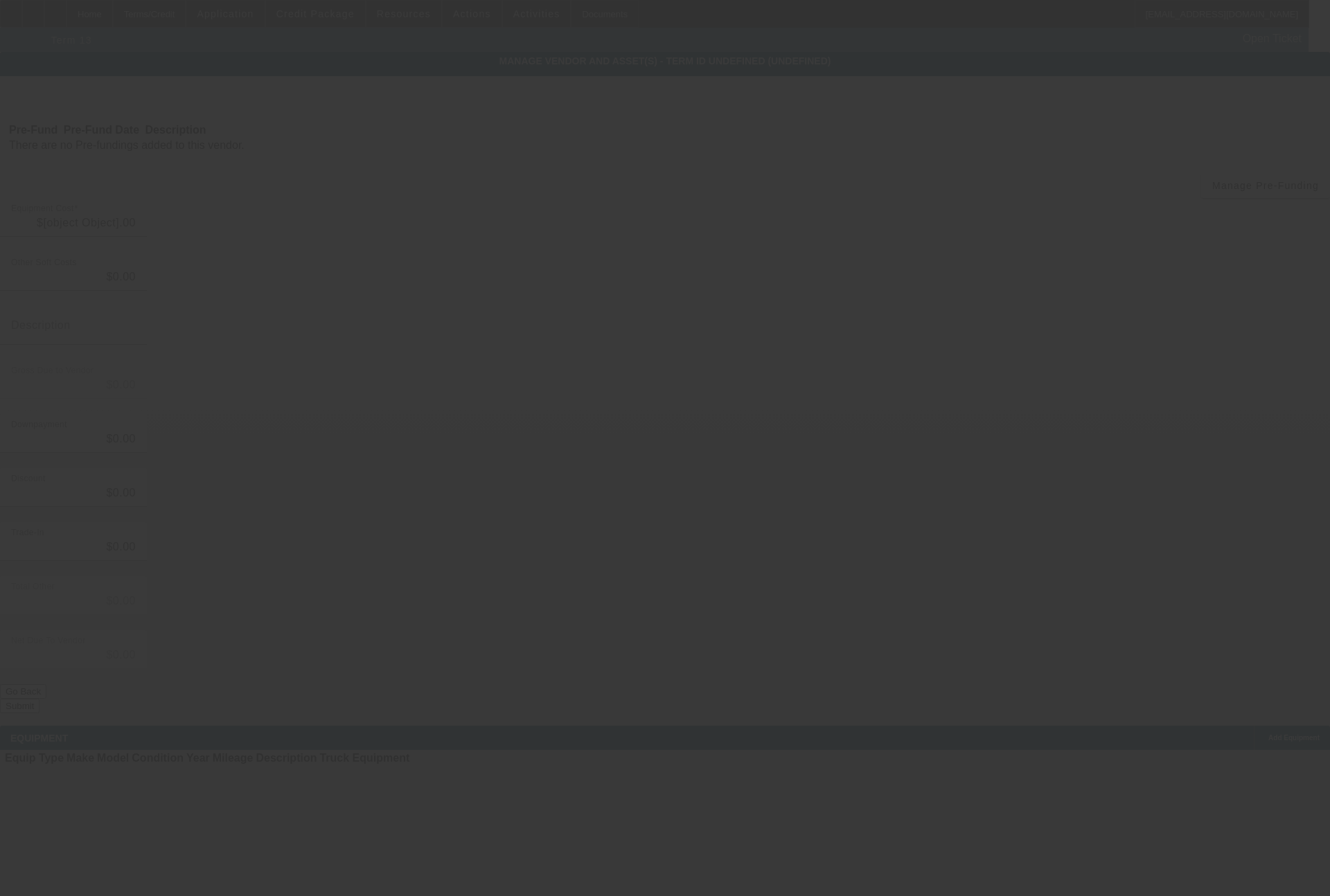
type input "$31,535.00"
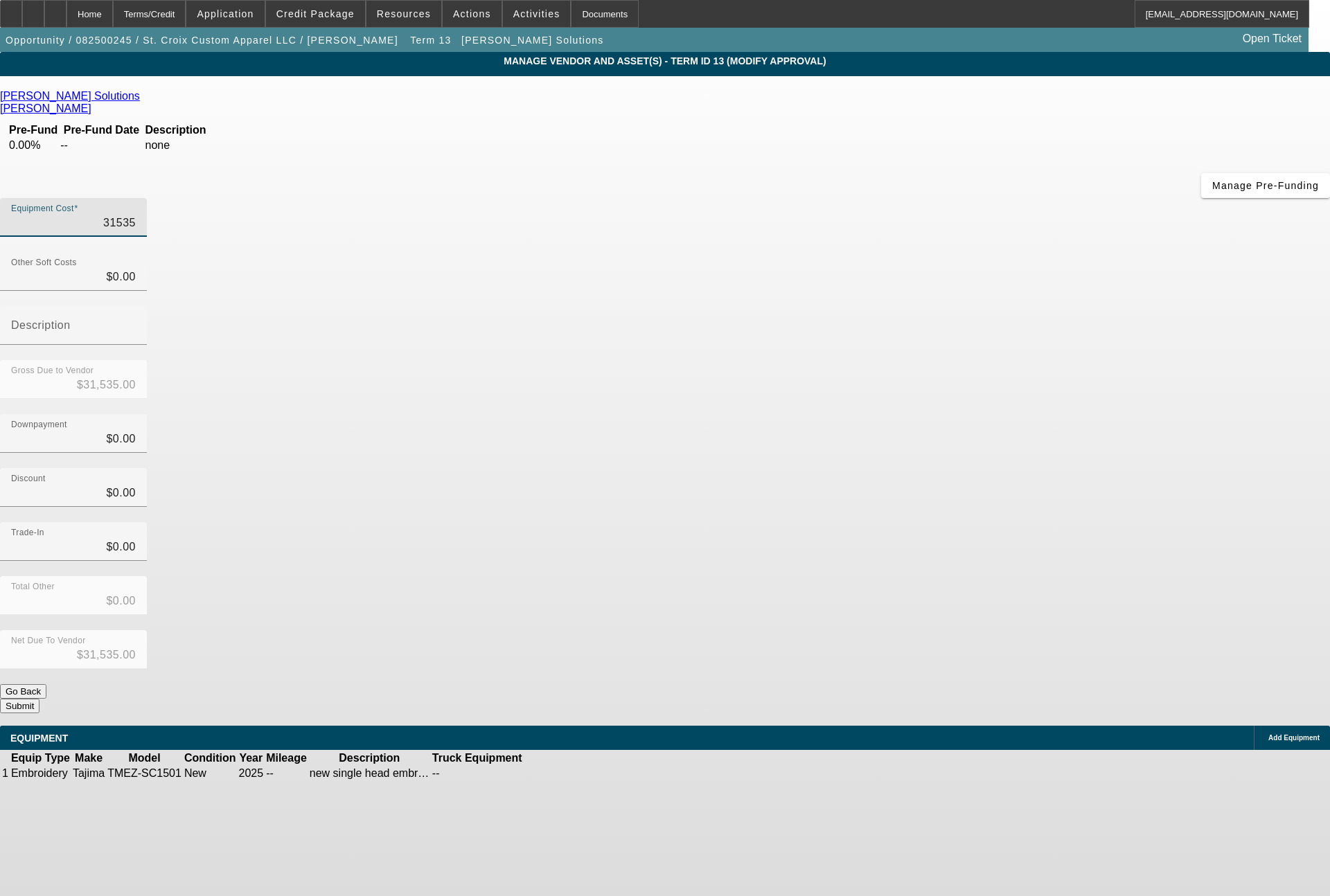
drag, startPoint x: 802, startPoint y: 113, endPoint x: 879, endPoint y: 127, distance: 78.3
click at [879, 198] on div "Equipment Cost 31535" at bounding box center [665, 224] width 1330 height 54
type input "2"
type input "$2.00"
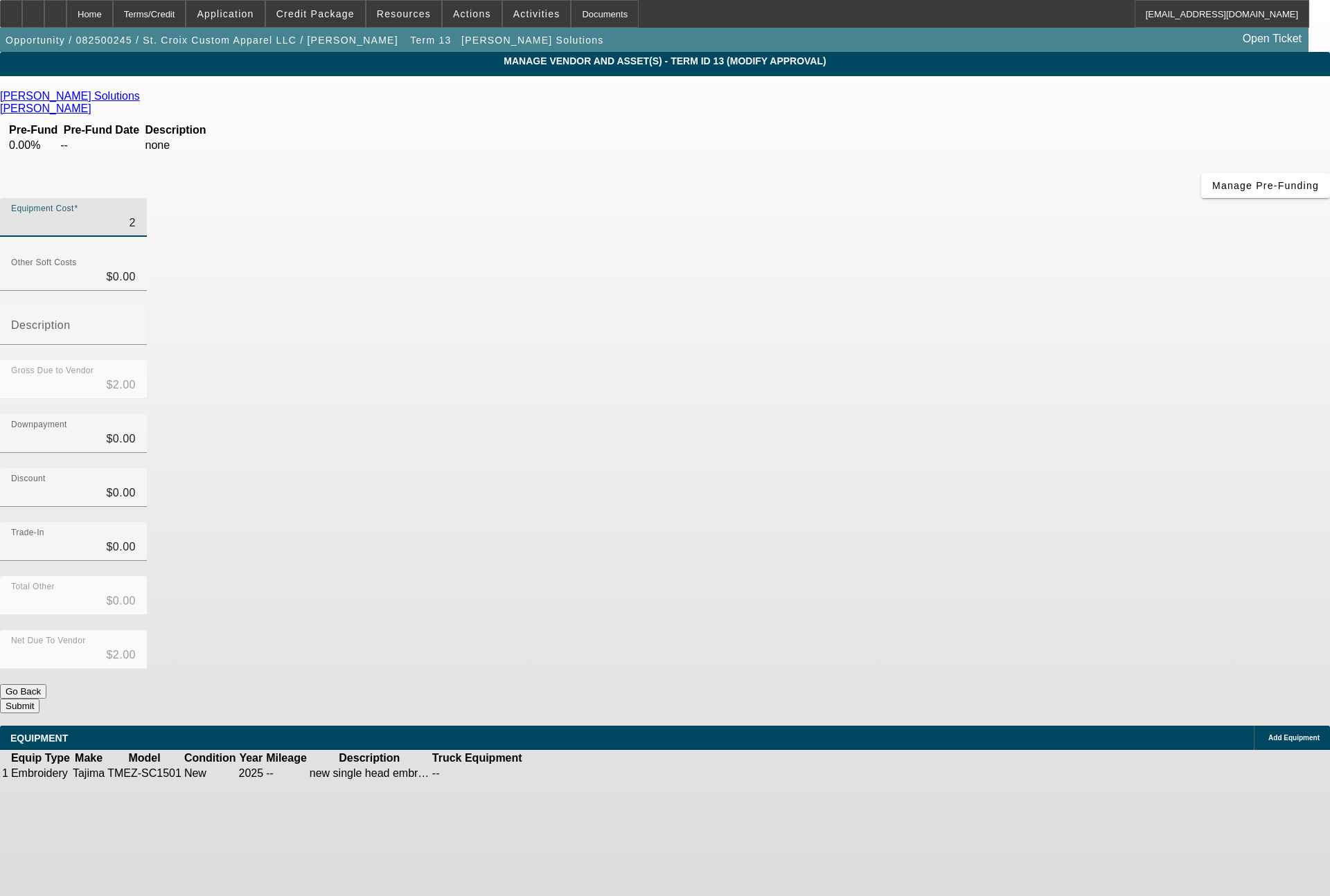
type input "25"
type input "$25.00"
type input "2"
type input "$2.00"
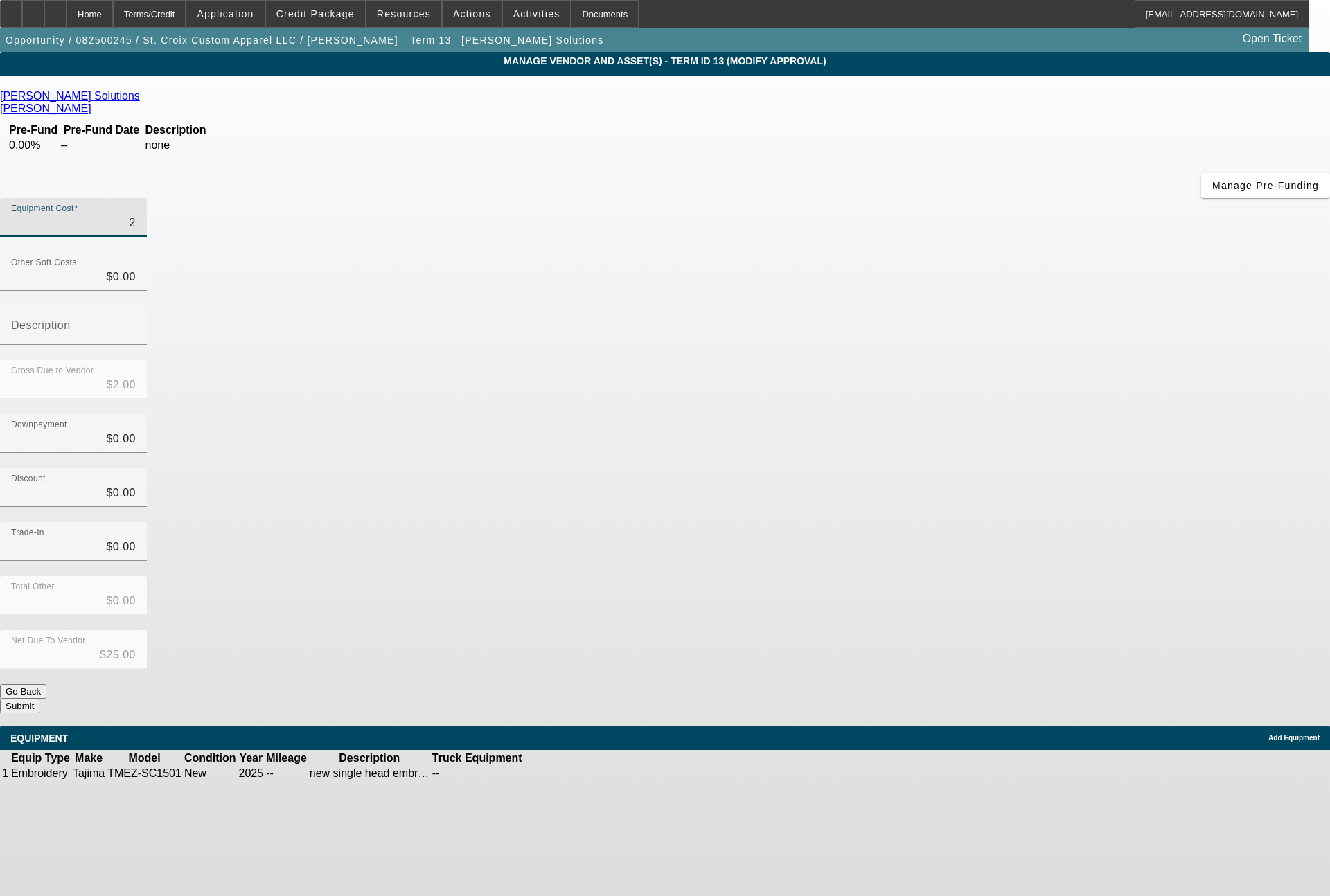
type input "$2.00"
type input "26"
type input "$26.00"
type input "265"
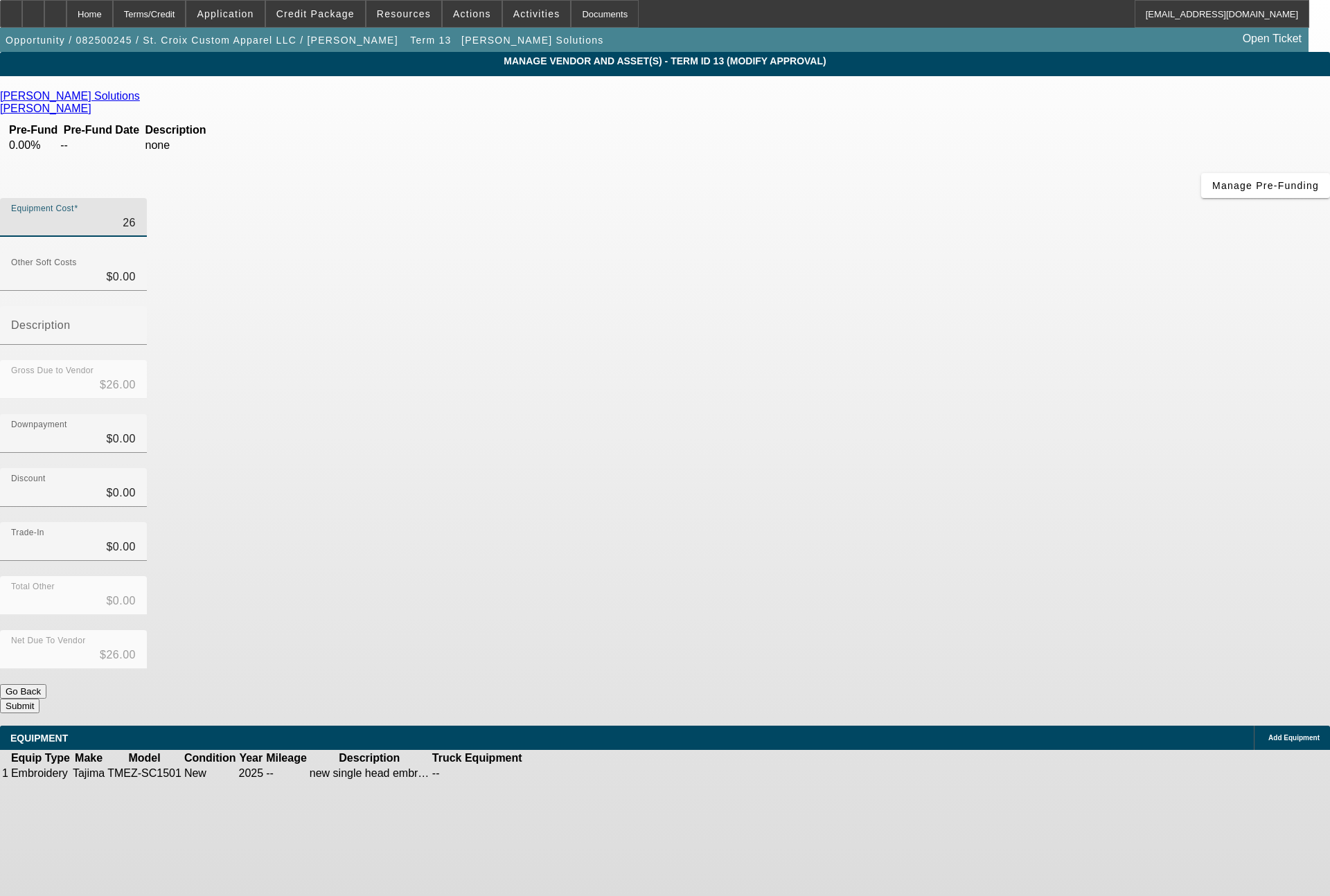
type input "$265.00"
type input "2653"
type input "$2,653.00"
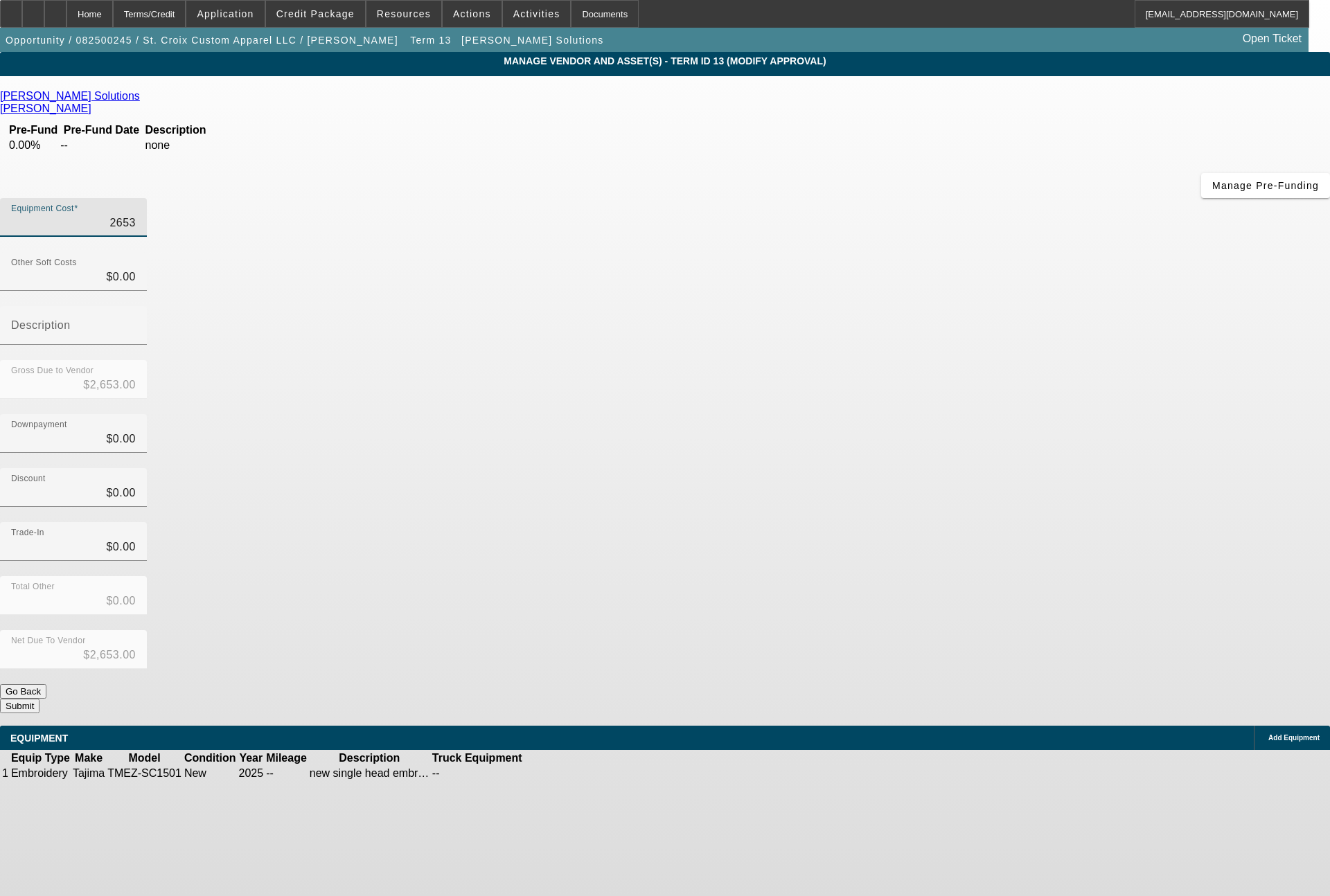
type input "26535"
type input "$26,535.00"
click at [566, 773] on icon at bounding box center [566, 773] width 0 height 0
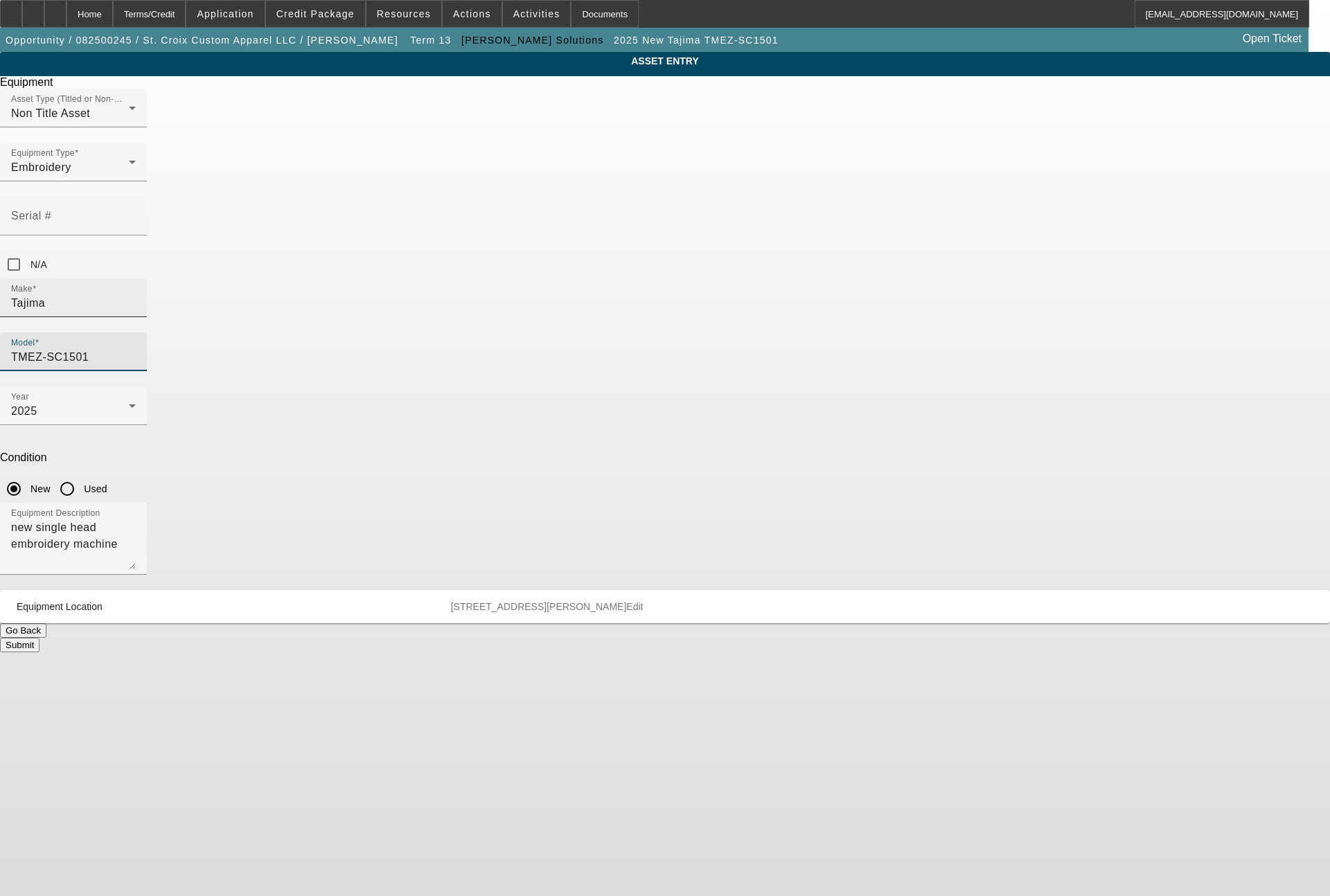
drag, startPoint x: 749, startPoint y: 250, endPoint x: 648, endPoint y: 250, distance: 101.0
click at [648, 278] on div "Make Tajima Model TMEZ-SC1501" at bounding box center [665, 332] width 1330 height 108
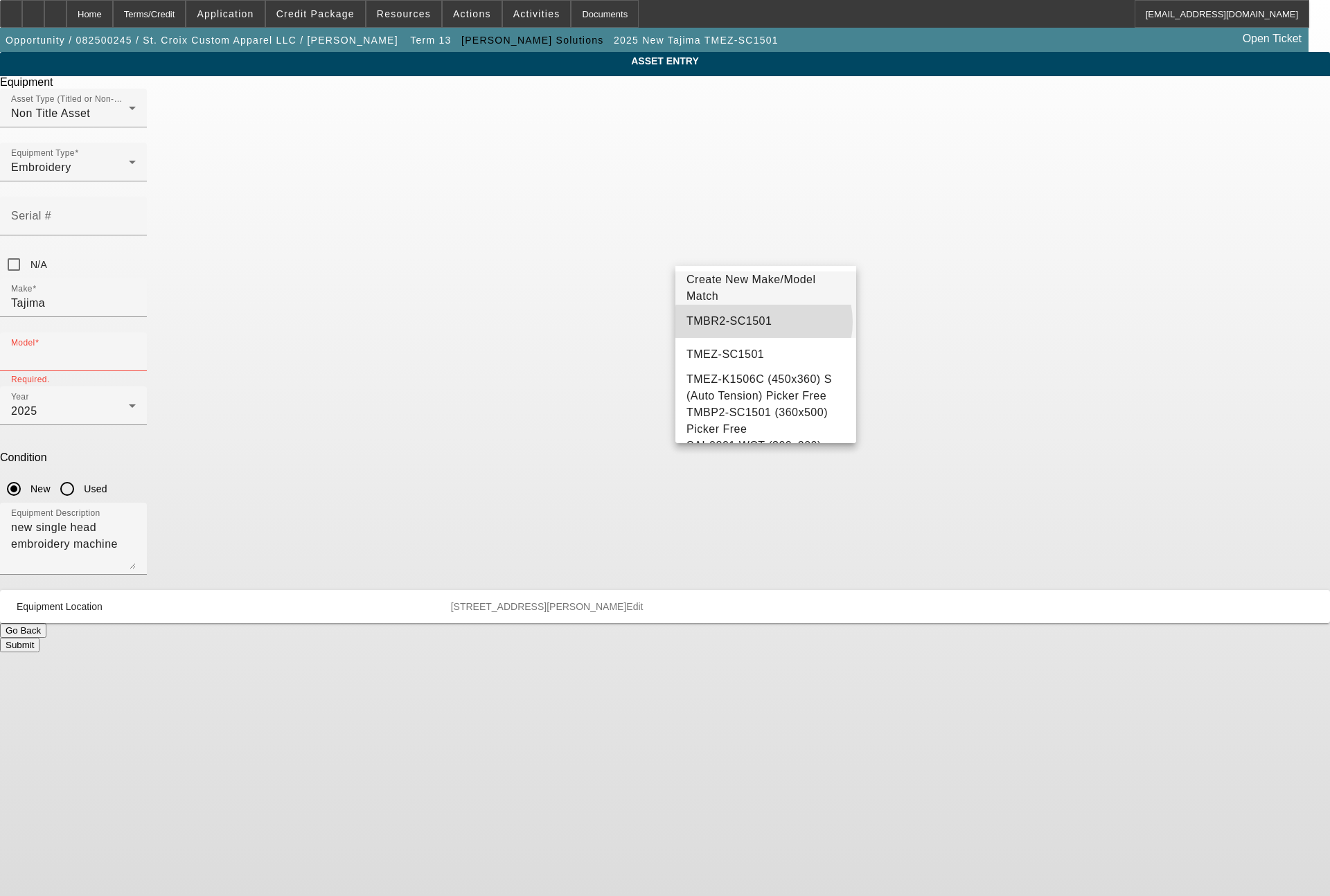
click at [763, 322] on mat-option "TMBR2-SC1501" at bounding box center [765, 321] width 181 height 33
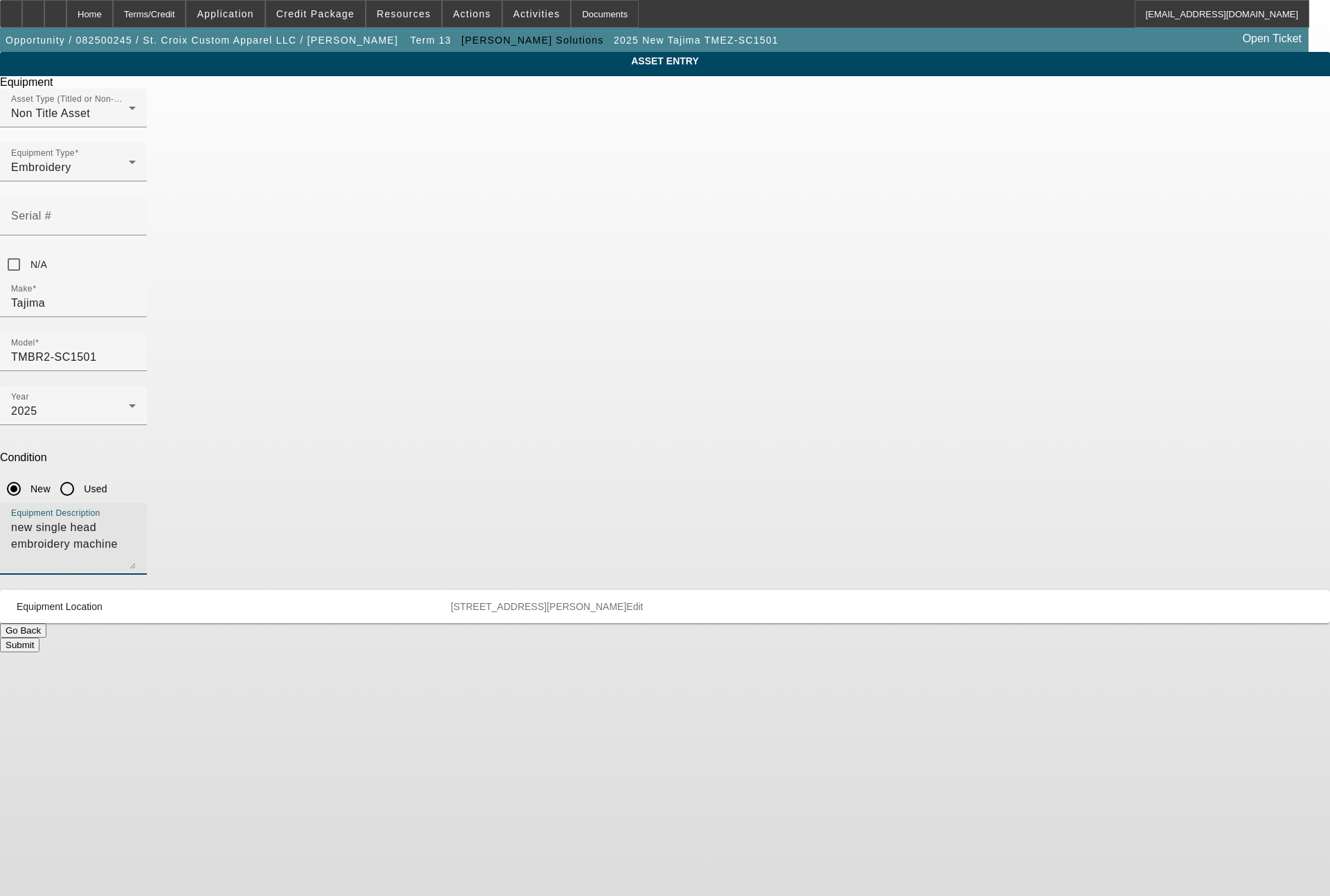
click at [136, 519] on textarea "new single head embroidery machine" at bounding box center [73, 544] width 124 height 50
click at [40, 638] on button "Submit" at bounding box center [19, 645] width 40 height 14
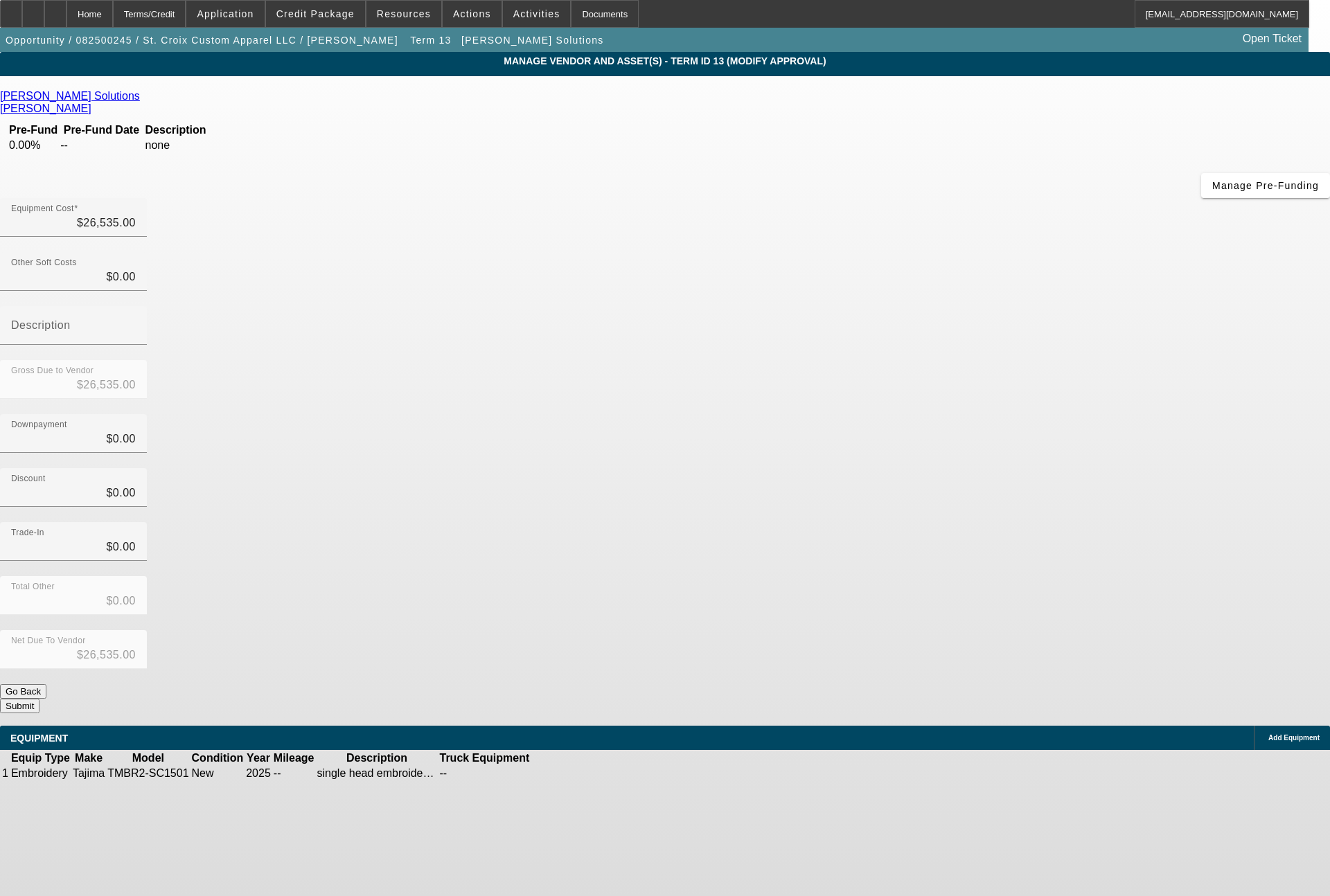
click at [573, 773] on icon at bounding box center [573, 773] width 0 height 0
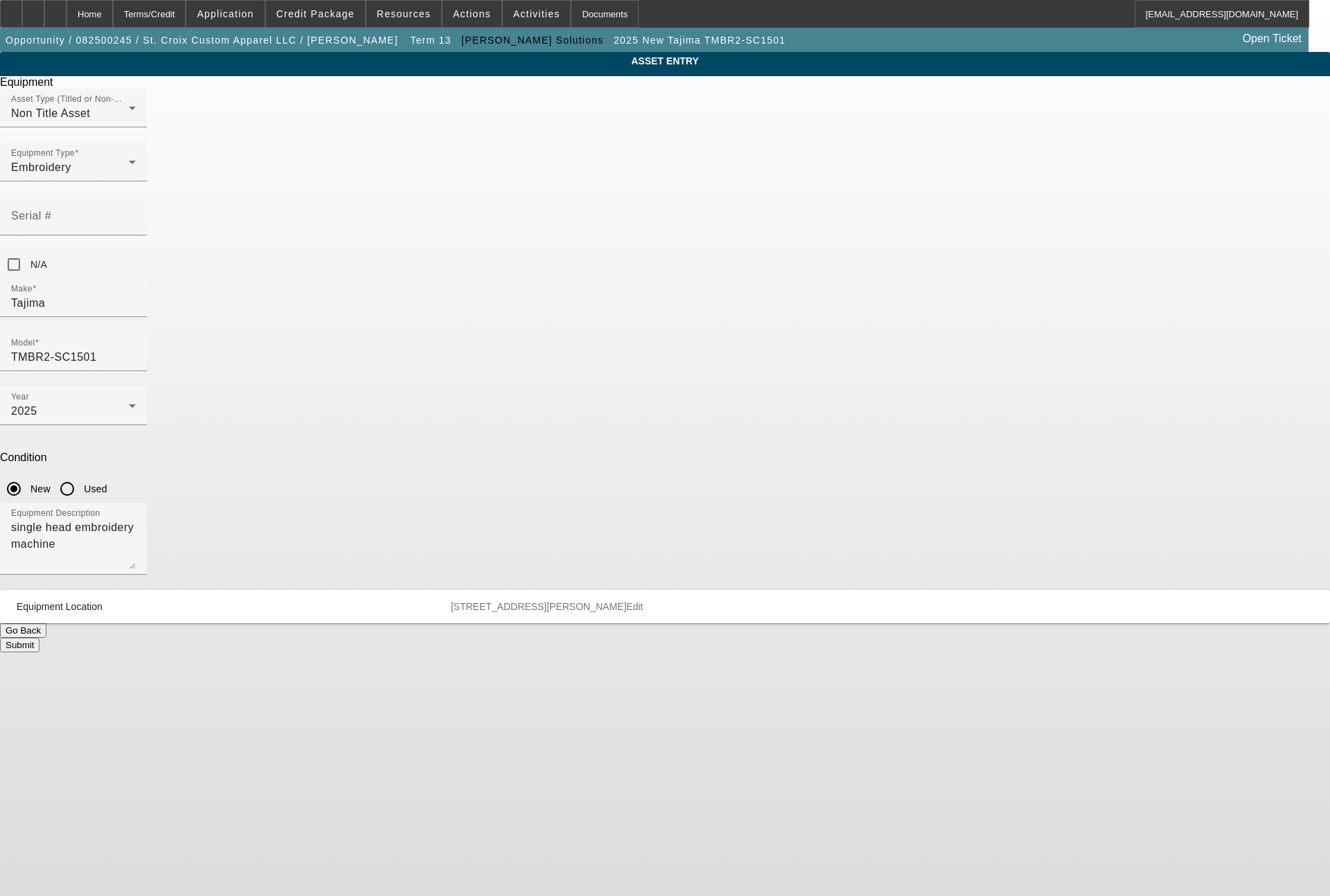
click at [40, 638] on button "Submit" at bounding box center [19, 645] width 40 height 14
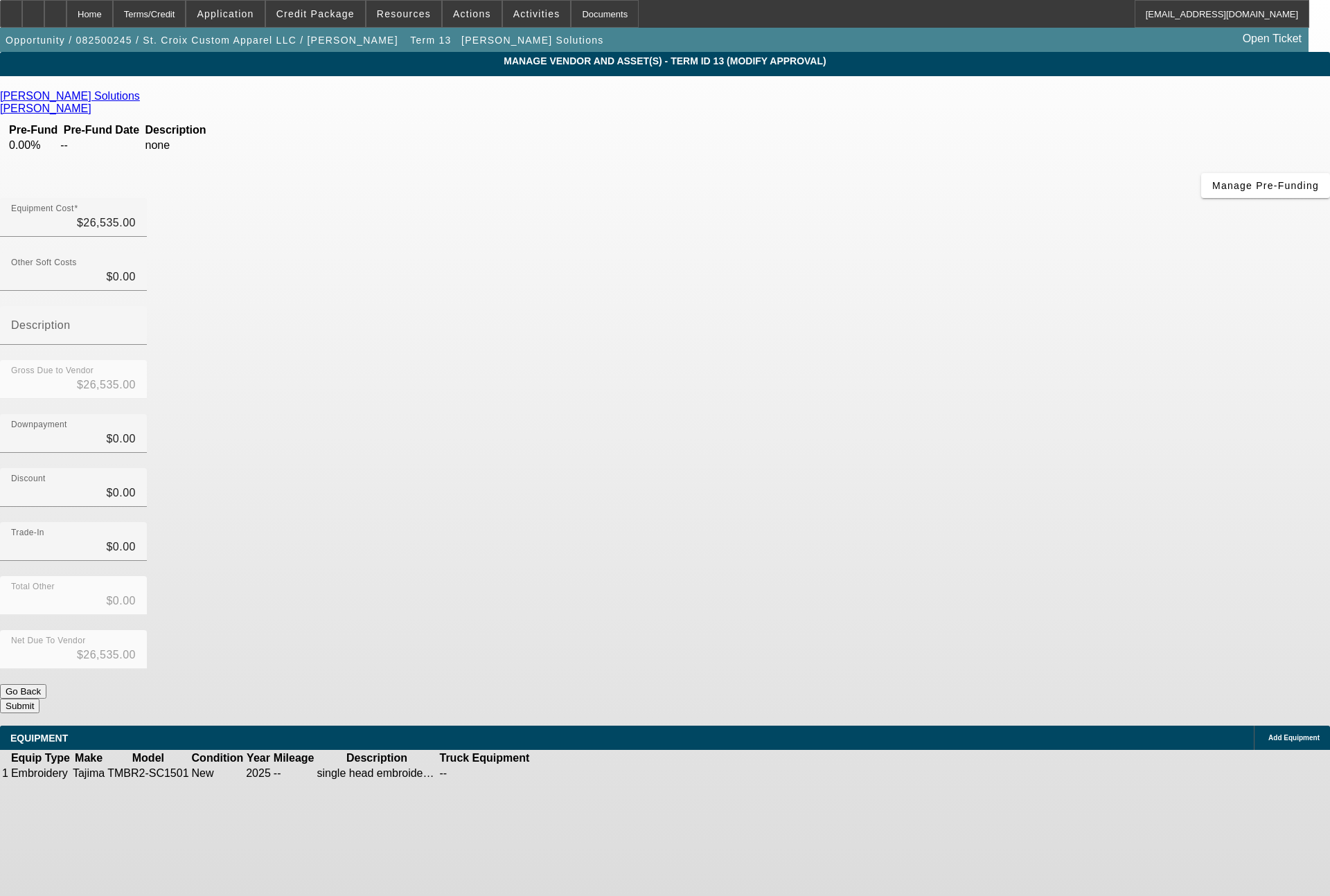
click at [40, 698] on button "Submit" at bounding box center [19, 705] width 40 height 14
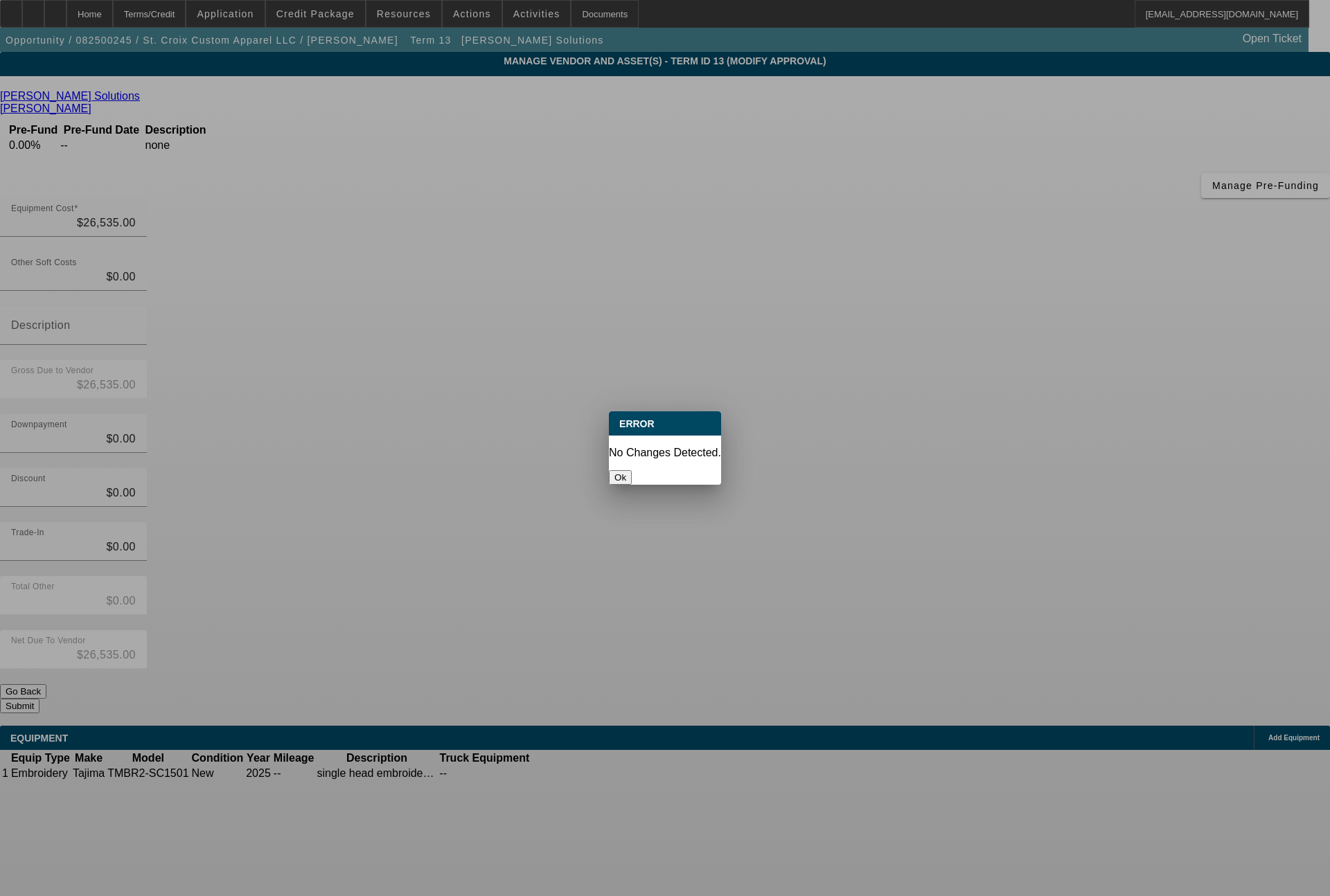
click at [632, 474] on button "Ok" at bounding box center [620, 477] width 23 height 14
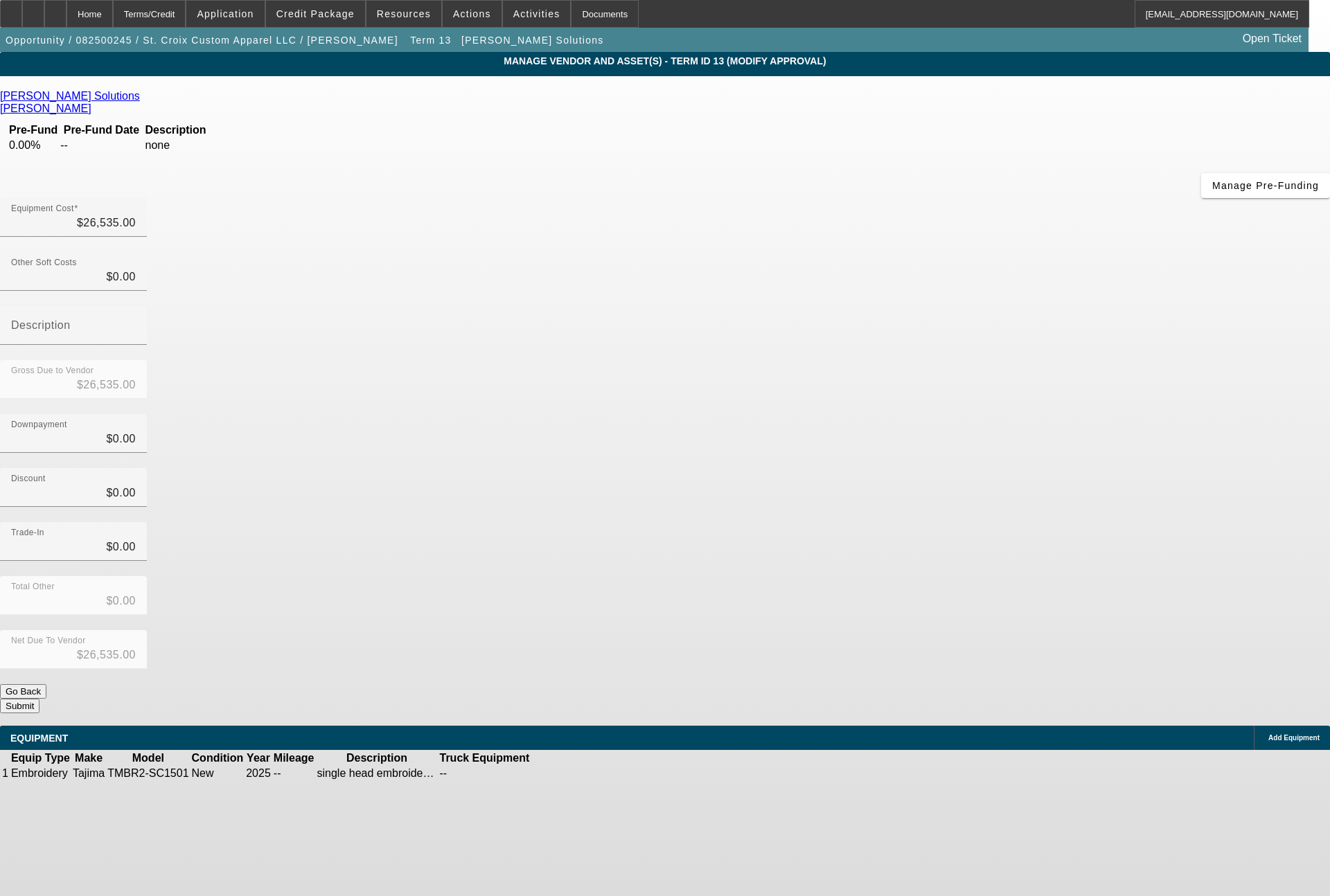
click at [40, 698] on button "Submit" at bounding box center [19, 705] width 40 height 14
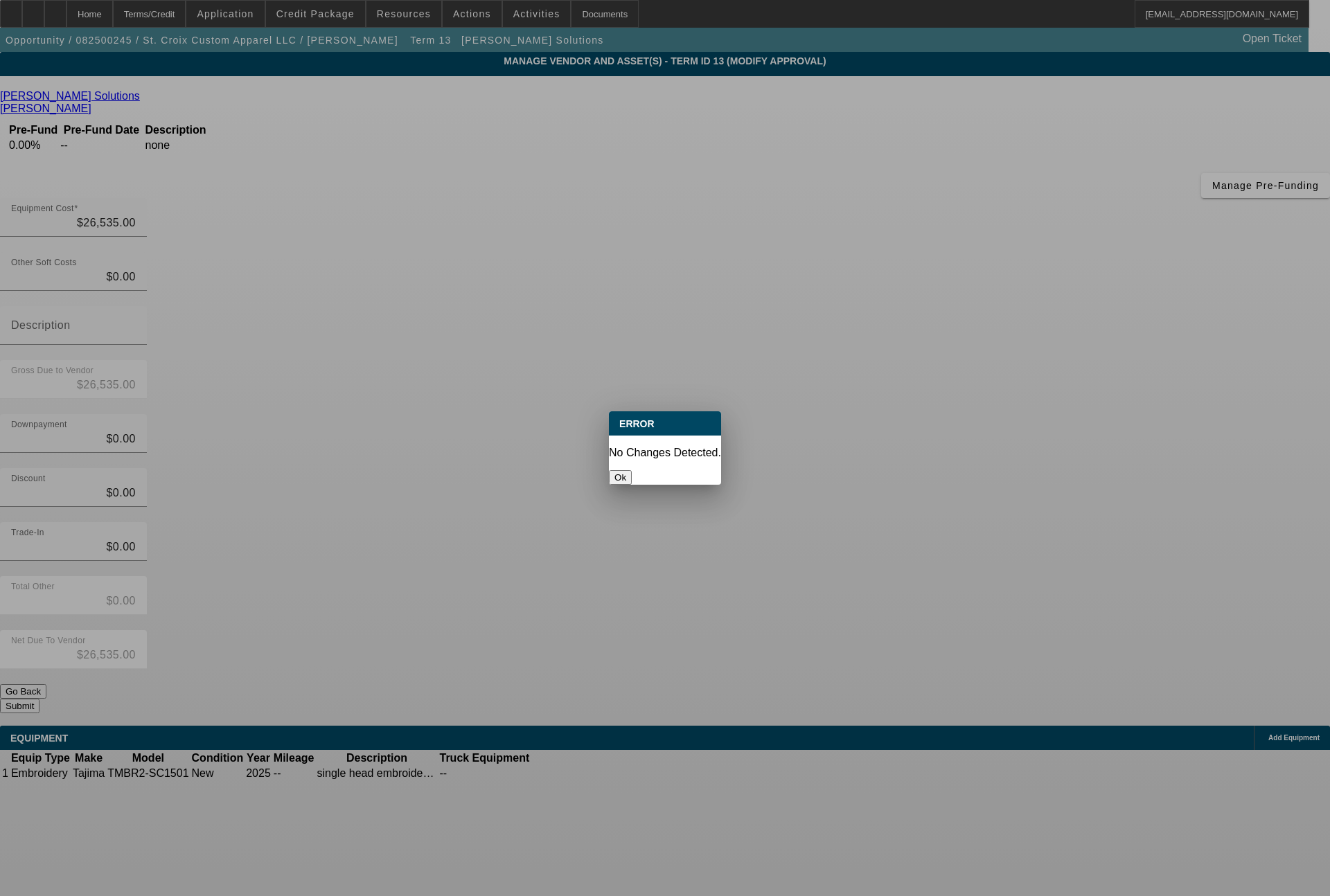
click at [632, 470] on button "Ok" at bounding box center [620, 477] width 23 height 14
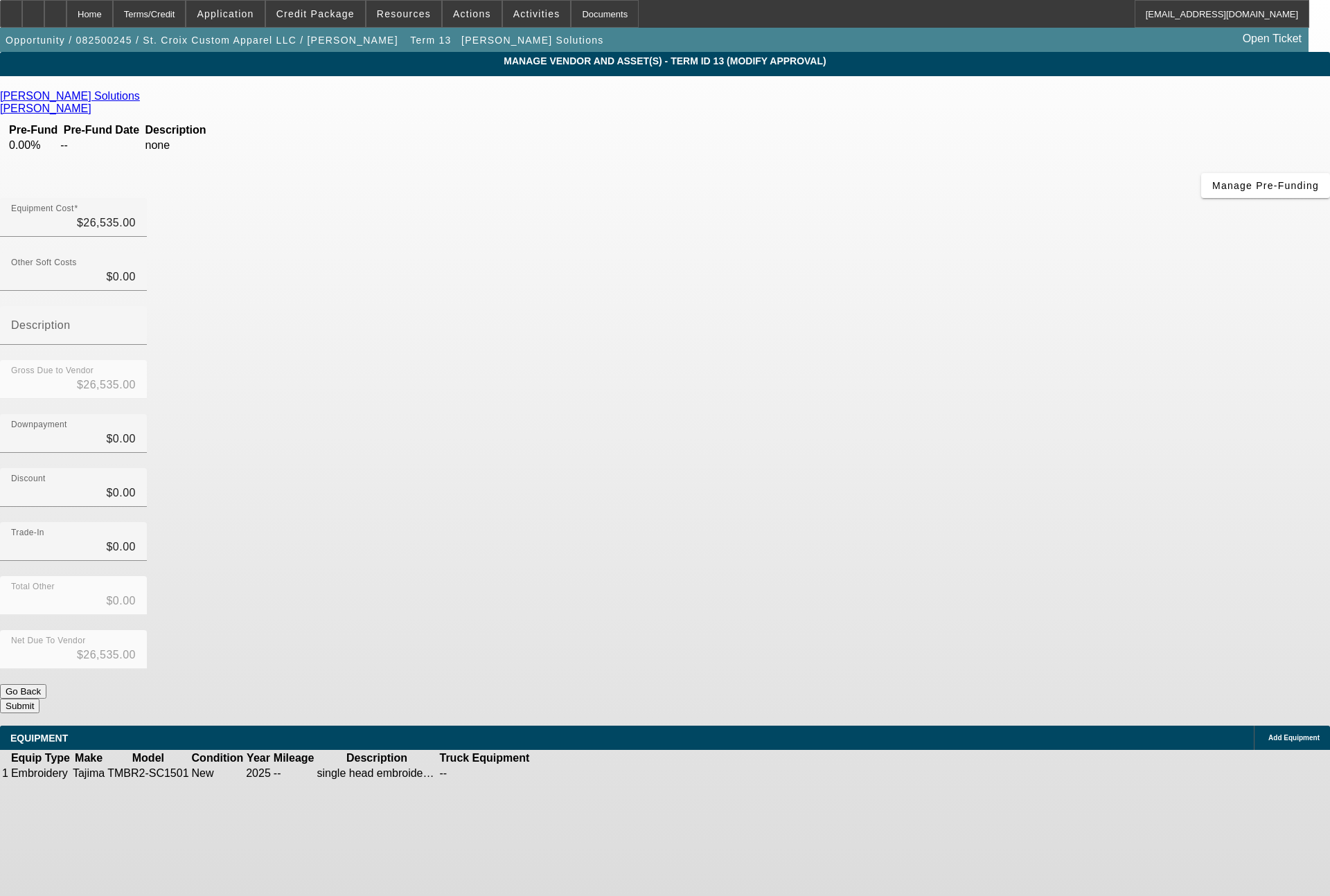
click at [40, 698] on button "Submit" at bounding box center [19, 705] width 40 height 14
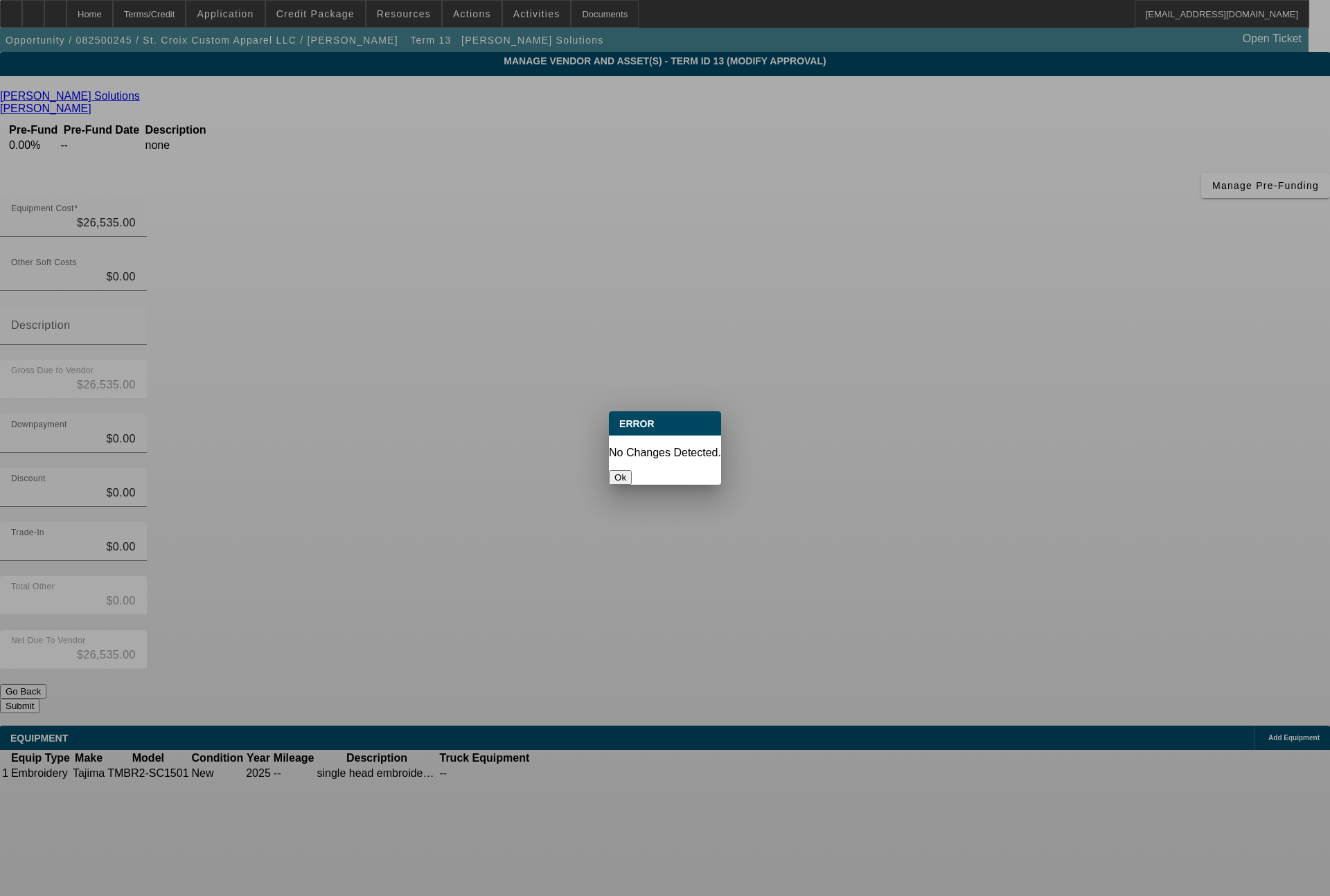
click at [632, 470] on button "Ok" at bounding box center [620, 477] width 23 height 14
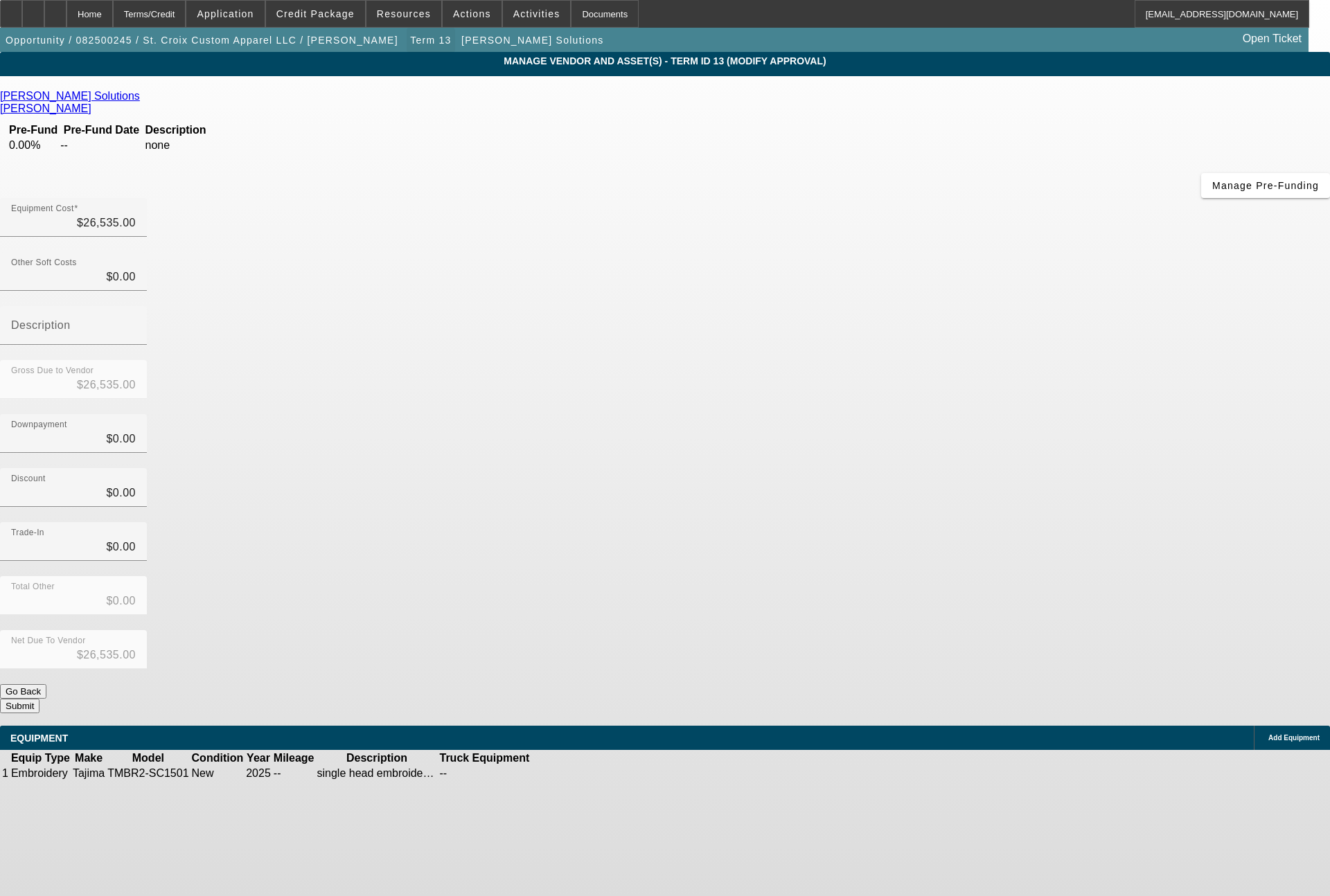
click at [410, 35] on span "Term 13" at bounding box center [430, 40] width 41 height 11
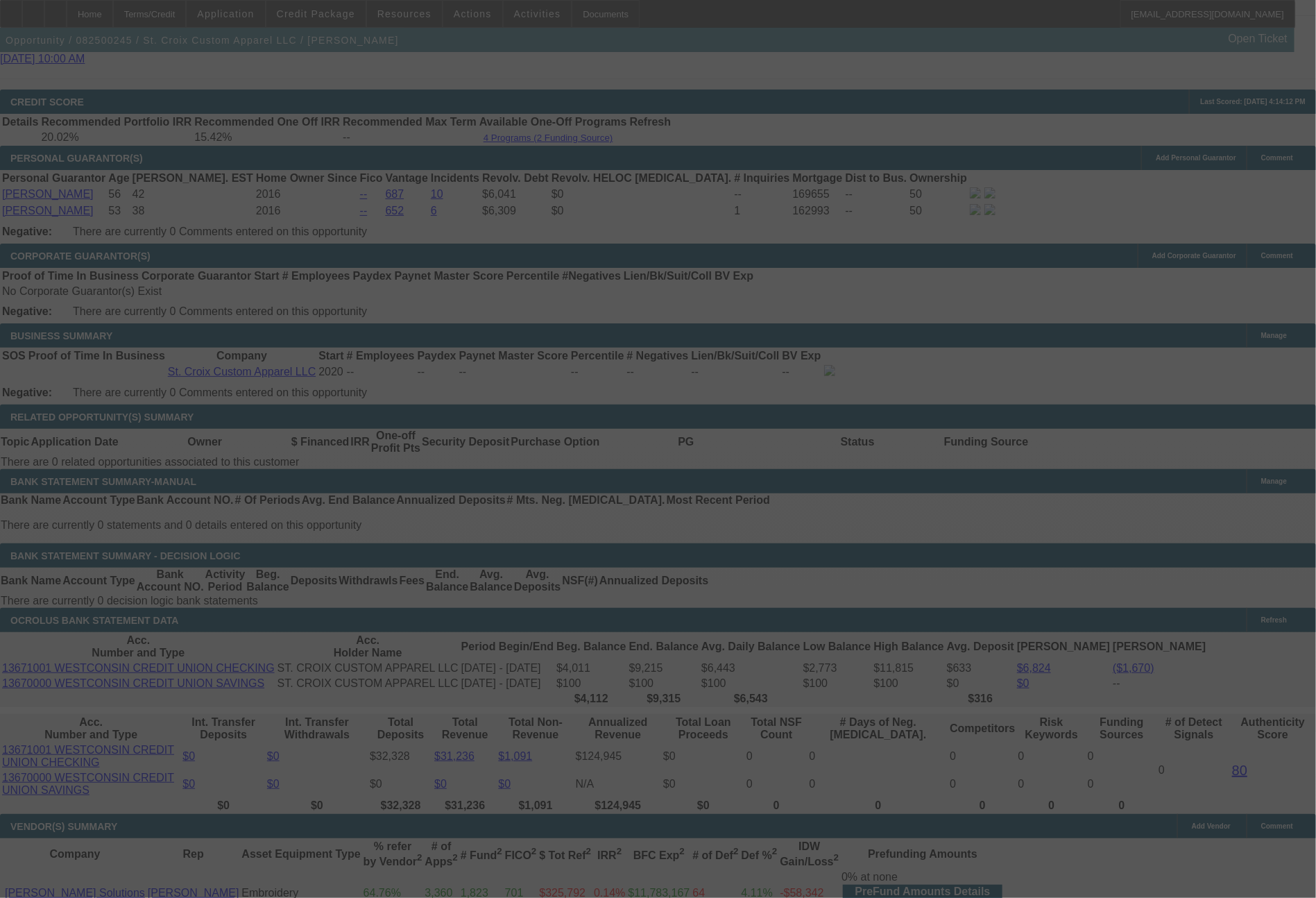
scroll to position [1982, 0]
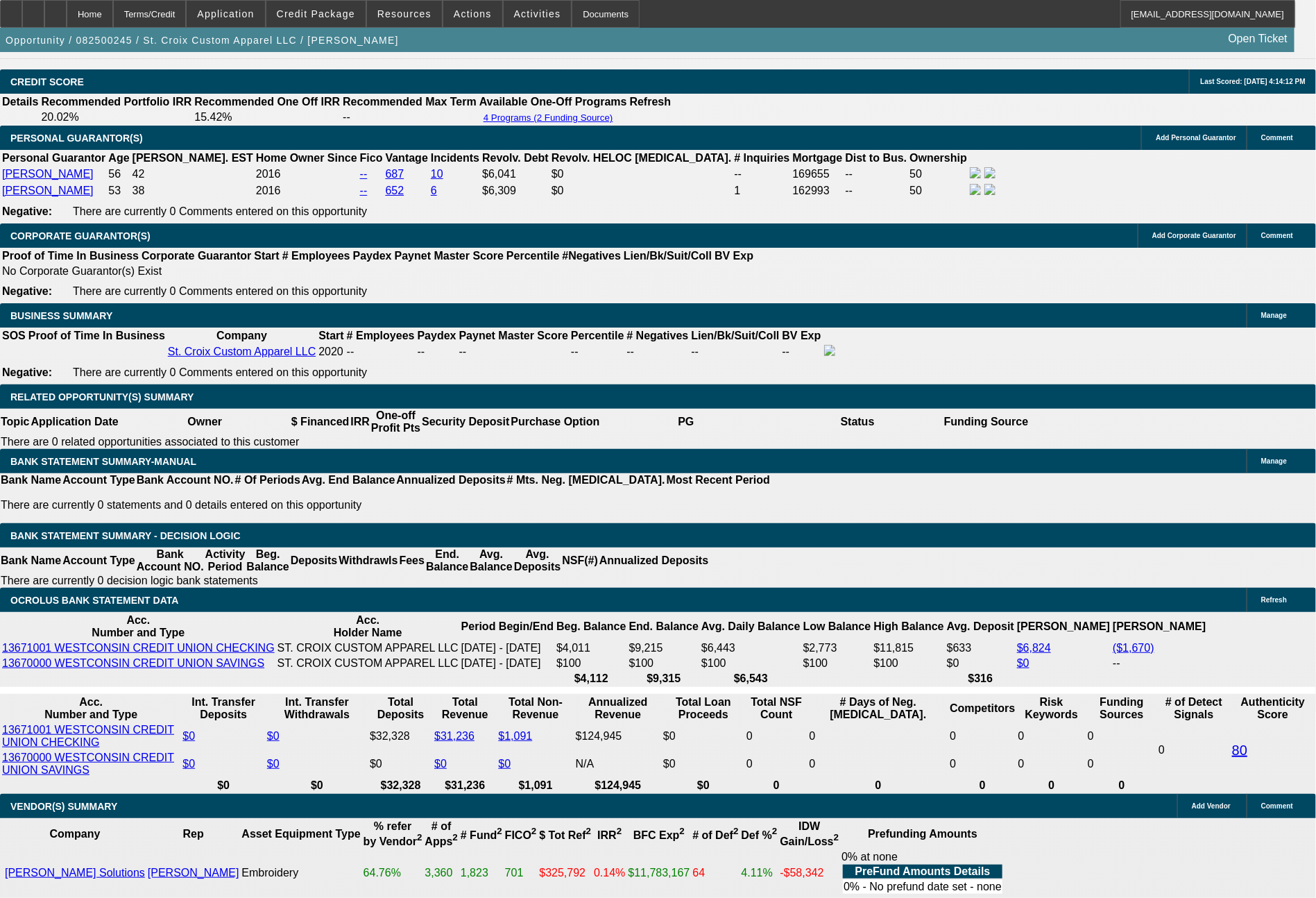
drag, startPoint x: 251, startPoint y: 497, endPoint x: 325, endPoint y: 502, distance: 74.2
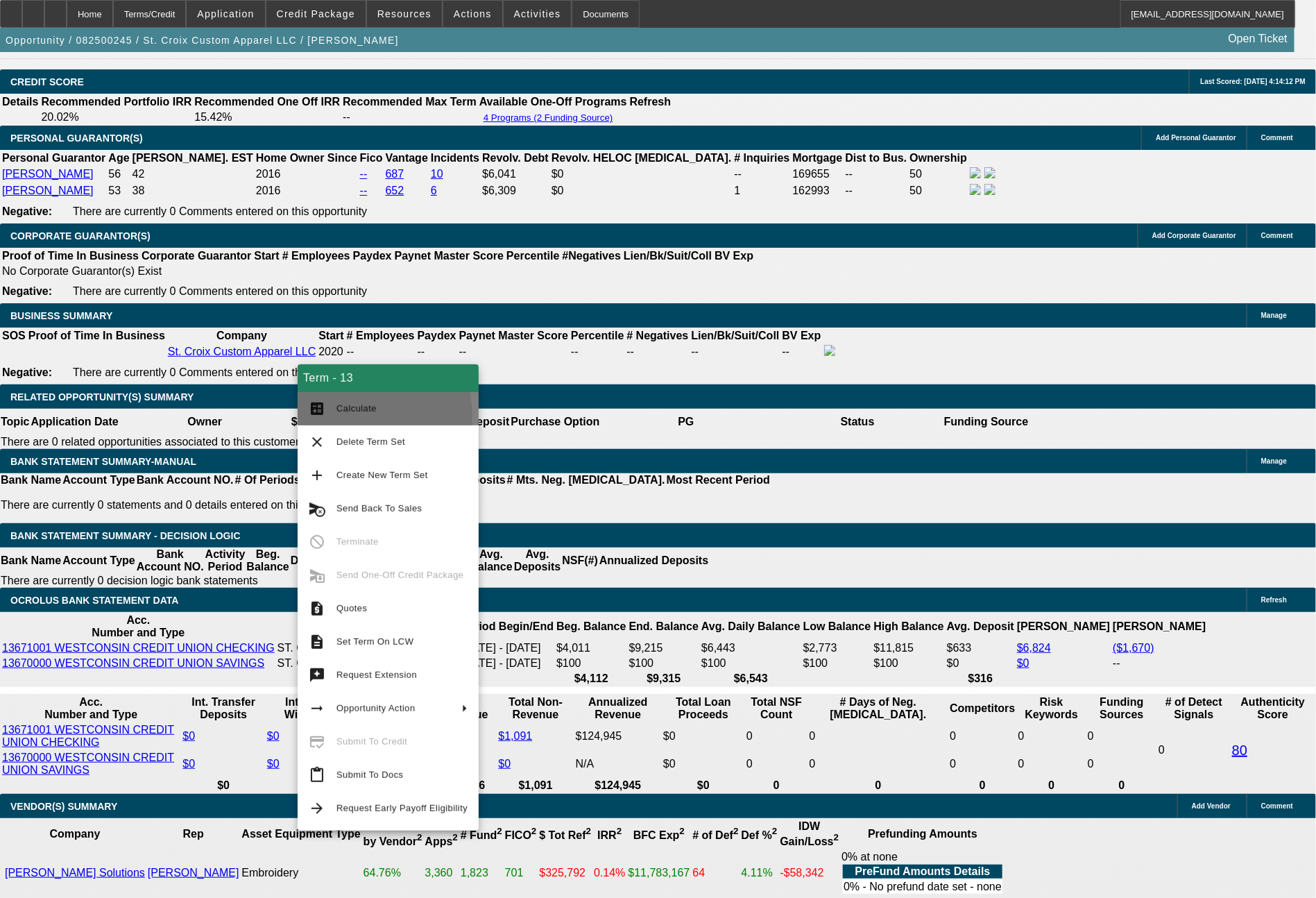
click at [354, 417] on button "calculate Calculate" at bounding box center [388, 409] width 181 height 33
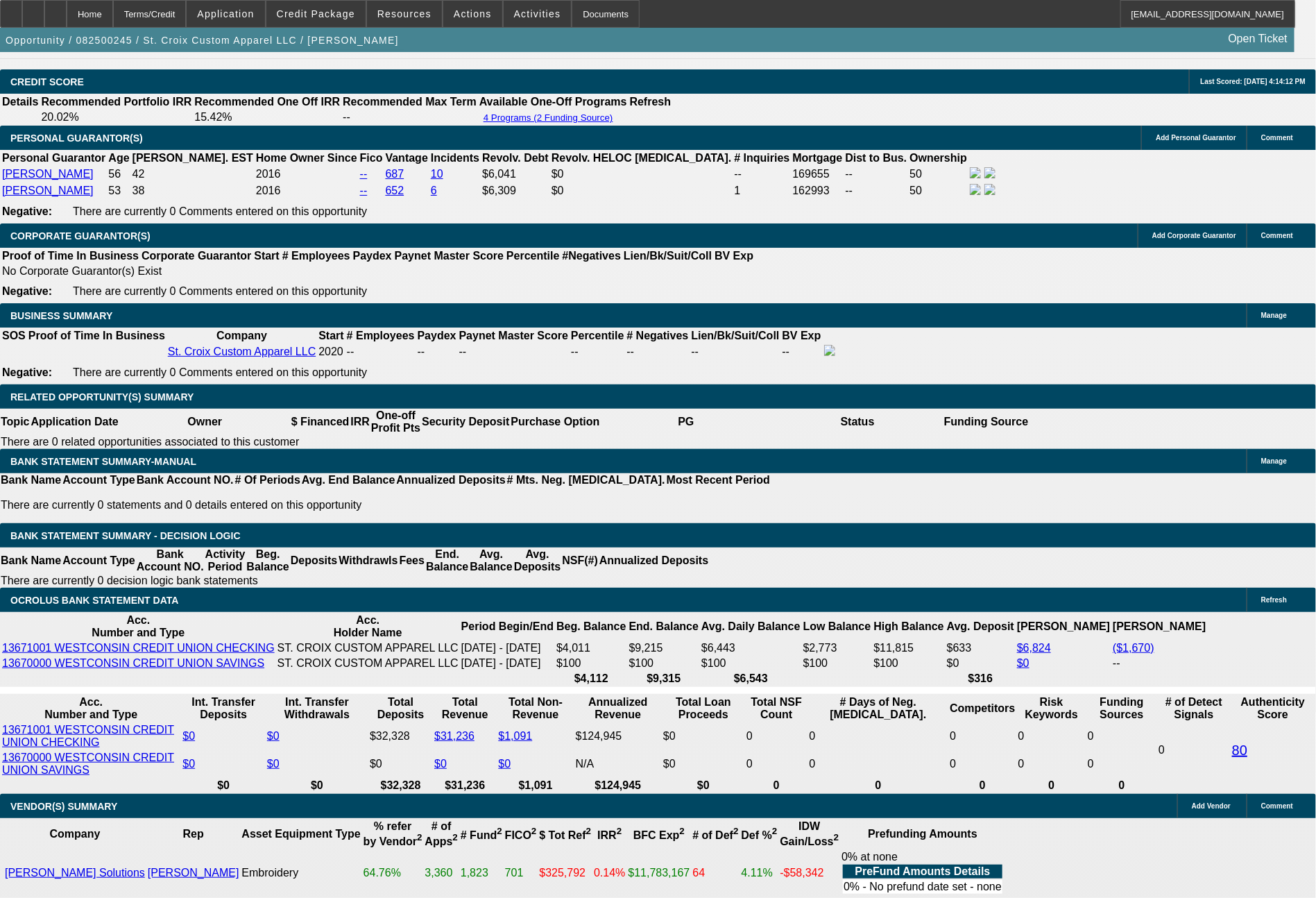
drag, startPoint x: 217, startPoint y: 612, endPoint x: 275, endPoint y: 610, distance: 58.0
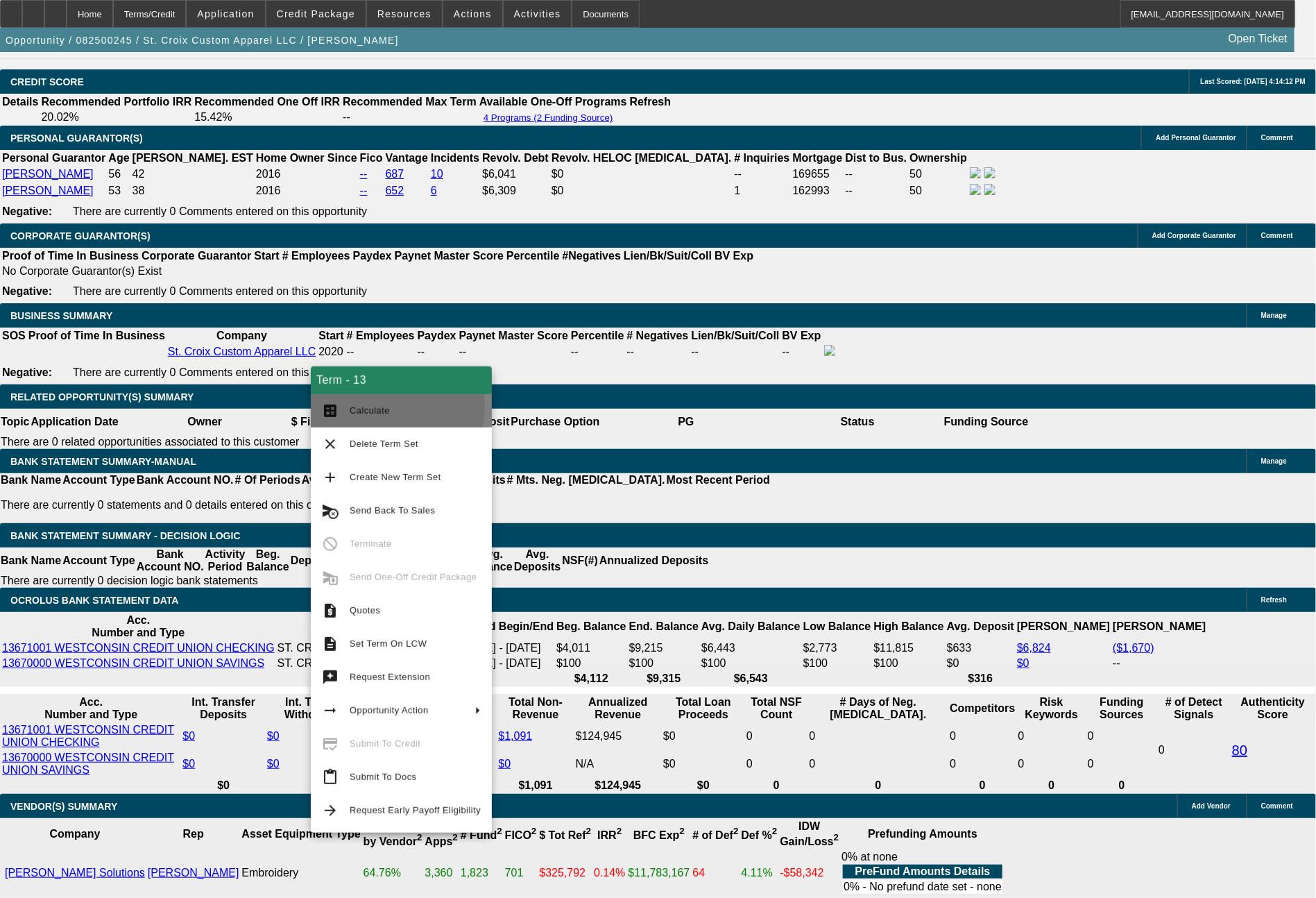
click at [356, 406] on span "Calculate" at bounding box center [370, 410] width 40 height 10
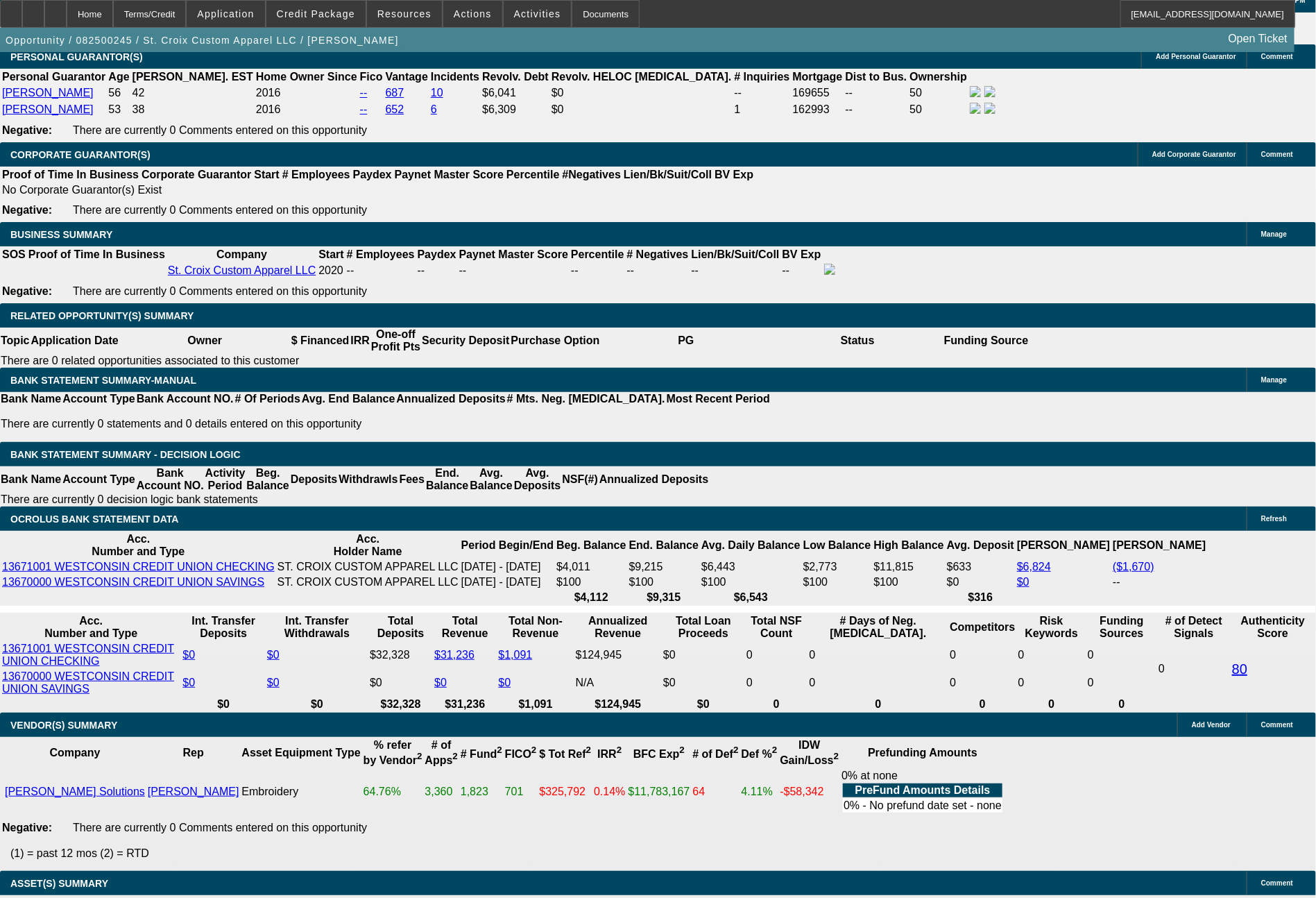
scroll to position [2065, 0]
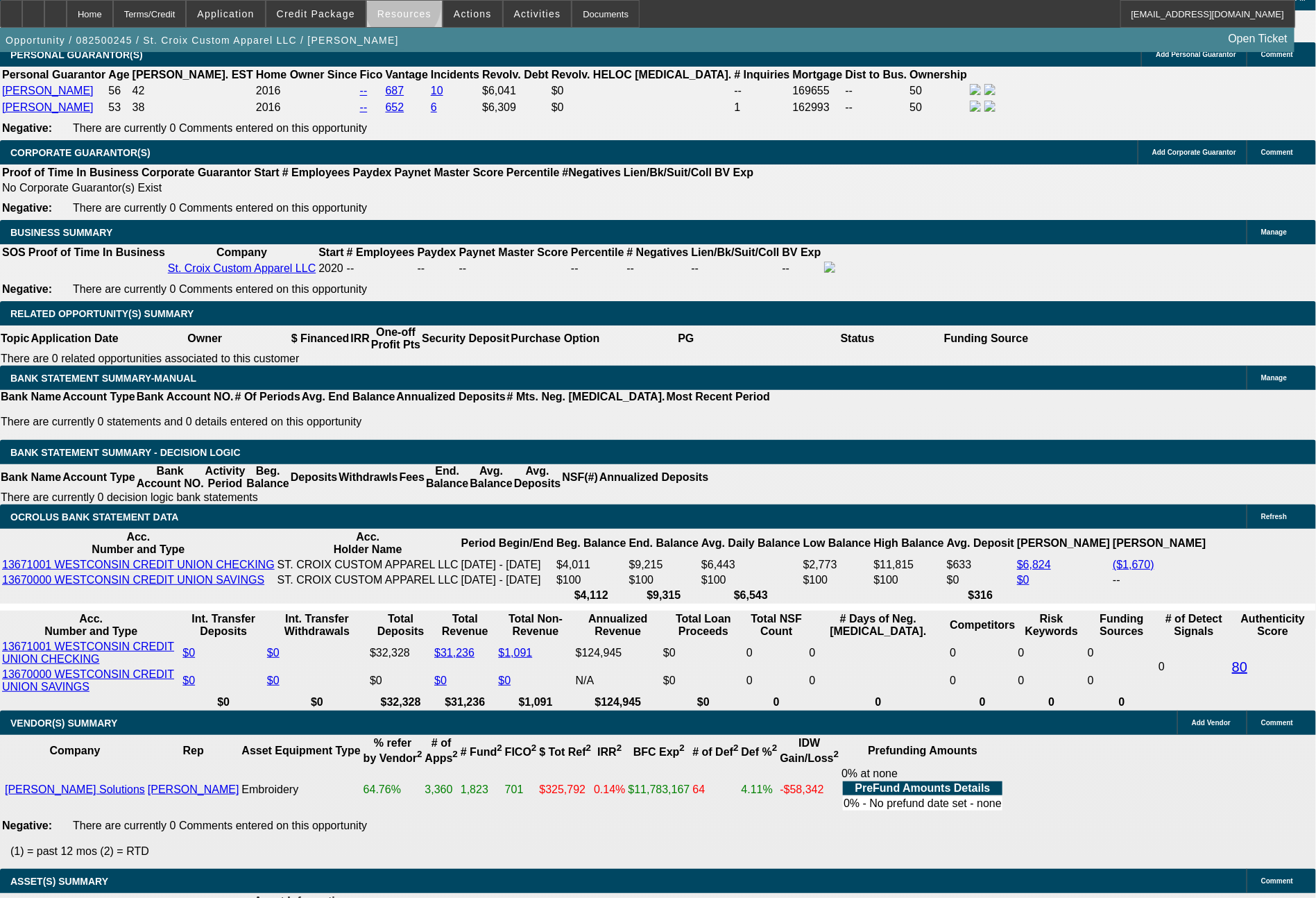
click at [413, 9] on span "Resources" at bounding box center [404, 14] width 54 height 11
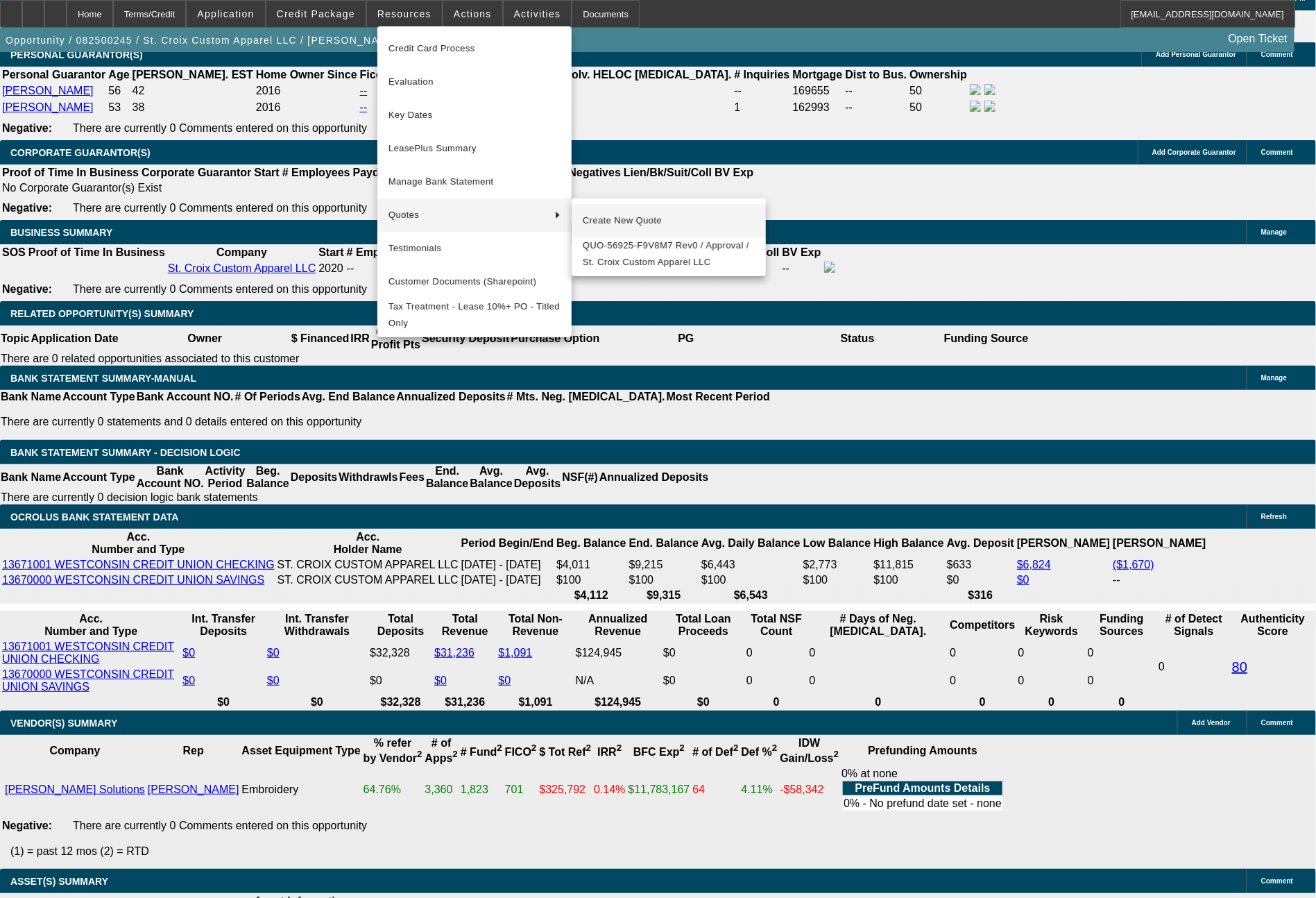
click at [610, 219] on span "Create New Quote" at bounding box center [669, 221] width 172 height 17
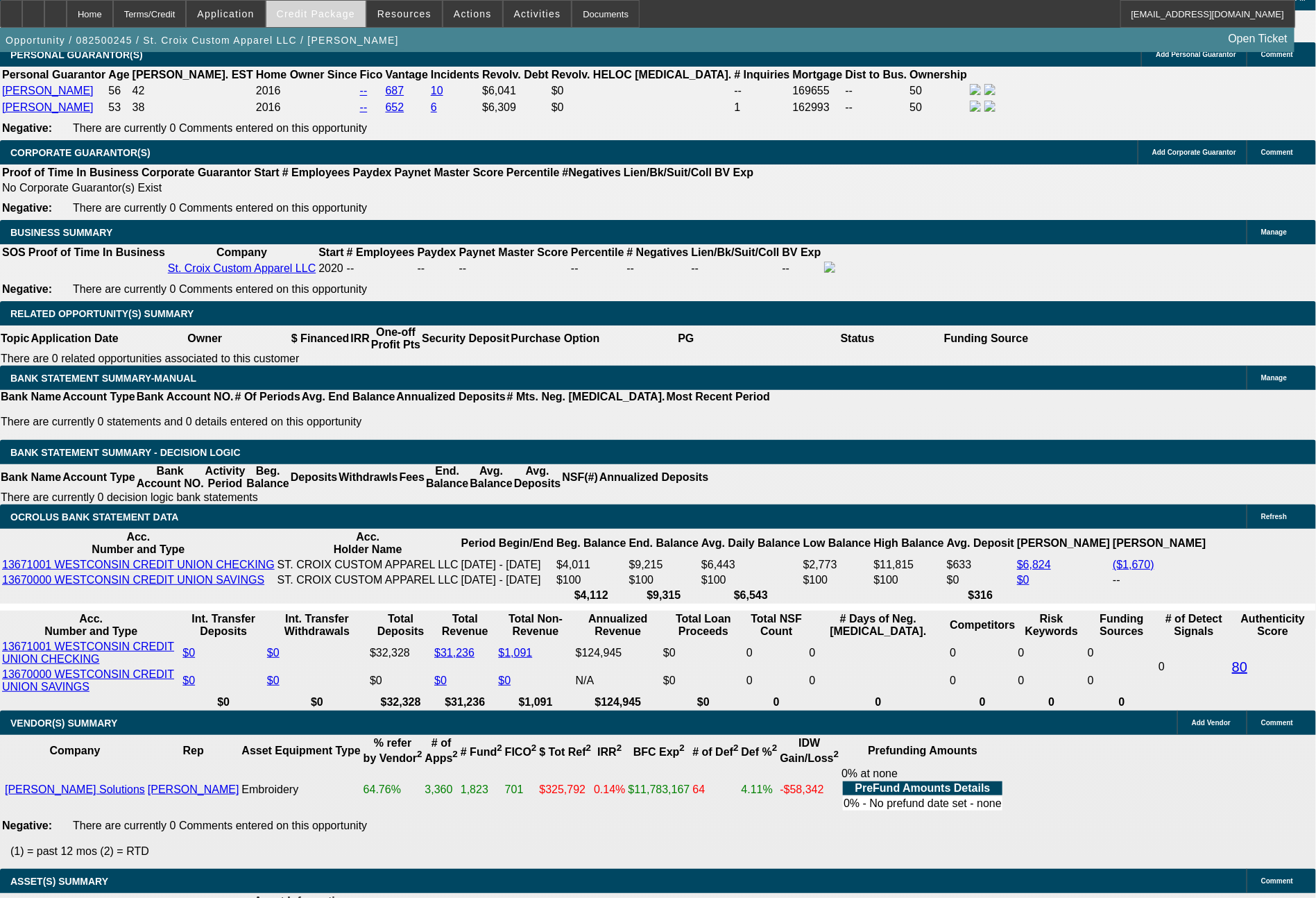
click at [355, 12] on span "Credit Package" at bounding box center [316, 14] width 79 height 11
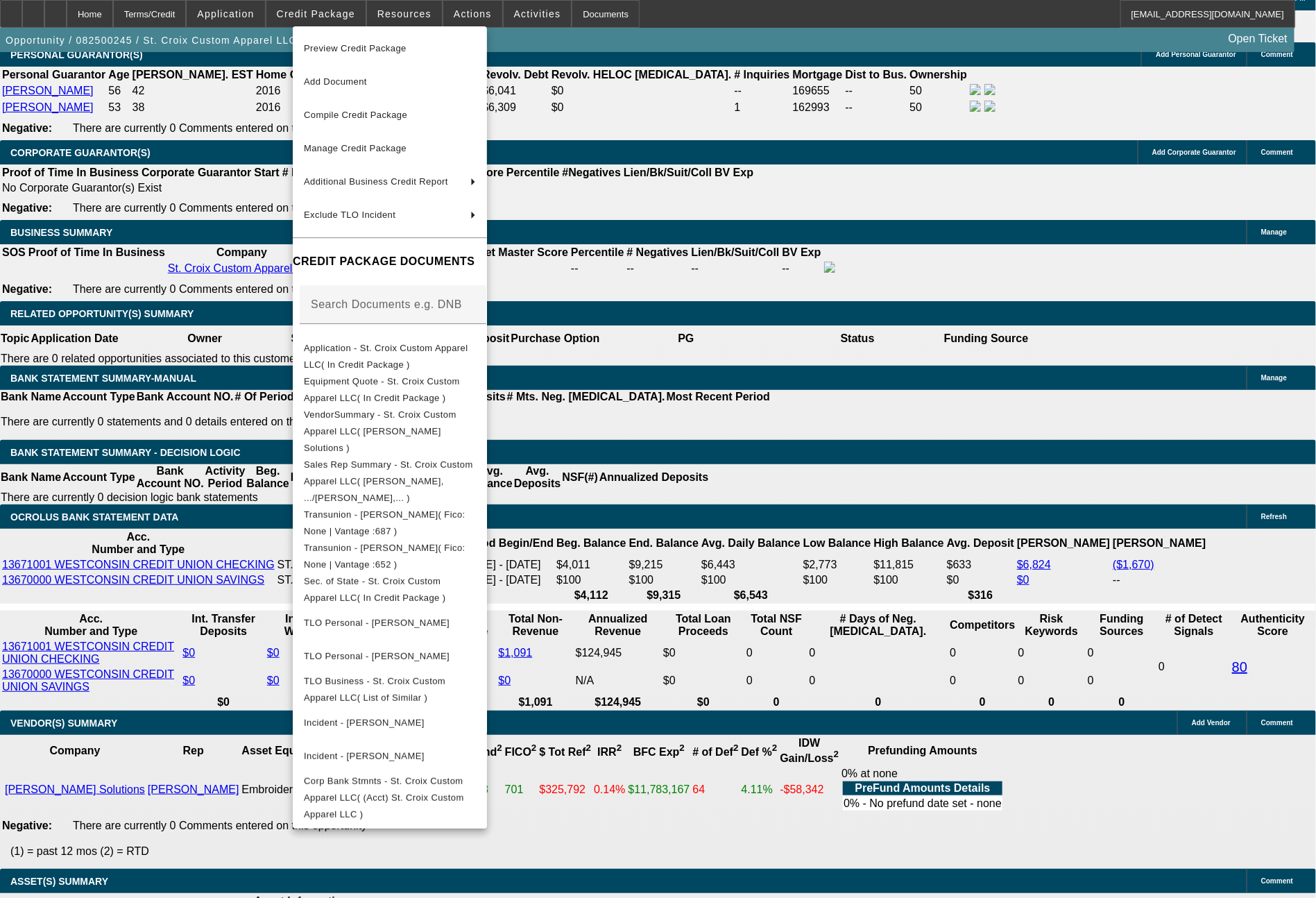
click at [419, 11] on div at bounding box center [658, 449] width 1316 height 898
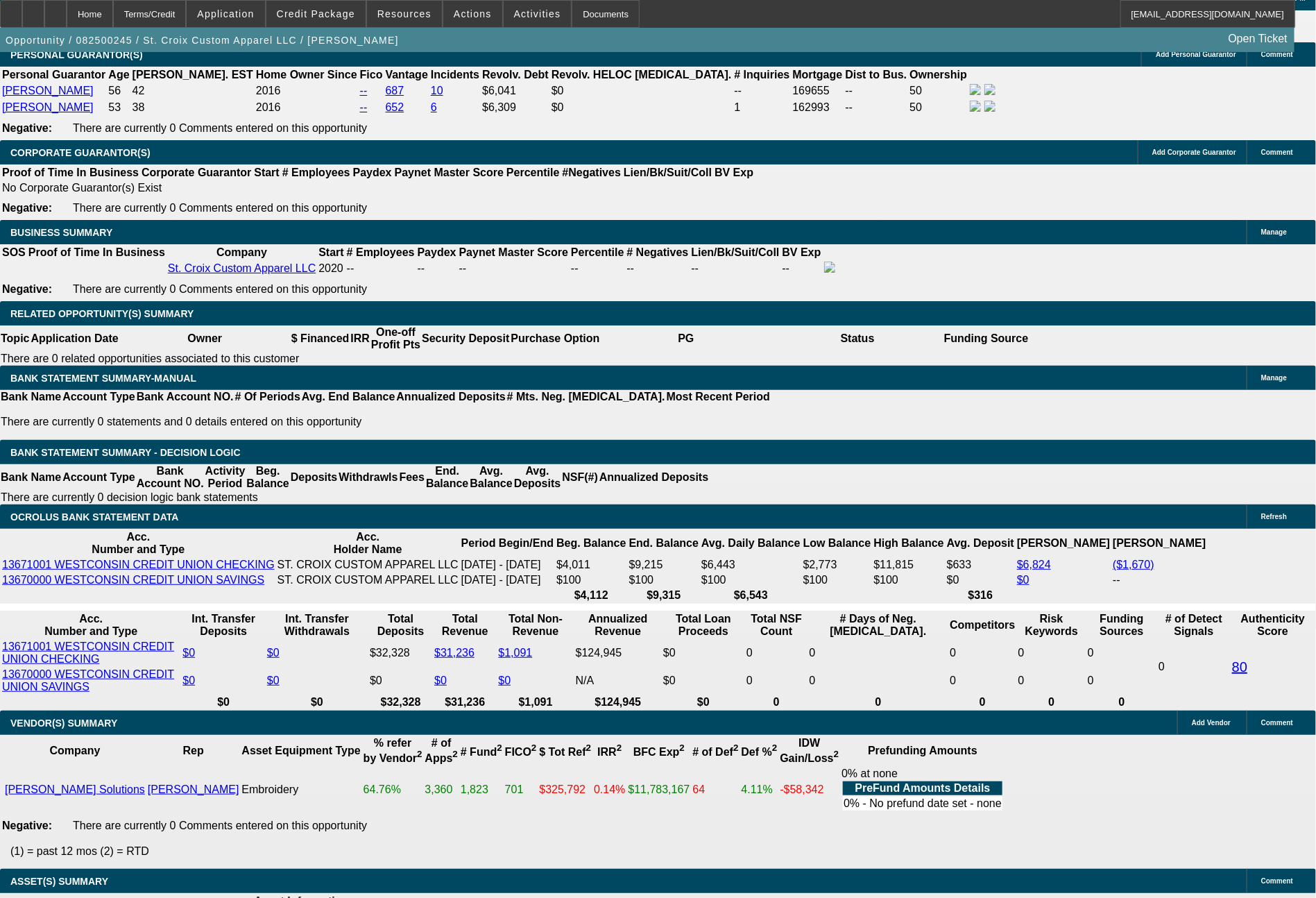
click at [420, 11] on span "Resources" at bounding box center [404, 14] width 54 height 11
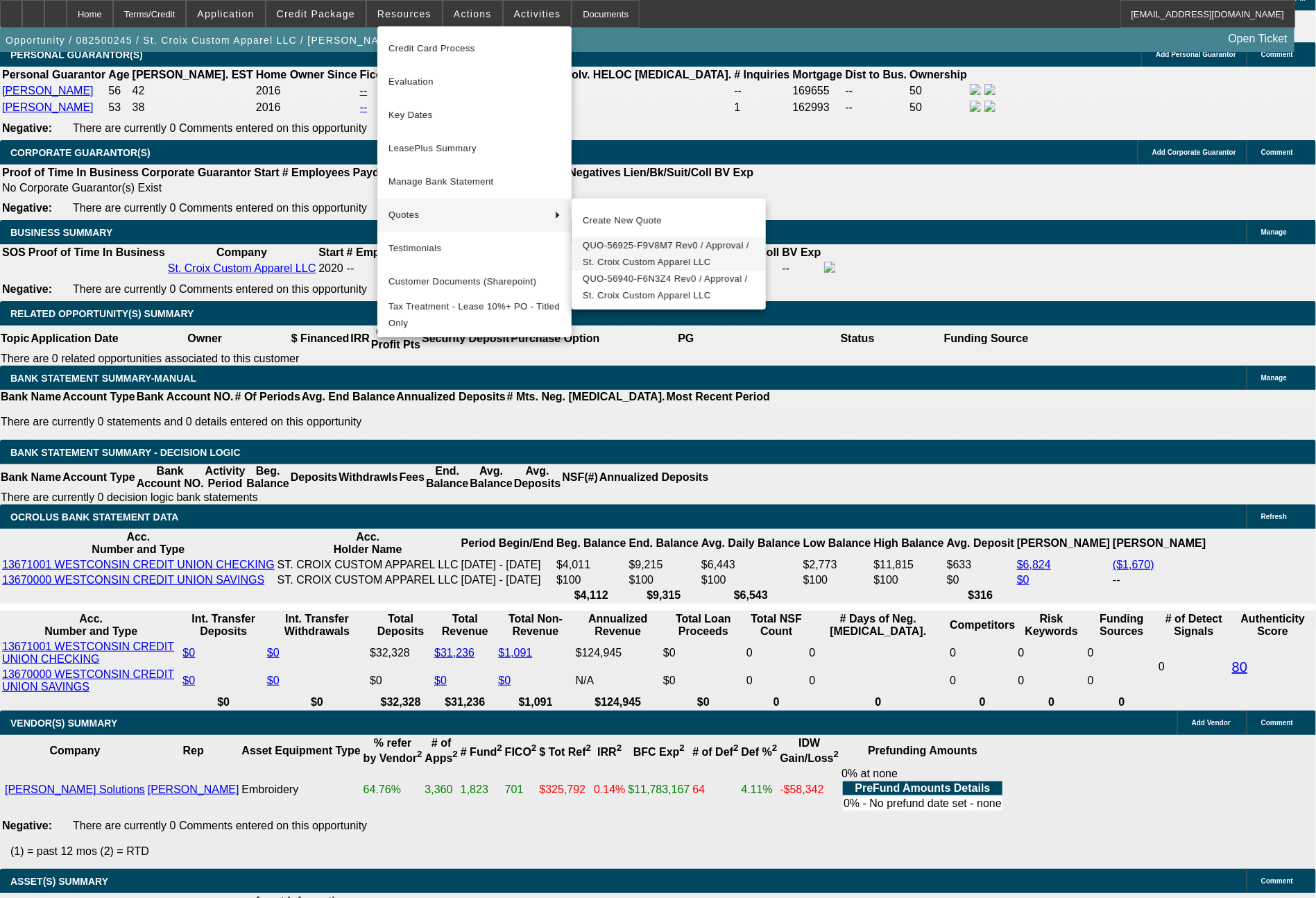
click at [602, 250] on span "QUO-56925-F9V8M7 Rev0 / Approval / St. Croix Custom Apparel LLC" at bounding box center [669, 254] width 172 height 33
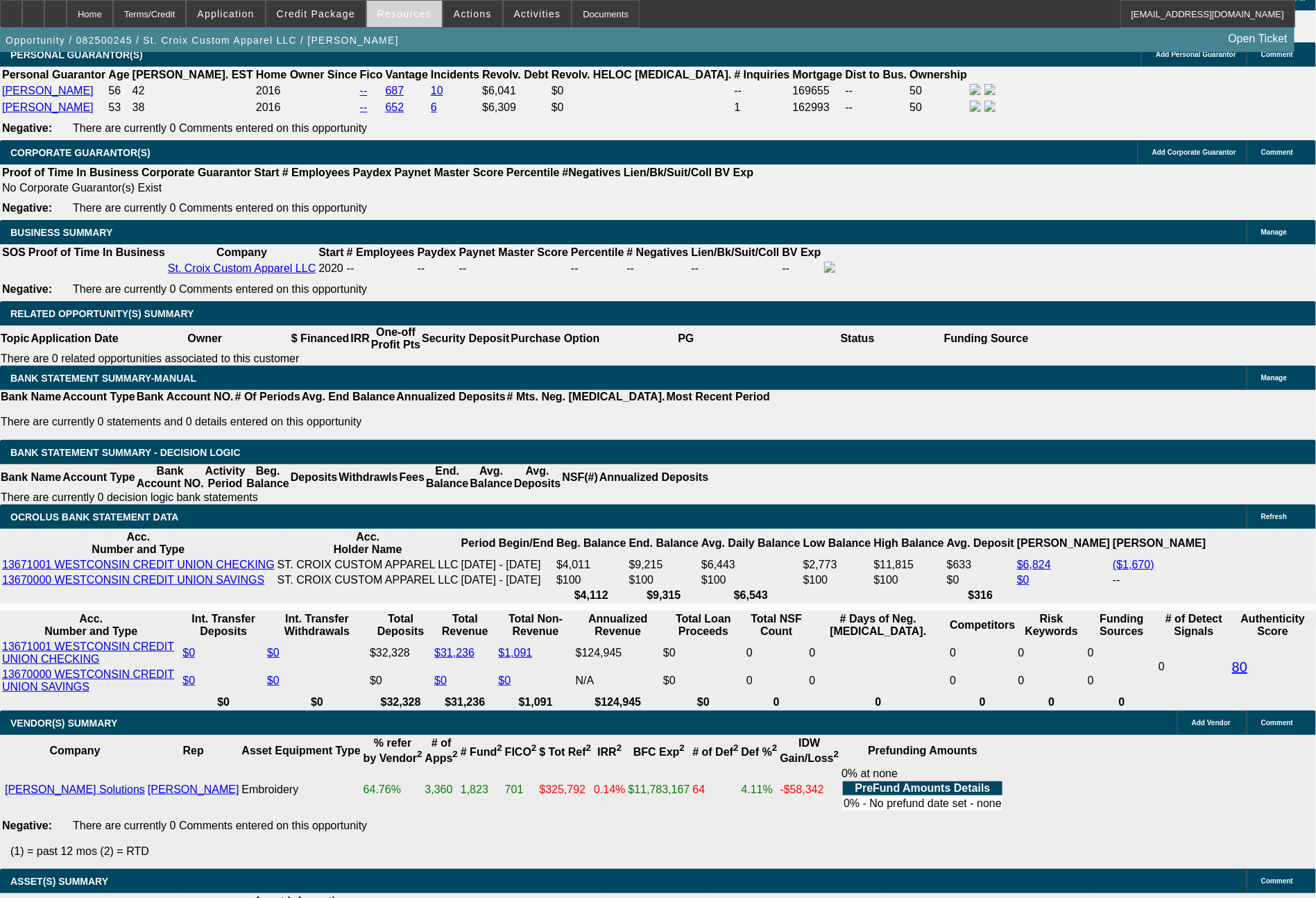
click at [404, 15] on span "Resources" at bounding box center [404, 14] width 54 height 11
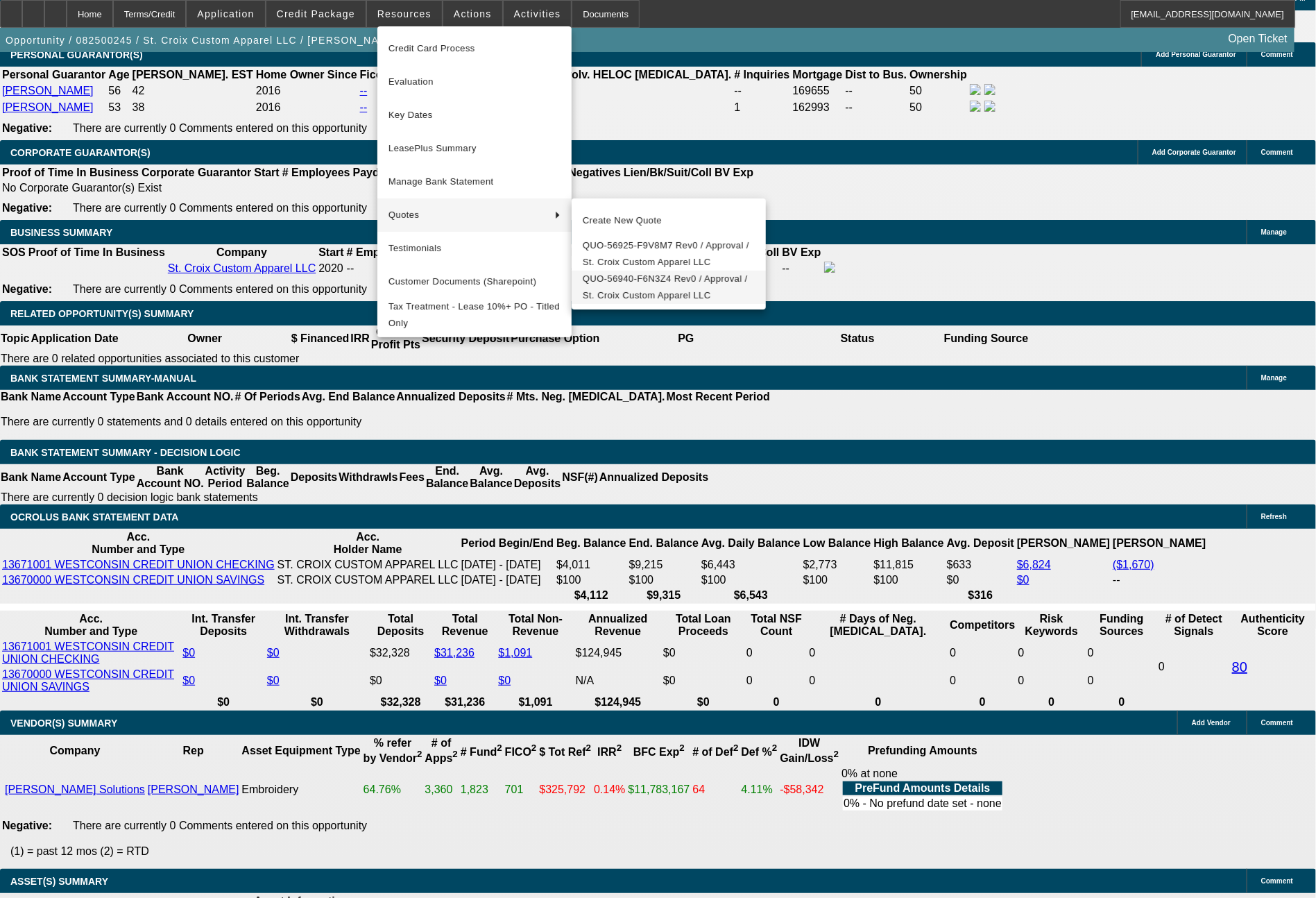
click at [628, 285] on span "QUO-56940-F6N3Z4 Rev0 / Approval / St. Croix Custom Apparel LLC" at bounding box center [669, 287] width 172 height 33
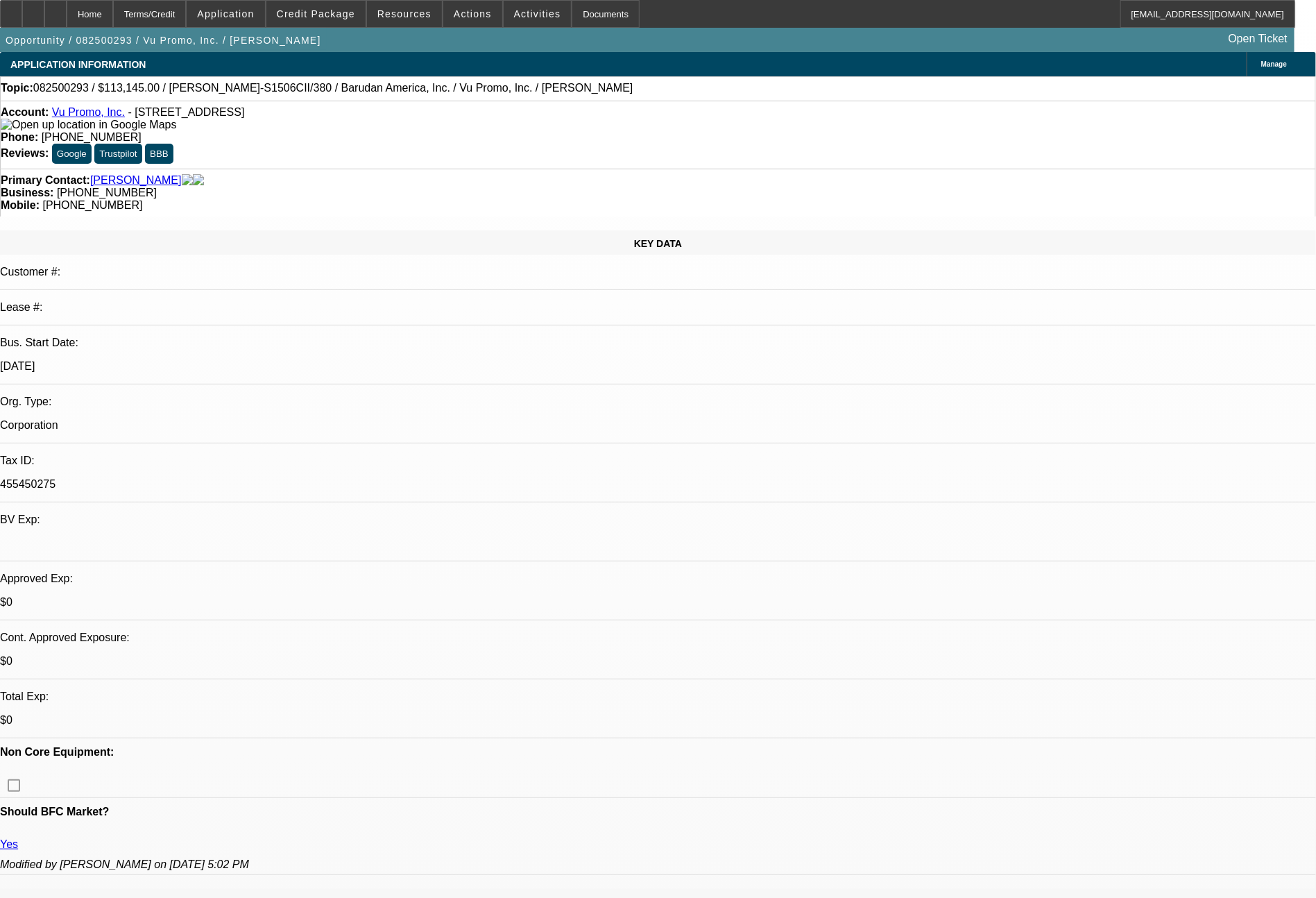
select select "0"
select select "2"
select select "0.1"
select select "4"
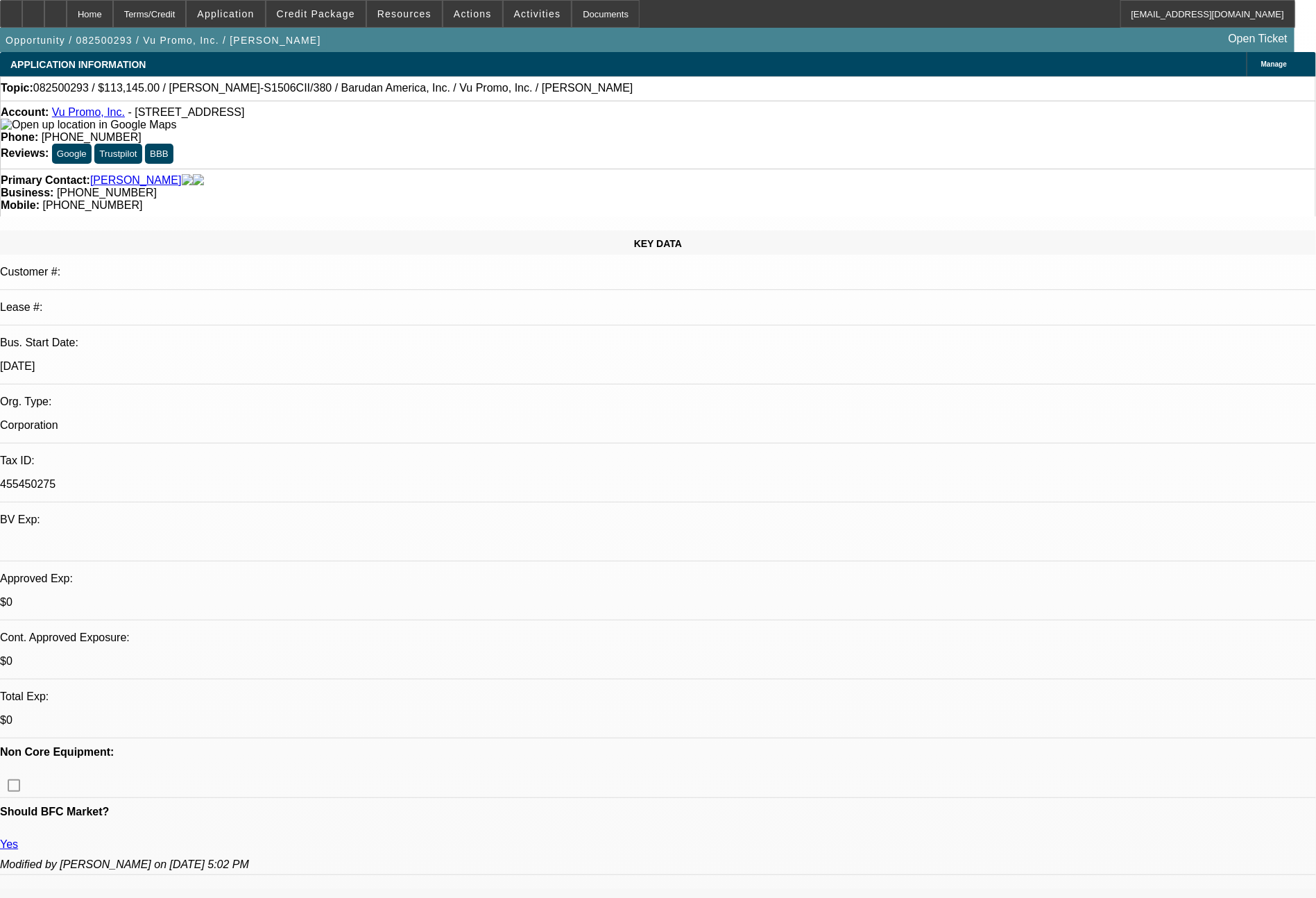
select select "0"
select select "2"
select select "0"
select select "6"
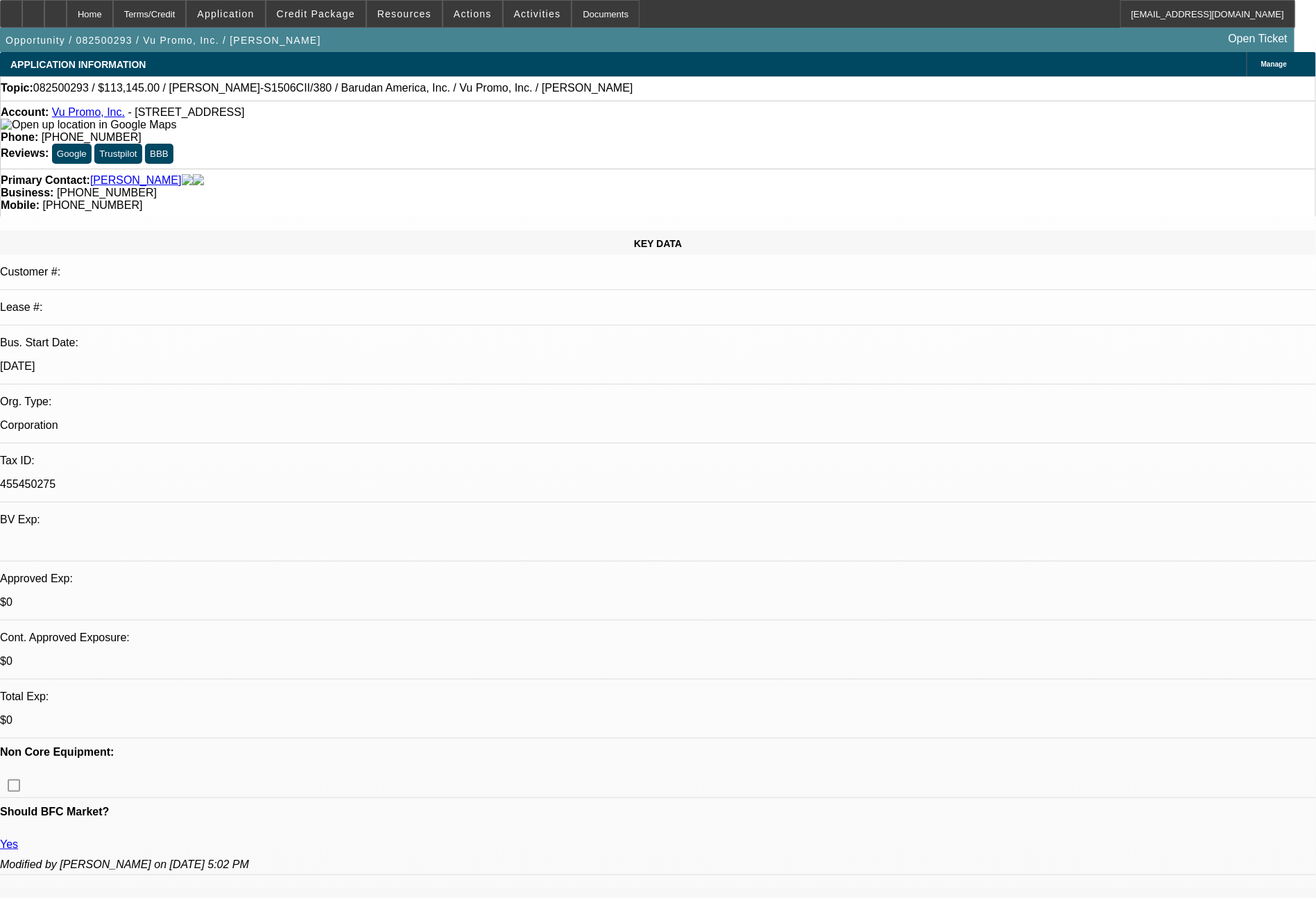
select select "0"
select select "2"
select select "0.1"
select select "4"
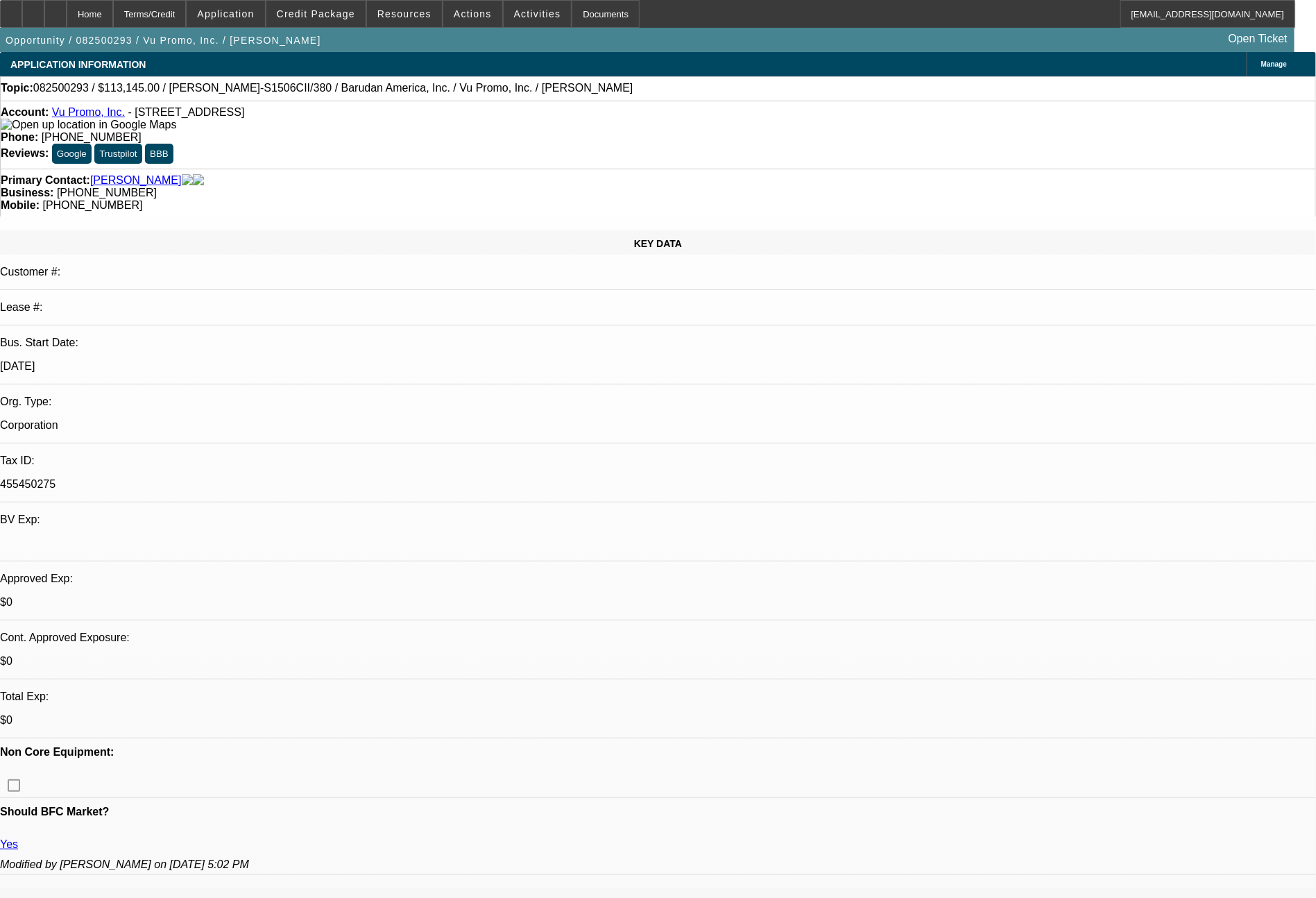
select select "0"
select select "2"
select select "0"
select select "6"
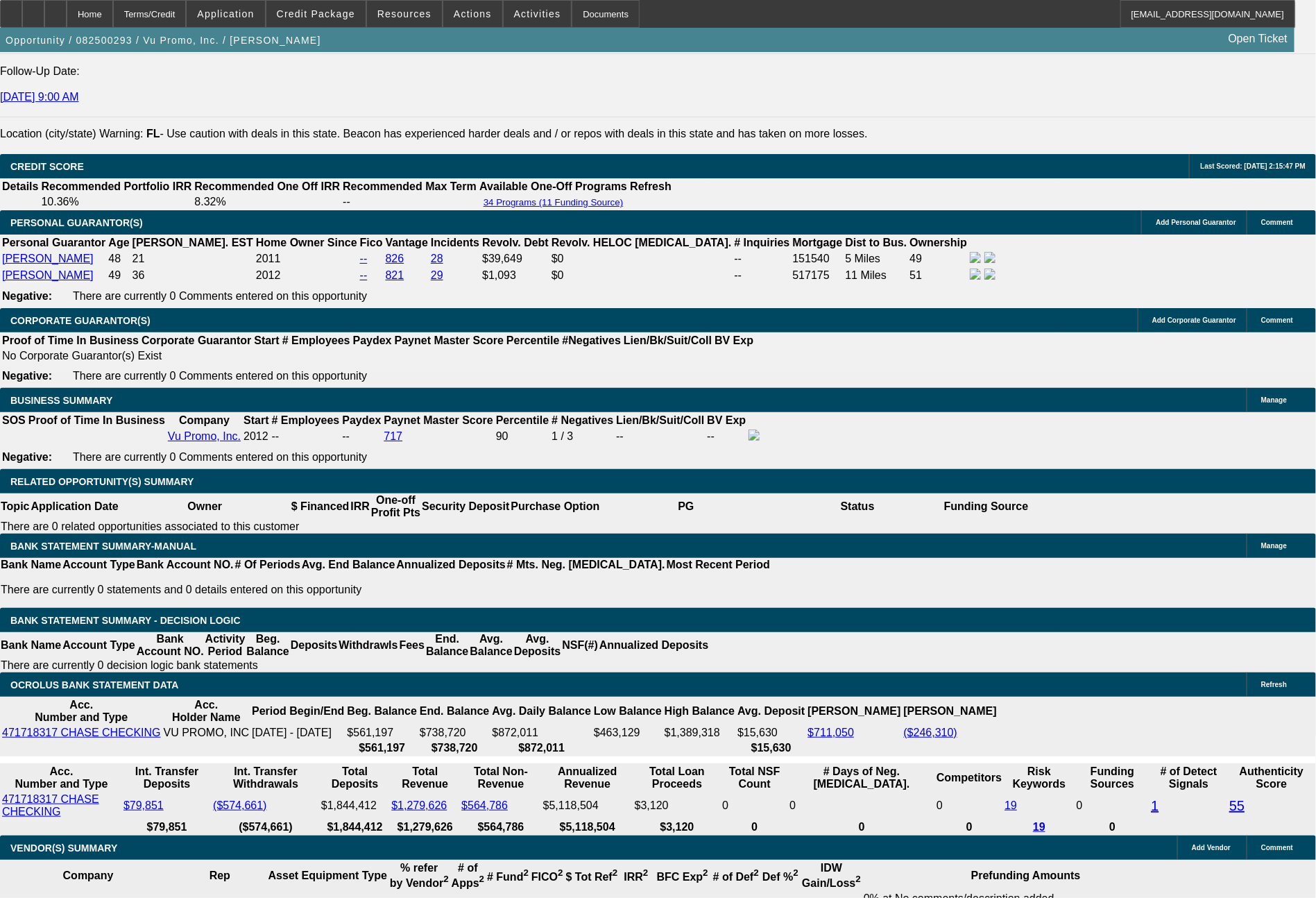
scroll to position [1960, 0]
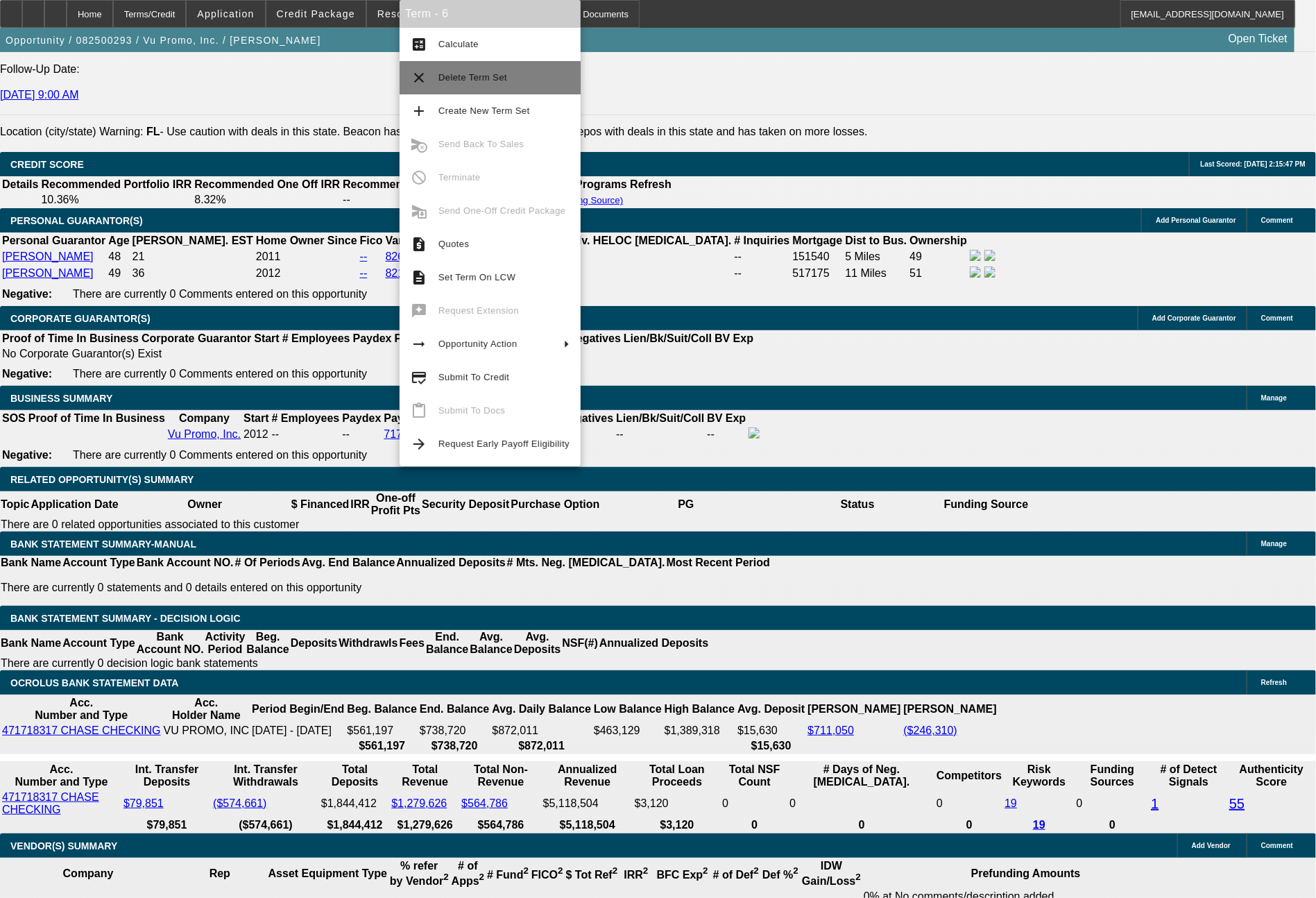
click at [471, 85] on span "Delete Term Set" at bounding box center [504, 77] width 131 height 17
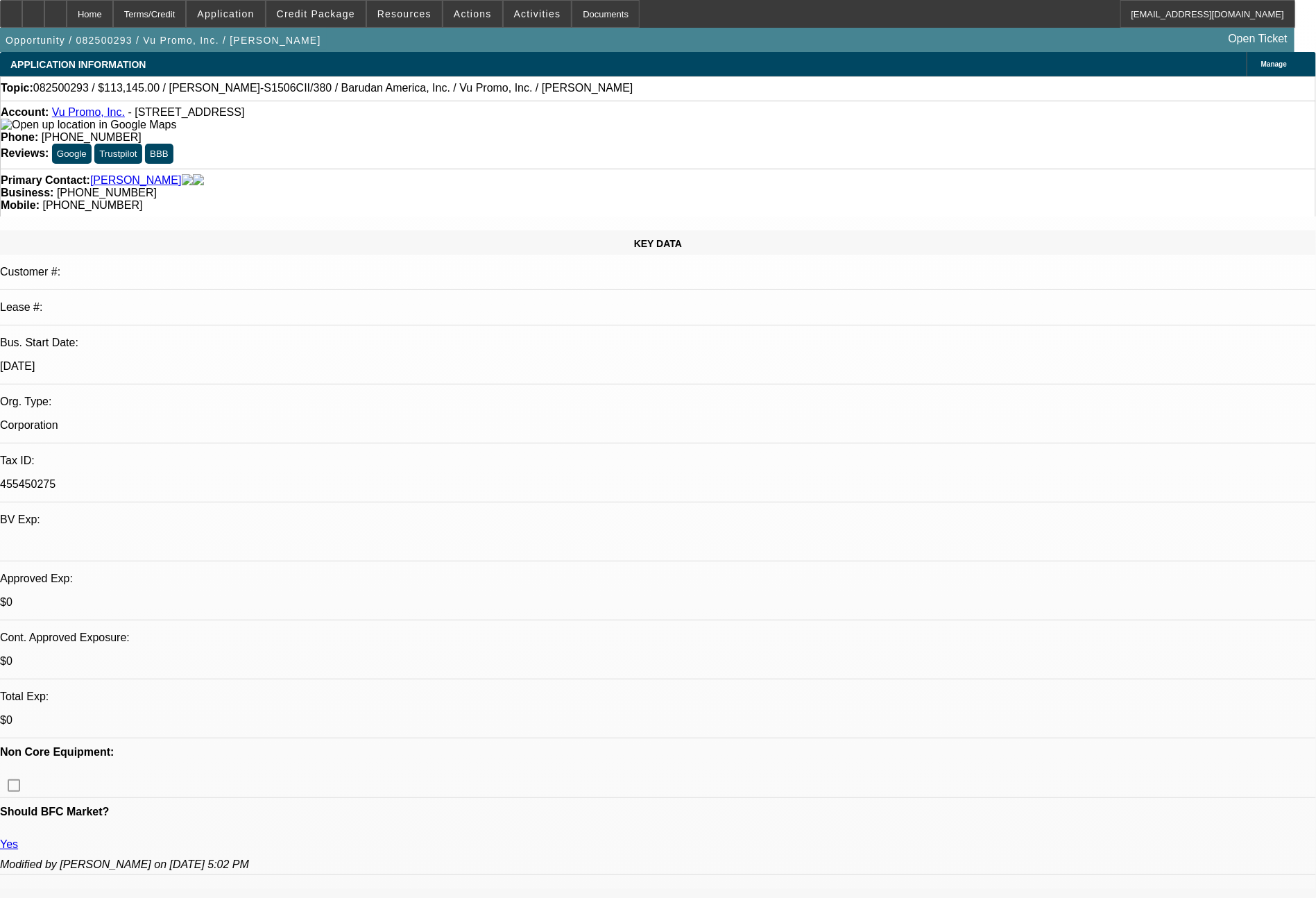
select select "0"
select select "2"
select select "0.1"
select select "4"
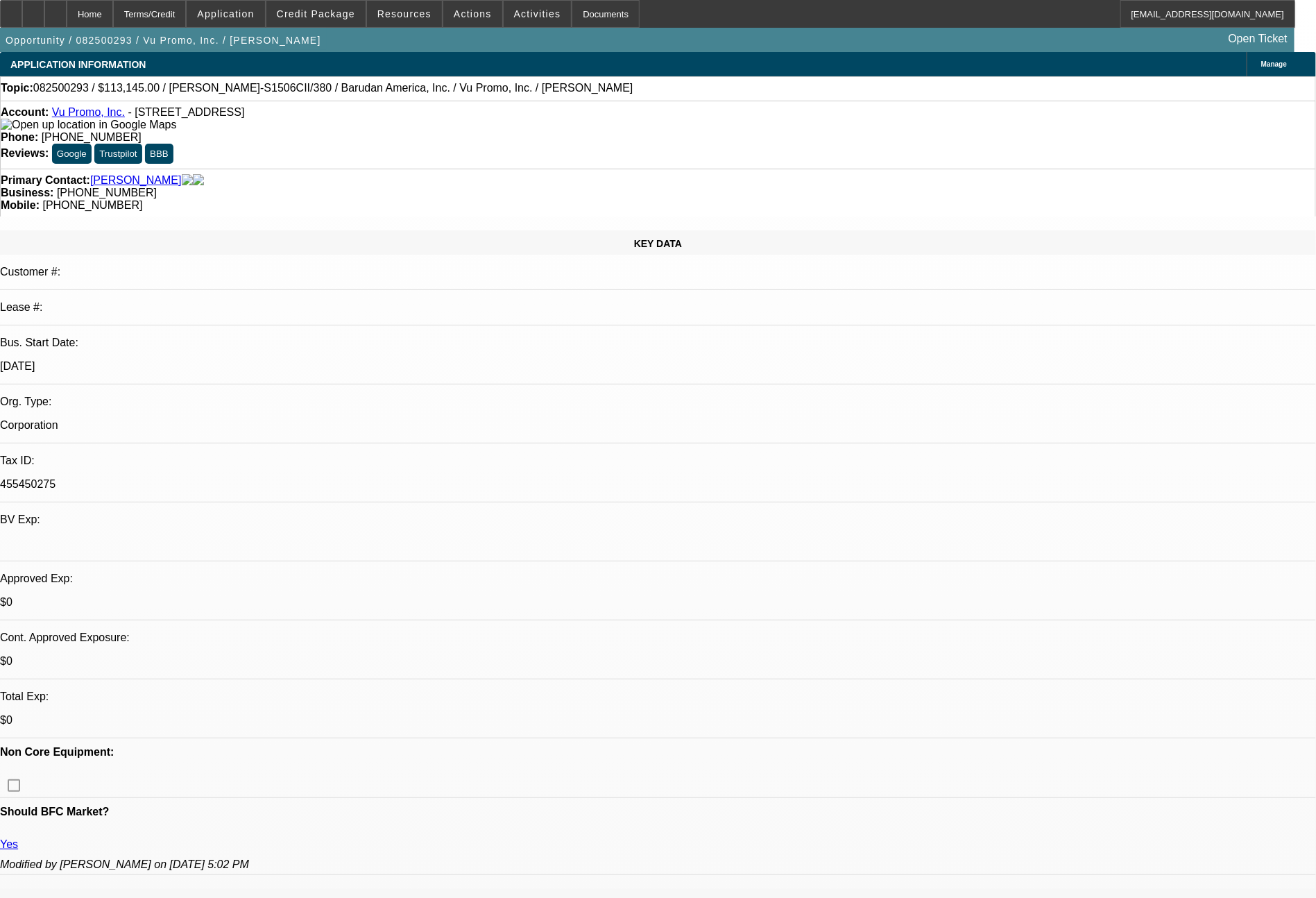
select select "0"
select select "2"
select select "0.1"
select select "4"
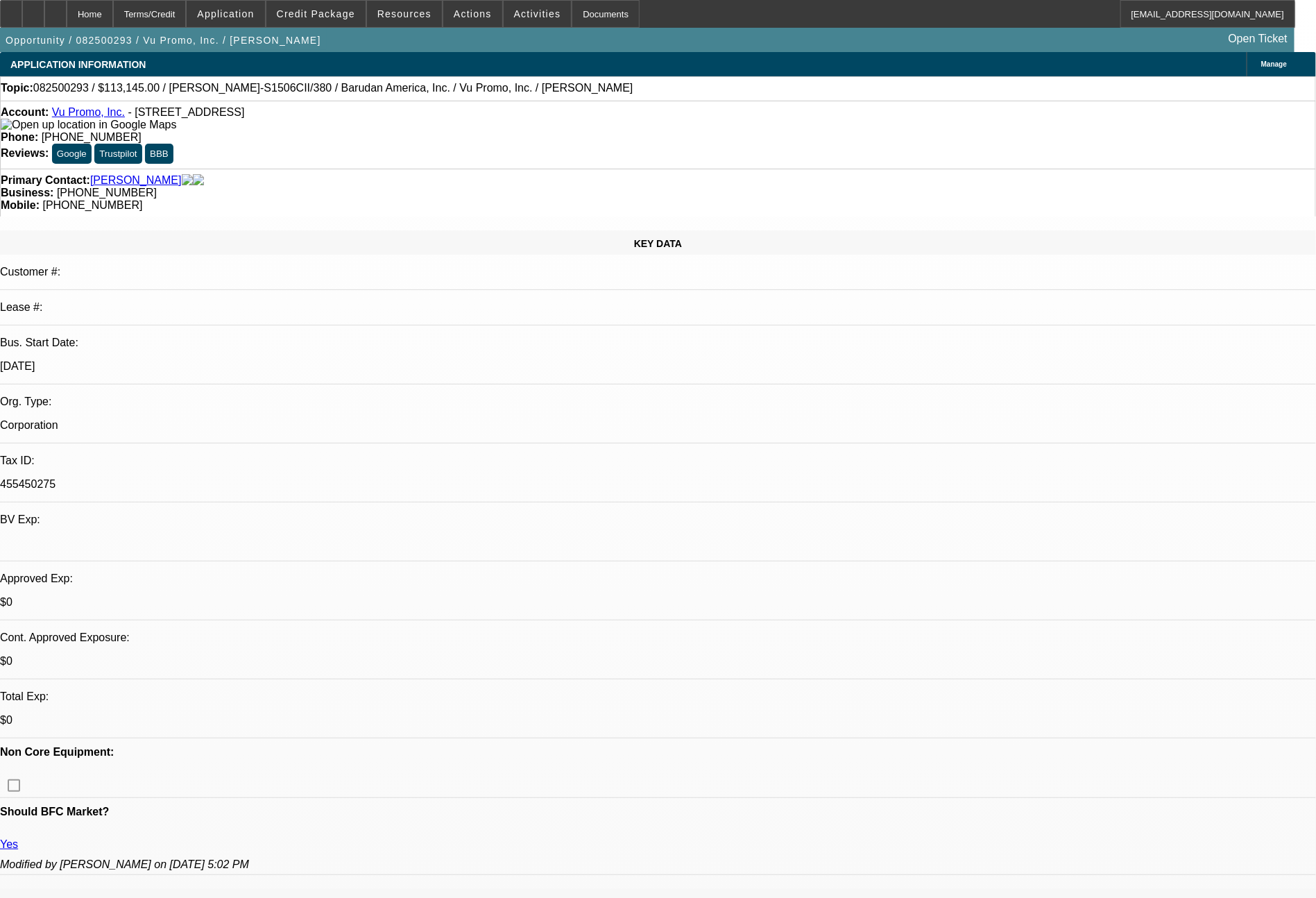
select select "0"
select select "2"
select select "0"
select select "6"
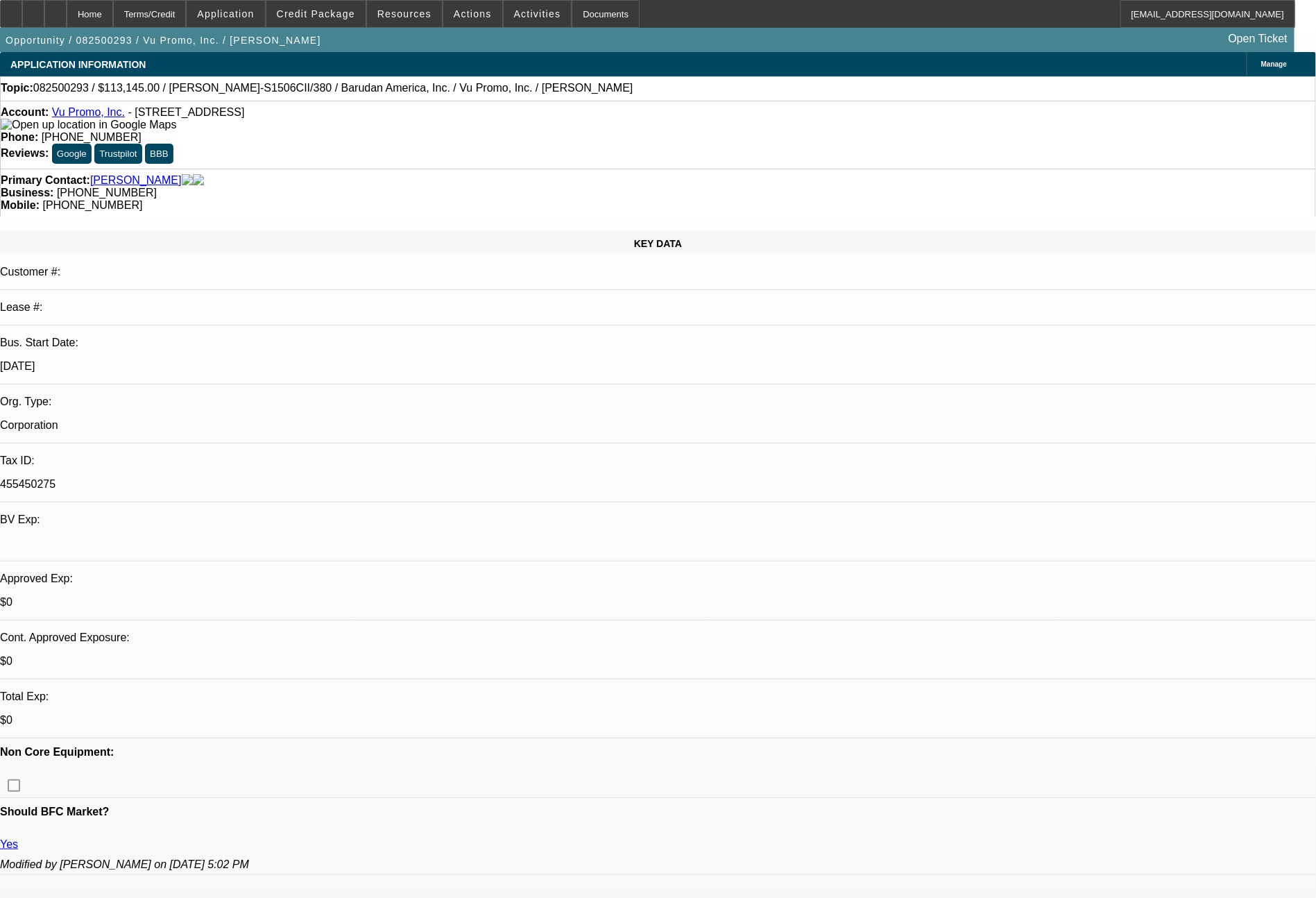
select select "0"
select select "2"
select select "0.1"
select select "4"
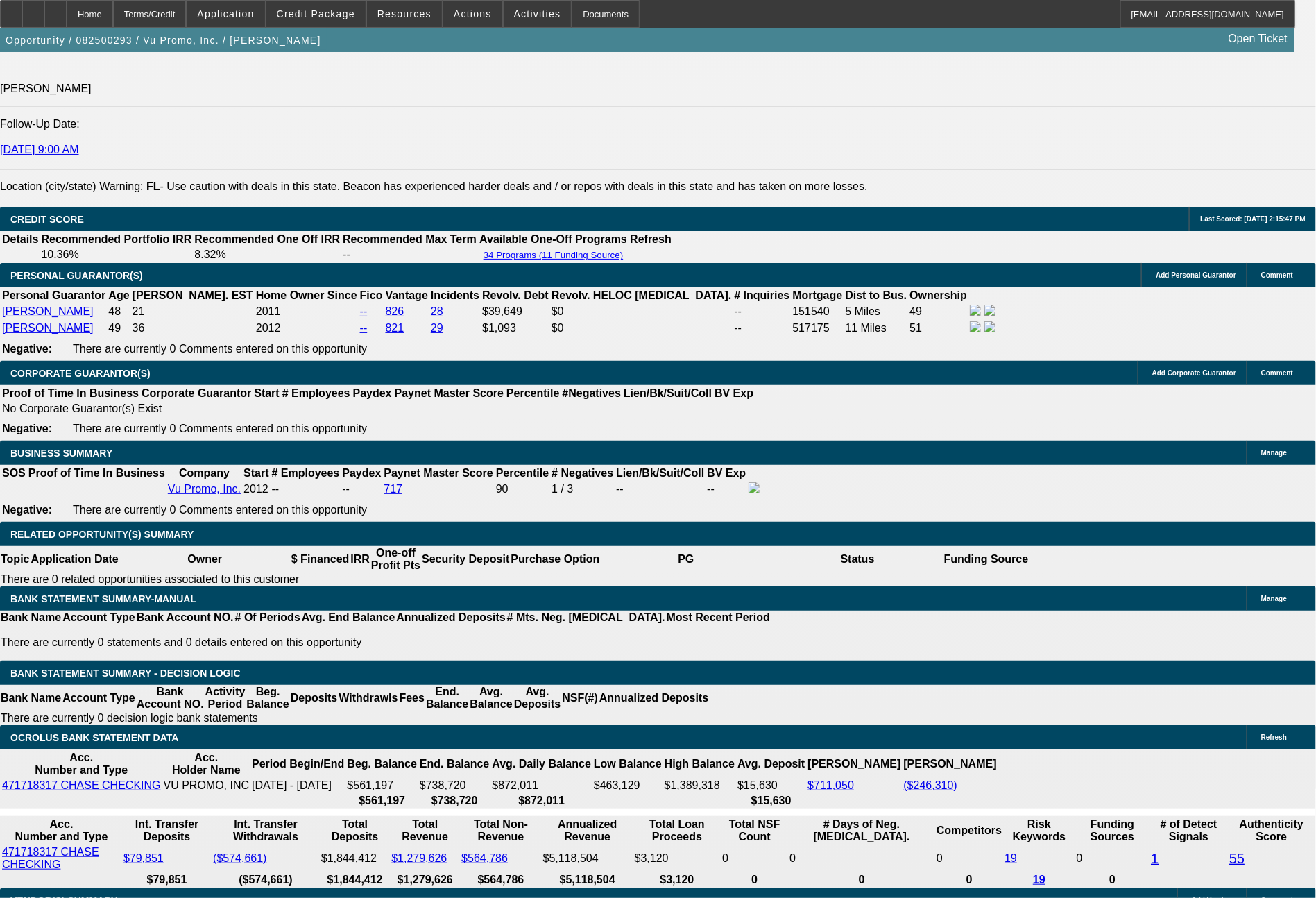
scroll to position [1918, 0]
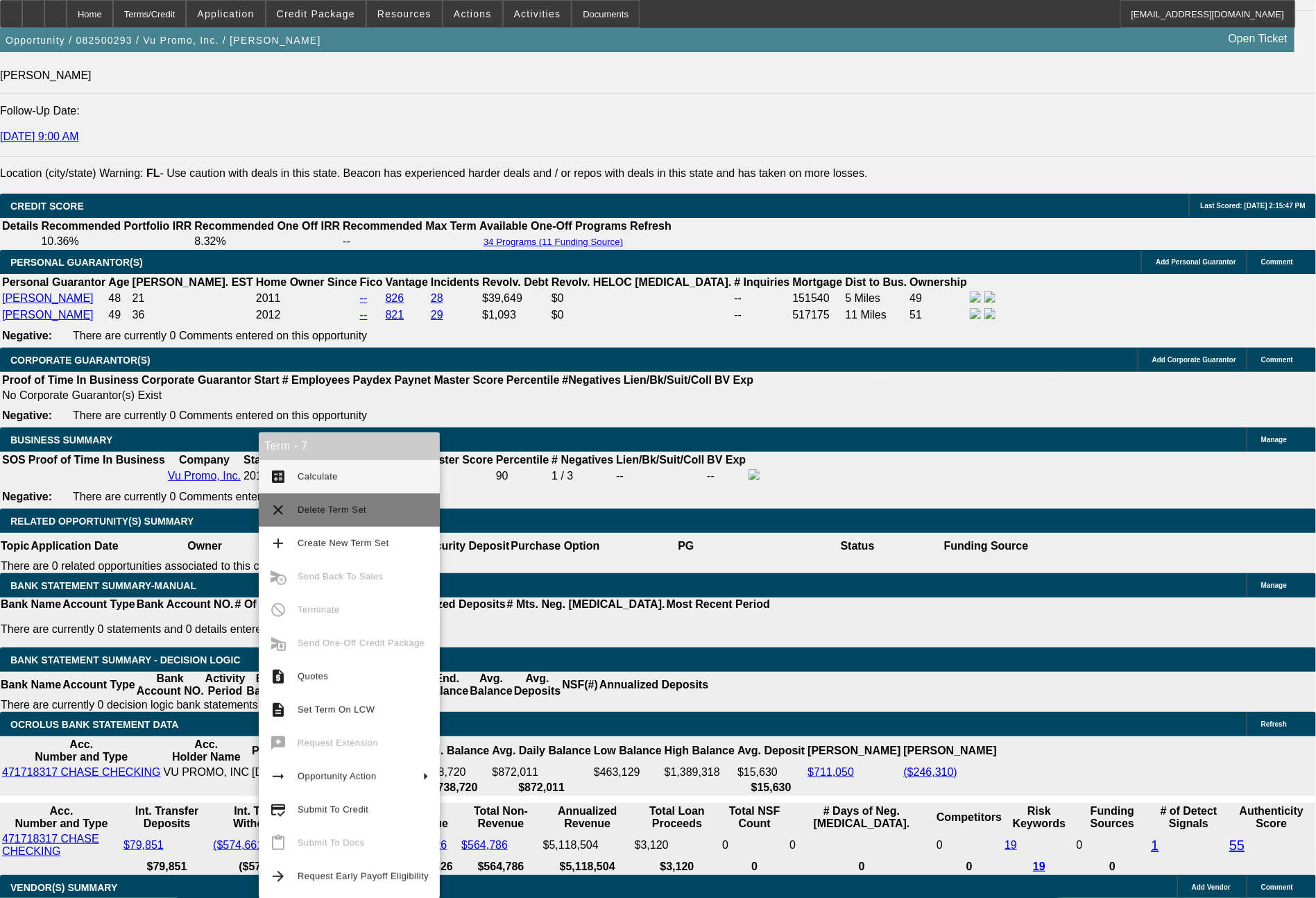
click at [323, 516] on span "Delete Term Set" at bounding box center [363, 510] width 131 height 17
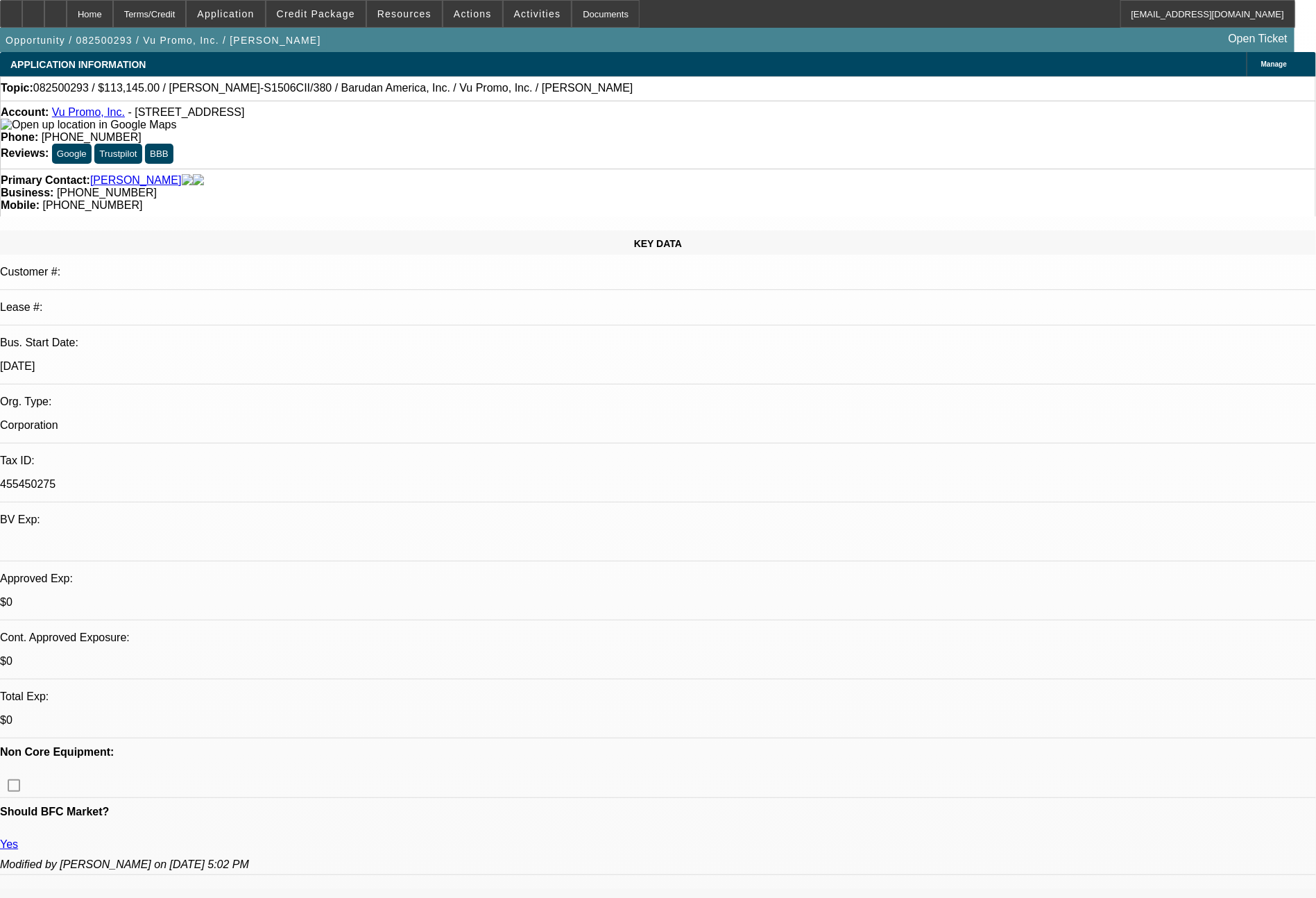
select select "0"
select select "2"
select select "0.1"
select select "0"
select select "2"
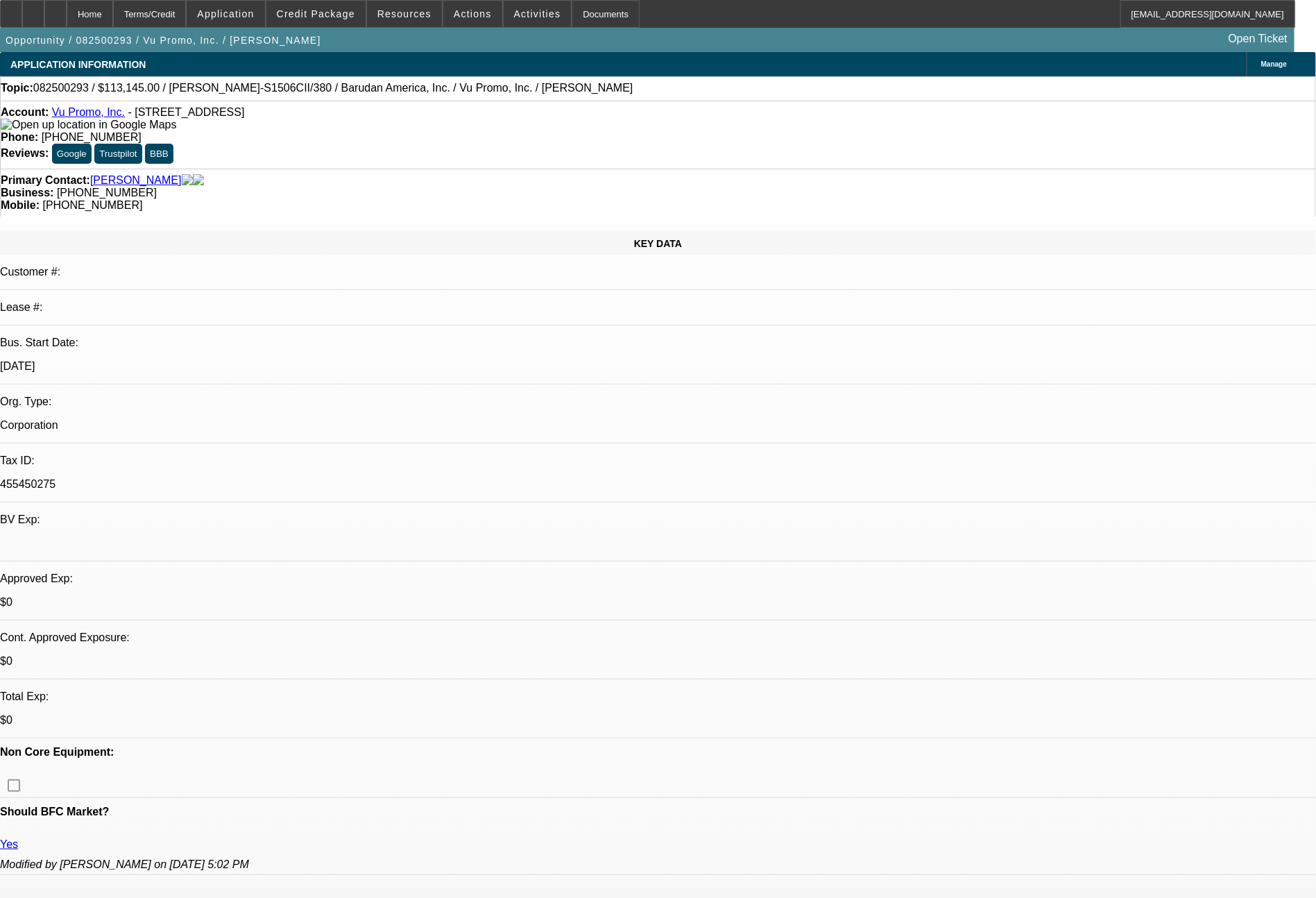
select select "0"
select select "2"
select select "0.1"
select select "0"
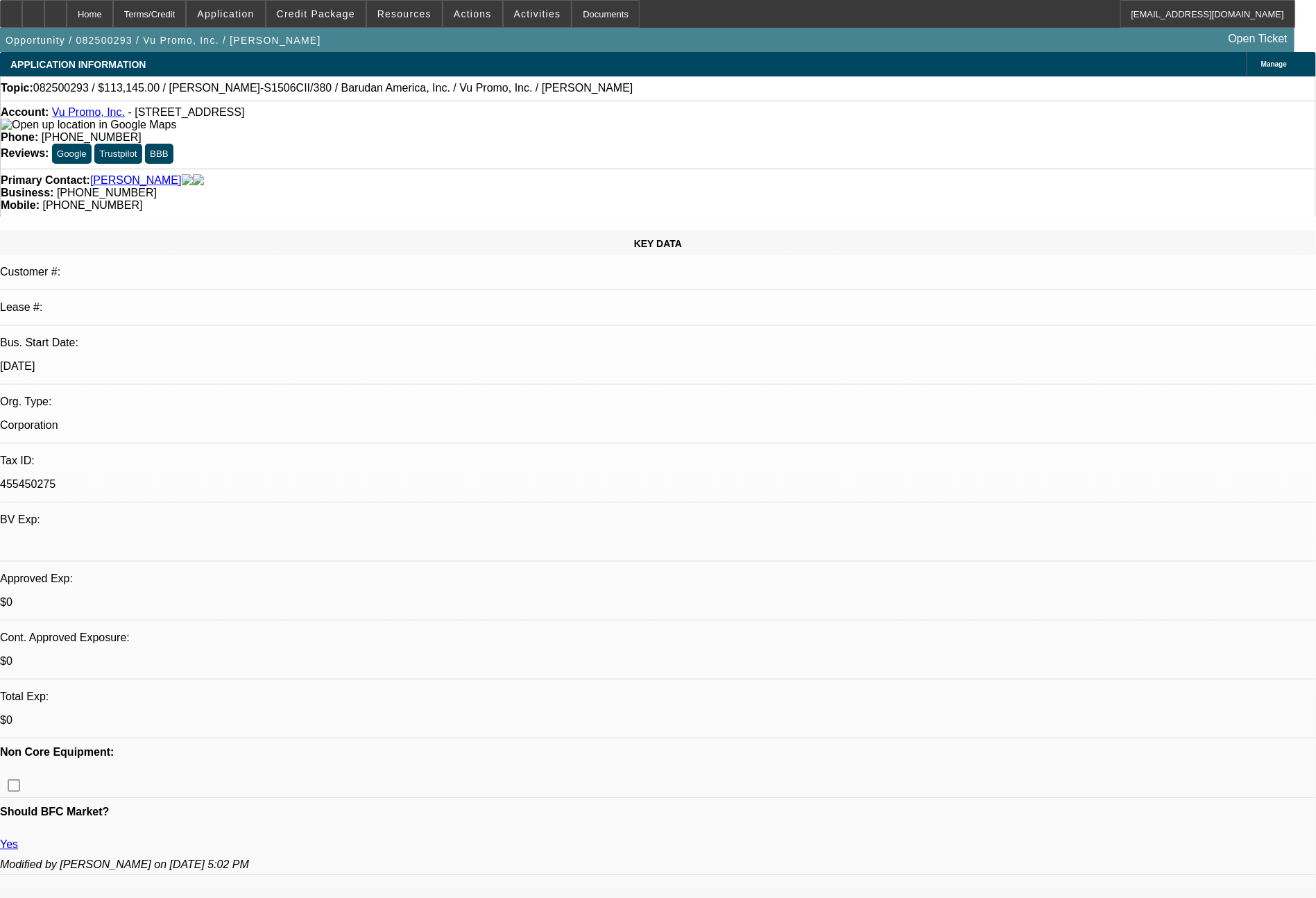
select select "2"
select select "0"
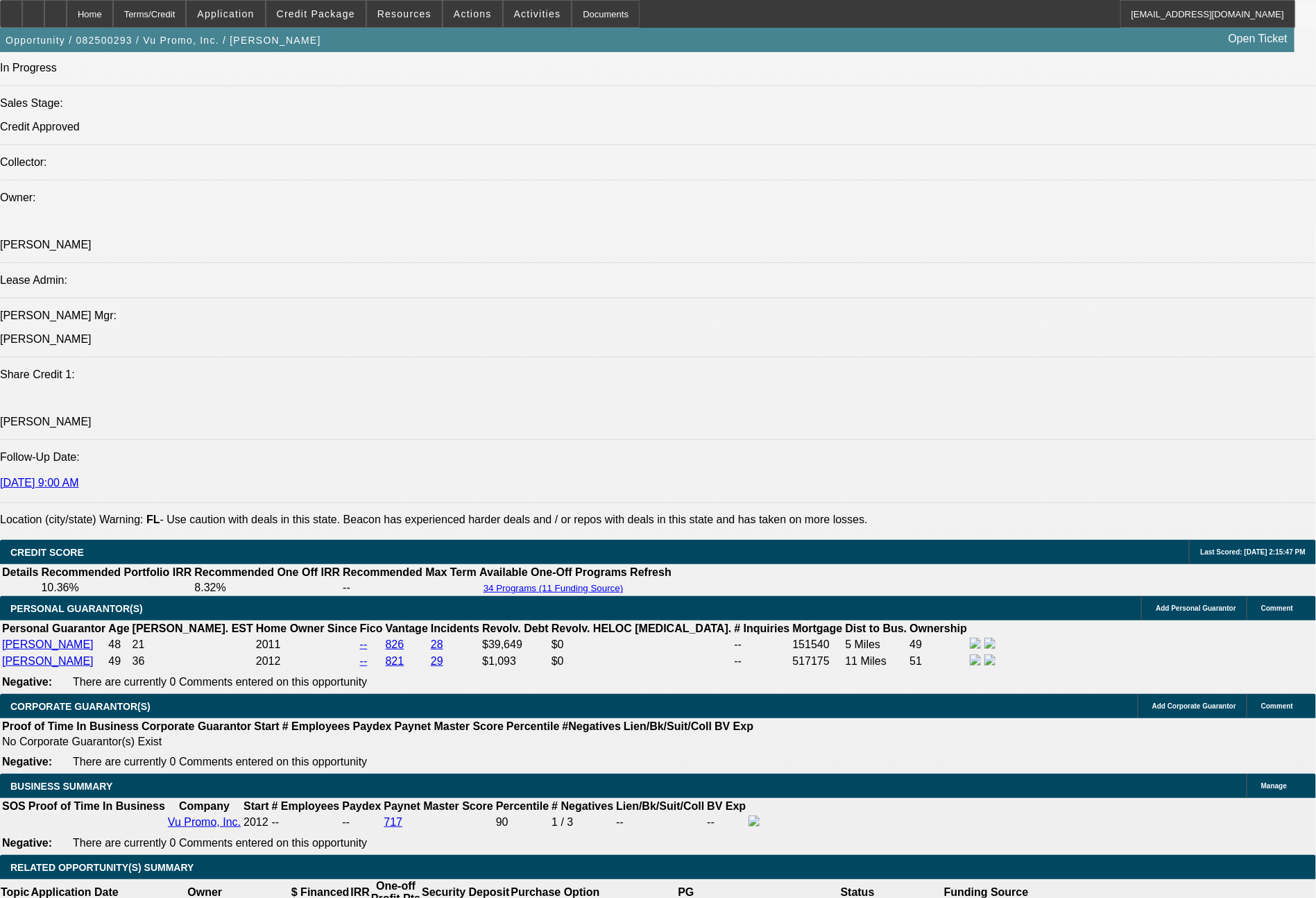
select select "2"
select select "4"
select select "2"
select select "6"
select select "2"
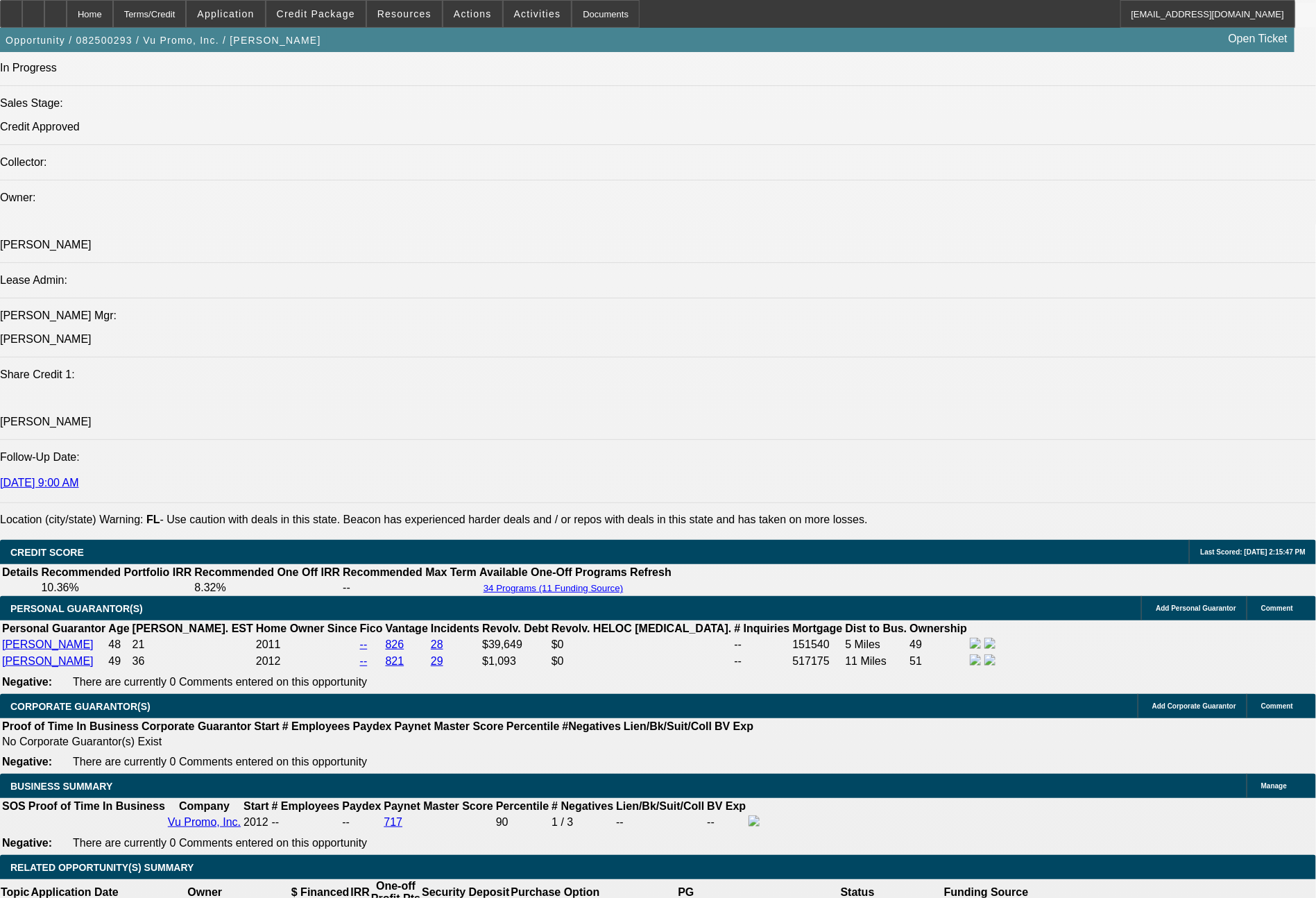
select select "4"
select select "2"
select select "6"
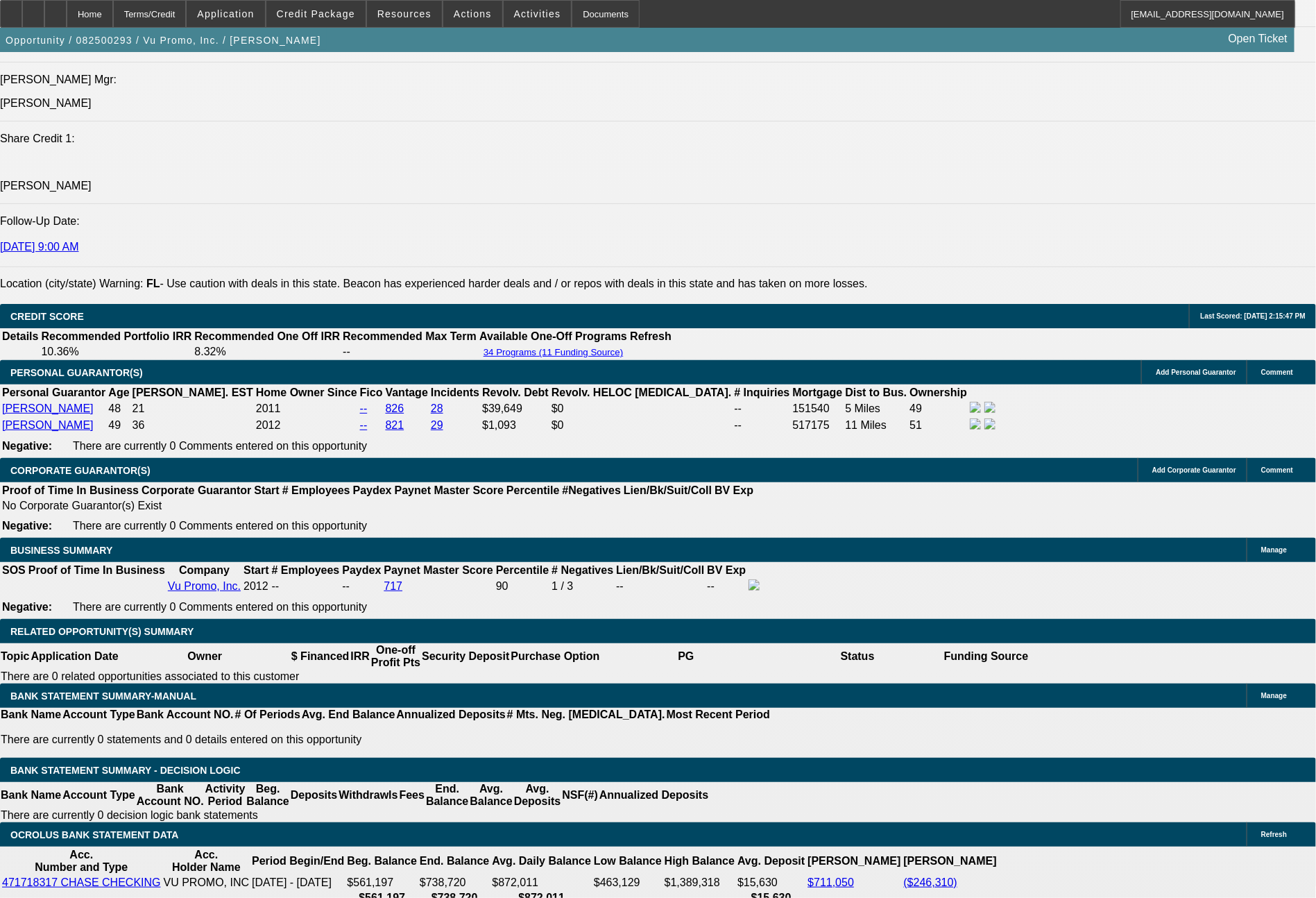
scroll to position [1931, 0]
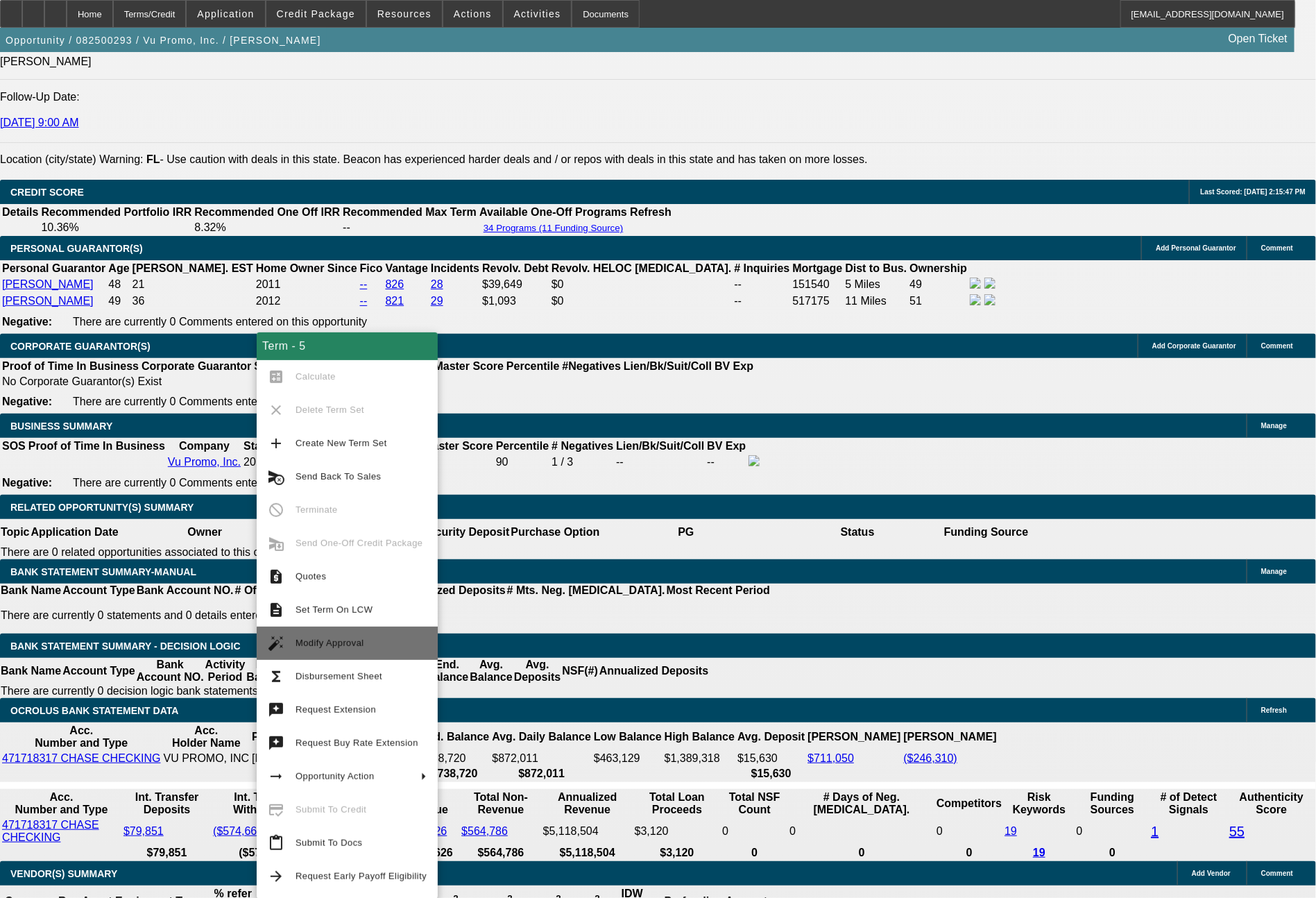
click at [364, 649] on span "Modify Approval" at bounding box center [361, 643] width 131 height 17
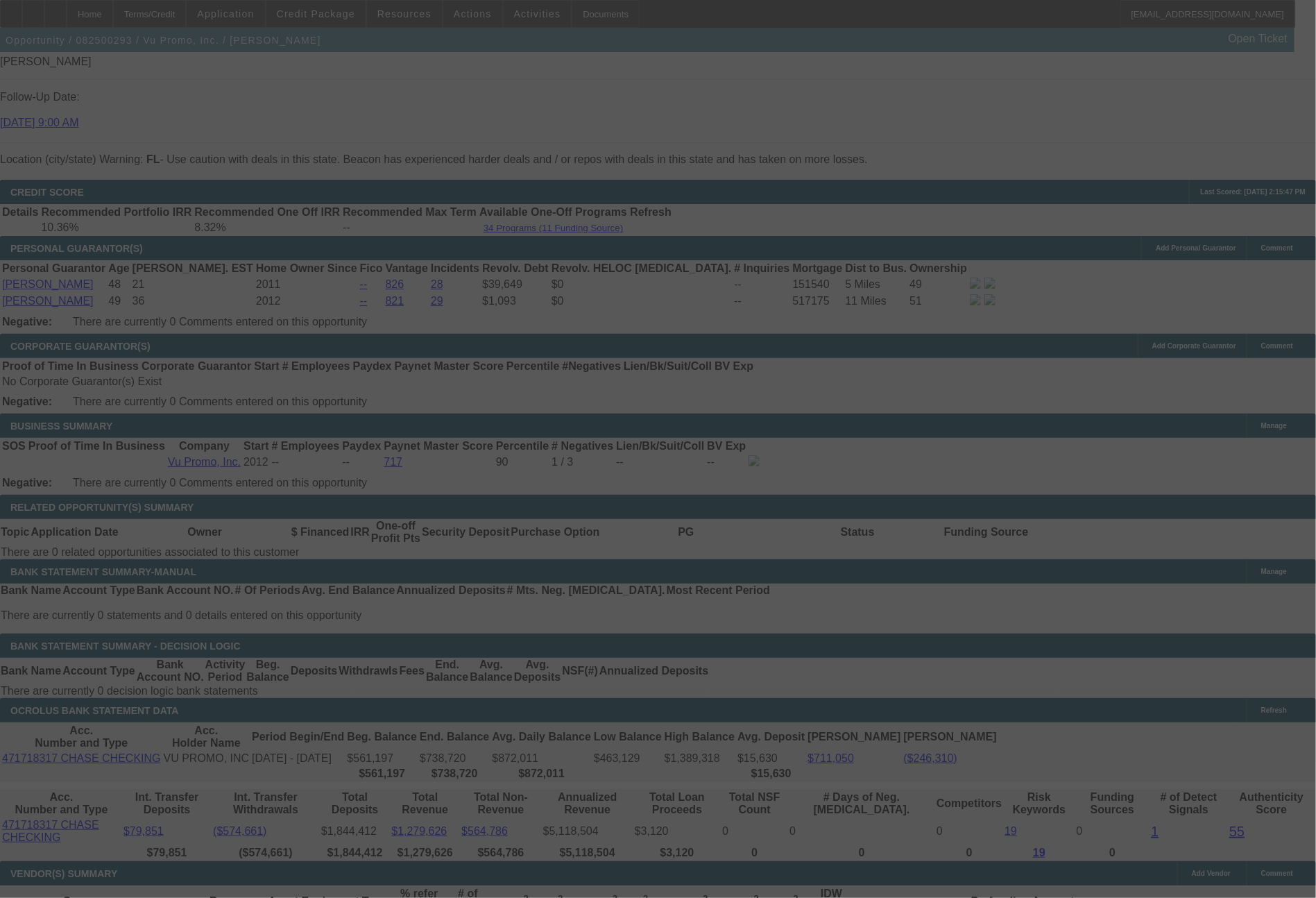
scroll to position [2013, 0]
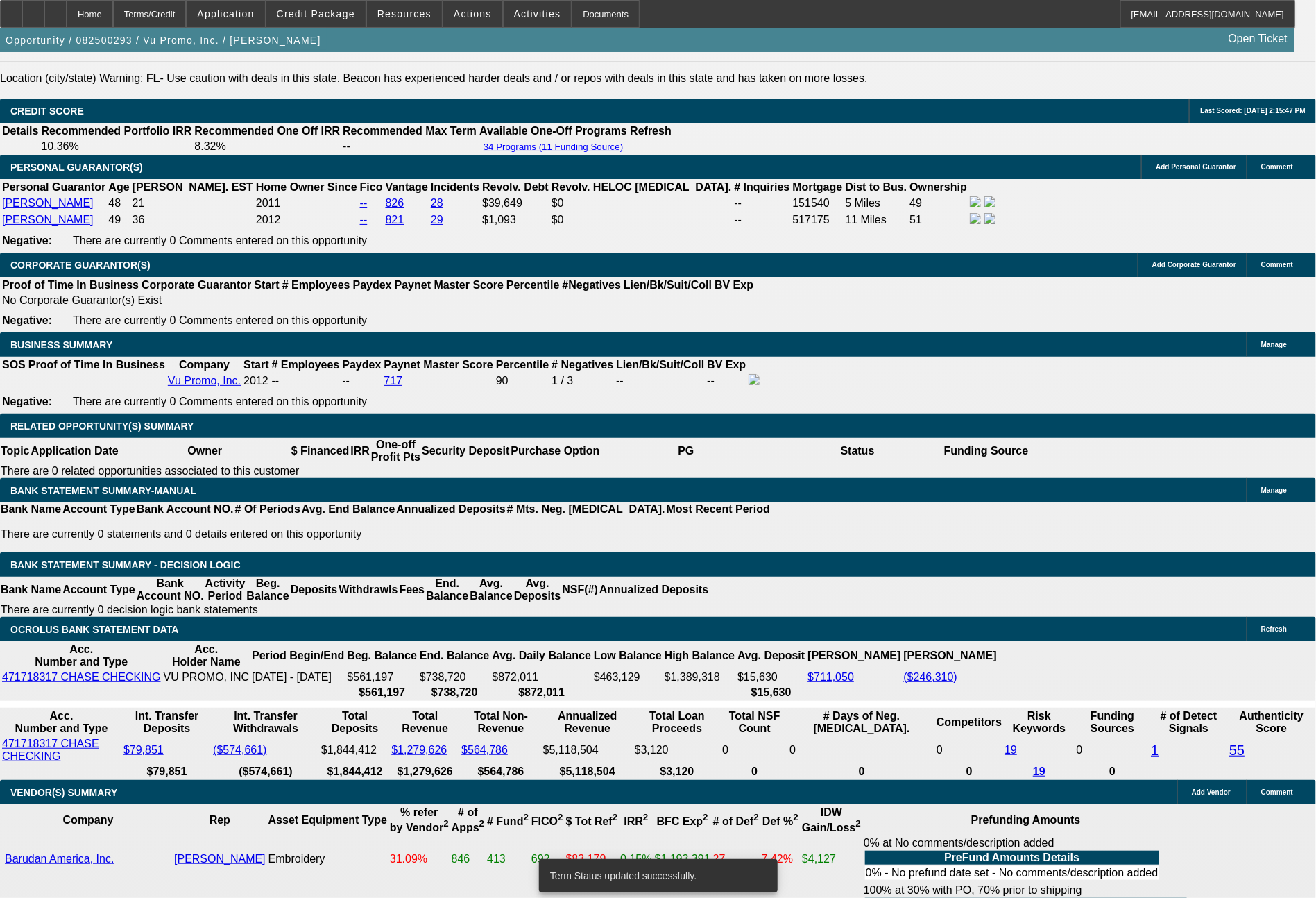
select select "0"
select select "2"
select select "0.1"
select select "4"
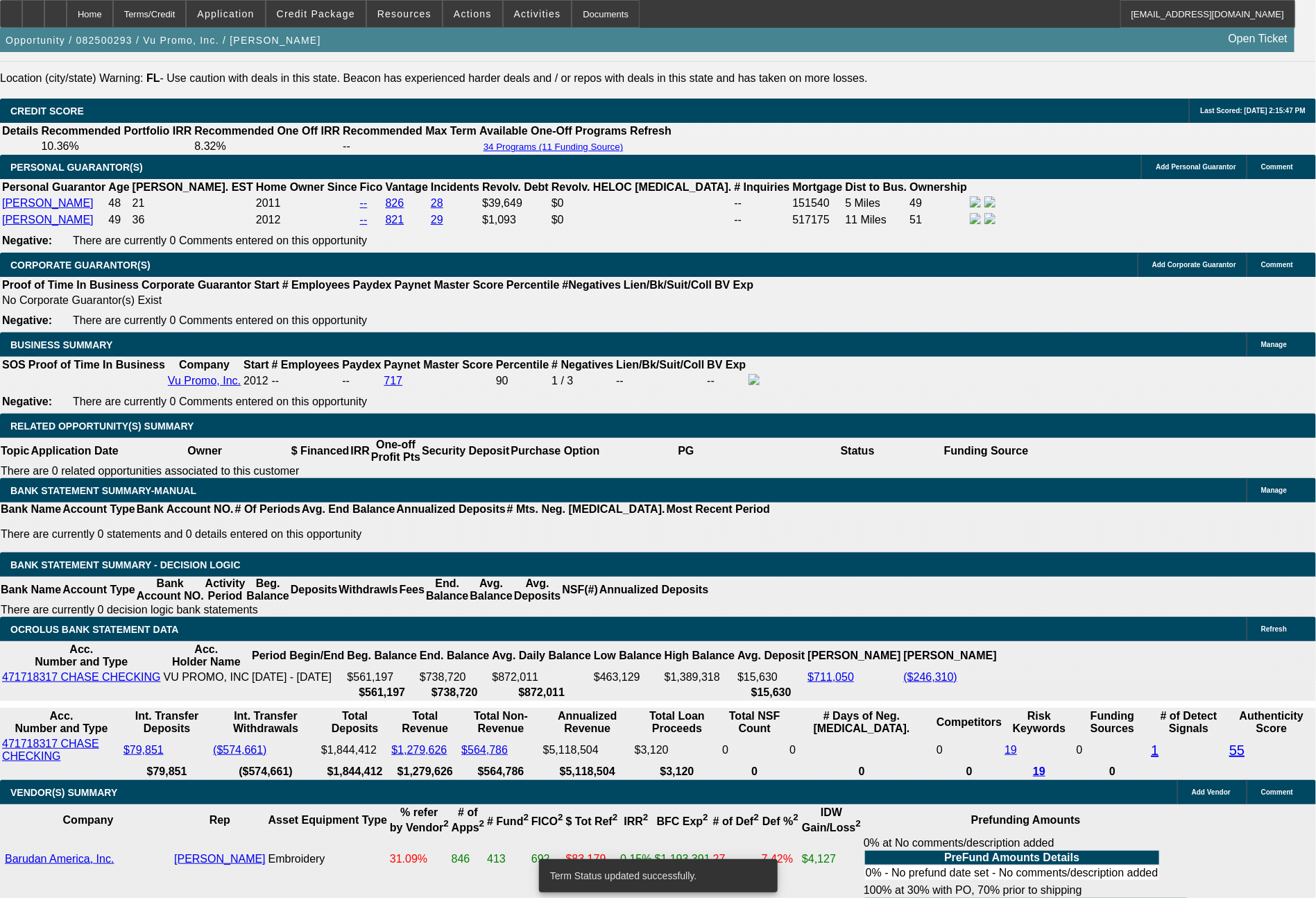
select select "0"
select select "2"
select select "0.1"
select select "4"
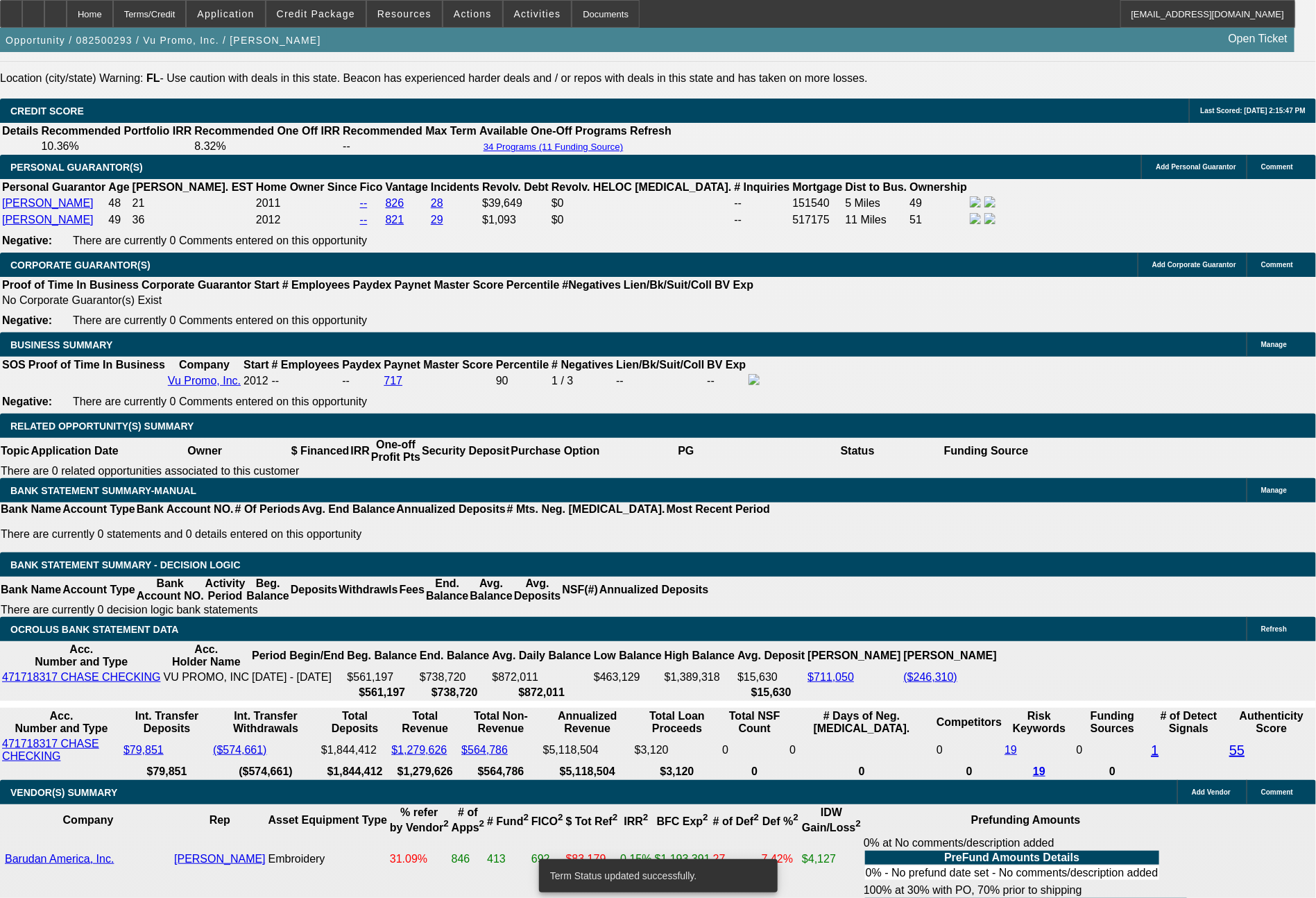
select select "0"
select select "2"
select select "0"
select select "6"
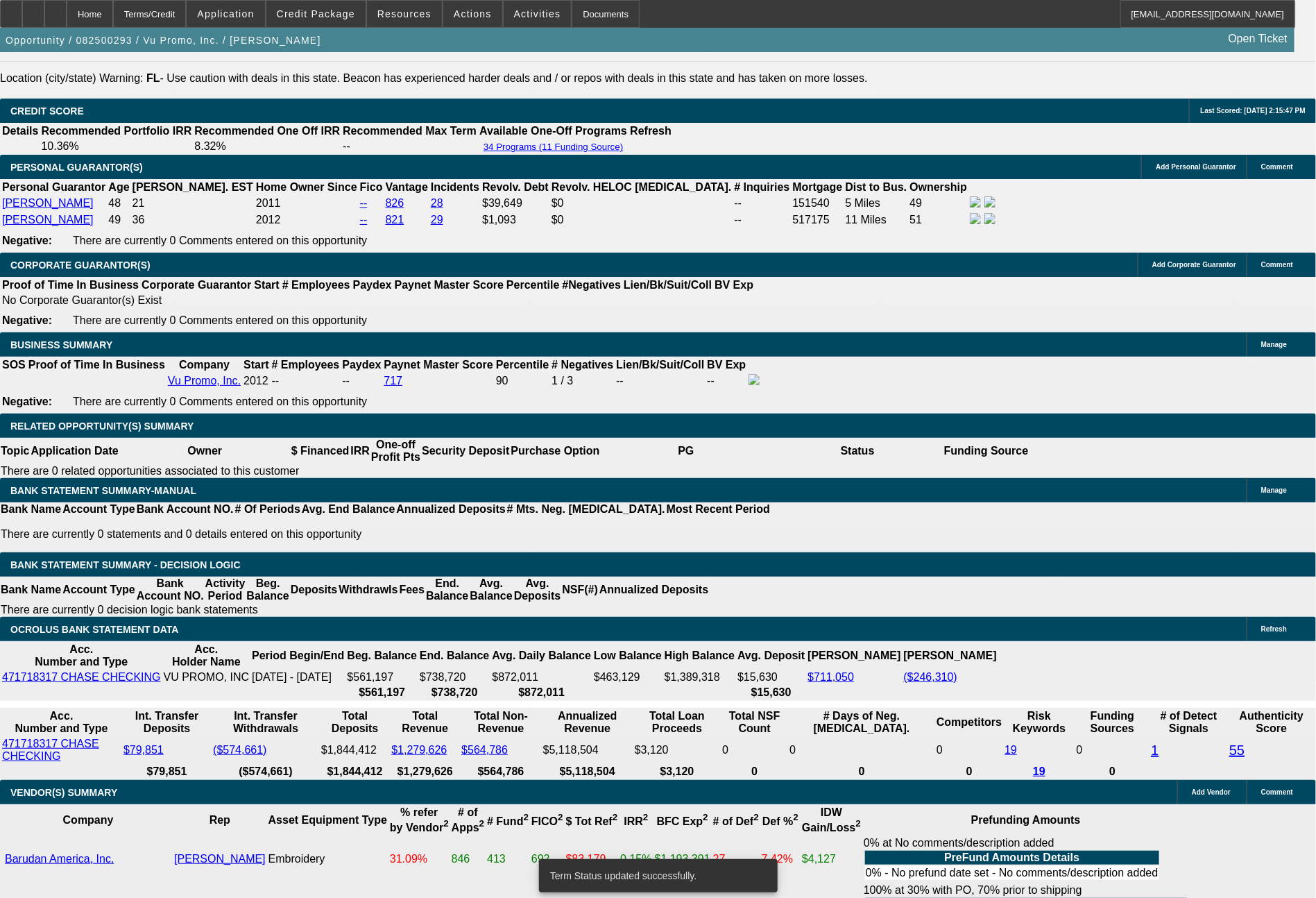
select select "0"
select select "2"
select select "0.1"
select select "4"
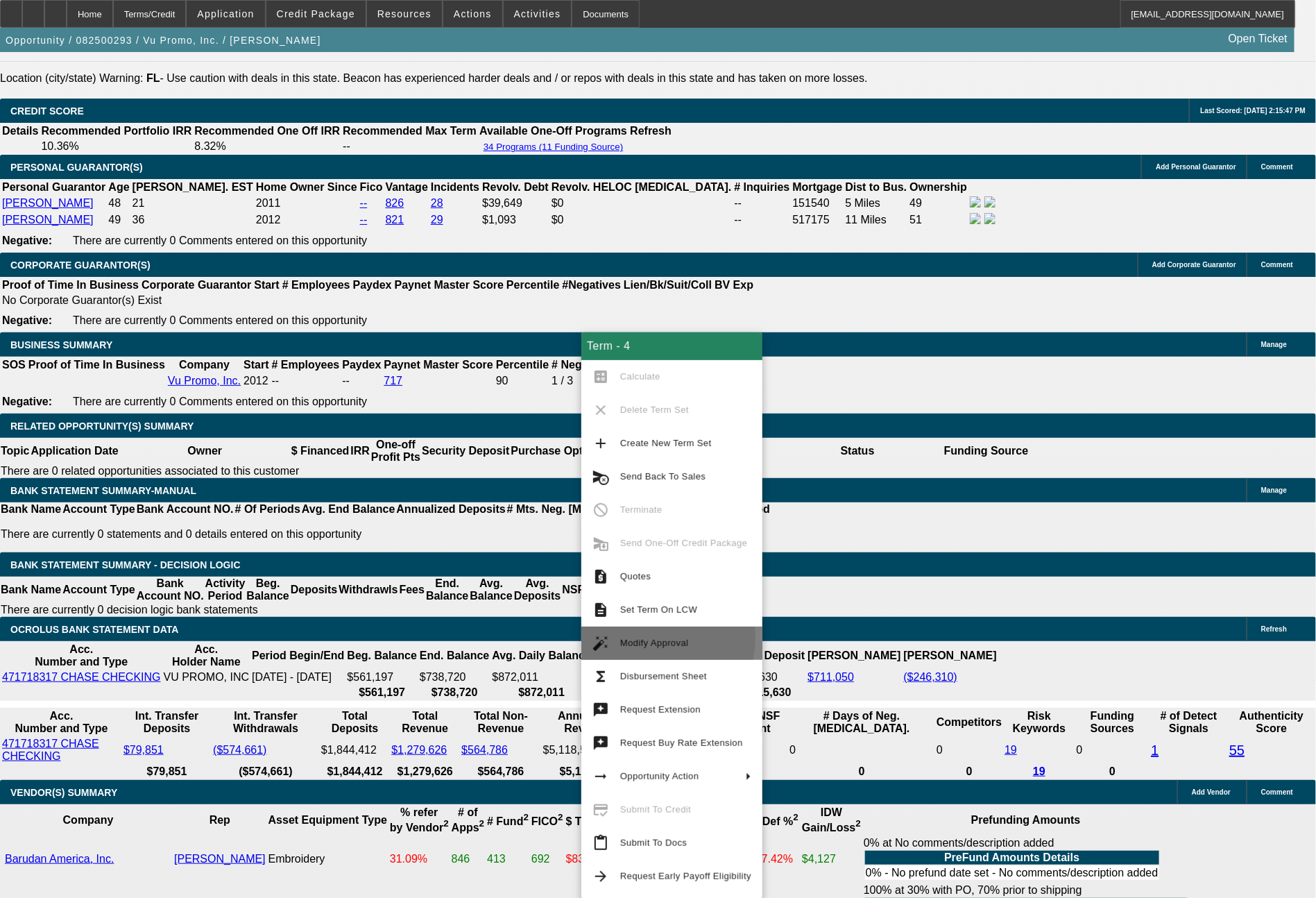
click at [627, 637] on span "Modify Approval" at bounding box center [686, 643] width 131 height 17
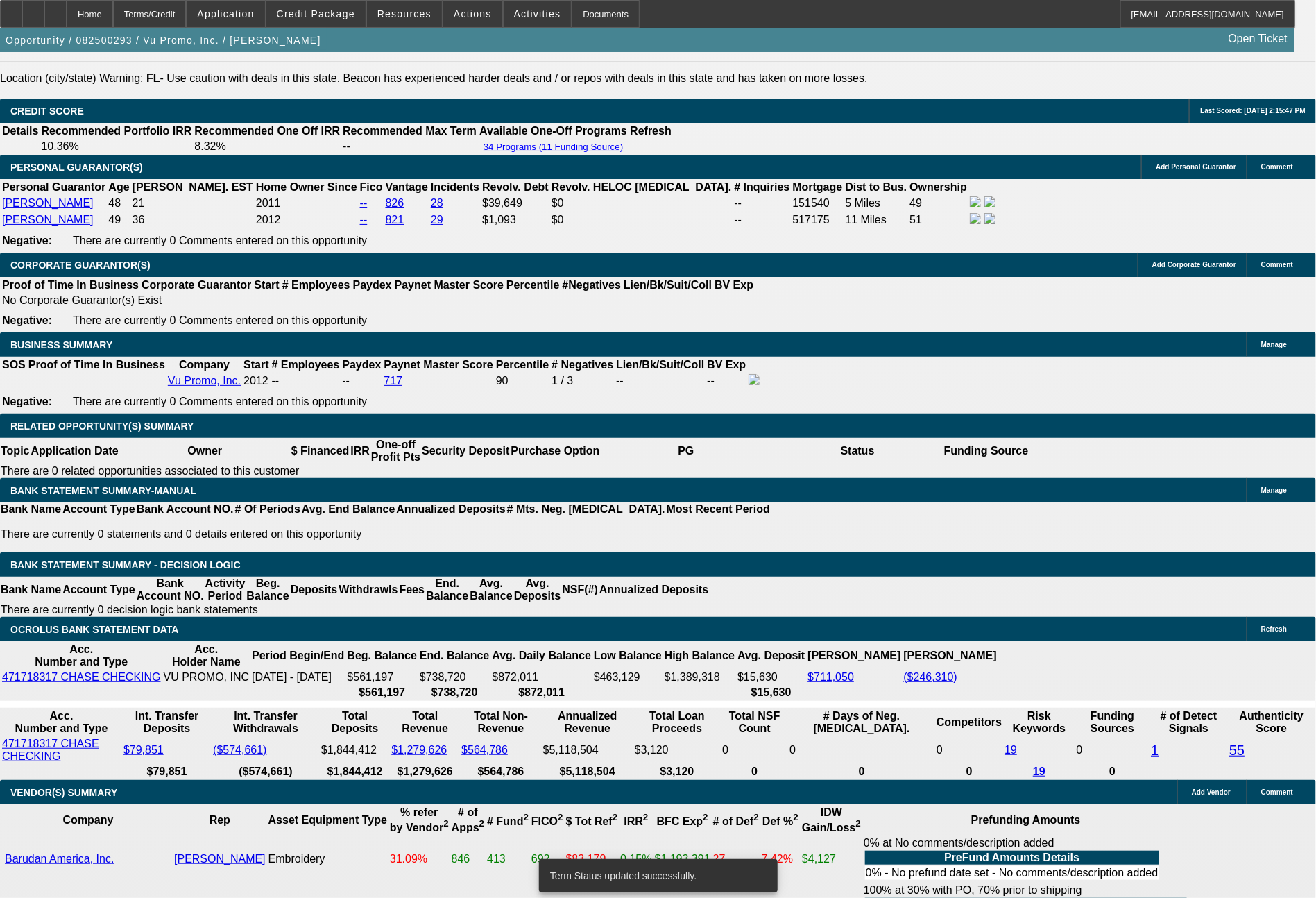
select select "0"
select select "2"
select select "0"
select select "6"
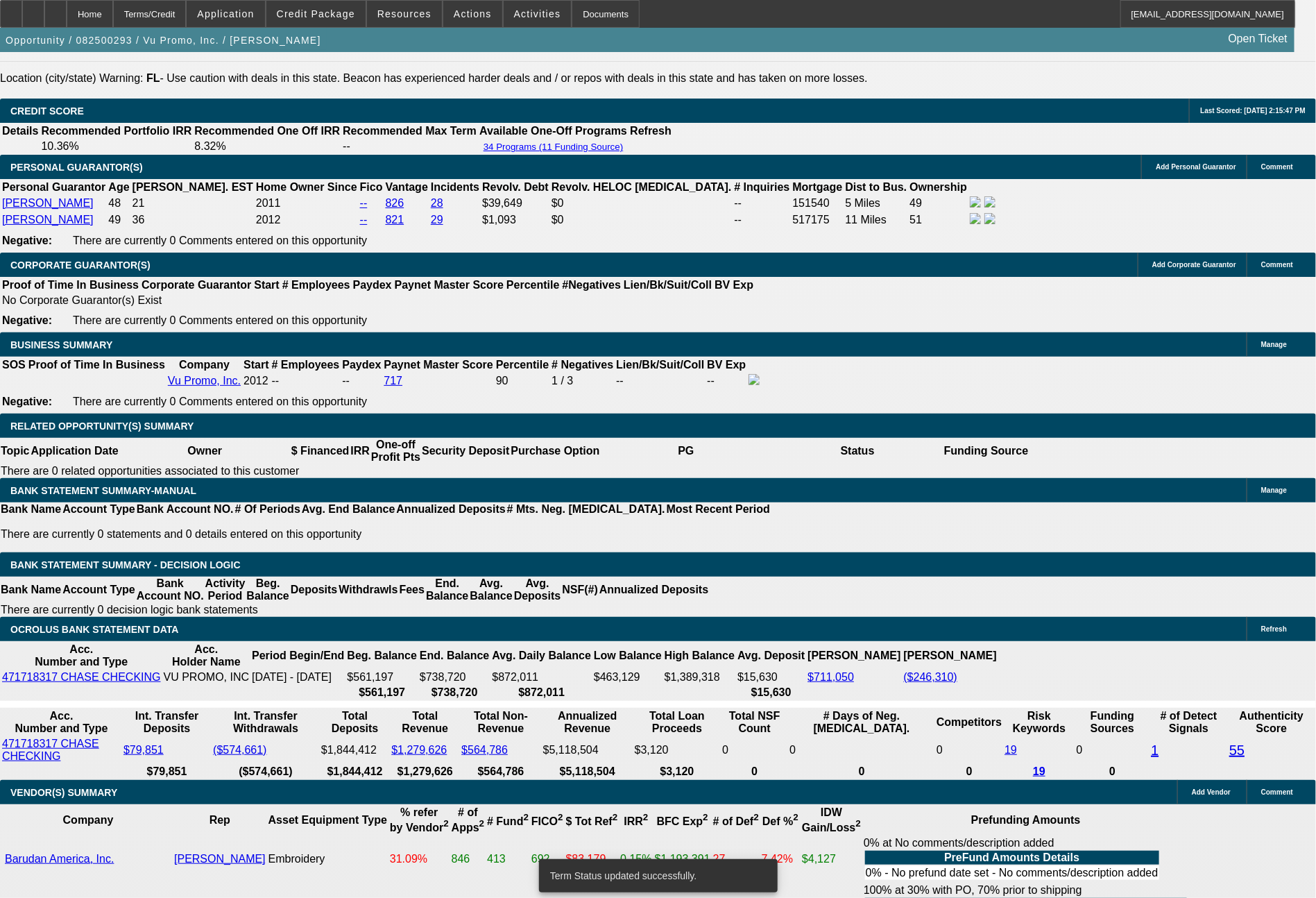
select select "0"
select select "2"
select select "0.1"
select select "4"
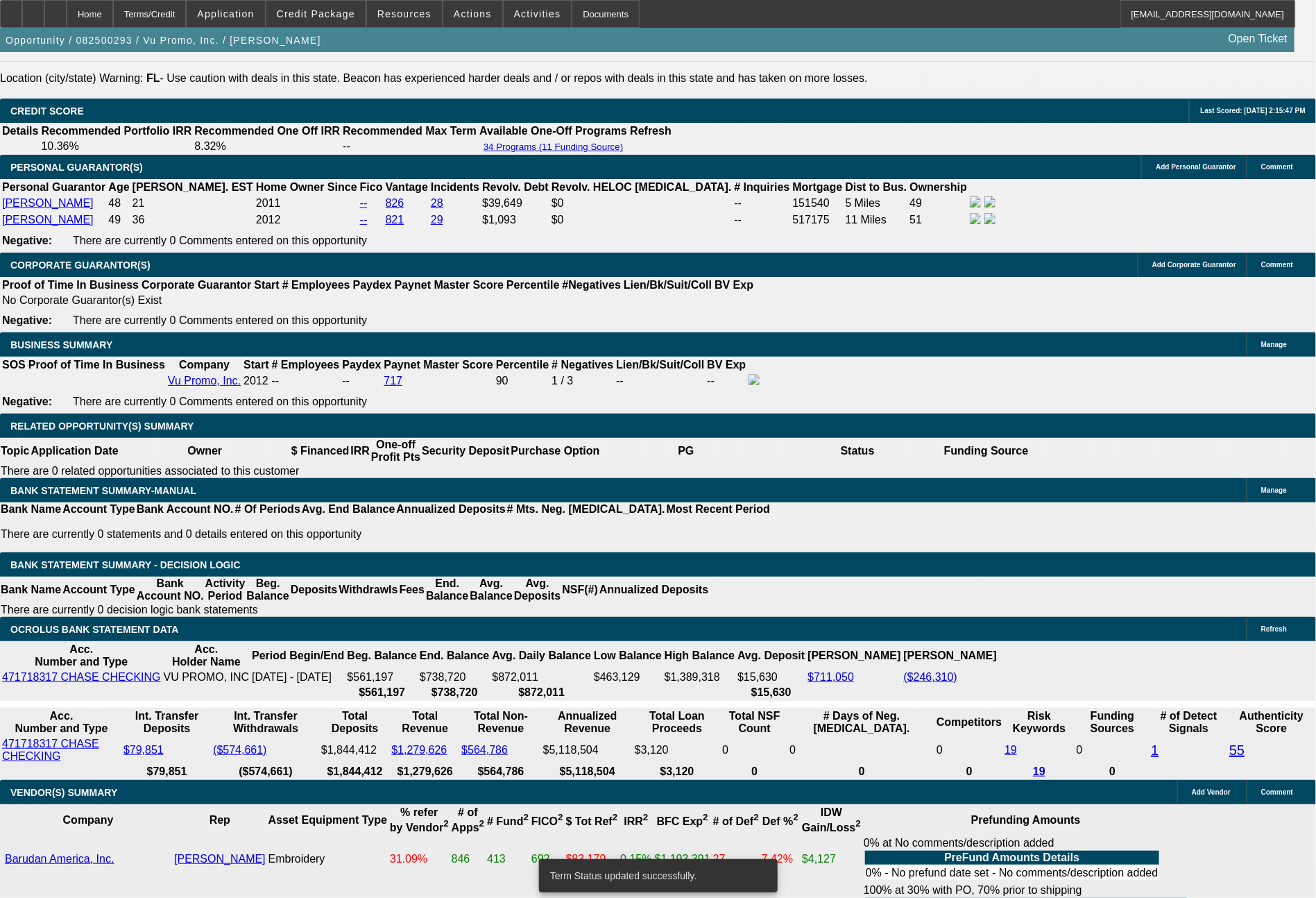
select select "0"
select select "2"
select select "0.1"
select select "4"
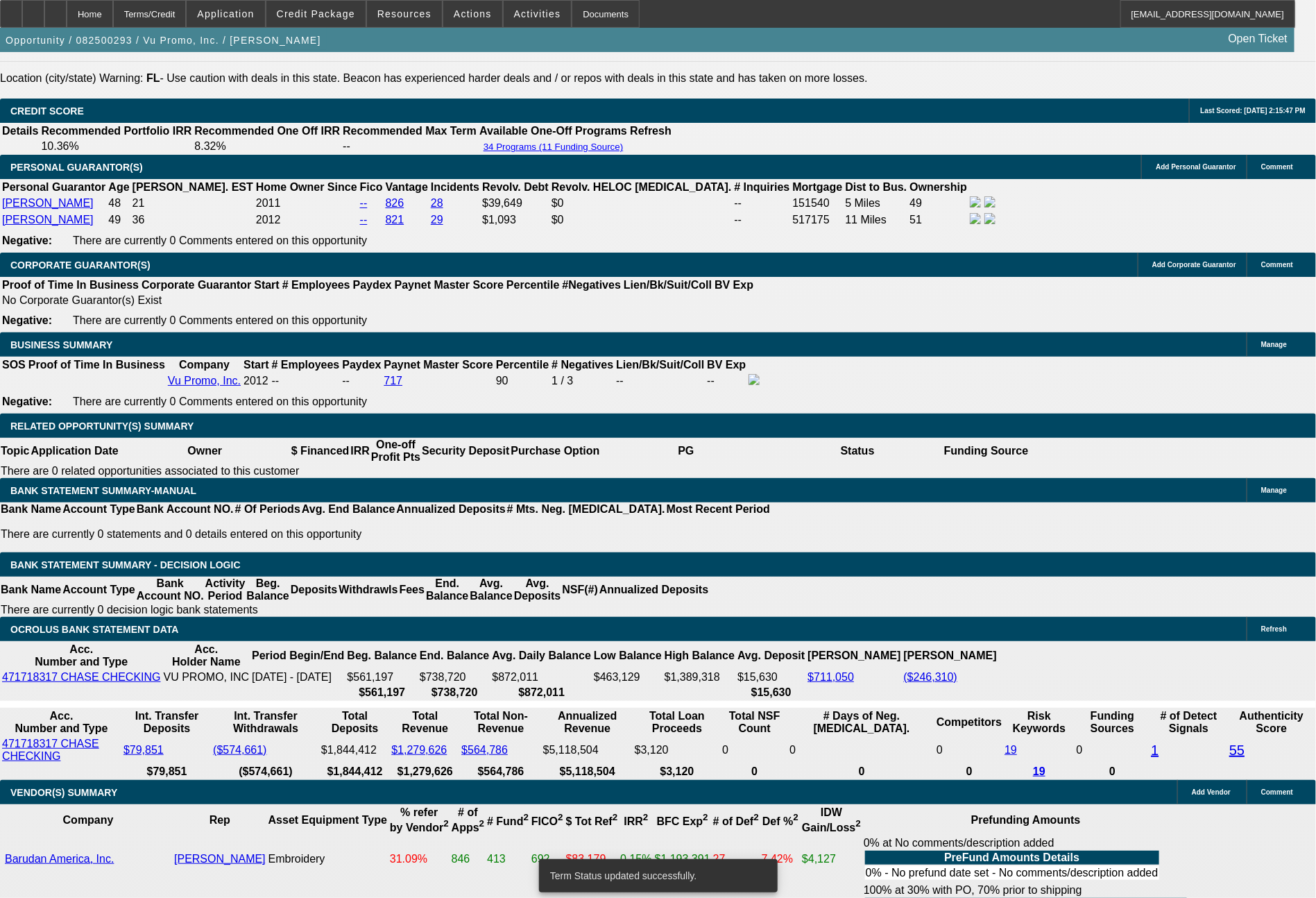
select select "0"
select select "2"
select select "0"
select select "6"
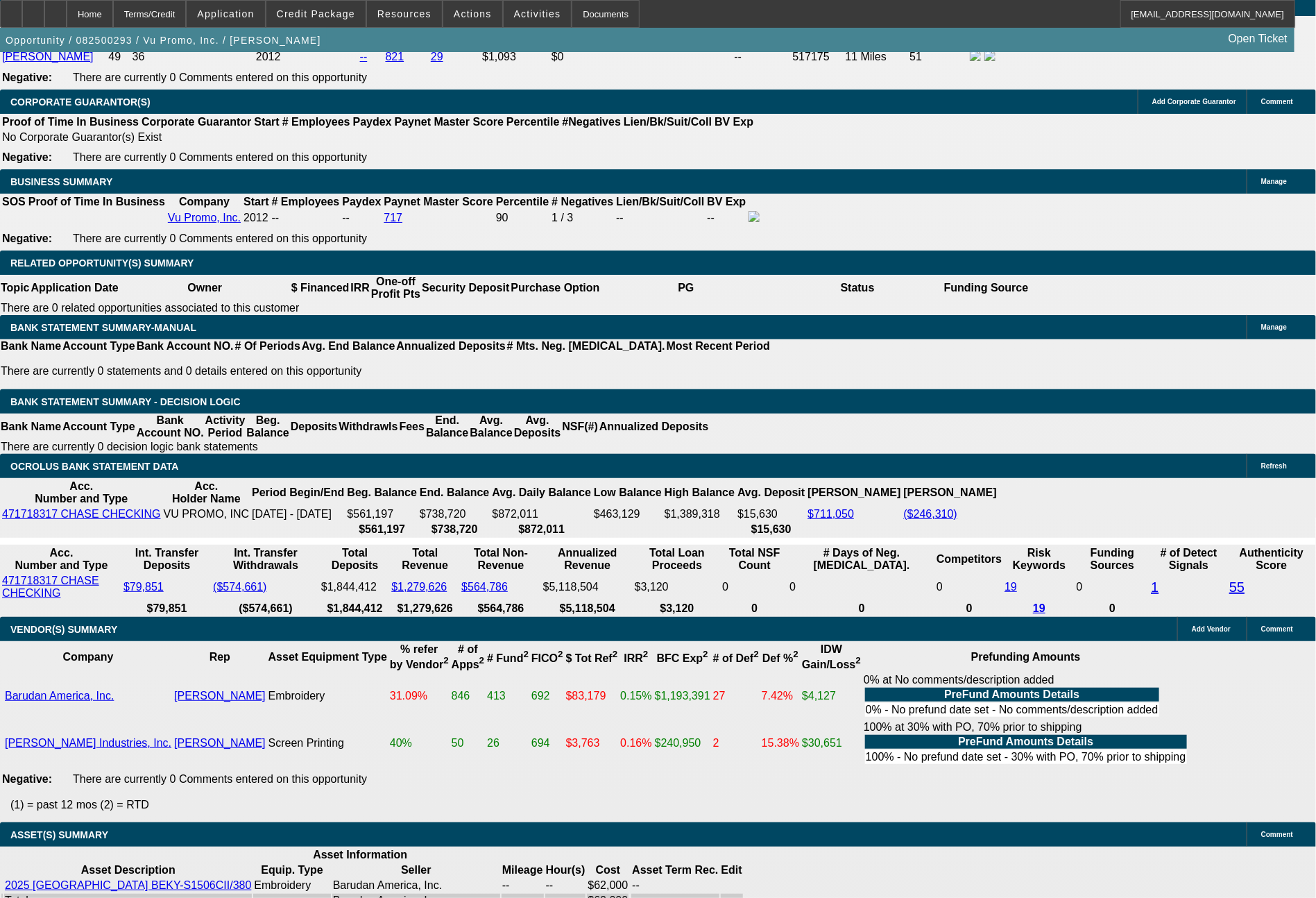
scroll to position [2179, 0]
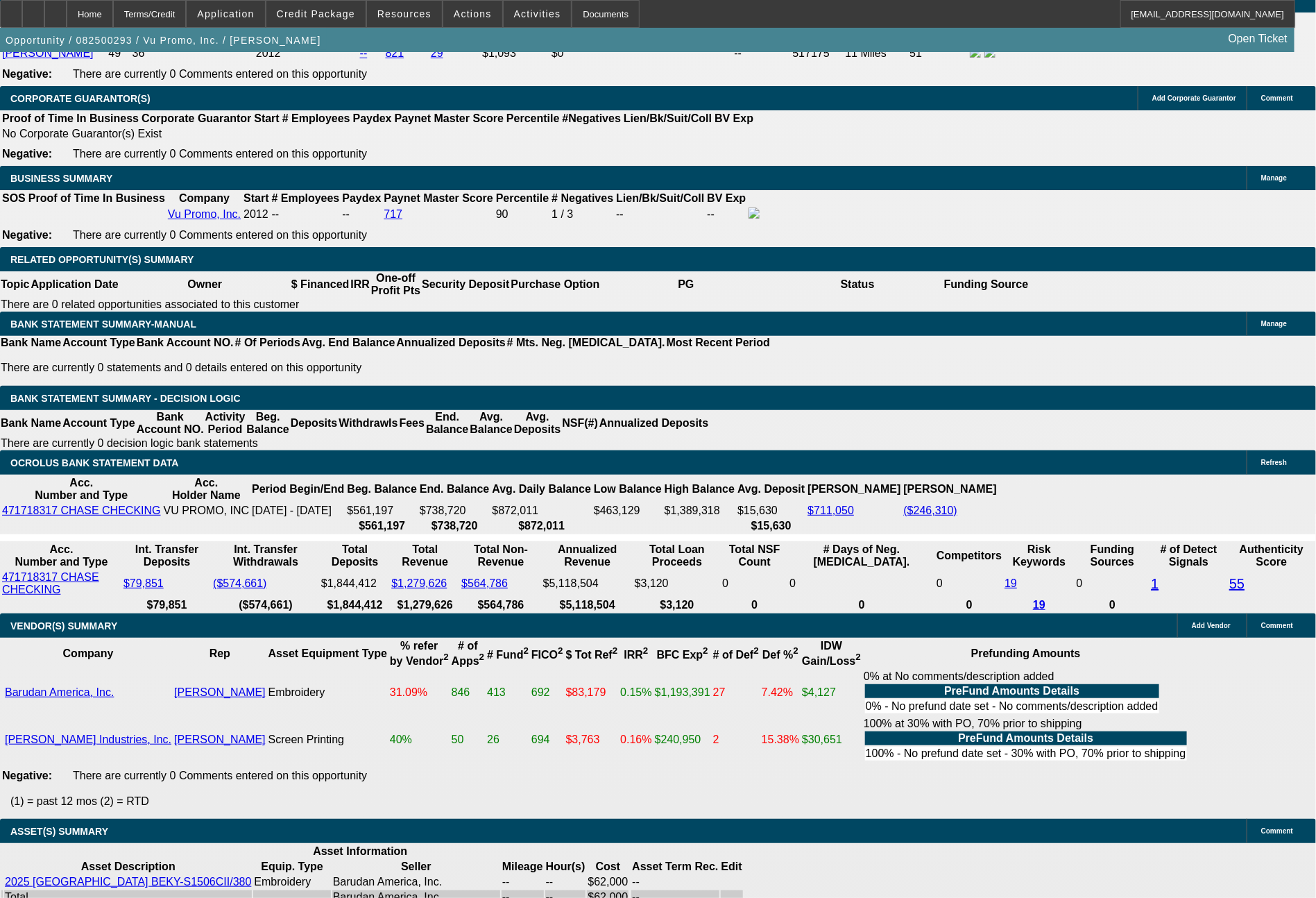
drag, startPoint x: 367, startPoint y: 427, endPoint x: 456, endPoint y: 434, distance: 89.3
type input "1"
type input "$2.00"
type input "UNKNOWN"
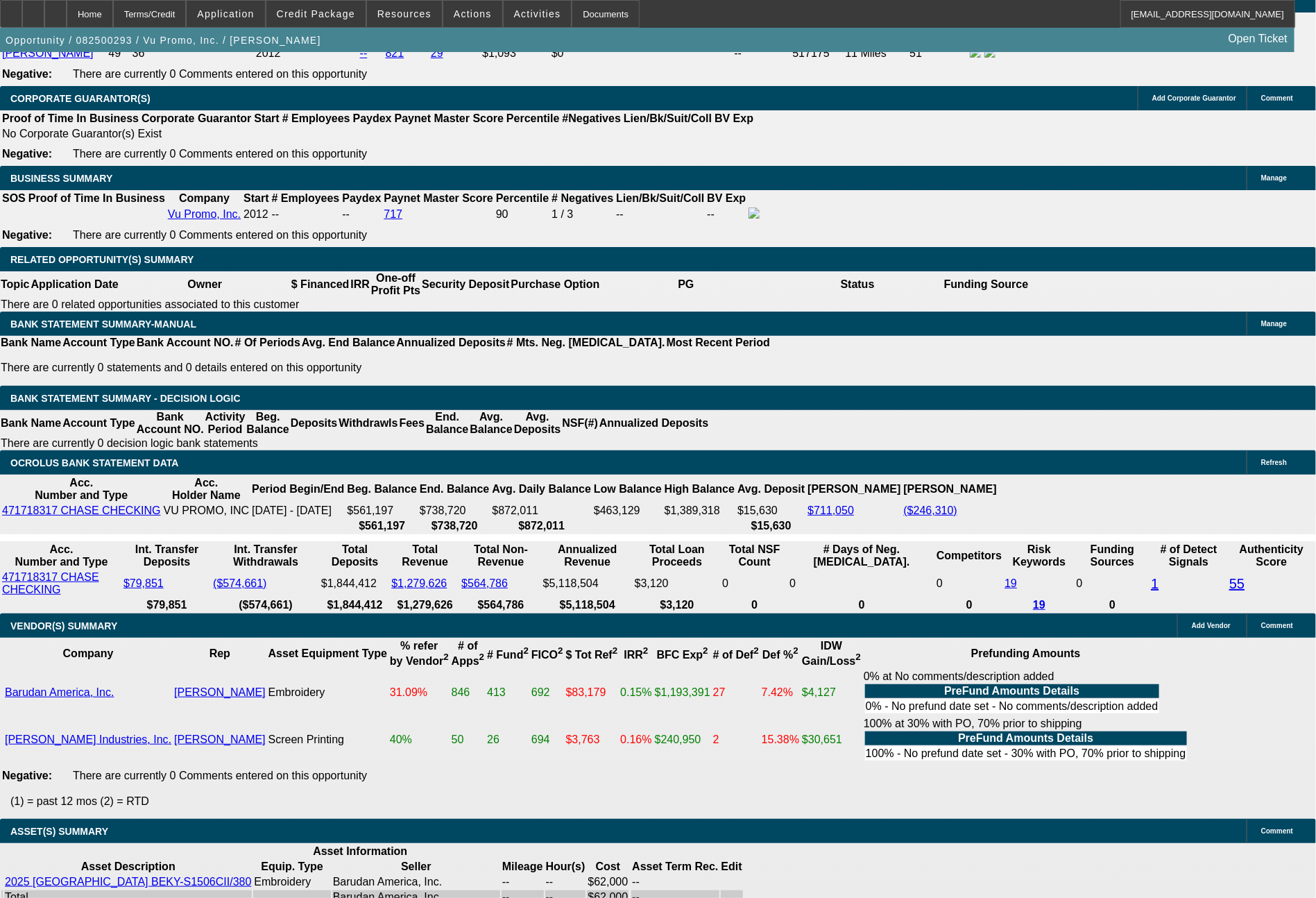
type input "1965"
type input "7.7"
type input "$3,930.00"
type input "1965.74"
type input "$3,931.48"
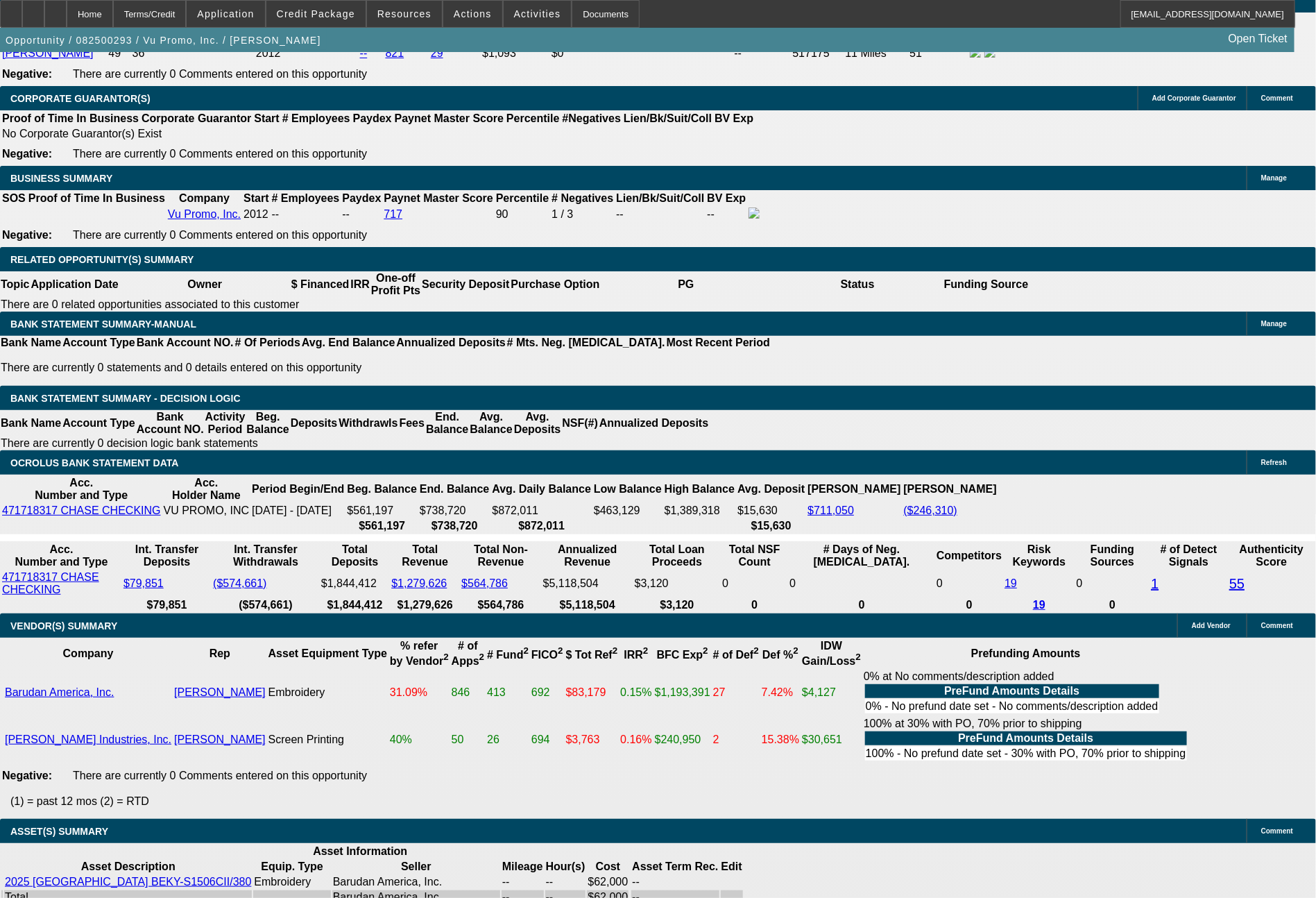
type input "$1,965.74"
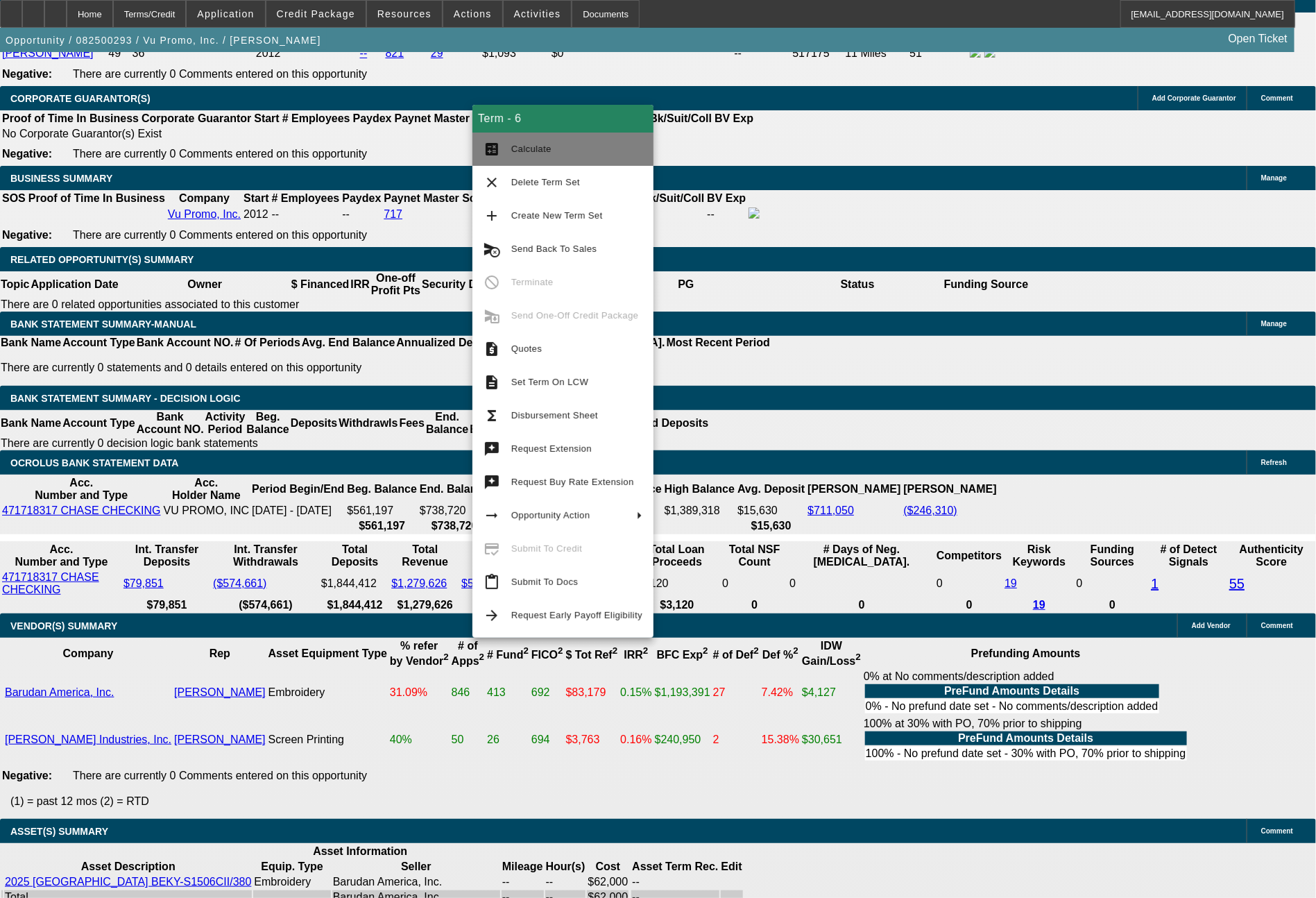
click at [573, 148] on span "Calculate" at bounding box center [577, 148] width 131 height 17
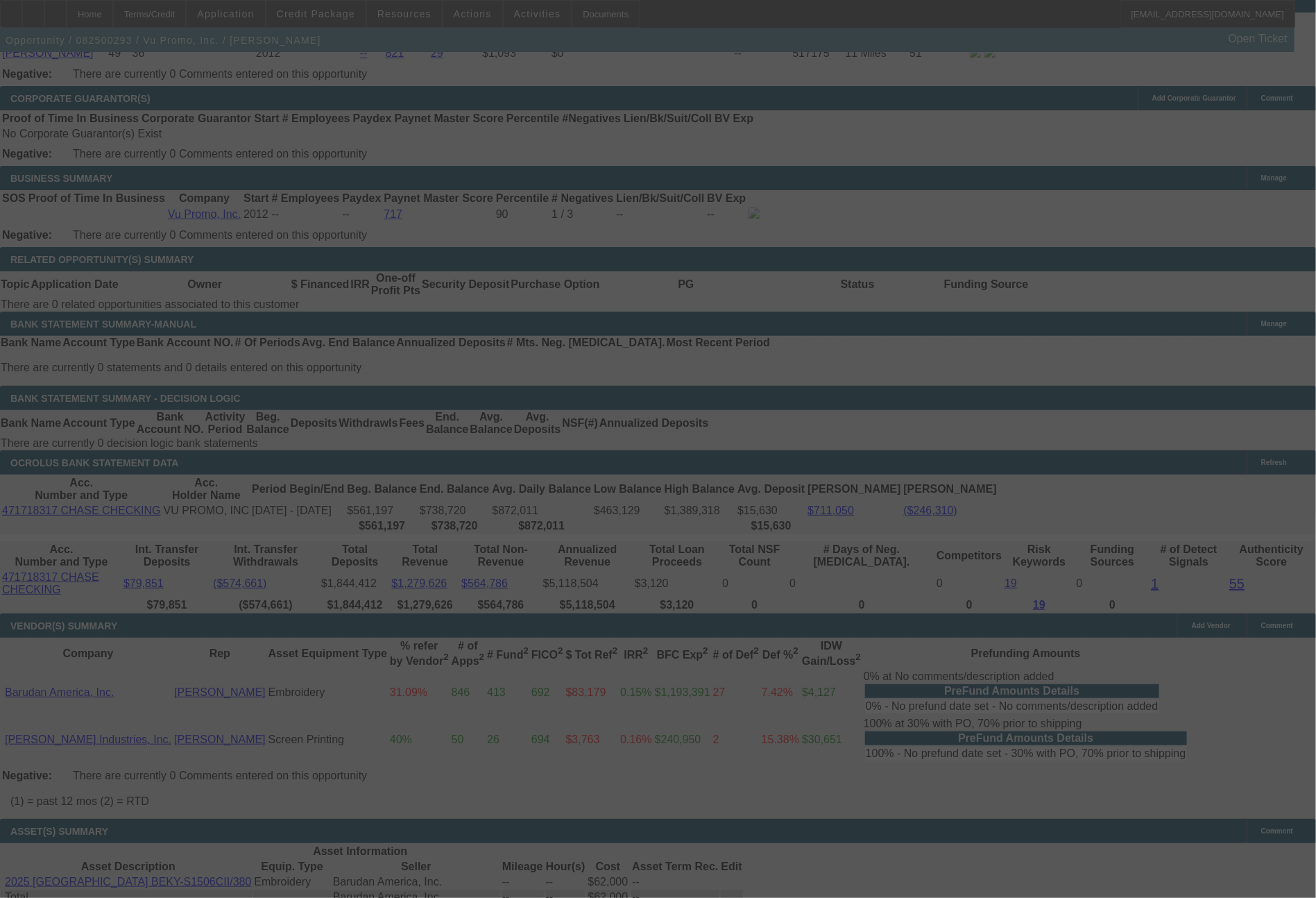
select select "0"
select select "2"
select select "0.1"
select select "4"
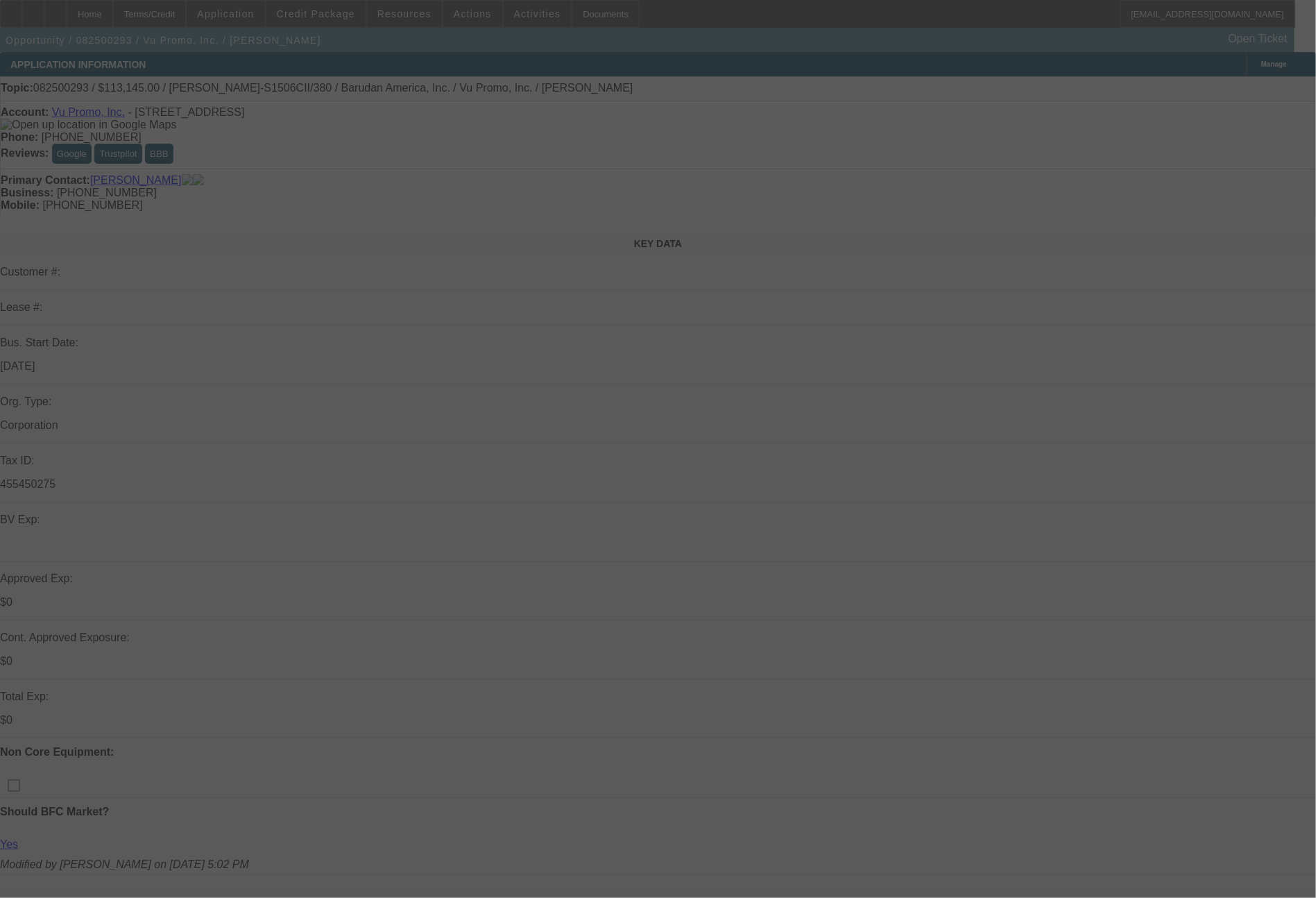
select select "0"
select select "2"
select select "0"
select select "6"
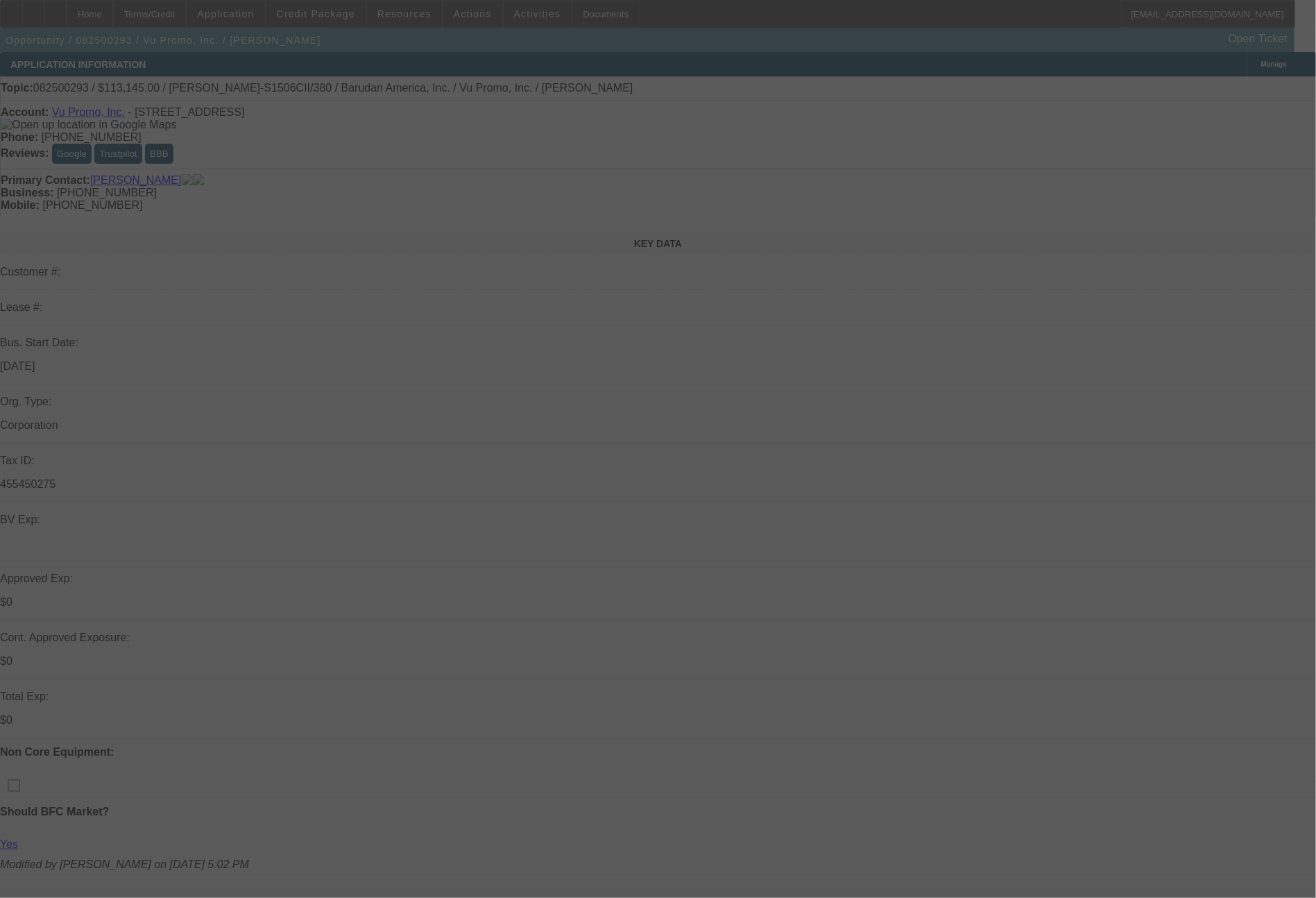
select select "0"
select select "2"
select select "0.1"
select select "4"
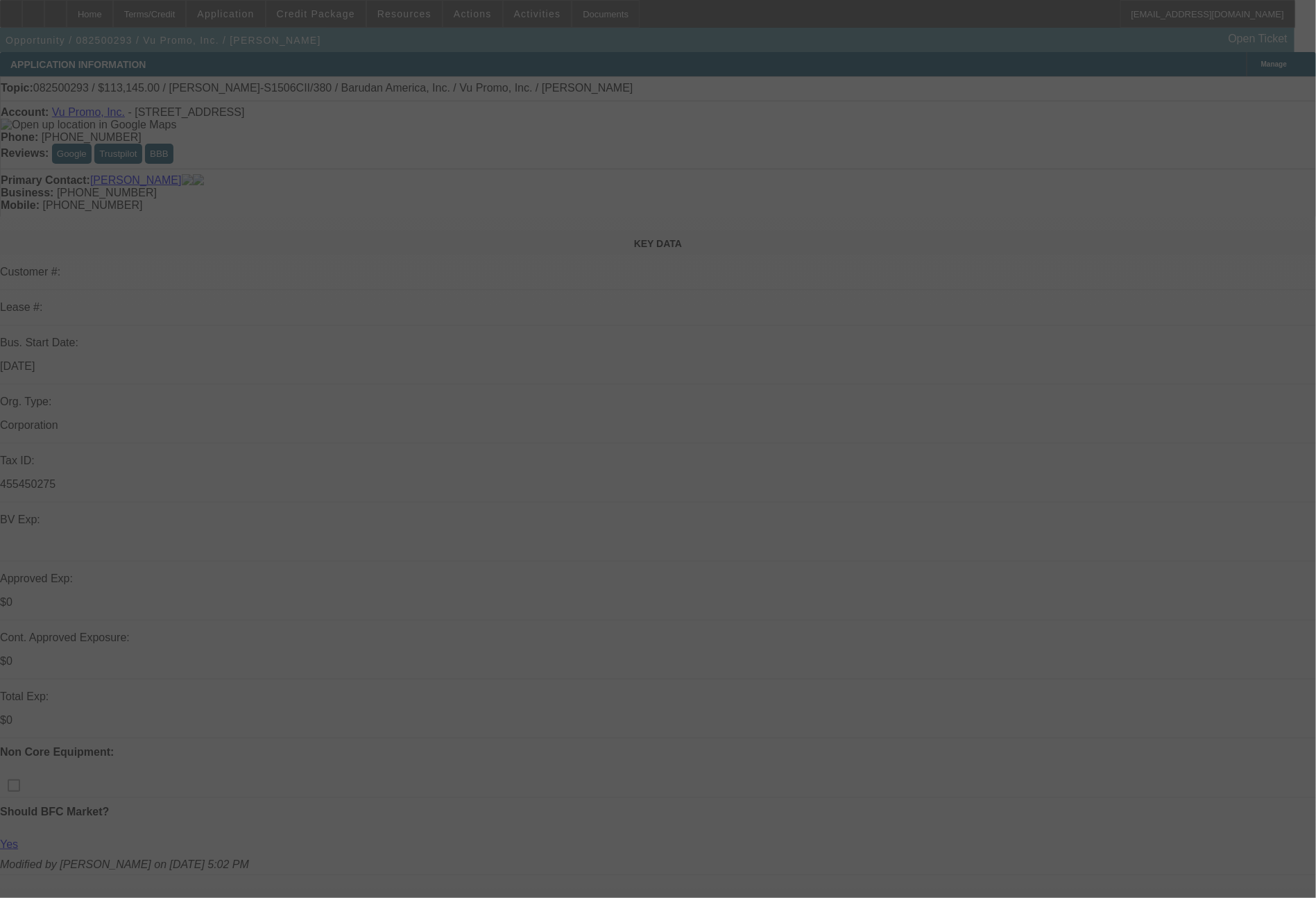
select select "0"
select select "2"
select select "0.1"
select select "4"
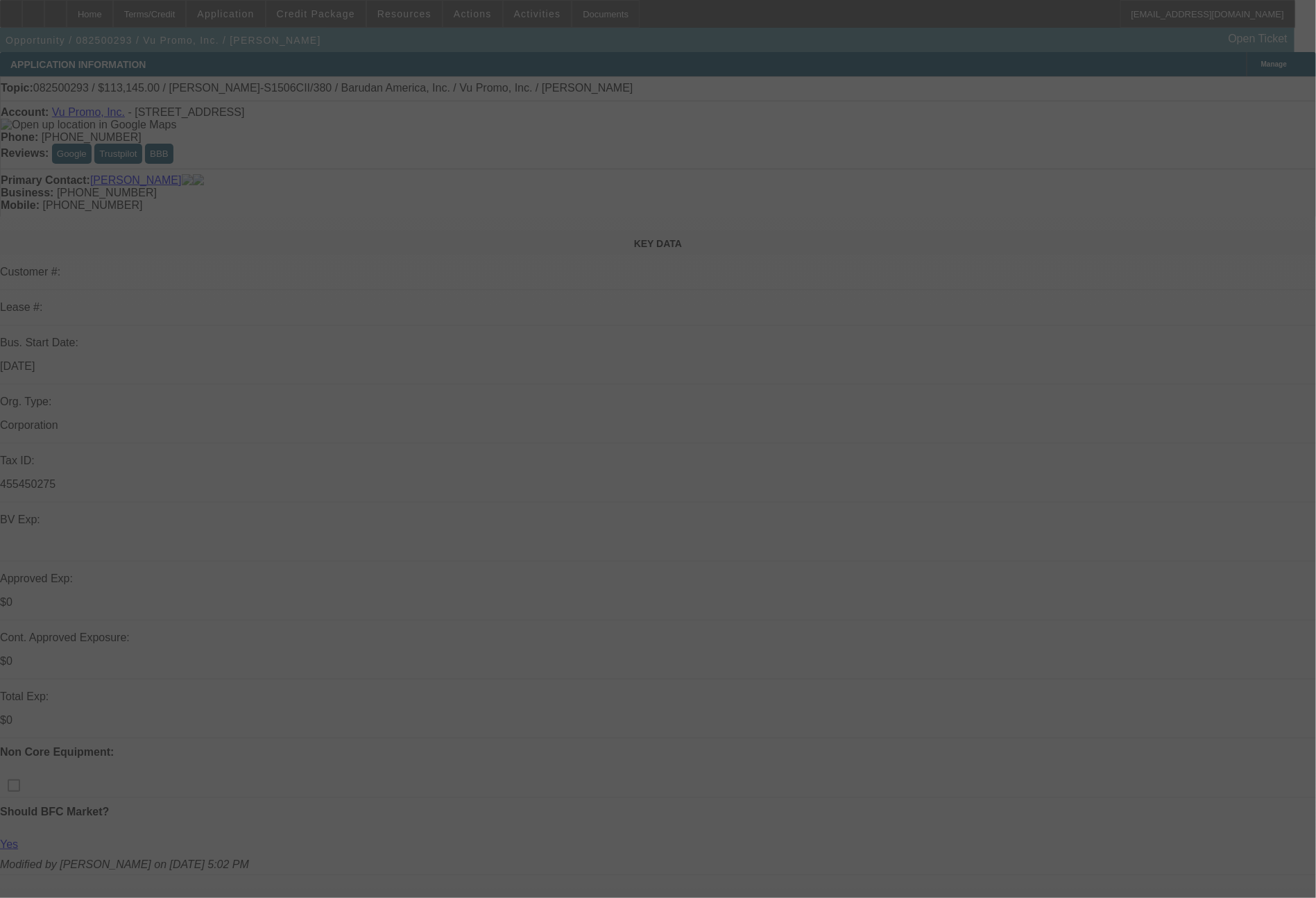
select select "0"
select select "2"
select select "0"
select select "6"
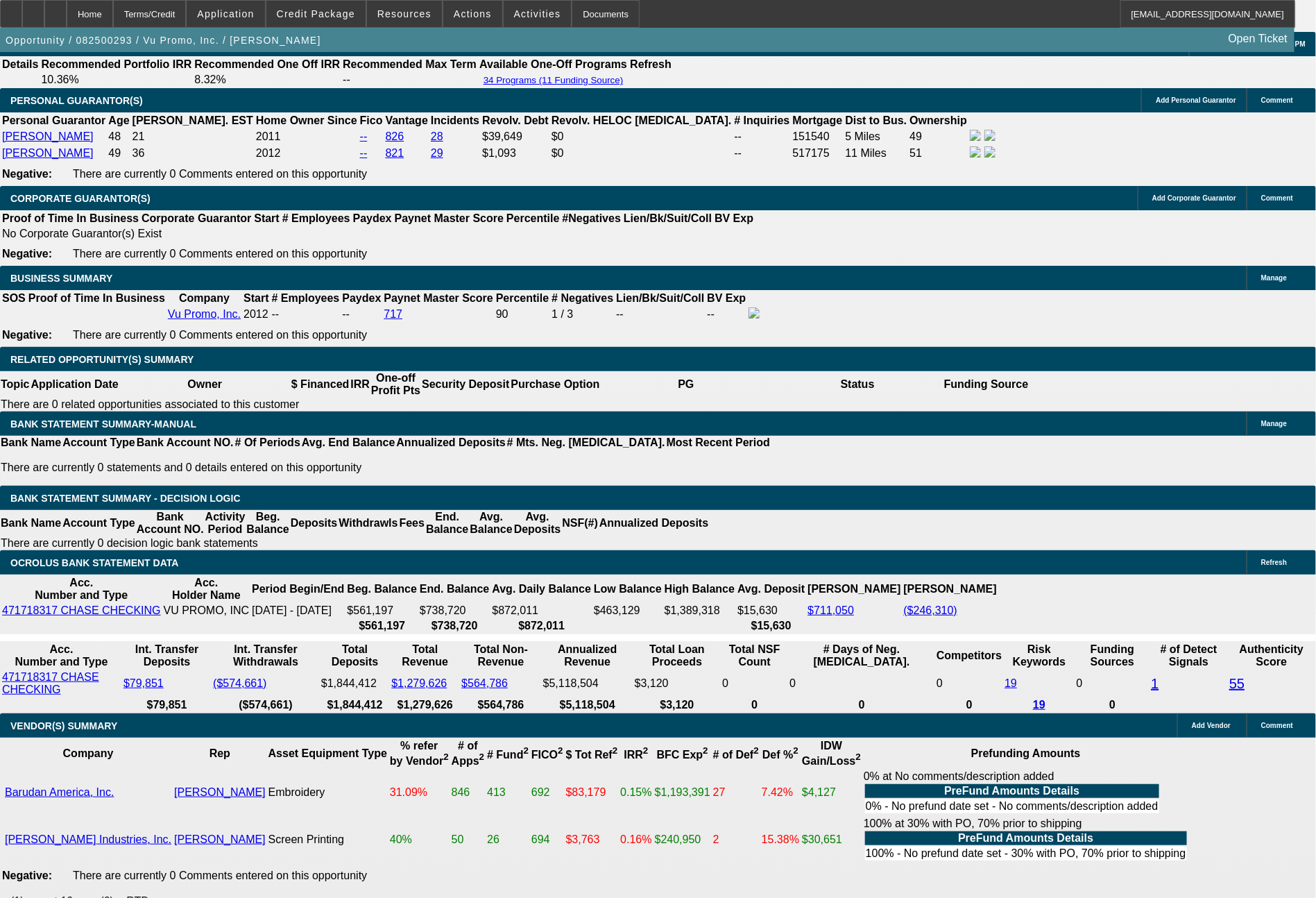
scroll to position [2098, 0]
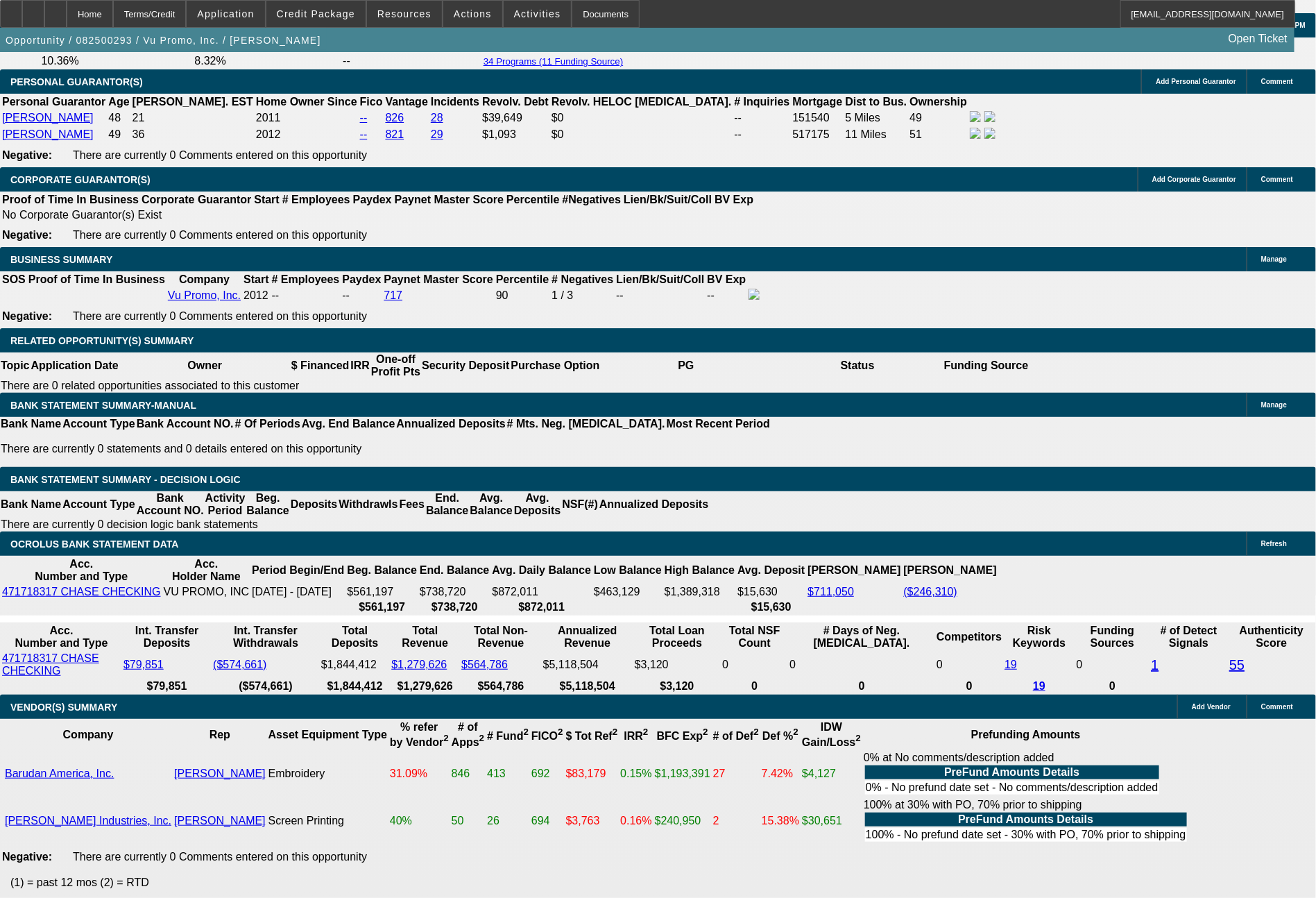
drag, startPoint x: 214, startPoint y: 508, endPoint x: 262, endPoint y: 509, distance: 48.0
type input "20"
type input "$4.00"
type input "UNKNOWN"
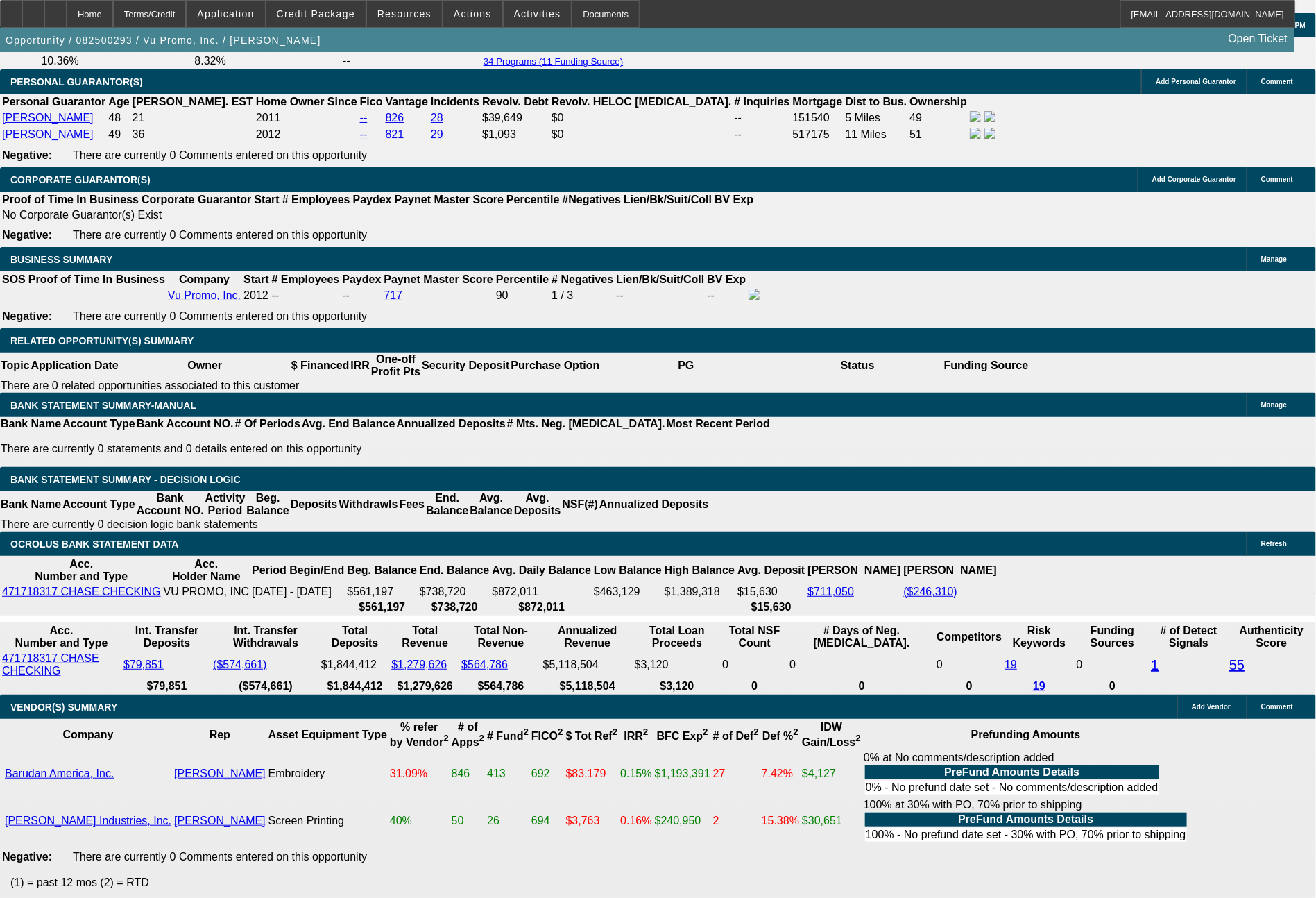
type input "2083"
type input "9.8"
type input "$4,166.00"
type input "2083.2"
type input "$4,166.40"
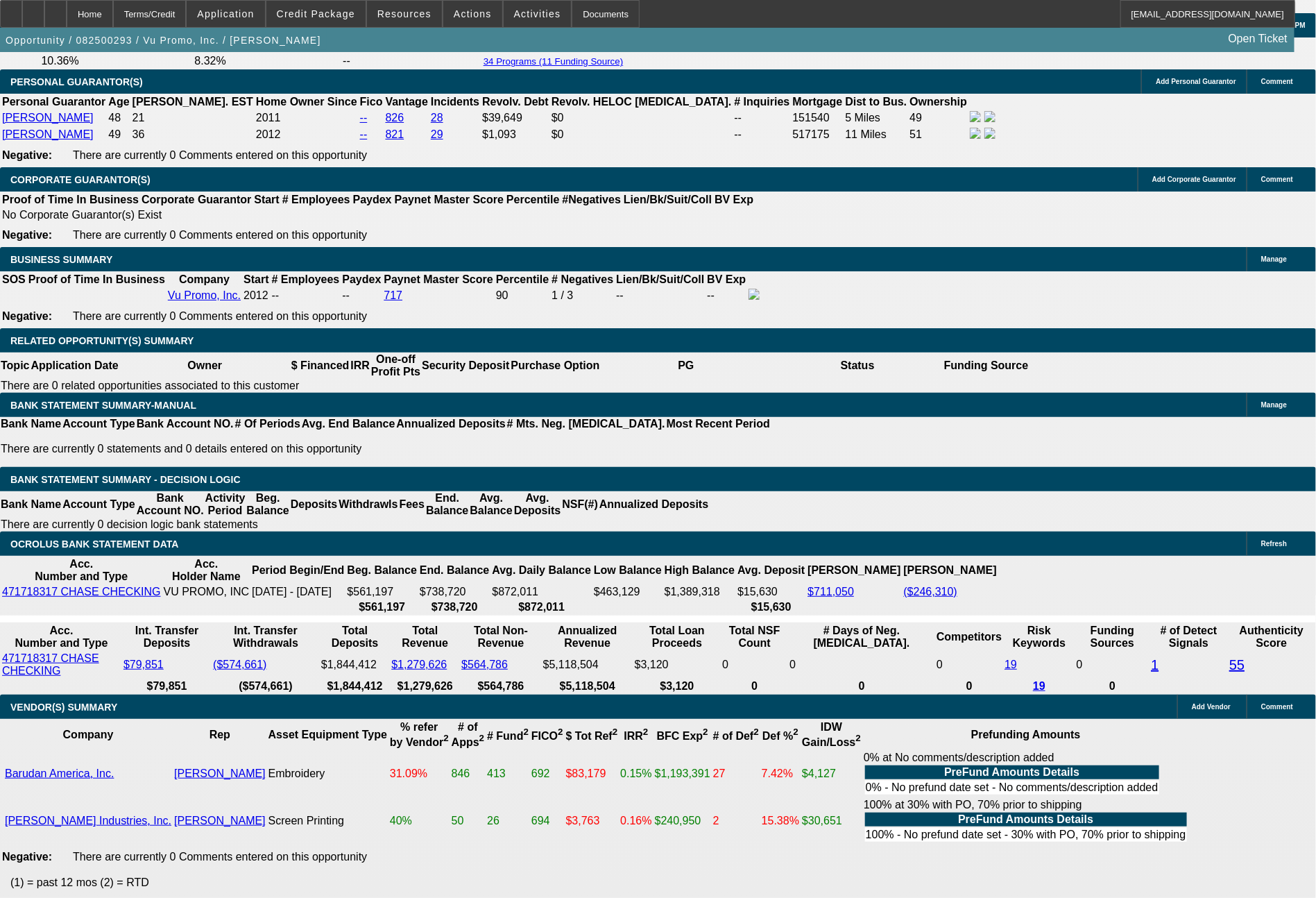
type input "2083.21"
type input "$4,166.42"
type input "$2,083.21"
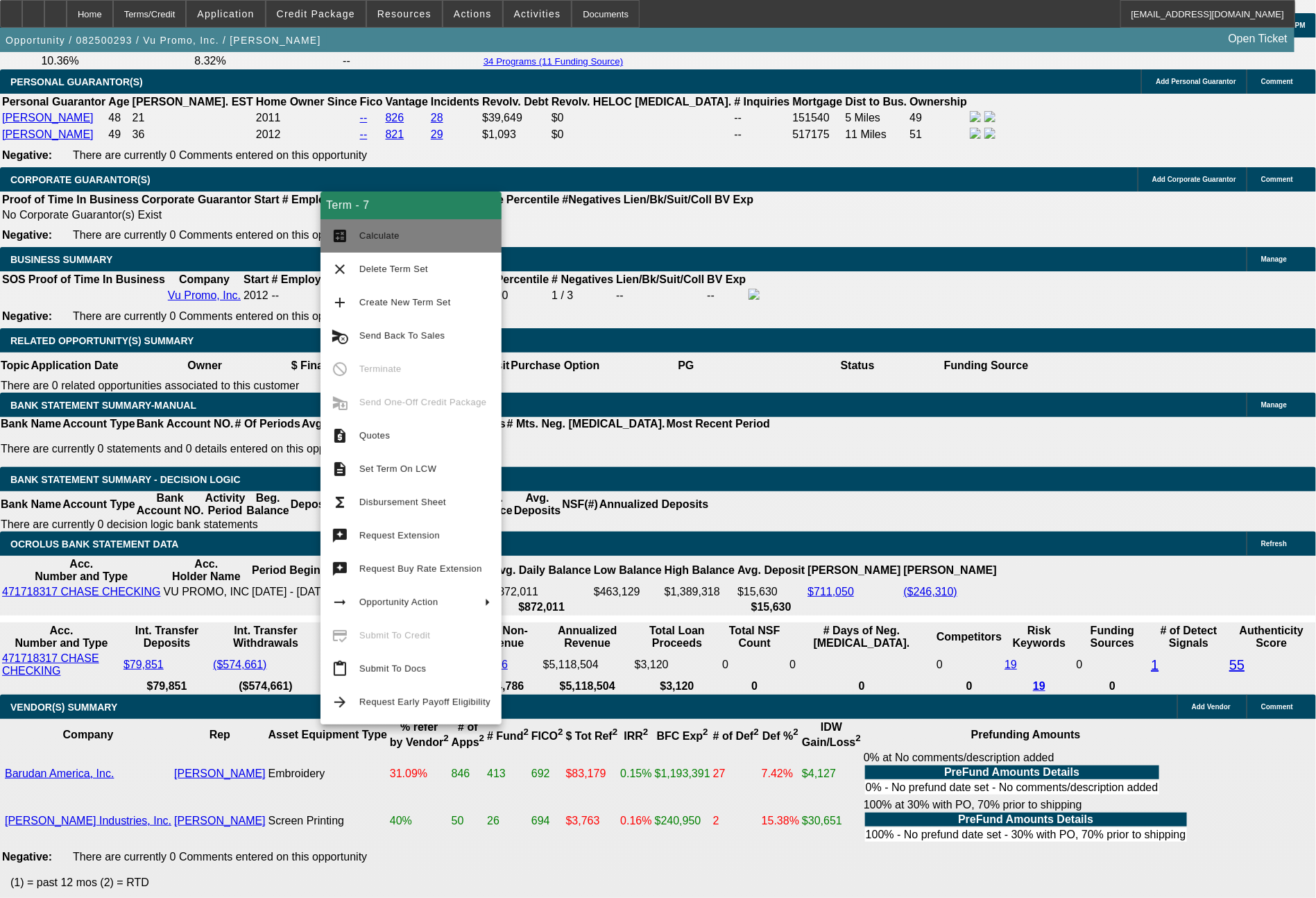
click at [370, 244] on button "calculate Calculate" at bounding box center [411, 236] width 181 height 33
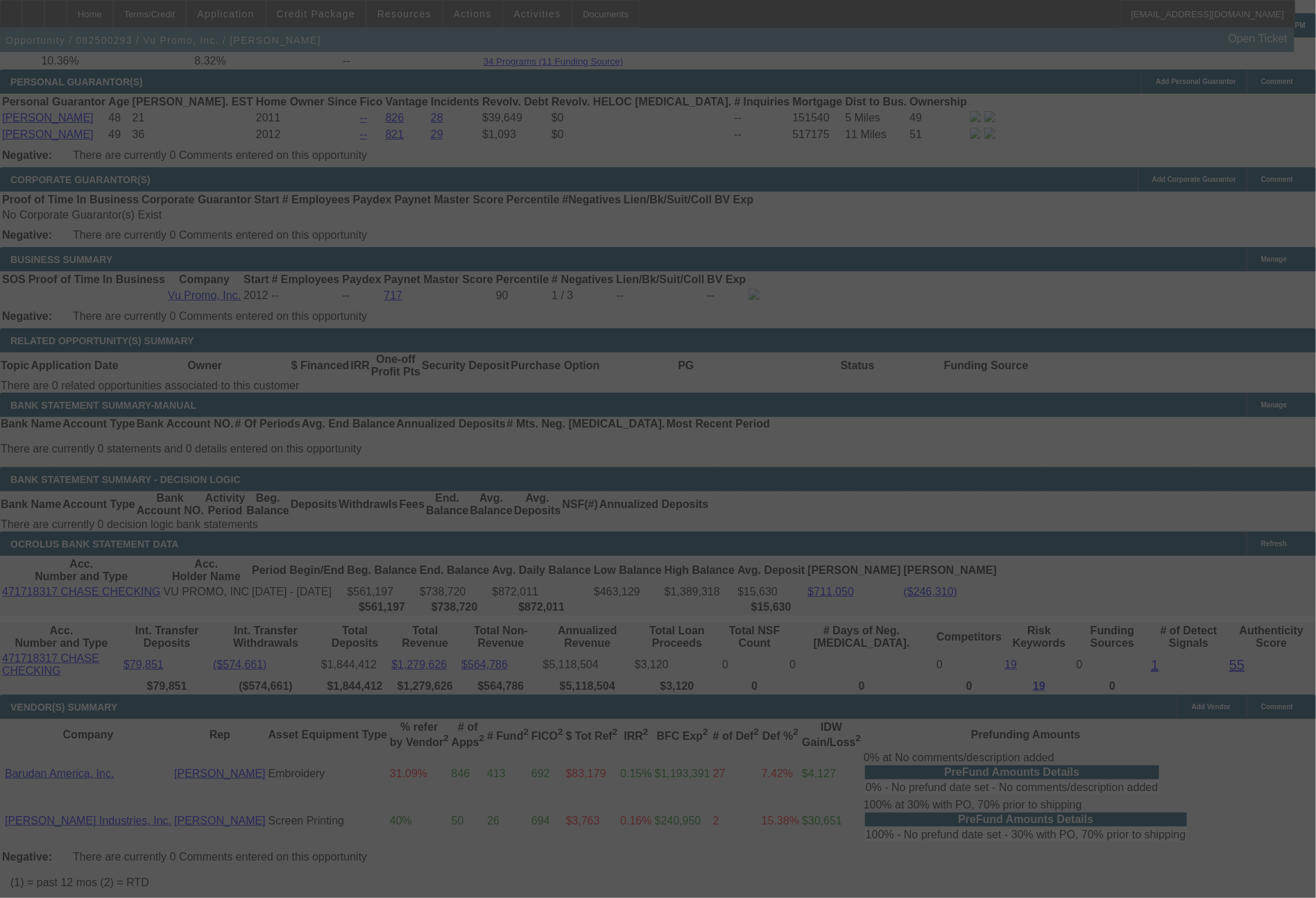
select select "0"
select select "2"
select select "0"
select select "6"
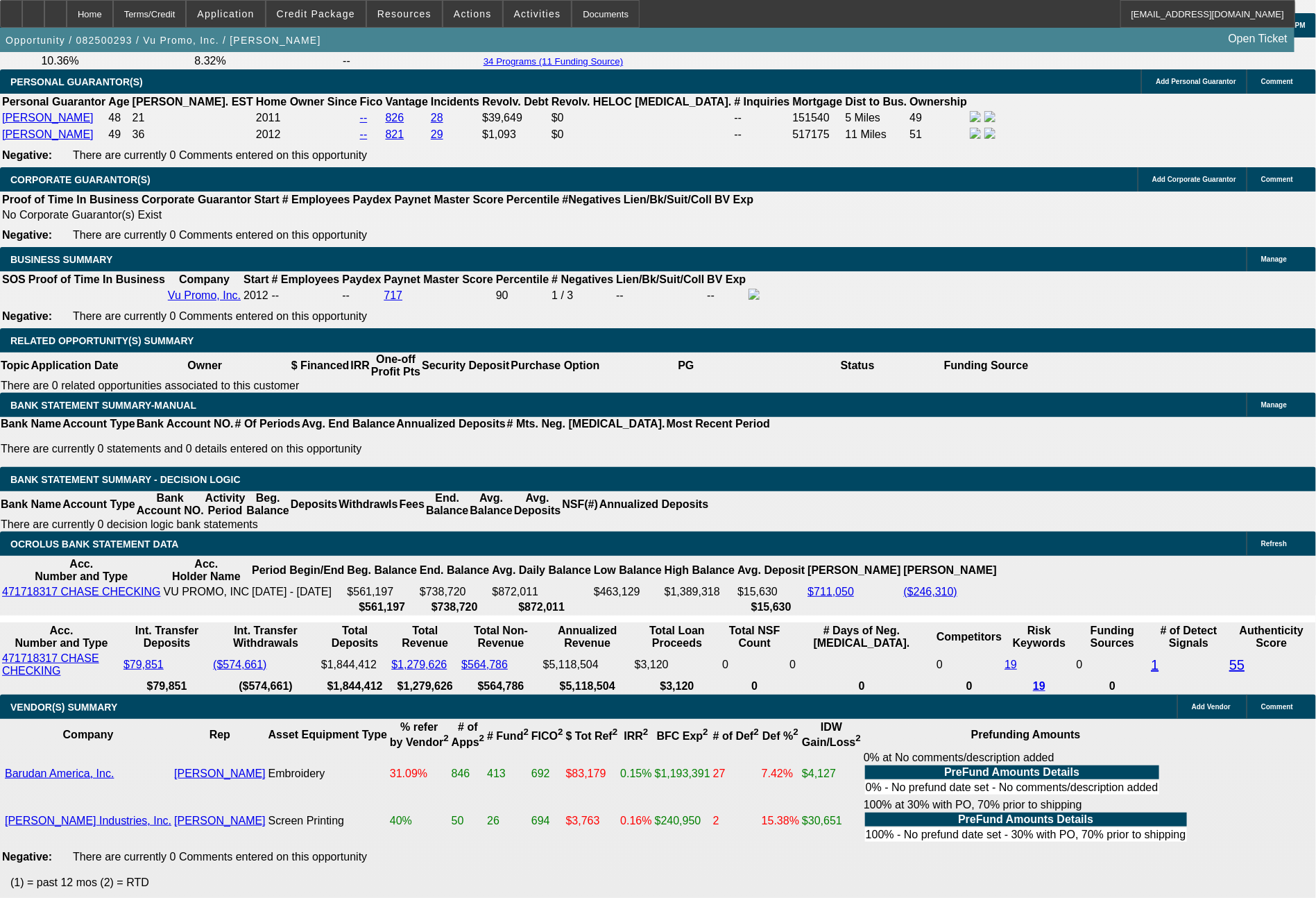
drag, startPoint x: 210, startPoint y: 509, endPoint x: 281, endPoint y: 504, distance: 71.2
type input "20"
type input "$40.00"
type input "UNKNOWN"
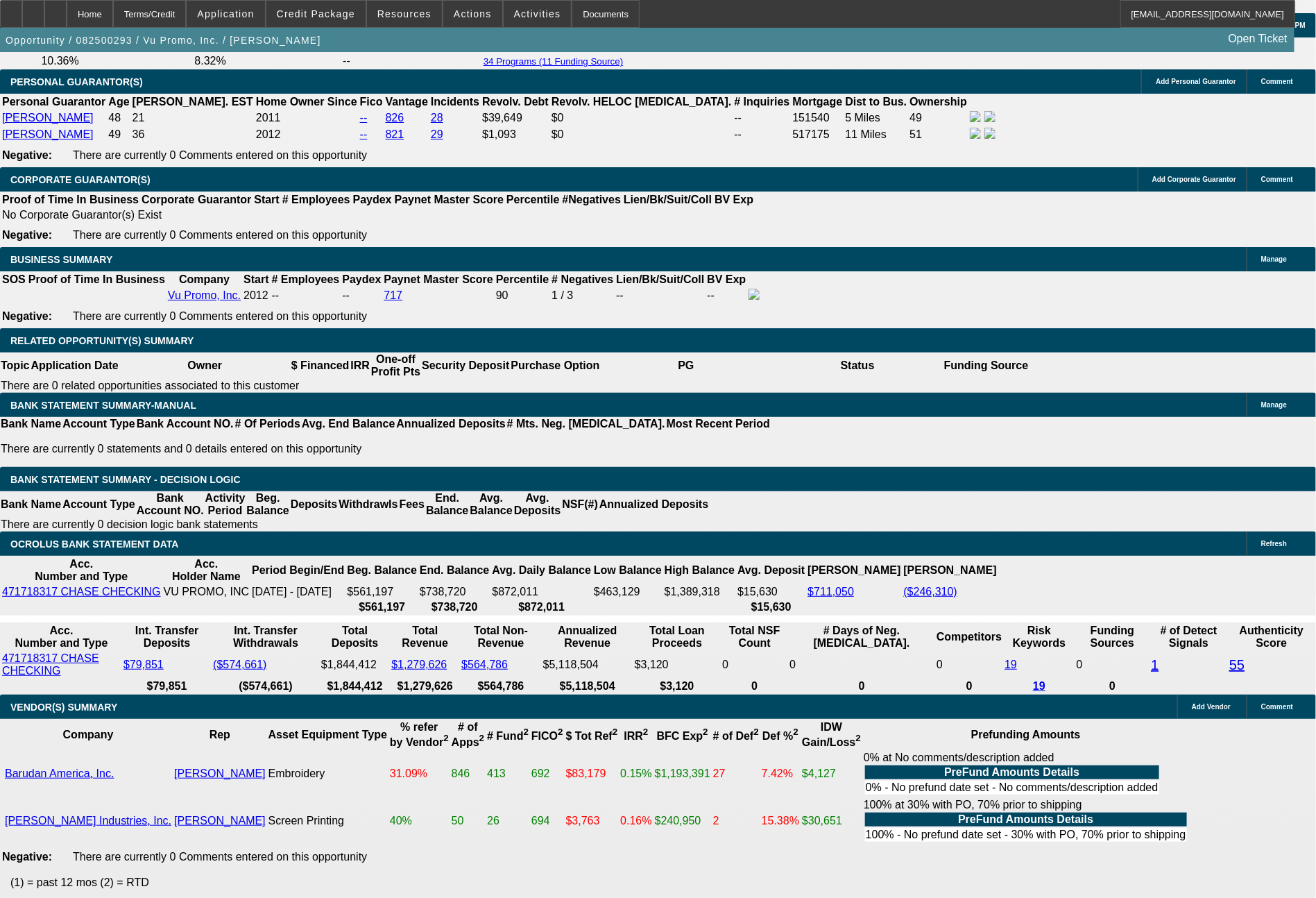
type input "2086"
type input "9.8"
type input "$4,172.00"
type input "2086.21"
type input "$4,172.42"
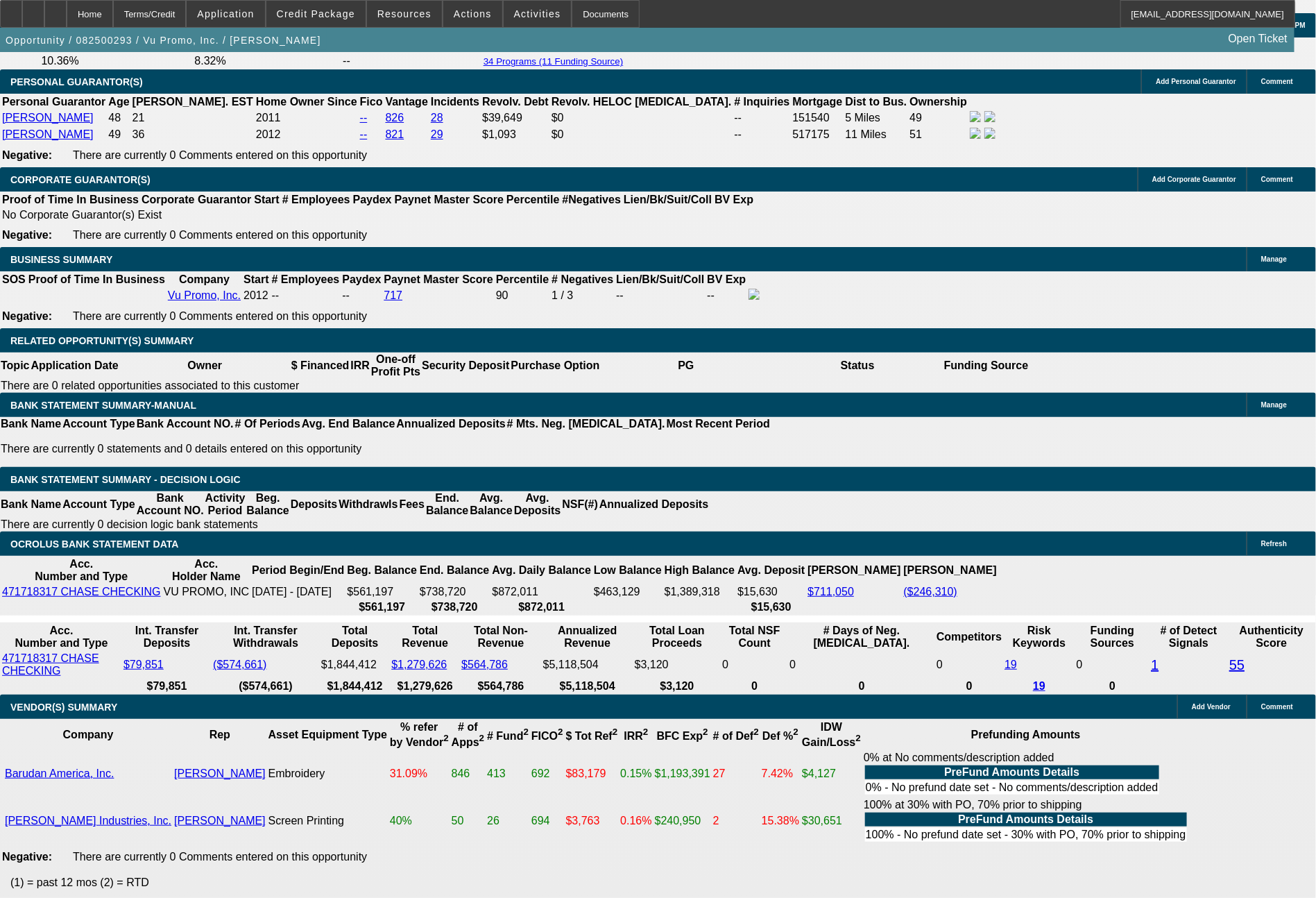
type input "$2,086.21"
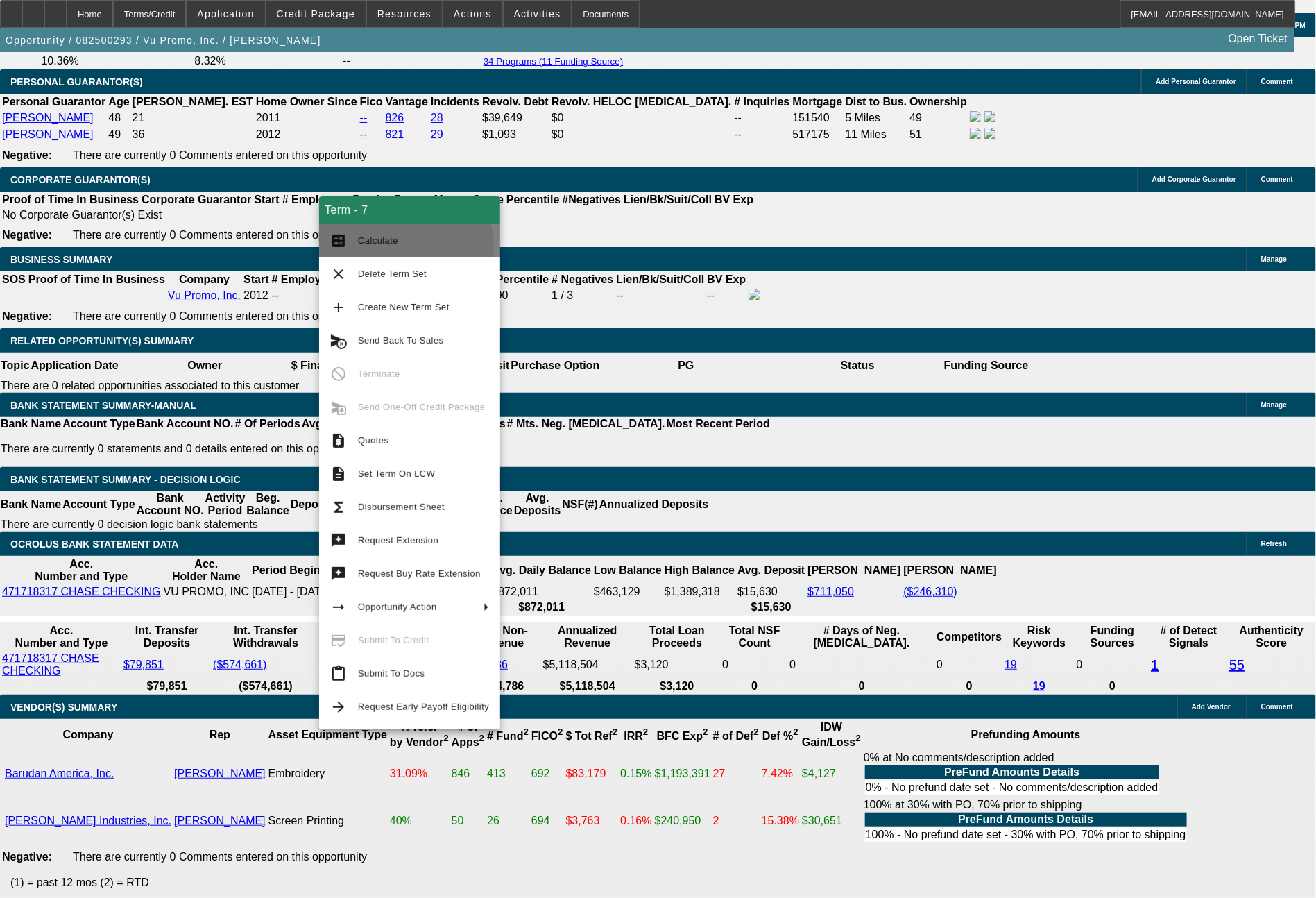
click at [370, 248] on button "calculate Calculate" at bounding box center [409, 241] width 181 height 33
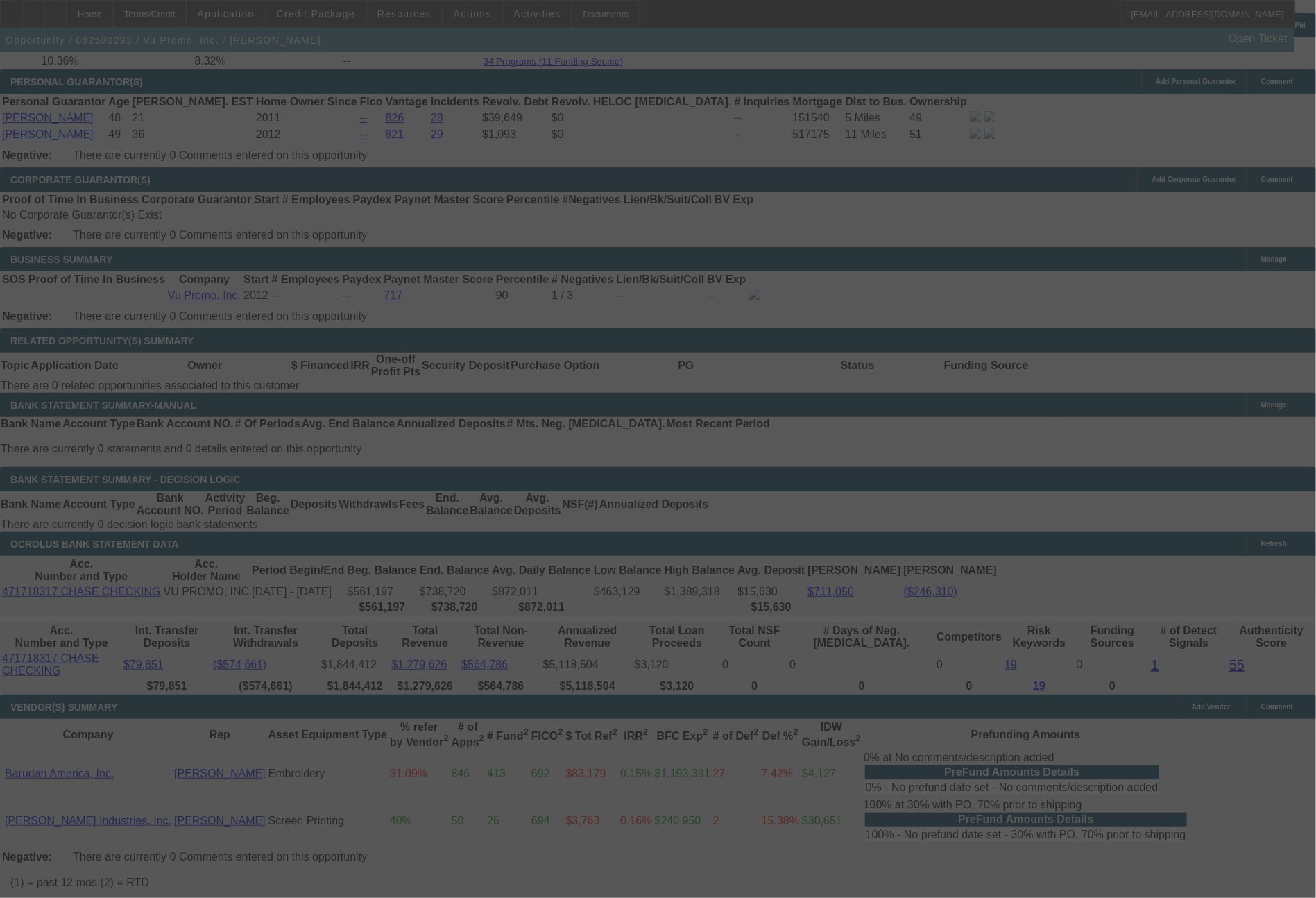
select select "0"
select select "2"
select select "0"
select select "6"
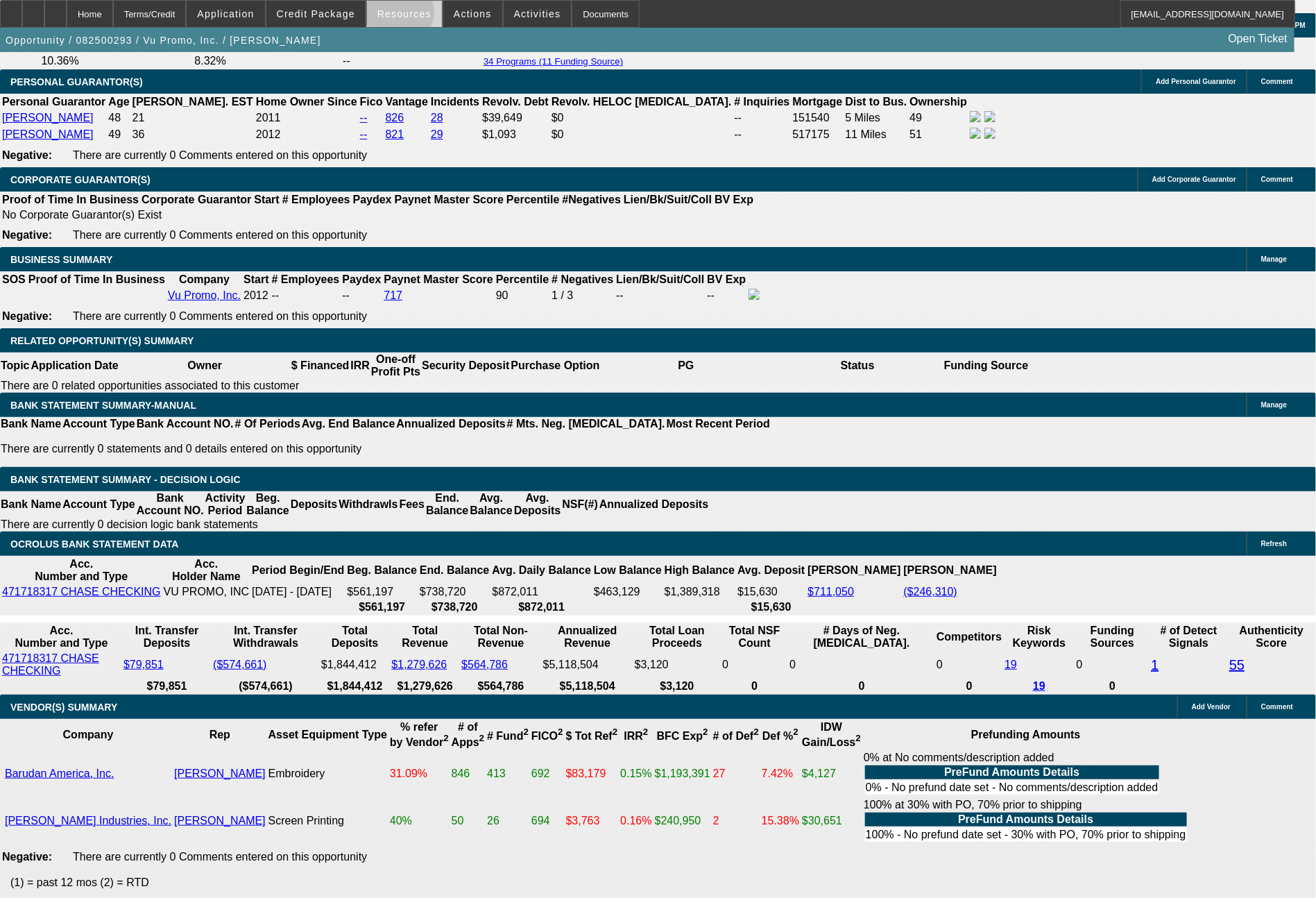
click at [410, 15] on span "Resources" at bounding box center [404, 14] width 54 height 11
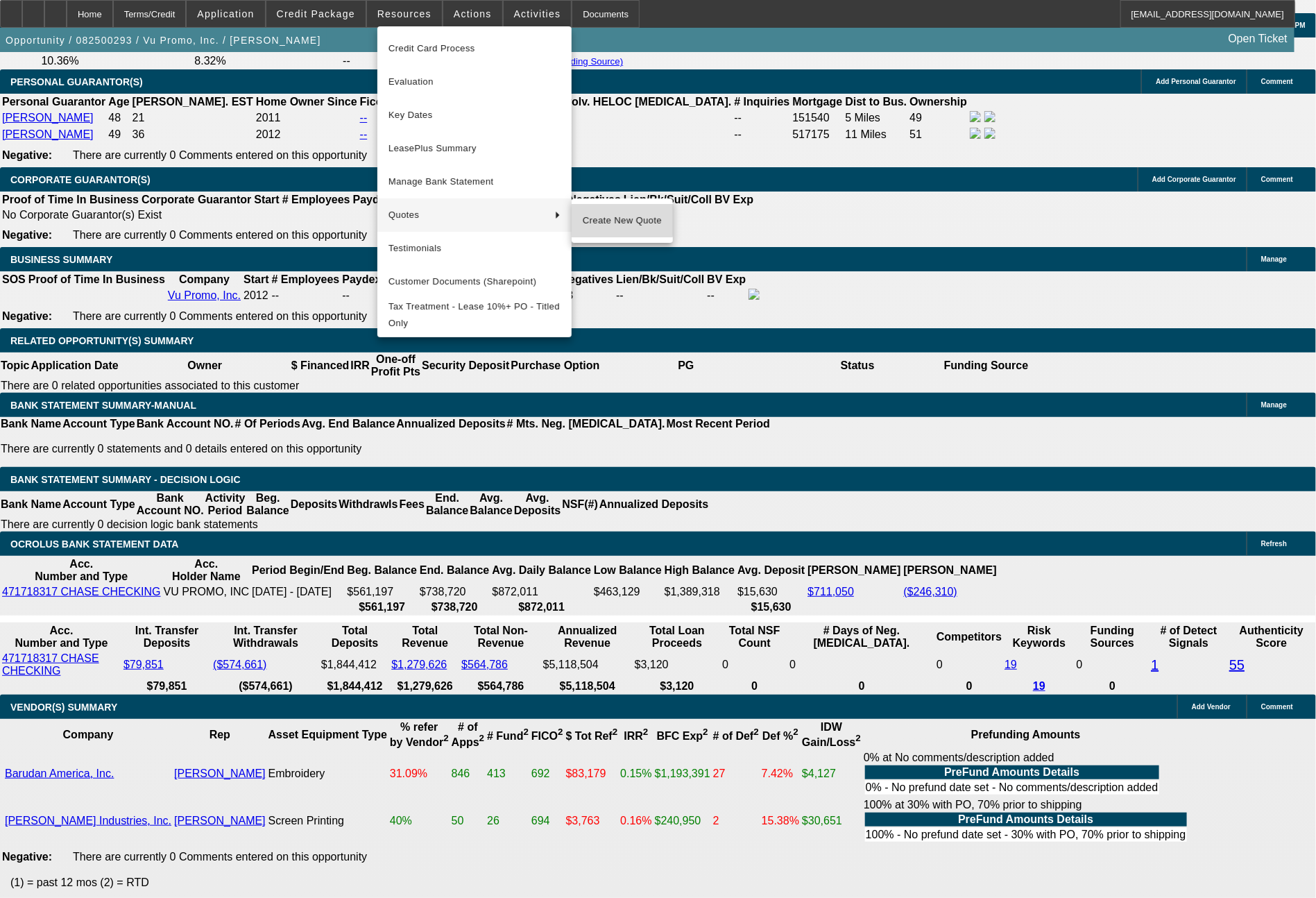
click at [618, 209] on button "Create New Quote" at bounding box center [622, 221] width 102 height 33
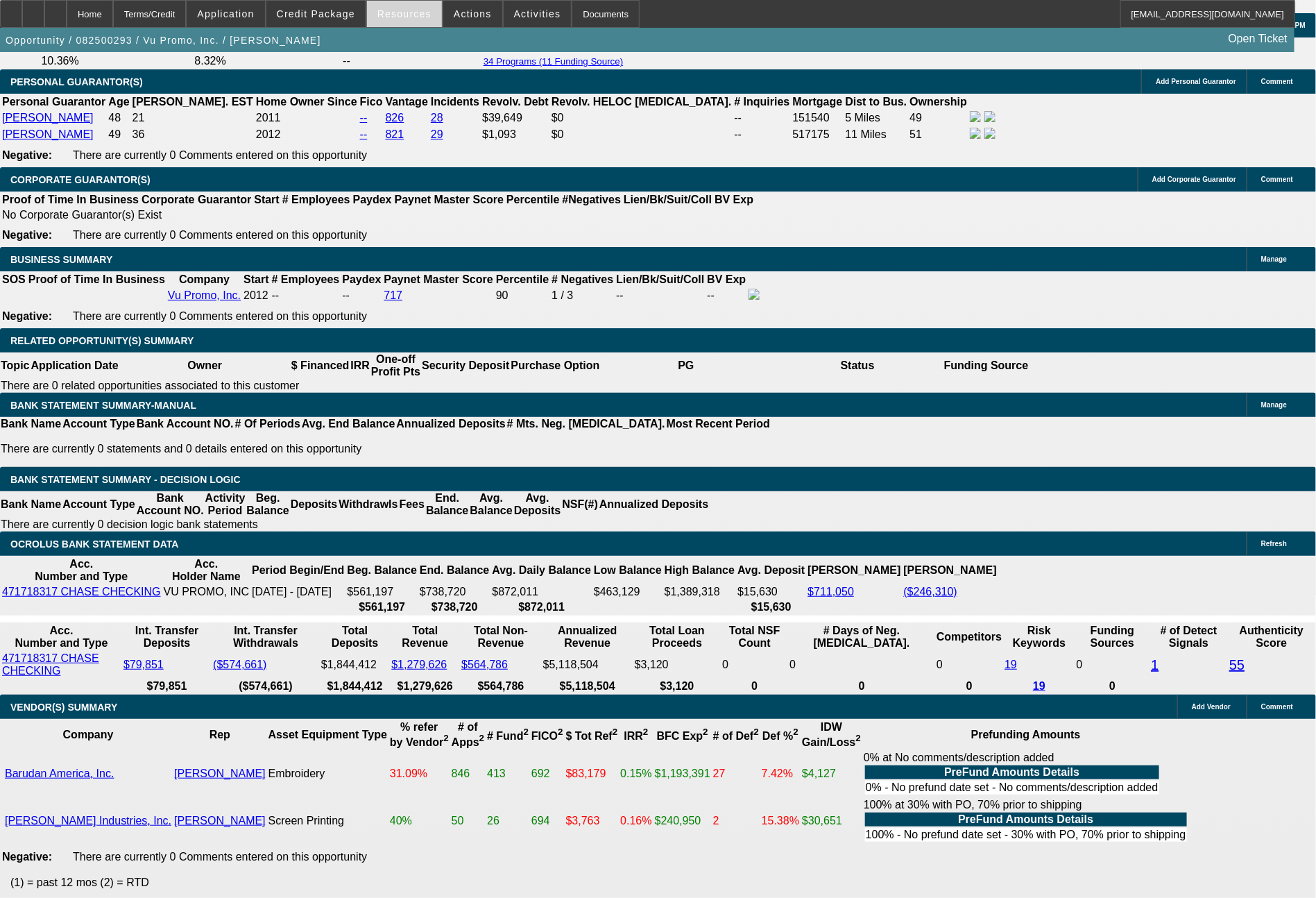
click at [440, 13] on span at bounding box center [404, 14] width 75 height 33
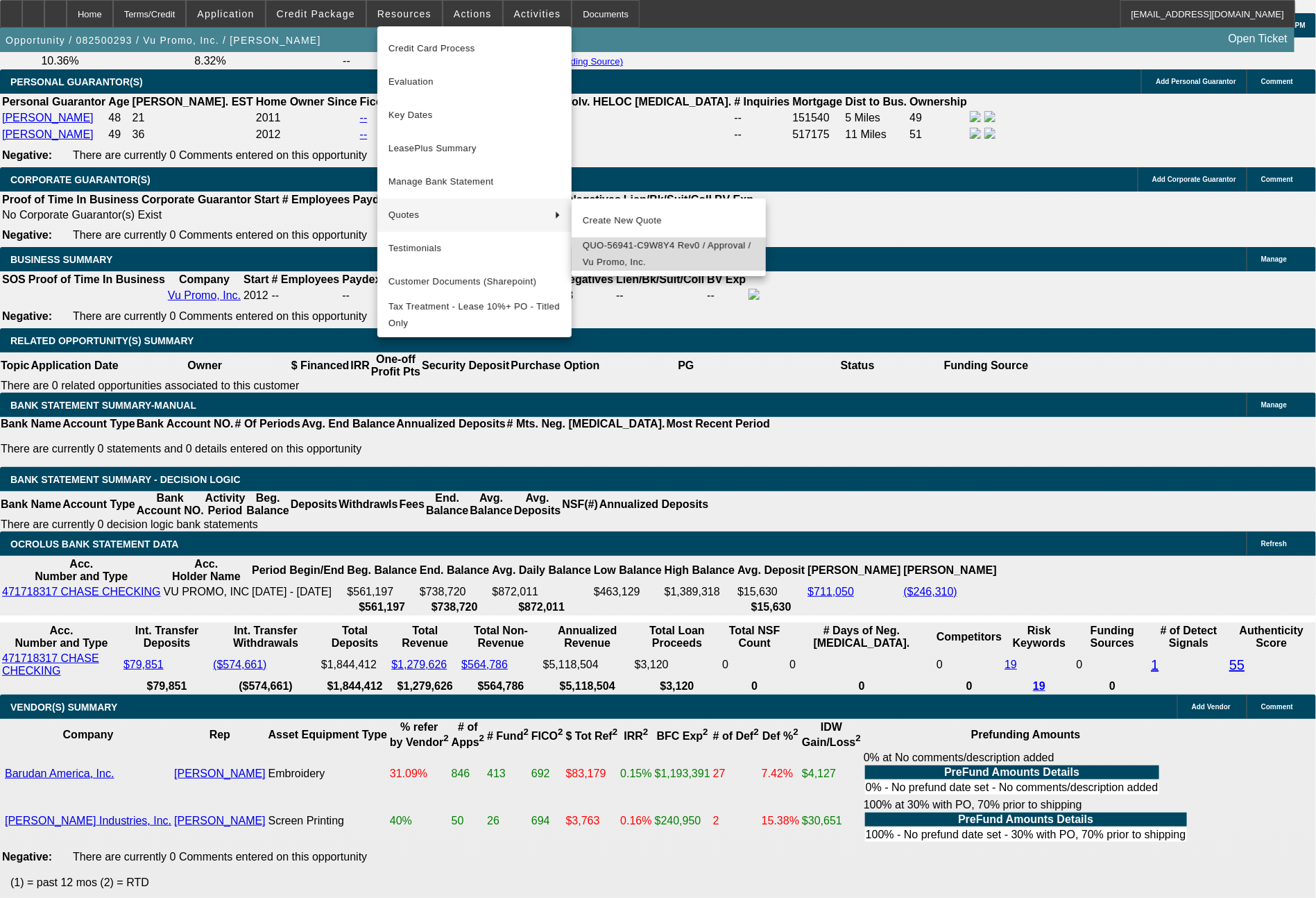
click at [605, 241] on span "QUO-56941-C9W8Y4 Rev0 / Approval / Vu Promo, Inc." at bounding box center [669, 254] width 172 height 33
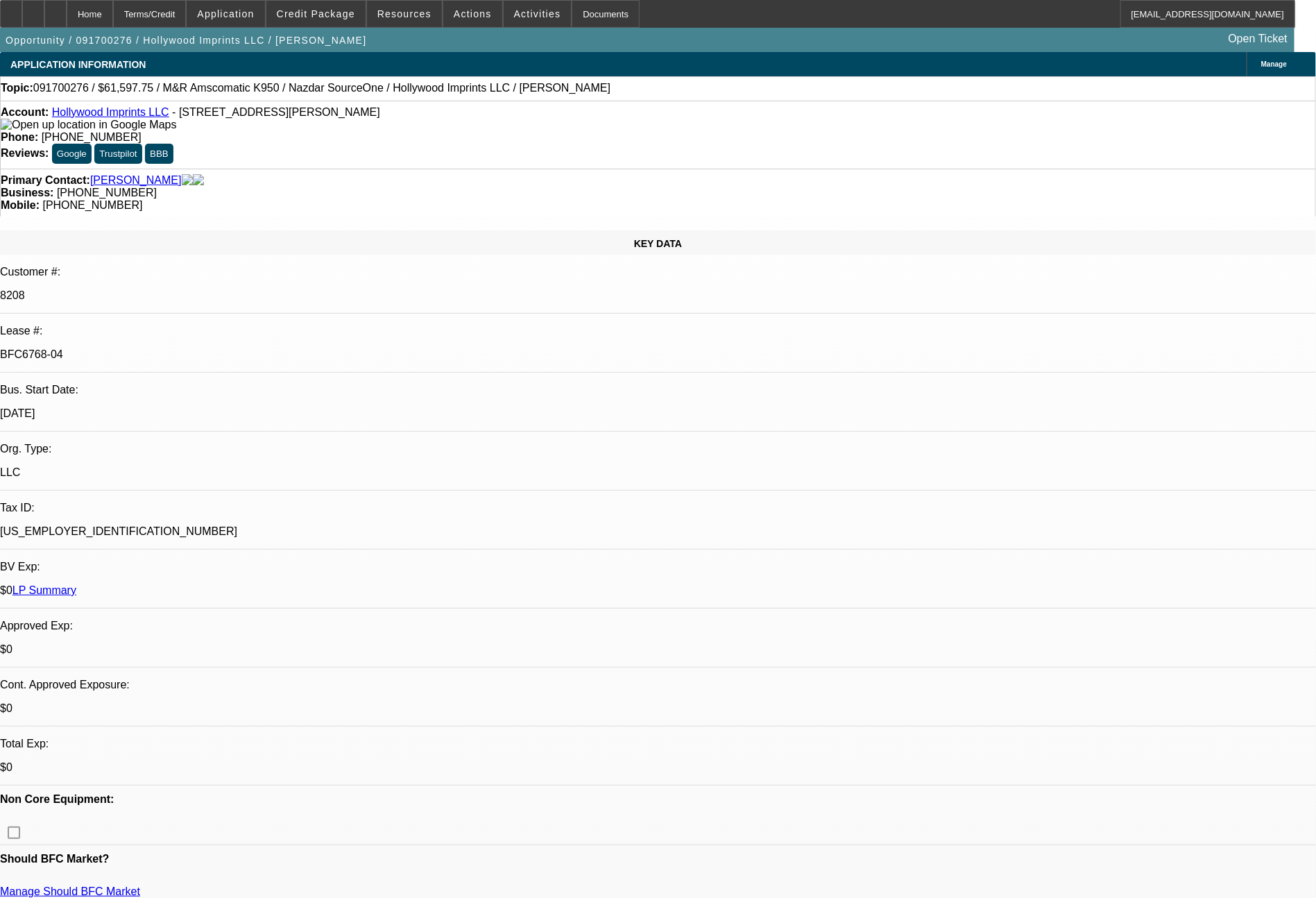
select select "0"
select select "0.1"
select select "4"
select select "0"
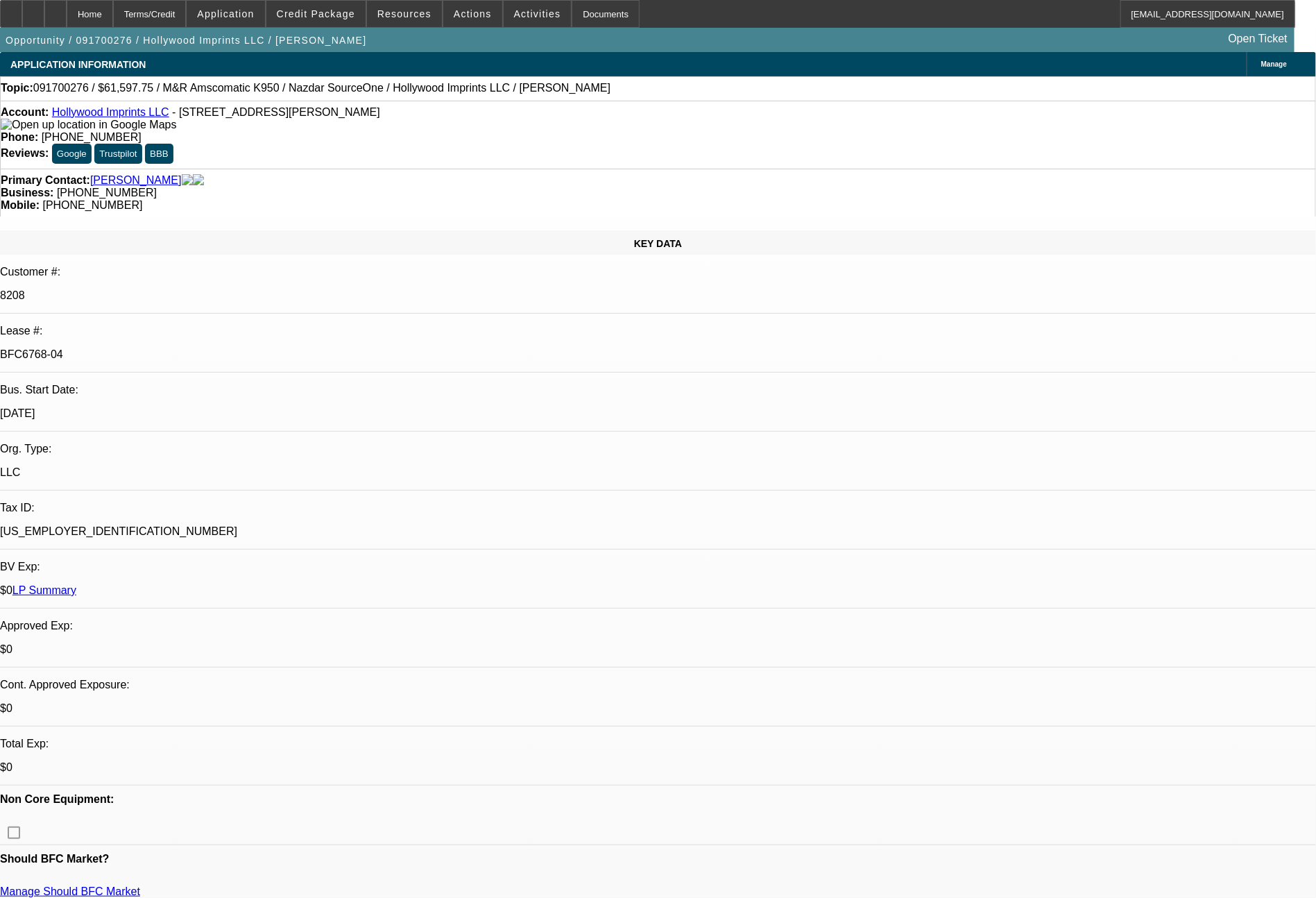
select select "2"
select select "0.1"
select select "4"
select select "0"
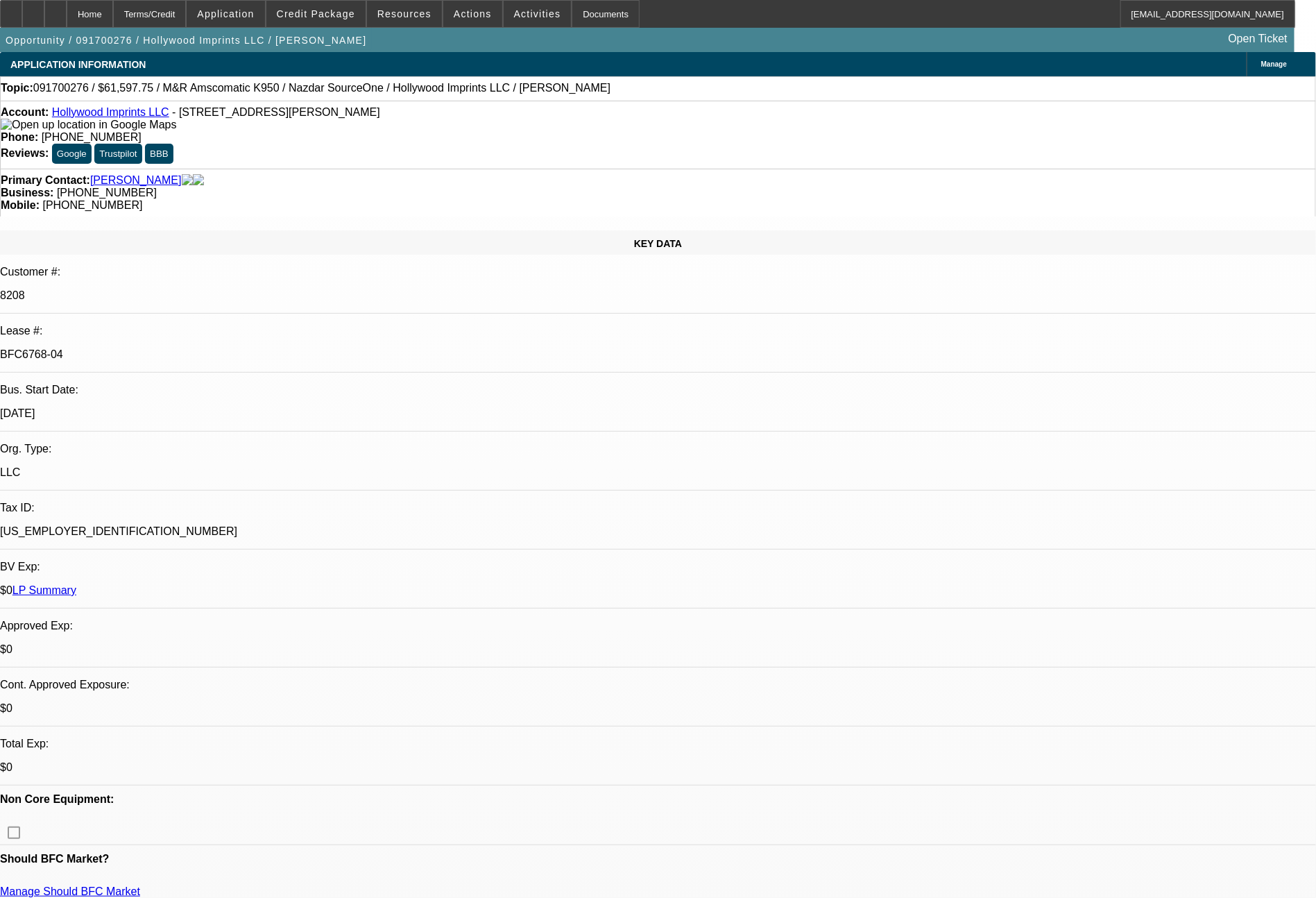
select select "2"
select select "0.1"
select select "4"
select select "0"
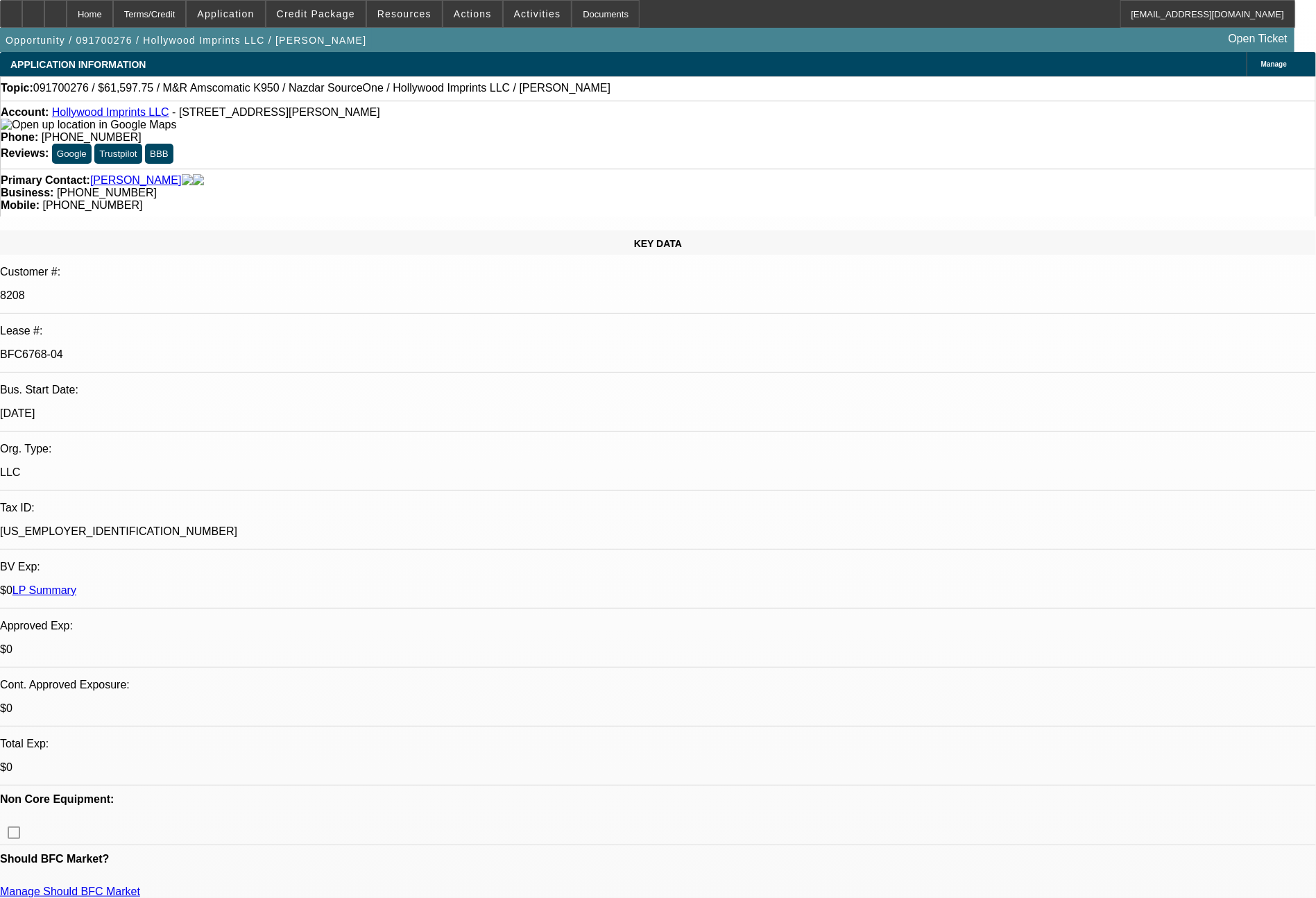
select select "0"
select select "0.1"
select select "4"
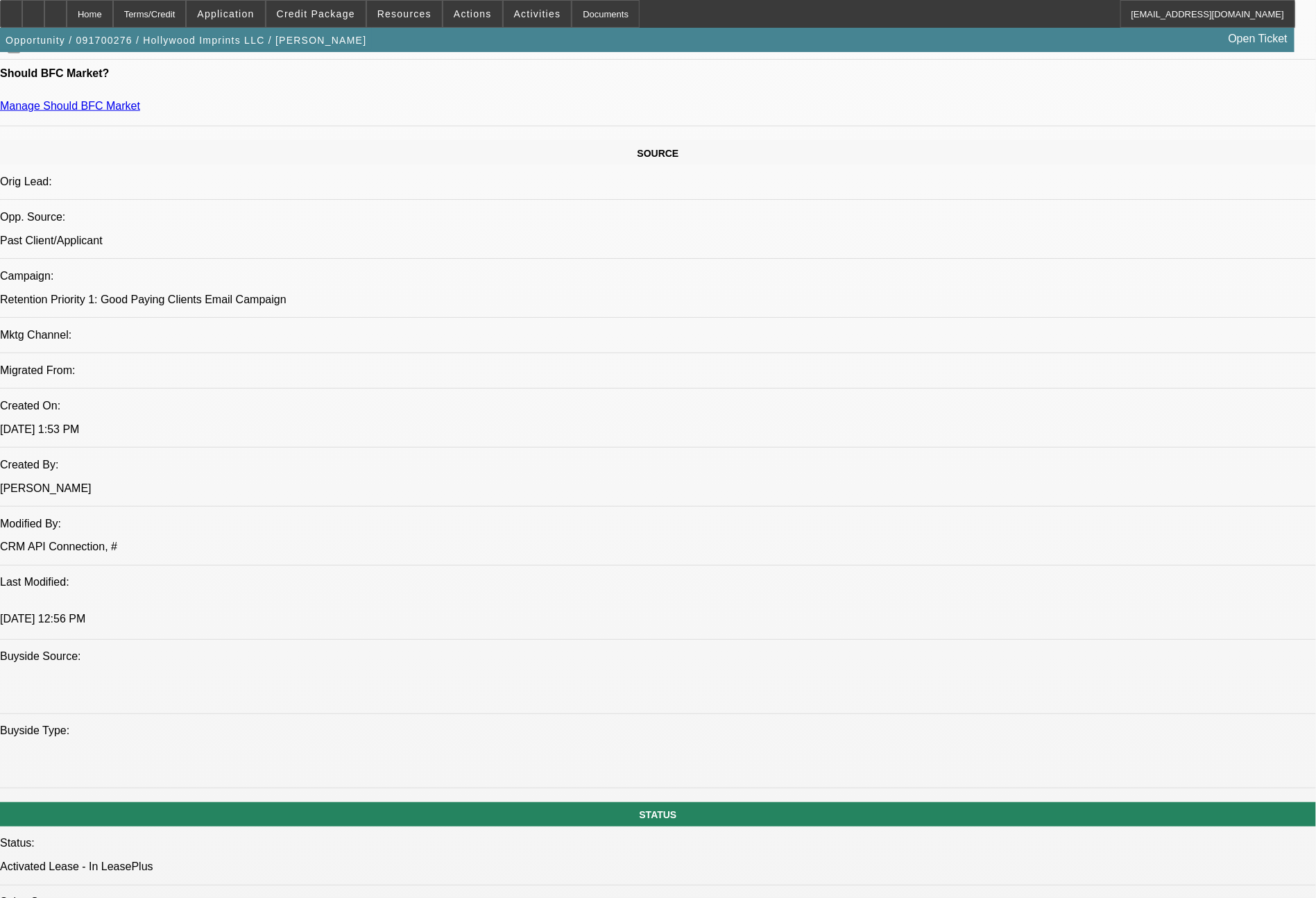
scroll to position [1572, 0]
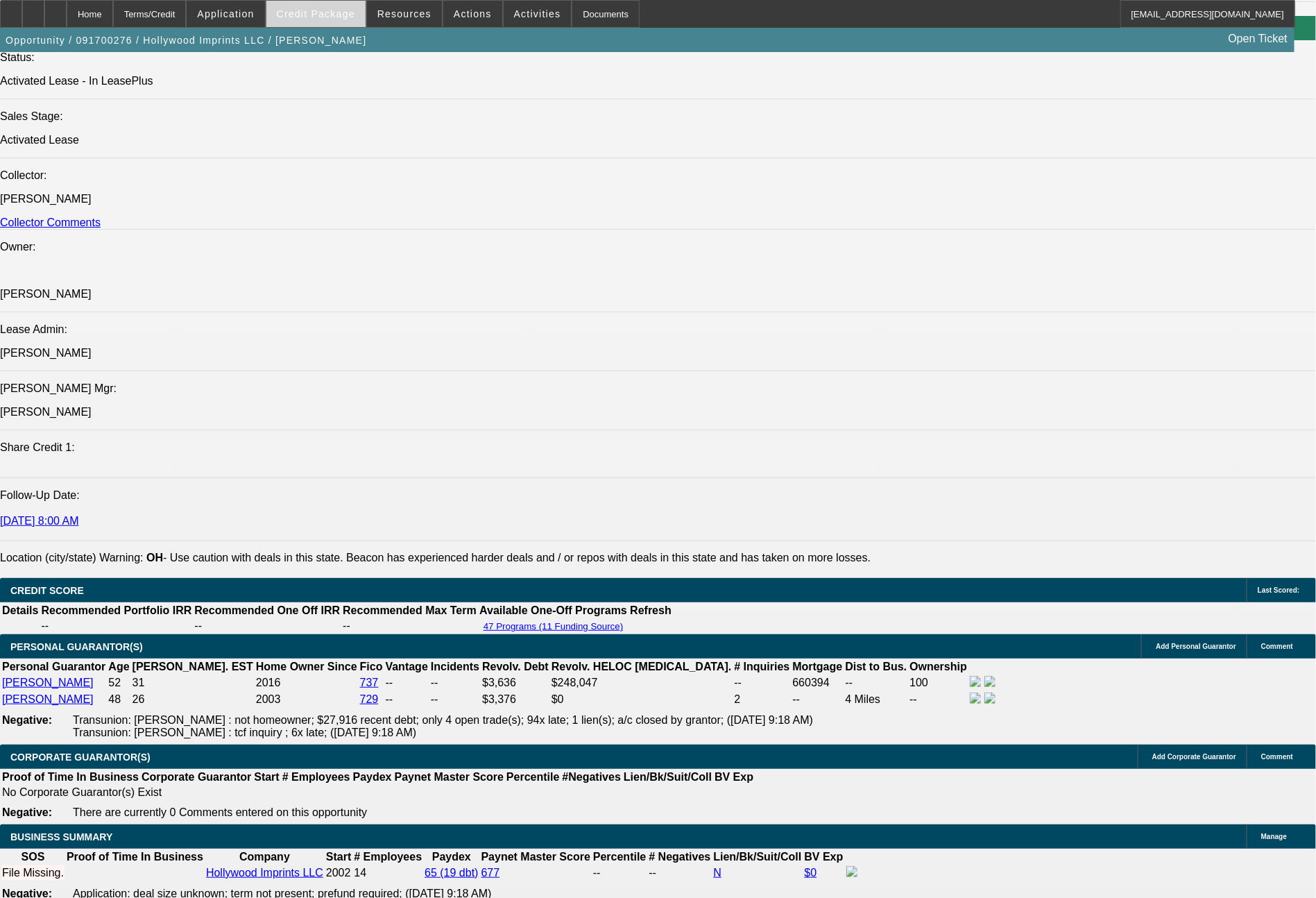
click at [323, 15] on span "Credit Package" at bounding box center [316, 14] width 79 height 11
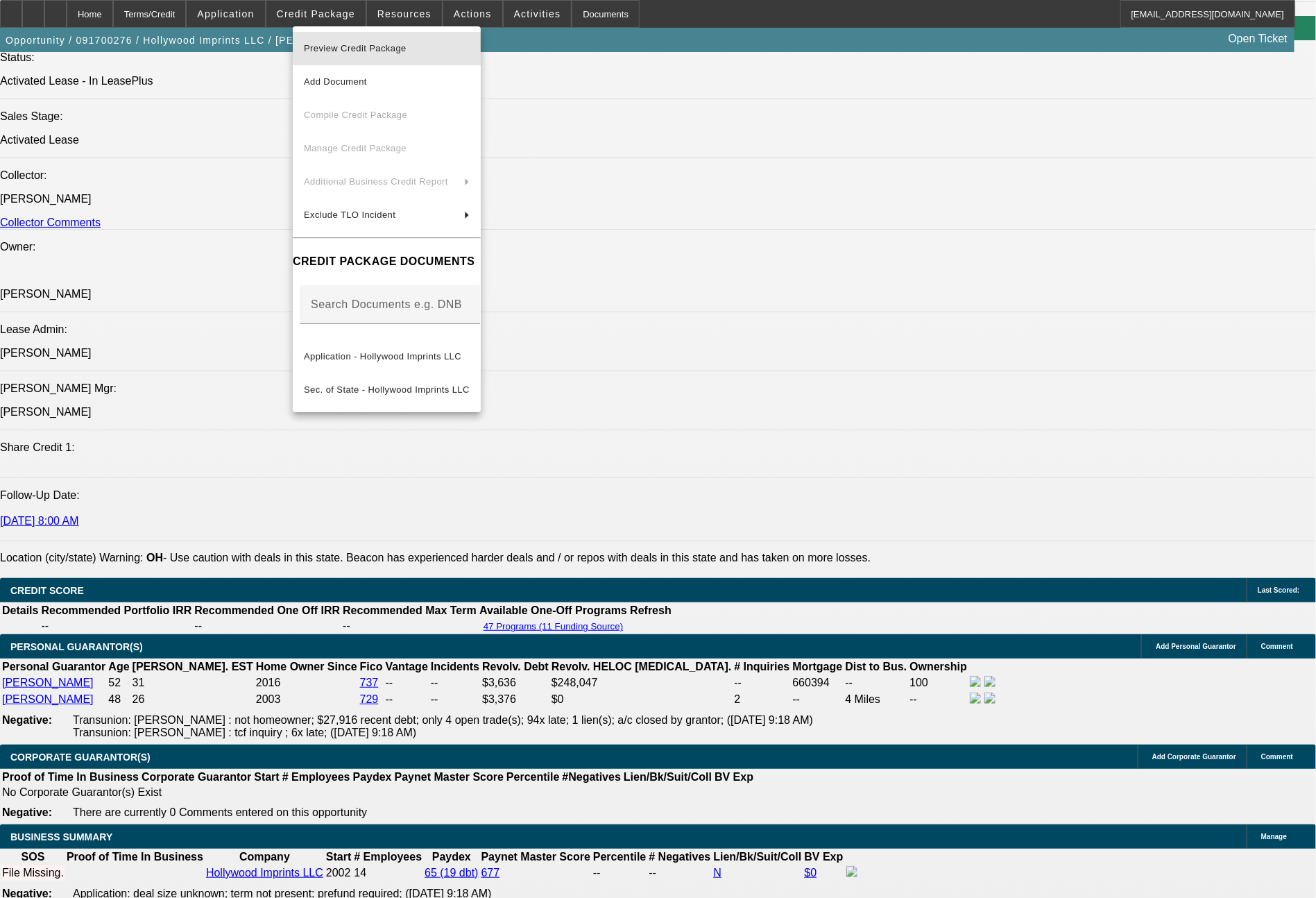
click at [350, 53] on span "Preview Credit Package" at bounding box center [355, 48] width 102 height 10
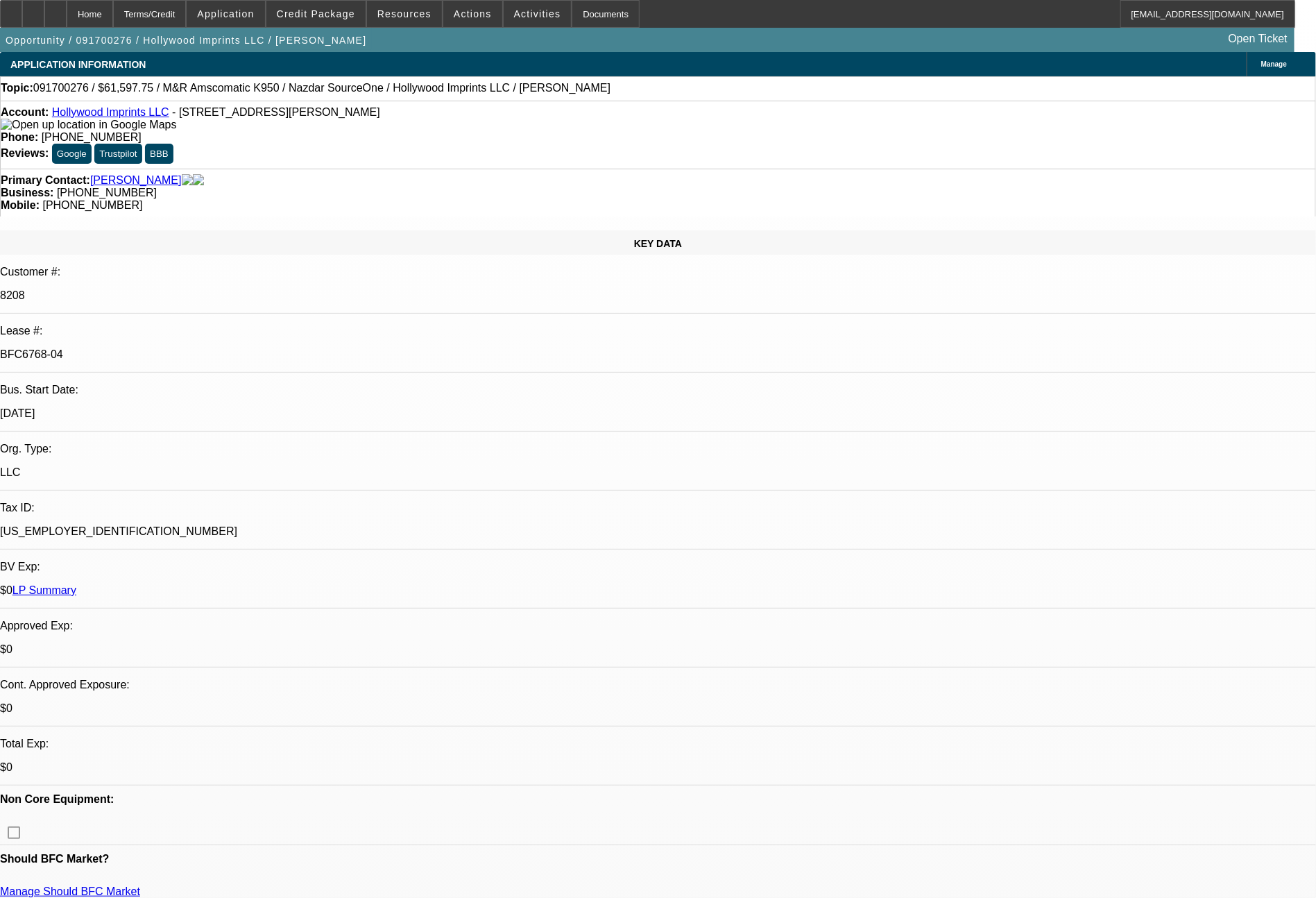
scroll to position [291, 0]
